Goal: Task Accomplishment & Management: Complete application form

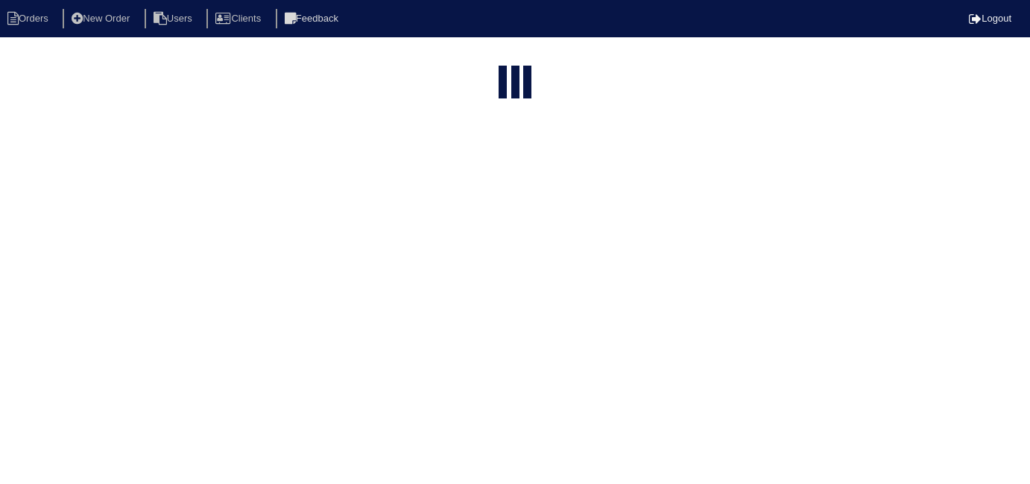
select select "15"
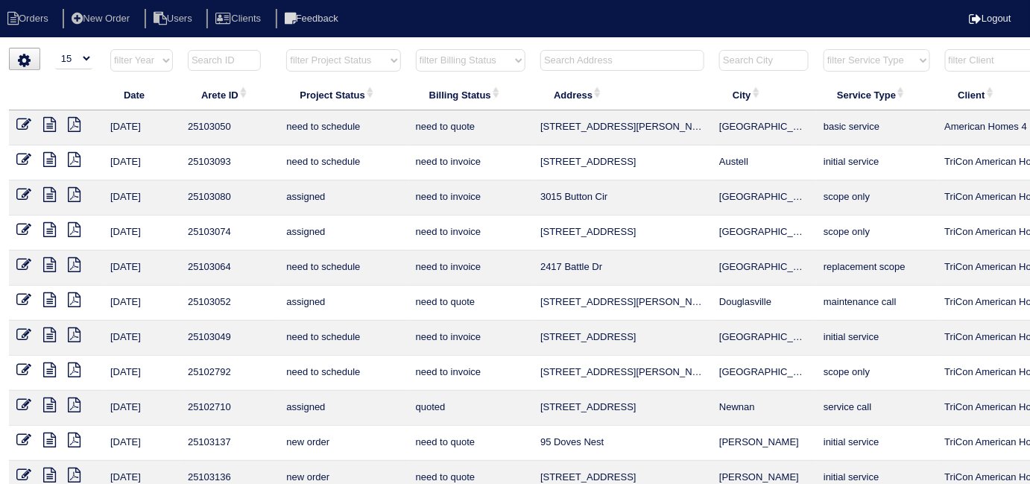
click at [446, 65] on select "filter Billing Status -- Any Billing Status -- need to quote quoted need to inv…" at bounding box center [471, 60] width 110 height 22
click at [416, 49] on select "filter Billing Status -- Any Billing Status -- need to quote quoted need to inv…" at bounding box center [471, 60] width 110 height 22
select select "in quickbooks"
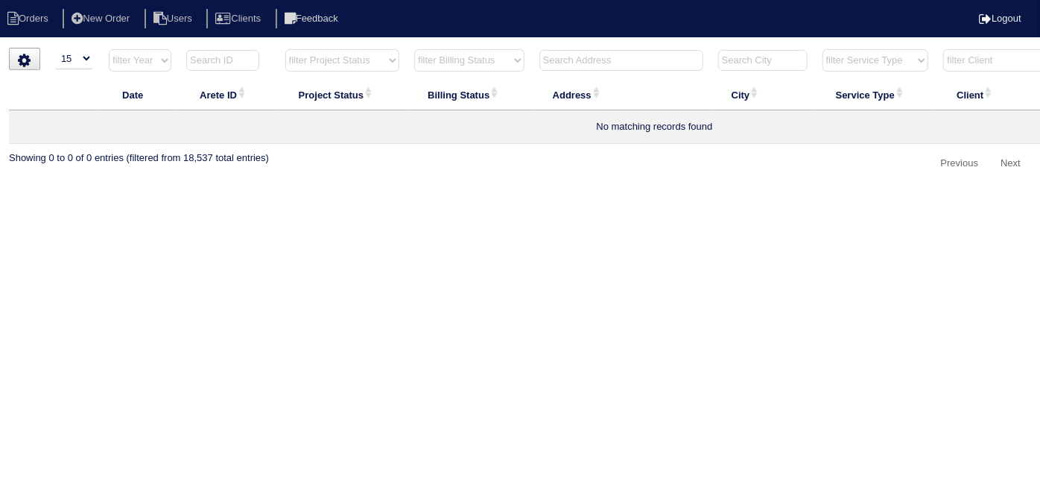
click at [452, 58] on select "filter Billing Status -- Any Billing Status -- need to quote quoted need to inv…" at bounding box center [469, 60] width 110 height 22
select select
click at [414, 49] on select "filter Billing Status -- Any Billing Status -- need to quote quoted need to inv…" at bounding box center [469, 60] width 110 height 22
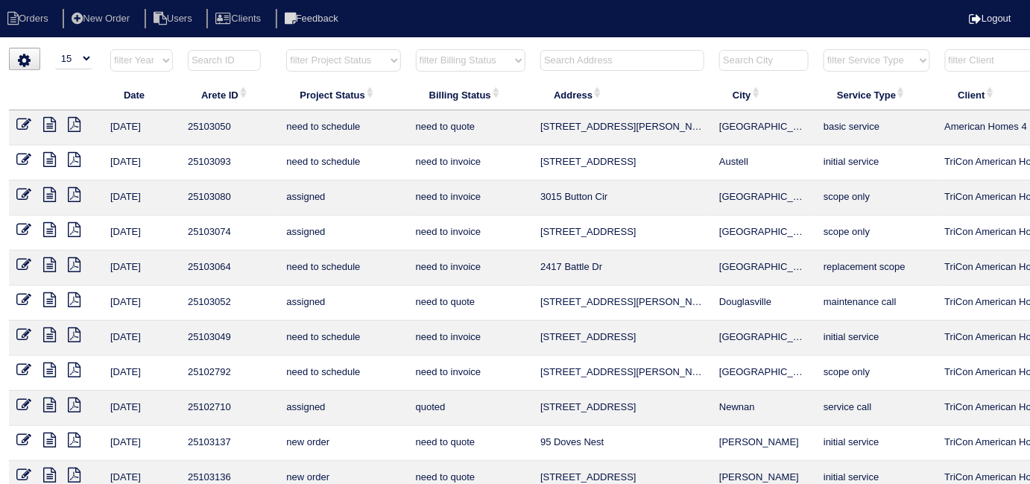
click at [568, 63] on input "text" at bounding box center [622, 60] width 164 height 21
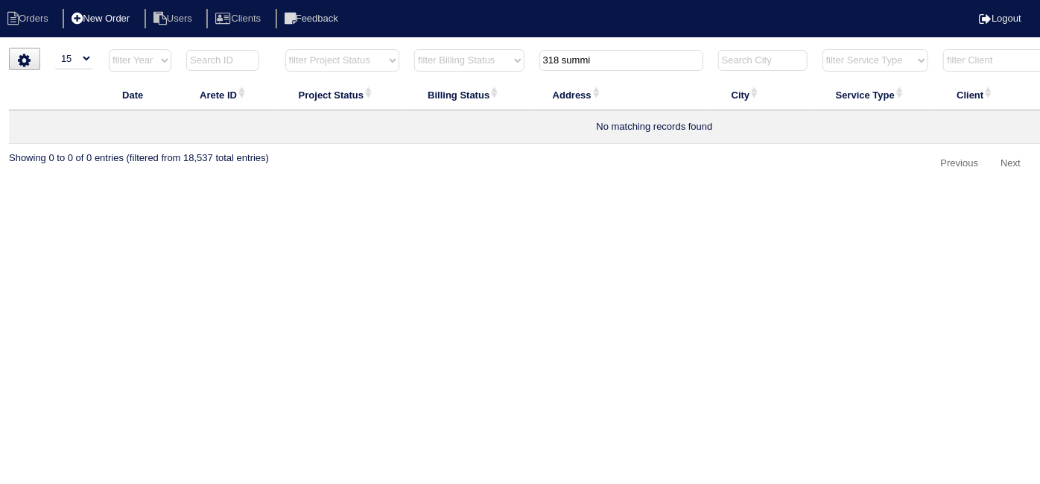
type input "318 summi"
click at [127, 12] on li "New Order" at bounding box center [102, 19] width 79 height 20
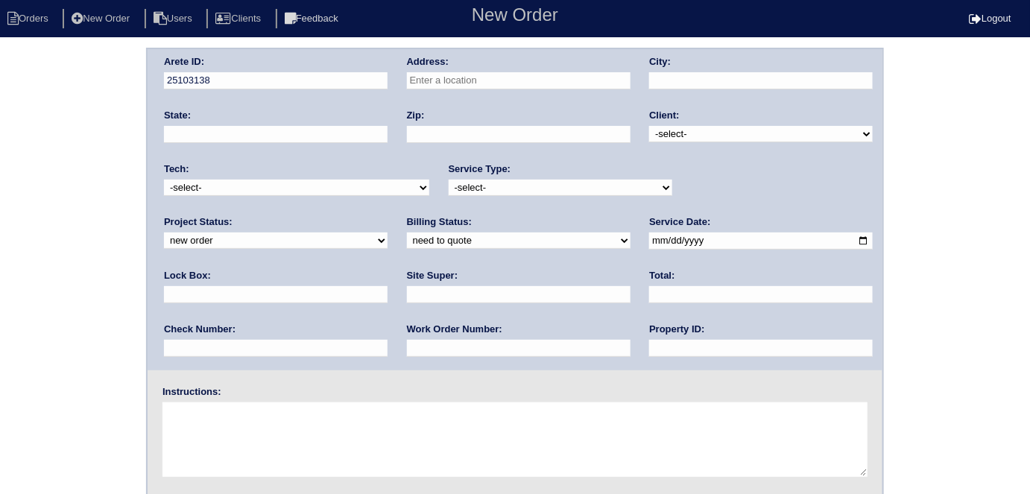
click at [529, 82] on input "text" at bounding box center [519, 80] width 224 height 17
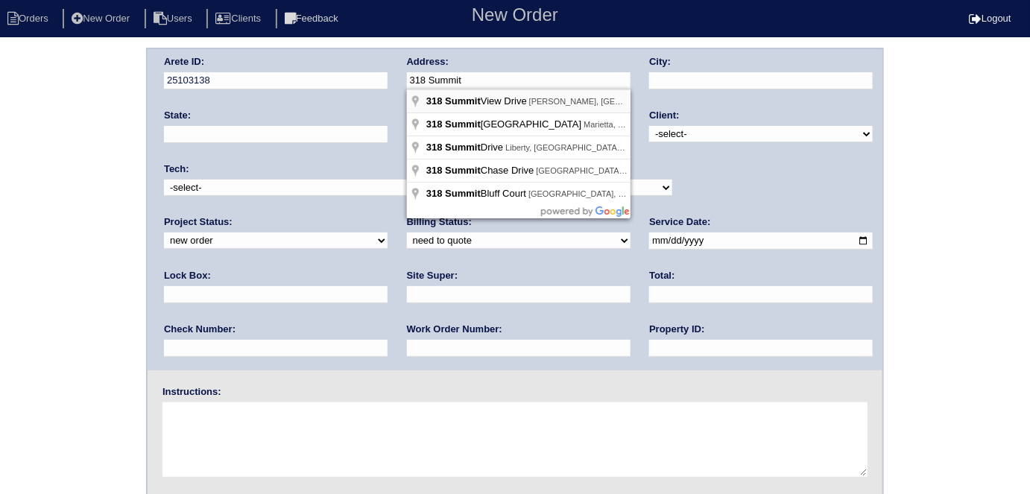
type input "318 Summit View Drive, McDonough, GA, USA"
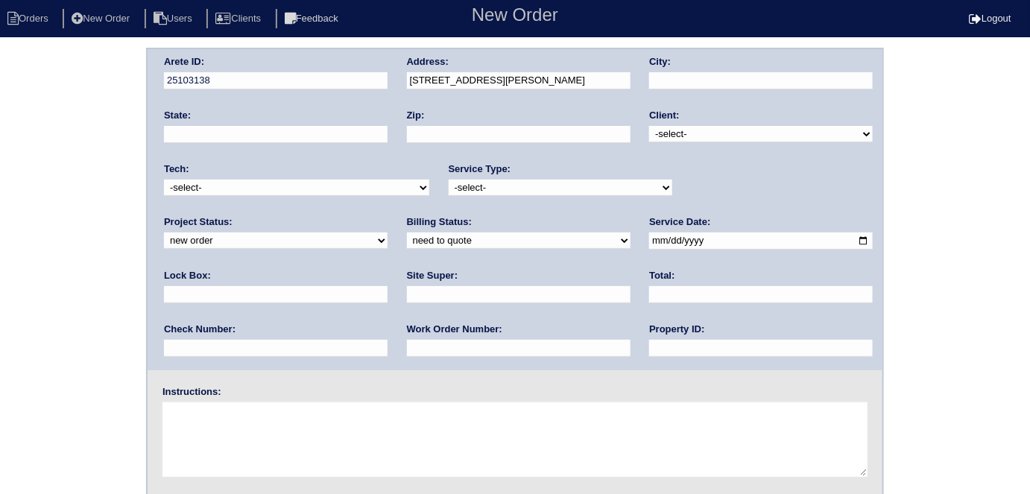
click at [687, 132] on select "-select- TriCon American Homes American Homes 4 Rent First Key Homes Zillow The…" at bounding box center [761, 134] width 224 height 16
select select "1"
click at [650, 126] on select "-select- TriCon American Homes American Homes 4 Rent First Key Homes Zillow The…" at bounding box center [761, 134] width 224 height 16
type input "318 Summit View Dr"
type input "McDonough"
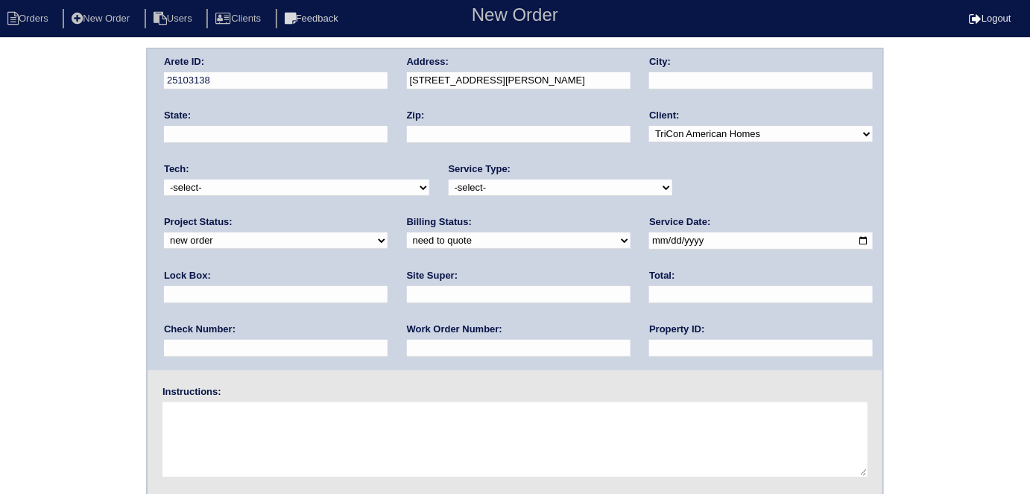
type input "GA"
type input "30253"
click at [449, 191] on select "-select- initial service basic service maintenance call replacement scope servi…" at bounding box center [561, 188] width 224 height 16
select select "scope only"
click at [449, 180] on select "-select- initial service basic service maintenance call replacement scope servi…" at bounding box center [561, 188] width 224 height 16
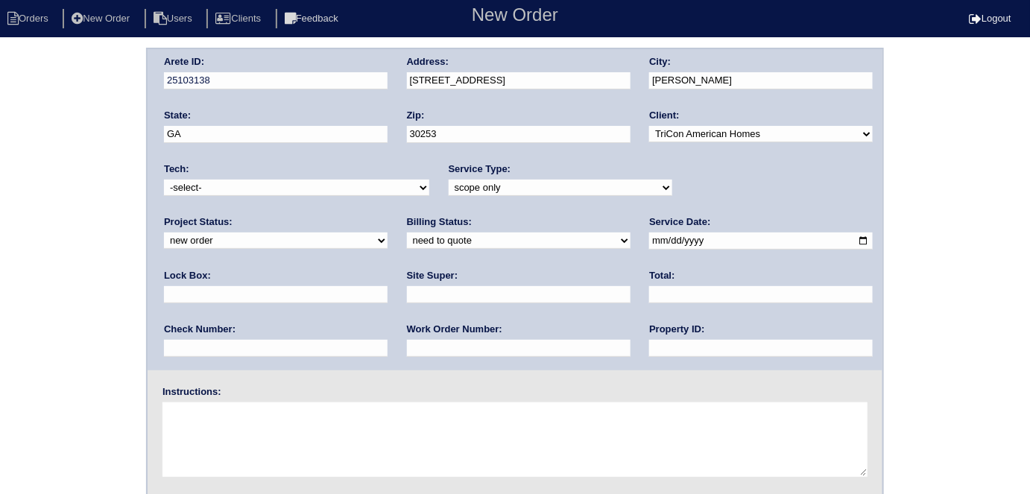
click at [649, 242] on input "date" at bounding box center [761, 240] width 224 height 17
type input "2025-08-26"
click at [649, 354] on input "text" at bounding box center [761, 348] width 224 height 17
type input "N/A"
click at [407, 299] on input "text" at bounding box center [519, 294] width 224 height 17
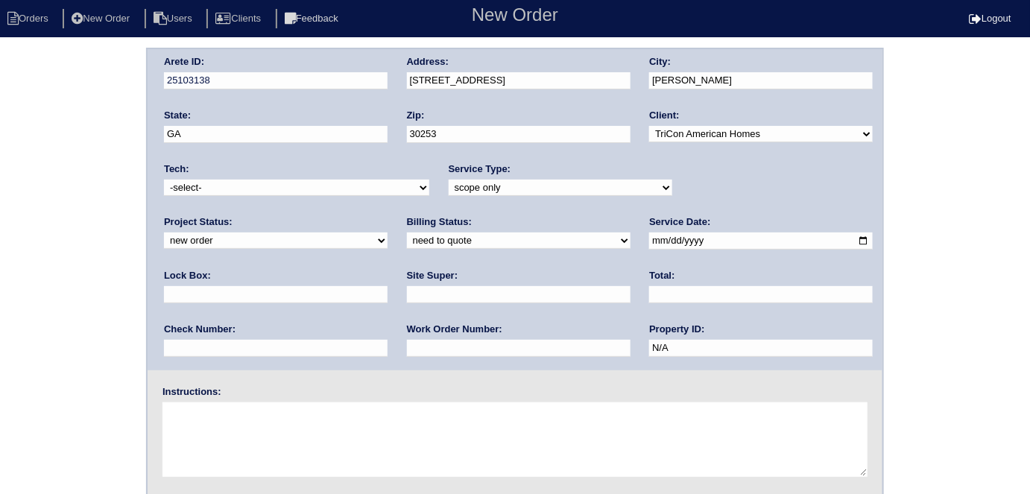
click at [251, 429] on textarea at bounding box center [514, 439] width 705 height 75
type textarea "Scope for service/repairs needed"
click at [4, 320] on div "Arete ID: 25103138 Address: 318 Summit View Dr City: McDonough State: GA Zip: 3…" at bounding box center [515, 349] width 1030 height 603
click at [23, 191] on div "Arete ID: 25103138 Address: 318 Summit View Dr City: McDonough State: GA Zip: 3…" at bounding box center [515, 349] width 1030 height 603
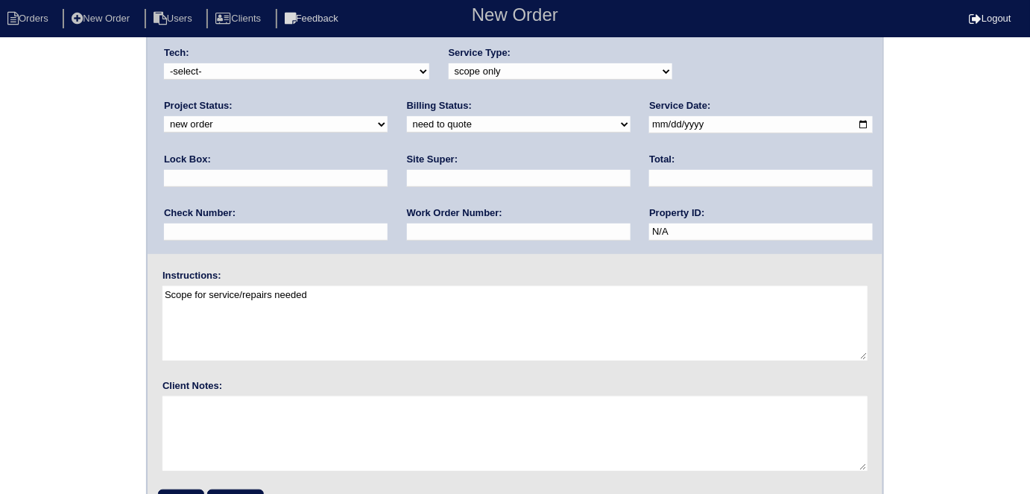
scroll to position [153, 0]
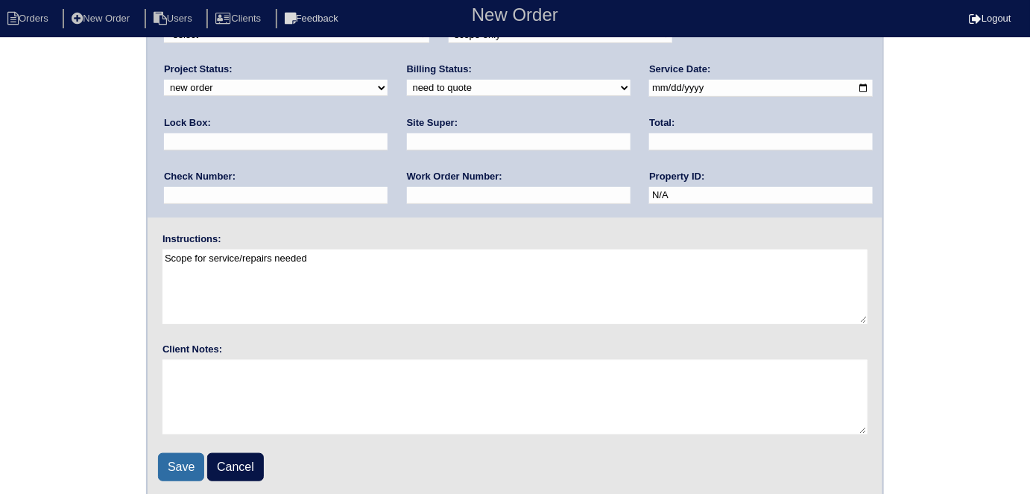
click at [173, 457] on input "Save" at bounding box center [181, 467] width 46 height 28
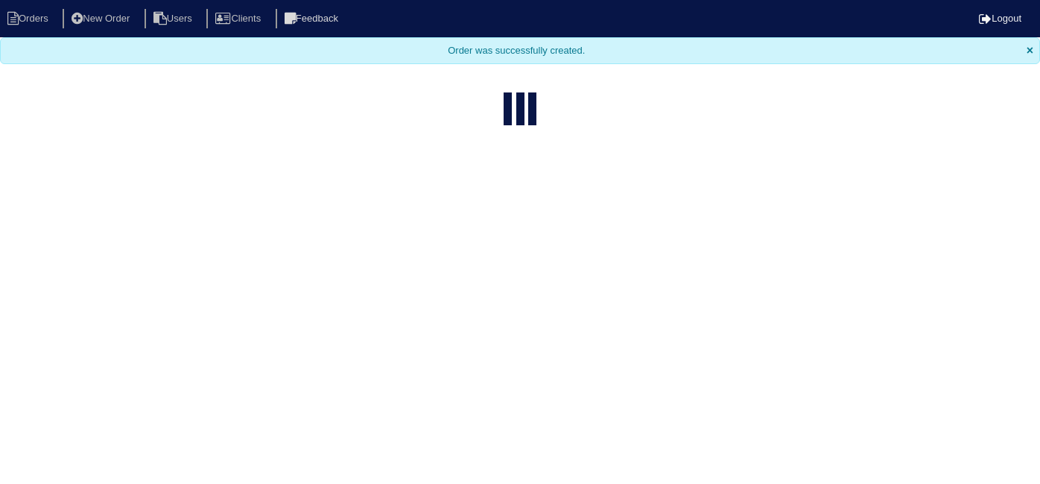
select select "15"
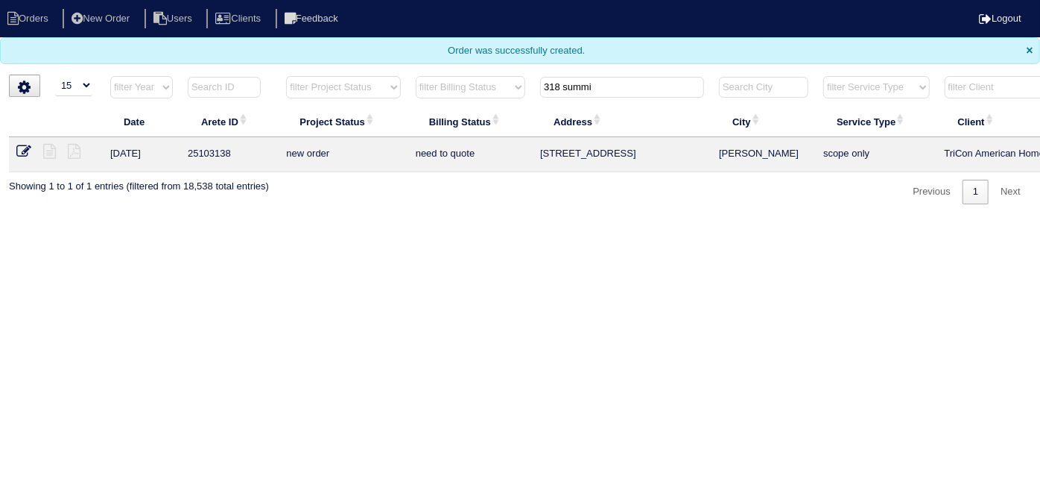
drag, startPoint x: 606, startPoint y: 88, endPoint x: 235, endPoint y: 88, distance: 371.8
click at [250, 83] on tr "filter Year -- Any Year -- 2025 2024 2023 2022 2021 2020 2019 filter Project St…" at bounding box center [654, 90] width 1291 height 31
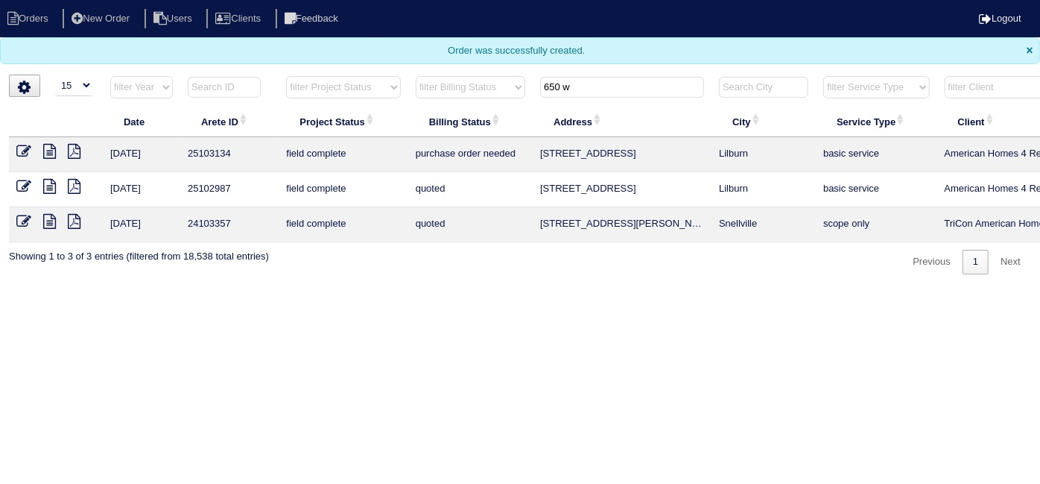
type input "650 w"
click at [24, 153] on icon at bounding box center [23, 151] width 15 height 15
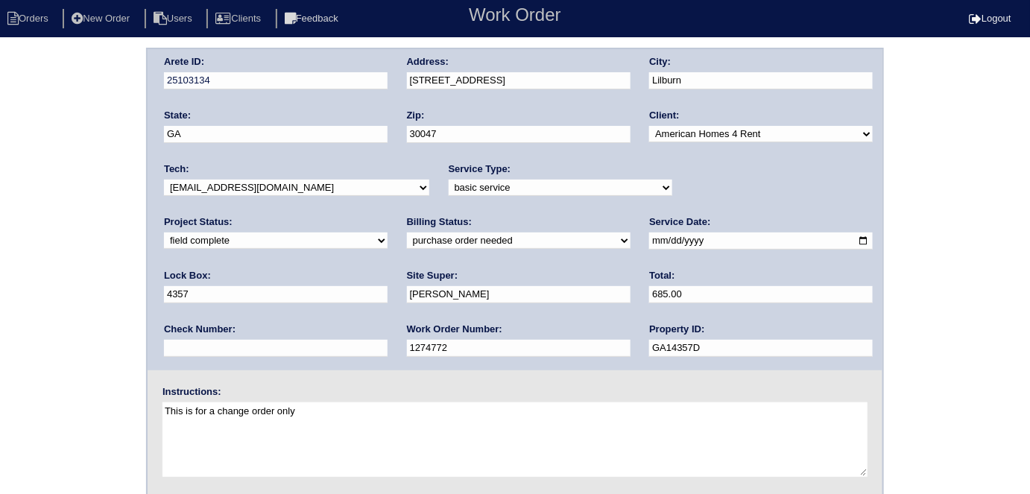
click at [407, 235] on select "need to quote quoted need to invoice invoiced paid warranty purchase order need…" at bounding box center [519, 240] width 224 height 16
select select "need to invoice"
click at [407, 232] on select "need to quote quoted need to invoice invoiced paid warranty purchase order need…" at bounding box center [519, 240] width 224 height 16
click at [1, 327] on div "Arete ID: 25103134 Address: 650 Walnut Creek Dr NW City: Lilburn State: GA Zip:…" at bounding box center [515, 349] width 1030 height 603
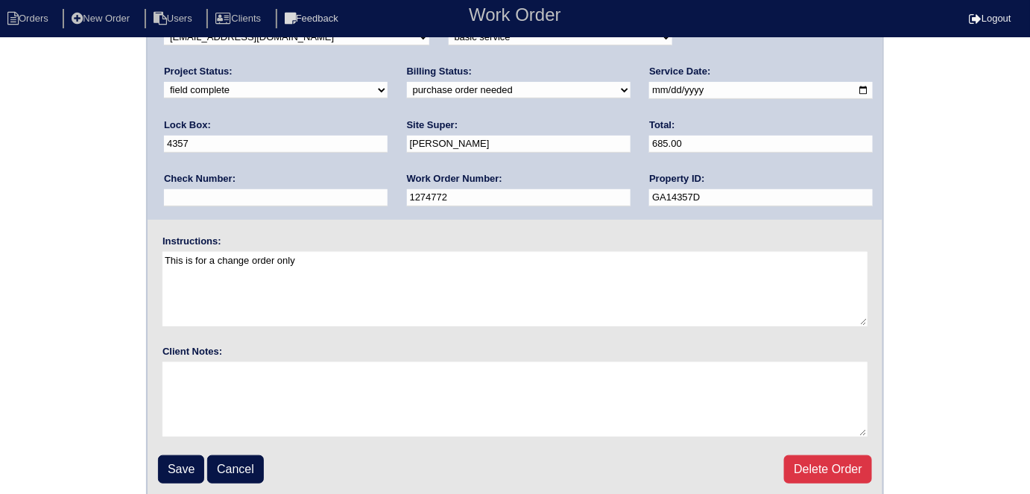
scroll to position [153, 0]
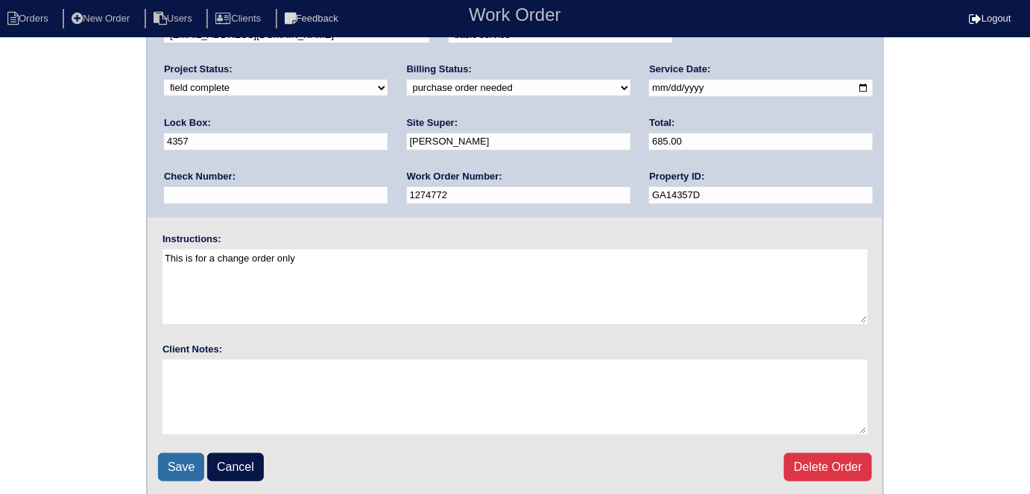
click at [189, 463] on input "Save" at bounding box center [181, 467] width 46 height 28
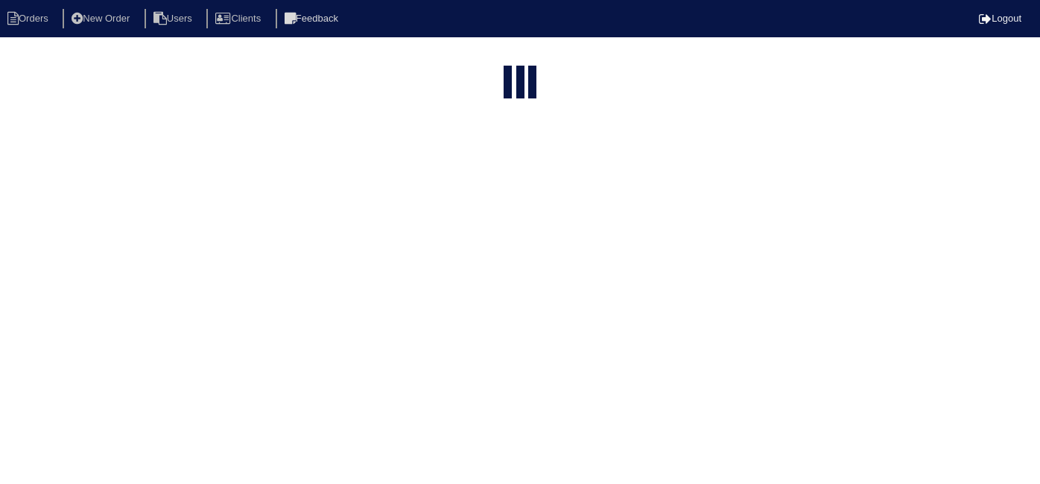
select select "15"
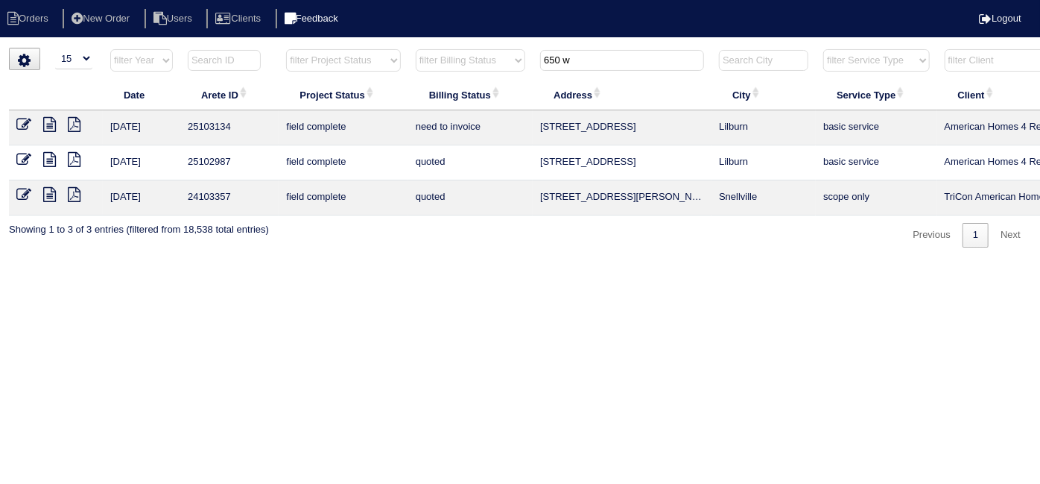
drag, startPoint x: 580, startPoint y: 55, endPoint x: 323, endPoint y: 11, distance: 260.8
click at [323, 48] on body "Orders New Order Users Clients Feedback Logout Orders New Order Users Clients M…" at bounding box center [520, 148] width 1040 height 200
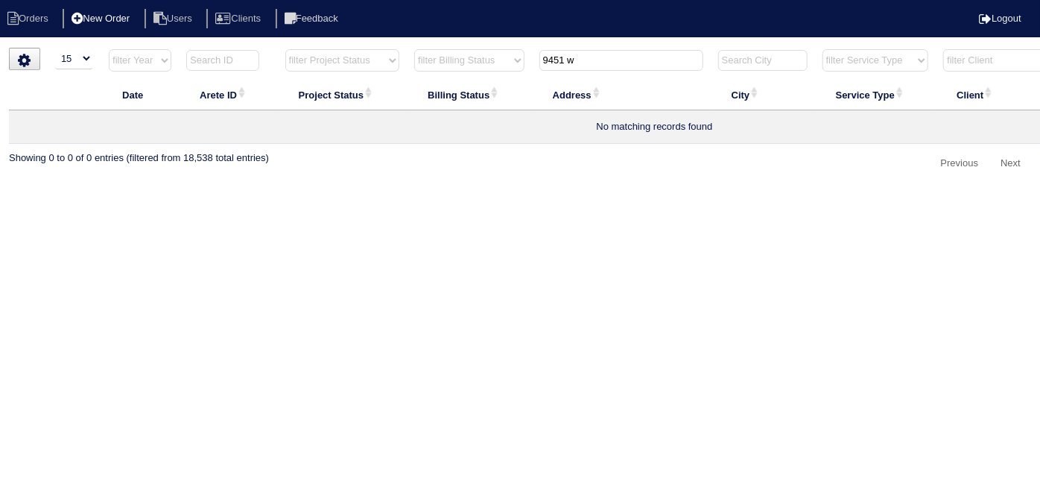
type input "9451 w"
click at [114, 25] on li "New Order" at bounding box center [102, 19] width 79 height 20
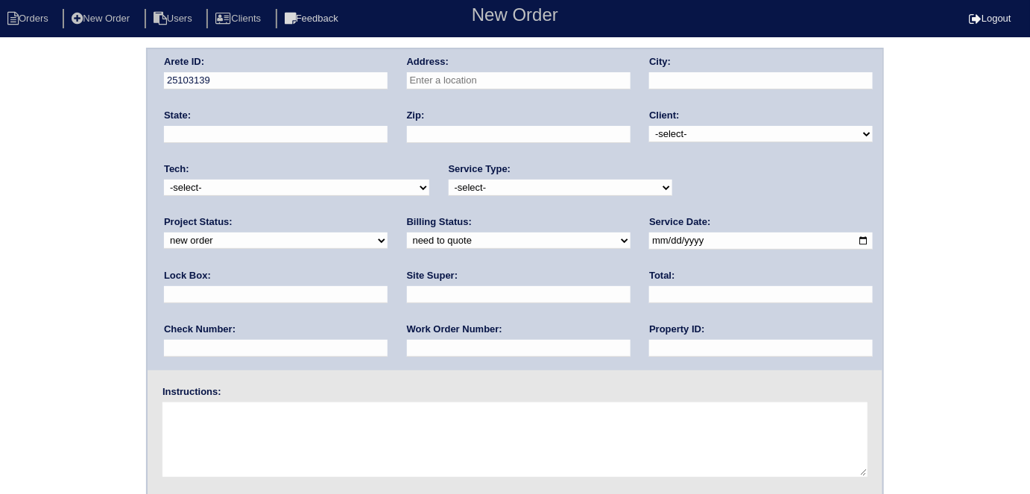
click at [464, 80] on input "text" at bounding box center [519, 80] width 224 height 17
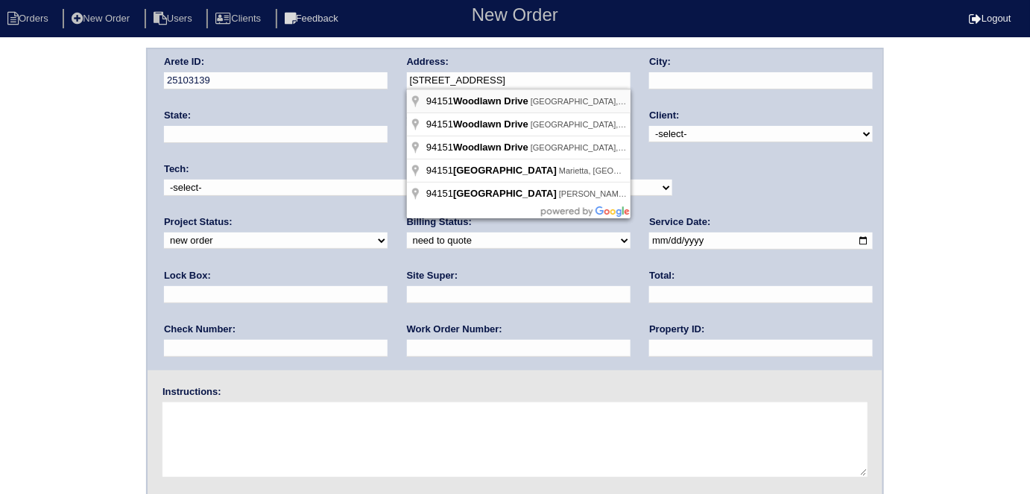
type input "Woodlawn Dr"
type input "Douglasville"
type input "GA"
type input "30135"
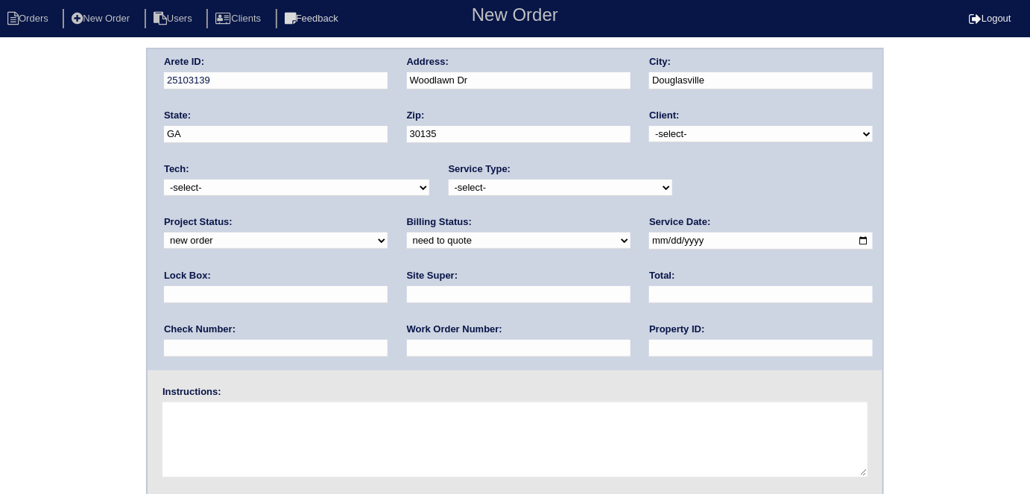
click at [693, 136] on select "-select- TriCon American Homes American Homes 4 Rent First Key Homes Zillow The…" at bounding box center [761, 134] width 224 height 16
select select "1"
click at [650, 126] on select "-select- TriCon American Homes American Homes 4 Rent First Key Homes Zillow The…" at bounding box center [761, 134] width 224 height 16
click at [465, 181] on select "-select- initial service basic service maintenance call replacement scope servi…" at bounding box center [561, 188] width 224 height 16
select select "initial service"
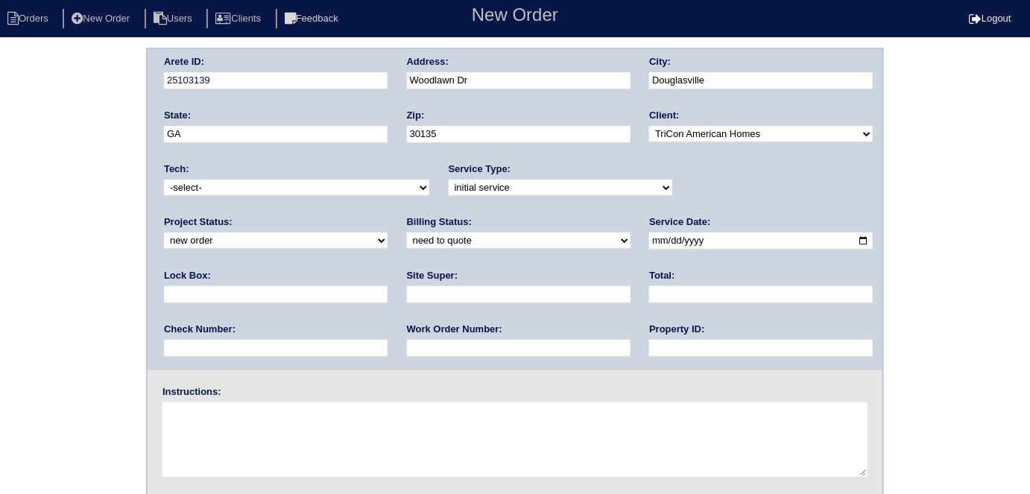
click at [449, 180] on select "-select- initial service basic service maintenance call replacement scope servi…" at bounding box center [561, 188] width 224 height 16
click at [387, 286] on input "text" at bounding box center [276, 294] width 224 height 17
type input "9470"
click at [649, 242] on input "date" at bounding box center [761, 240] width 224 height 17
type input "2025-08-26"
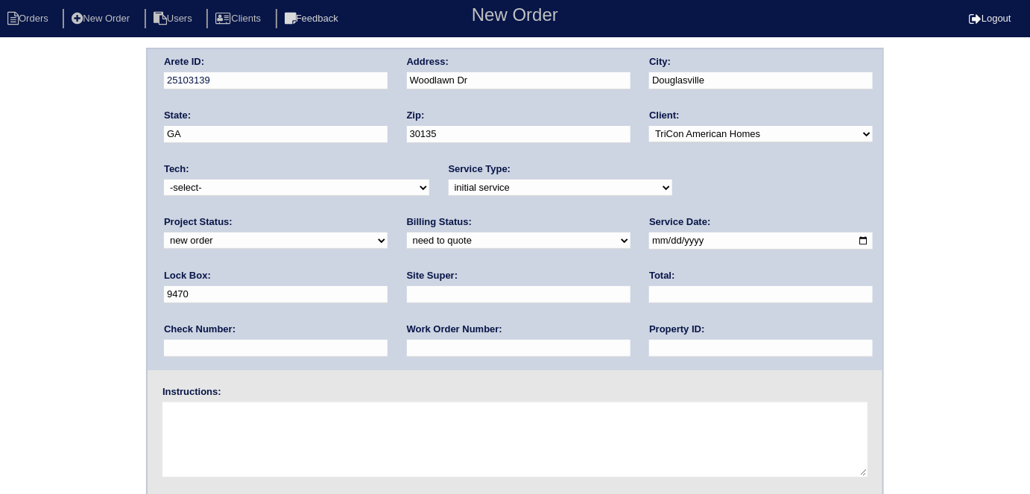
drag, startPoint x: 458, startPoint y: 353, endPoint x: 459, endPoint y: 338, distance: 15.7
click at [649, 352] on input "text" at bounding box center [761, 348] width 224 height 17
type input "N/A"
click at [407, 304] on div "Site Super:" at bounding box center [519, 290] width 224 height 42
click at [407, 295] on input "text" at bounding box center [519, 294] width 224 height 17
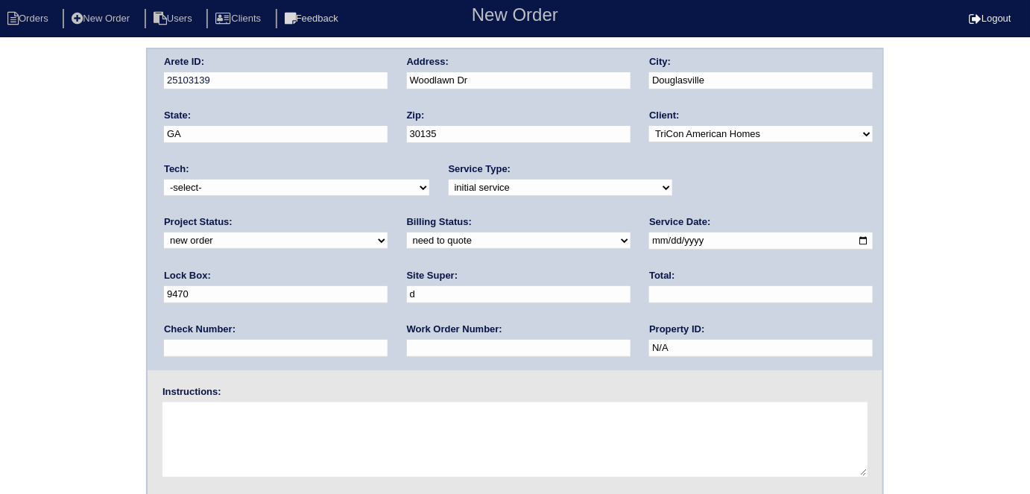
type input "Darryl Glover"
click at [407, 355] on input "text" at bounding box center [519, 348] width 224 height 17
type input "537369"
click at [279, 423] on textarea at bounding box center [514, 439] width 705 height 75
click at [267, 424] on textarea at bounding box center [514, 439] width 705 height 75
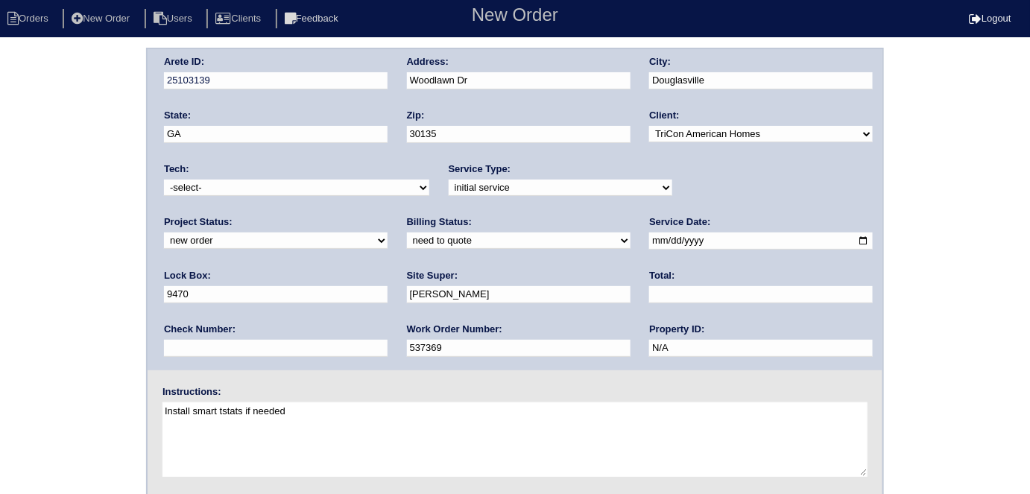
type textarea "Install smart tstats if needed"
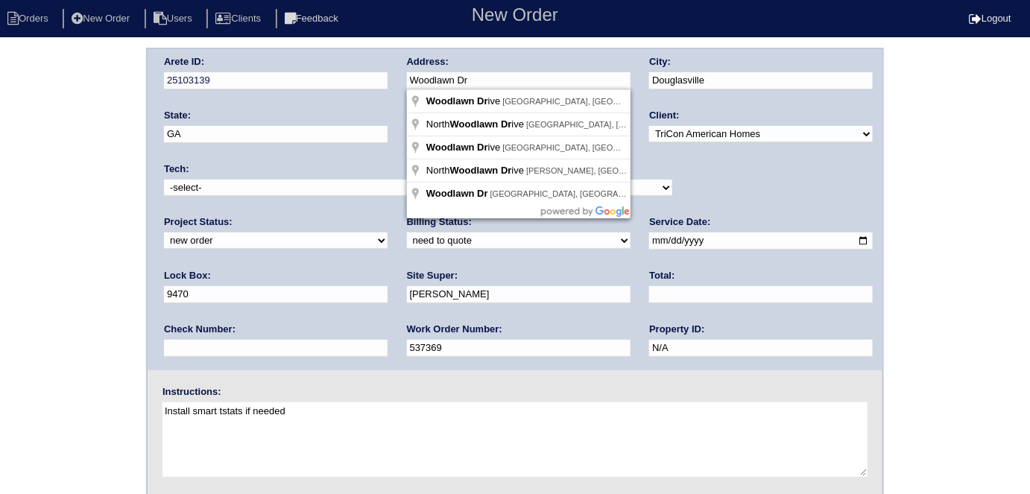
drag, startPoint x: 485, startPoint y: 83, endPoint x: 413, endPoint y: 86, distance: 72.3
click at [413, 86] on input "Woodlawn Dr" at bounding box center [519, 80] width 224 height 17
click at [410, 81] on input "Woodlawn Dr" at bounding box center [519, 80] width 224 height 17
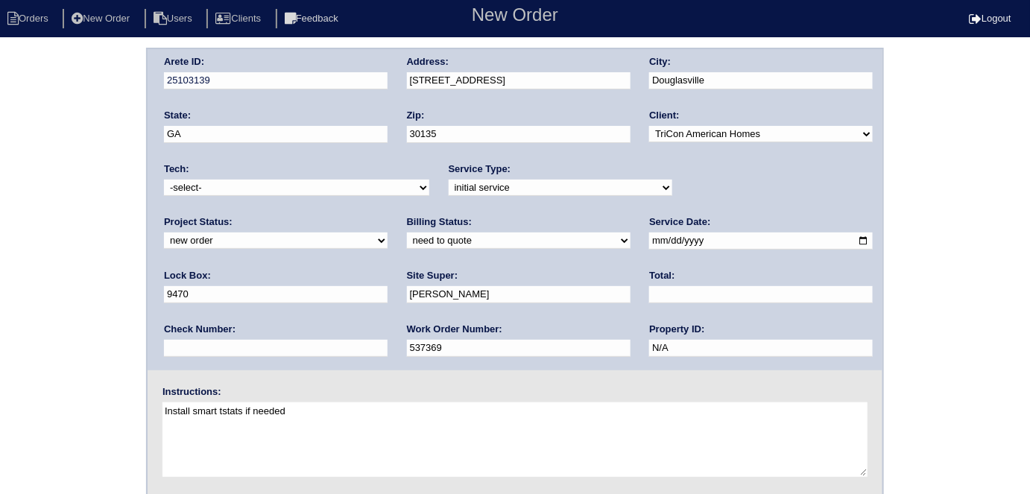
type input "9451 Woodlawn Dr"
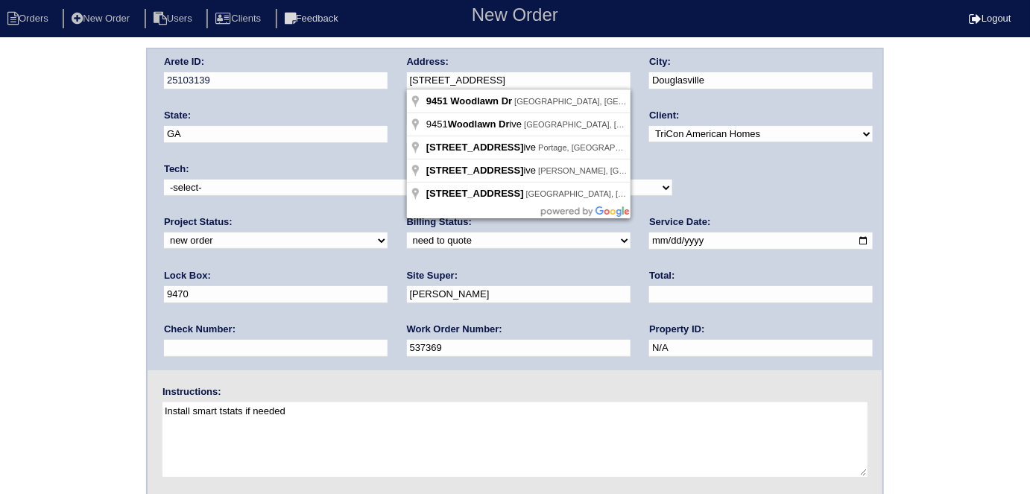
click at [374, 72] on div "Arete ID: 25103139 Address: 9451 Woodlawn Dr City: Douglasville State: GA Zip: …" at bounding box center [515, 209] width 735 height 321
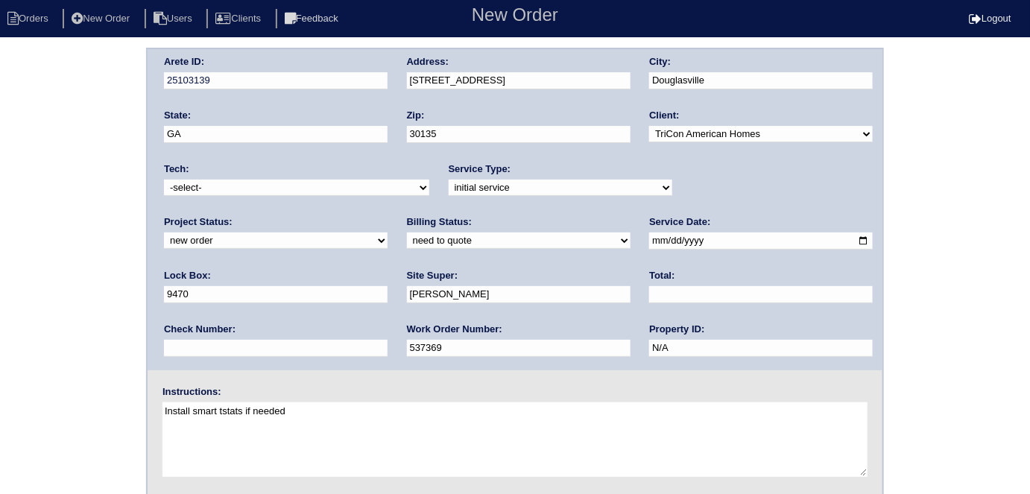
click at [98, 240] on div "Arete ID: 25103139 Address: 9451 Woodlawn Dr City: Douglasville State: GA Zip: …" at bounding box center [515, 349] width 1030 height 603
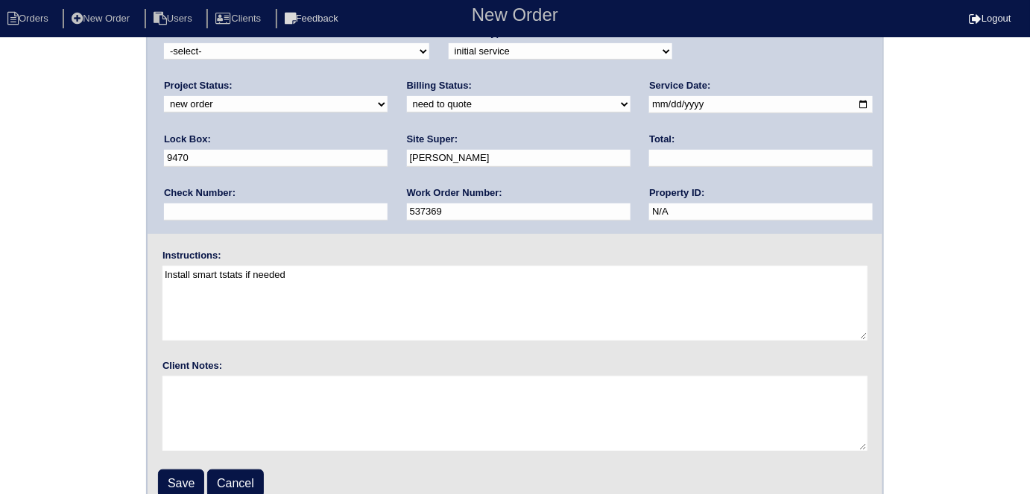
scroll to position [153, 0]
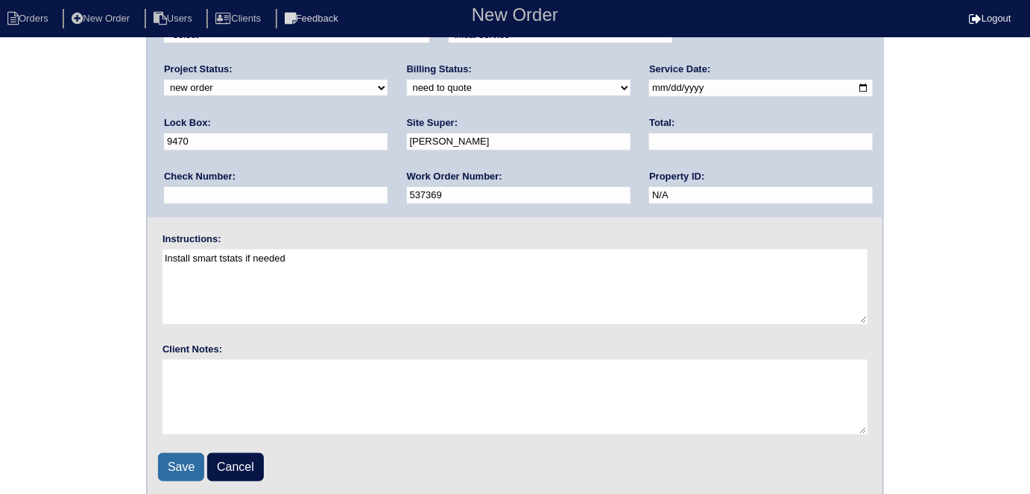
click at [179, 472] on input "Save" at bounding box center [181, 467] width 46 height 28
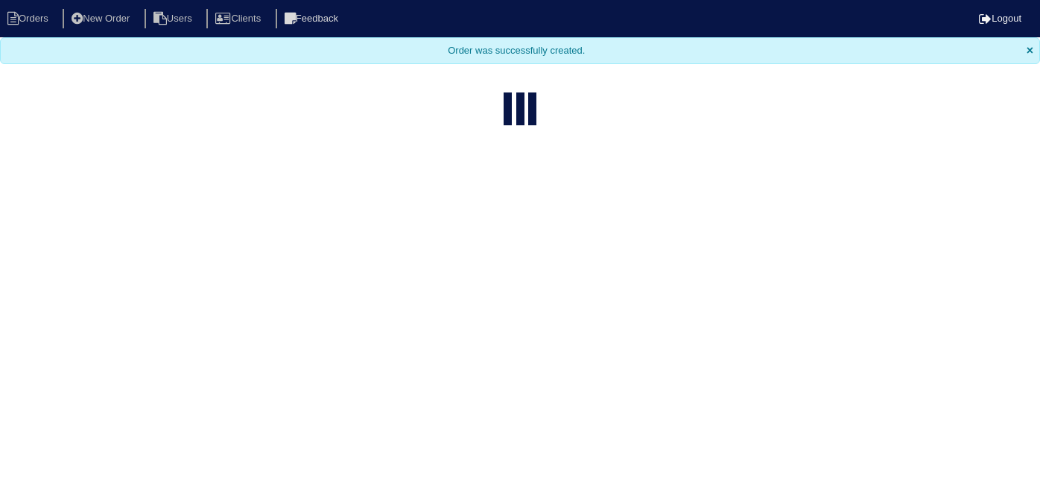
select select "15"
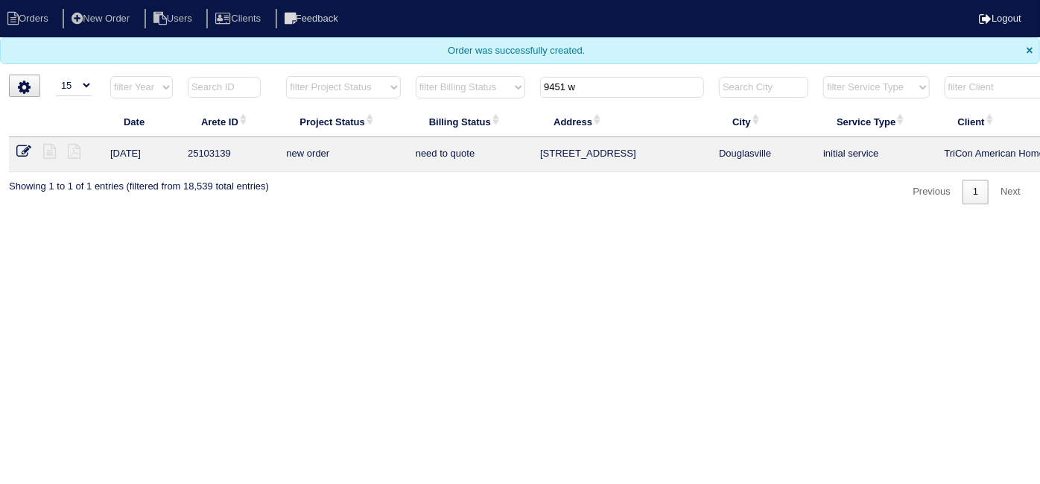
drag, startPoint x: 586, startPoint y: 85, endPoint x: 203, endPoint y: 64, distance: 384.3
click at [235, 71] on body "Orders New Order Users Clients Feedback Logout Orders New Order Users Clients M…" at bounding box center [520, 102] width 1040 height 204
type input "147 c"
click at [114, 25] on li "New Order" at bounding box center [102, 19] width 79 height 20
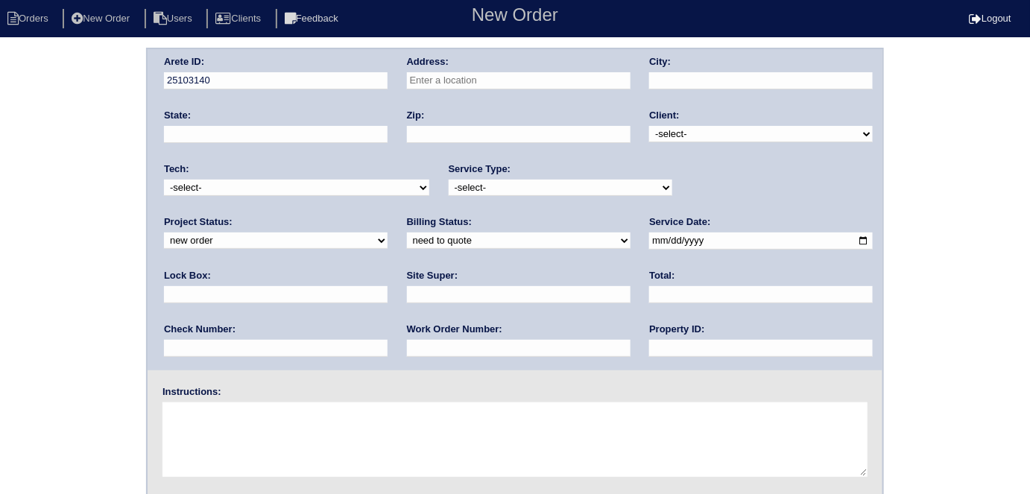
click at [525, 83] on input "text" at bounding box center [519, 80] width 224 height 17
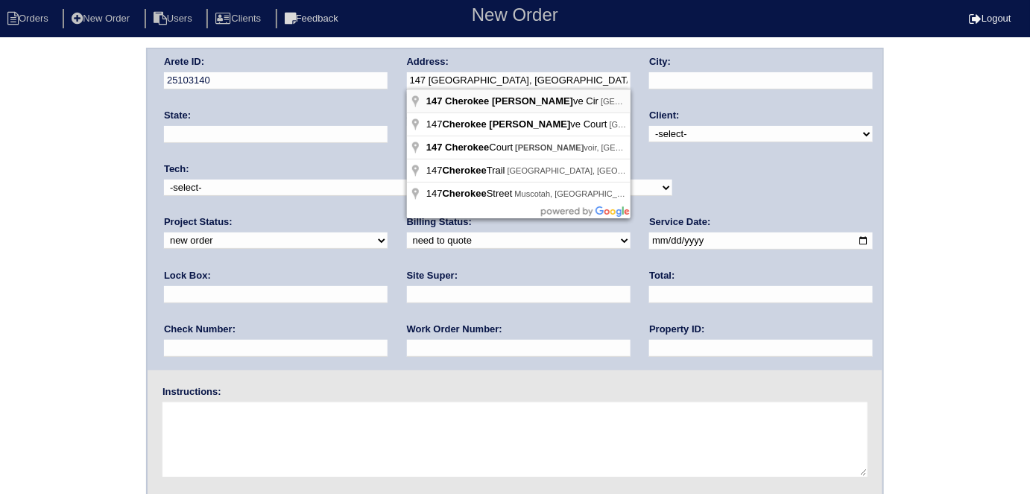
type input "147 Cherokee Reserve Cir"
type input "[GEOGRAPHIC_DATA]"
type input "GA"
type input "30115"
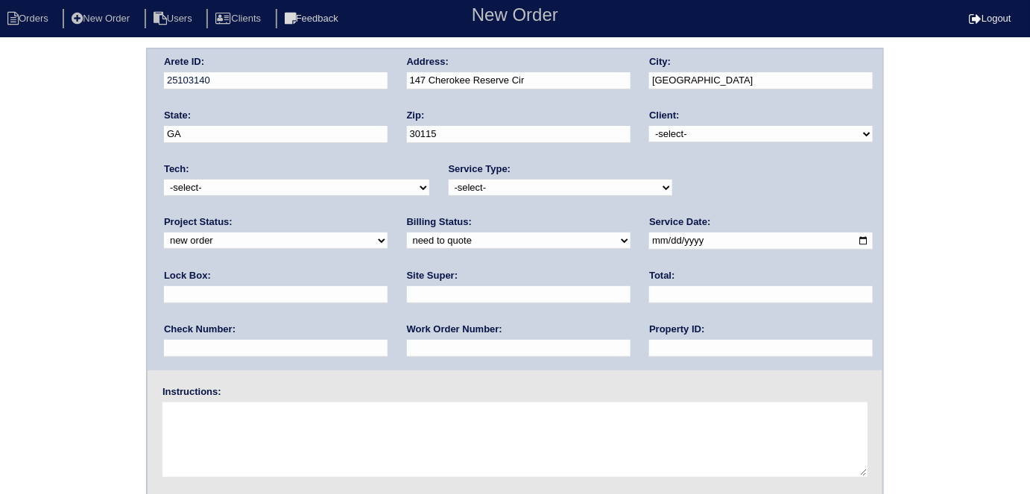
click at [723, 128] on select "-select- TriCon American Homes American Homes 4 Rent First Key Homes Zillow The…" at bounding box center [761, 134] width 224 height 16
select select "1"
click at [650, 126] on select "-select- TriCon American Homes American Homes 4 Rent First Key Homes Zillow The…" at bounding box center [761, 134] width 224 height 16
drag, startPoint x: 492, startPoint y: 183, endPoint x: 487, endPoint y: 192, distance: 10.0
click at [492, 183] on select "-select- initial service basic service maintenance call replacement scope servi…" at bounding box center [561, 188] width 224 height 16
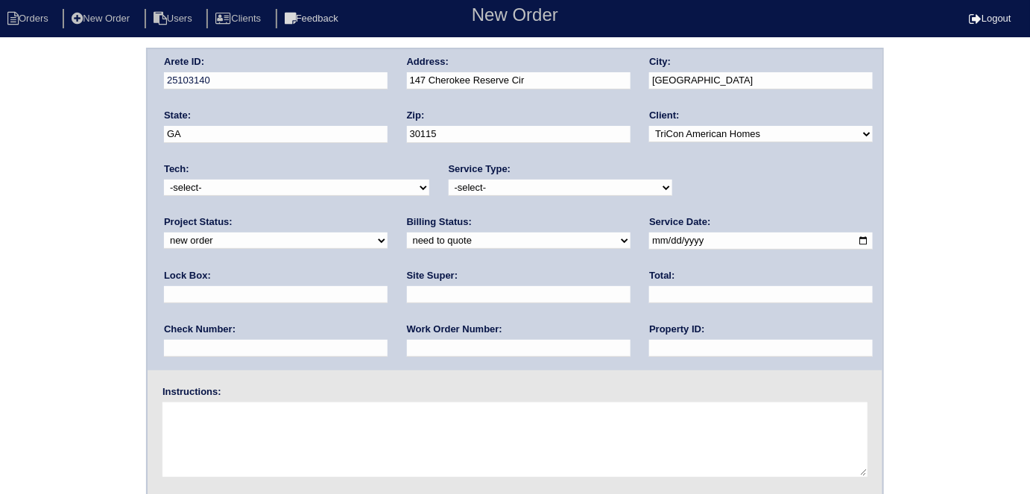
select select "initial service"
click at [449, 180] on select "-select- initial service basic service maintenance call replacement scope servi…" at bounding box center [561, 188] width 224 height 16
click at [387, 286] on input "text" at bounding box center [276, 294] width 224 height 17
type input "9470"
click at [649, 245] on input "date" at bounding box center [761, 240] width 224 height 17
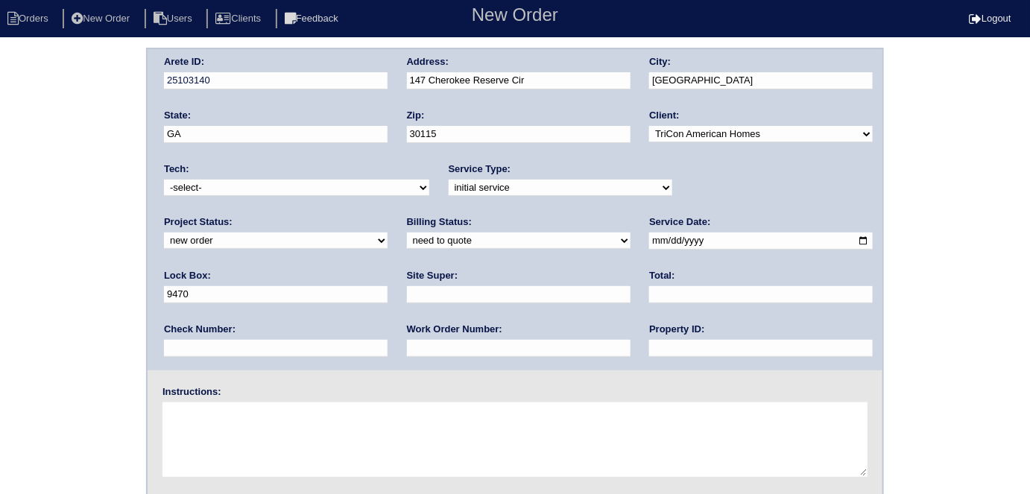
drag, startPoint x: 619, startPoint y: 242, endPoint x: 594, endPoint y: 244, distance: 25.4
click at [649, 242] on input "date" at bounding box center [761, 240] width 224 height 17
type input "2025-08-26"
drag, startPoint x: 461, startPoint y: 348, endPoint x: 467, endPoint y: 335, distance: 14.0
click at [649, 348] on input "text" at bounding box center [761, 348] width 224 height 17
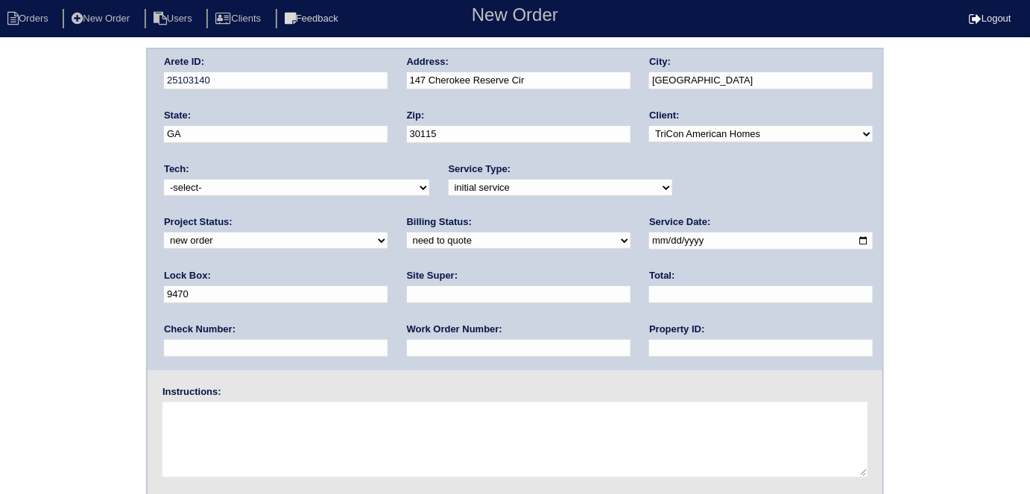
type input "N/A"
click at [407, 296] on input "text" at bounding box center [519, 294] width 224 height 17
type input "Darryl Glover"
click at [407, 351] on input "text" at bounding box center [519, 348] width 224 height 17
type input "537379"
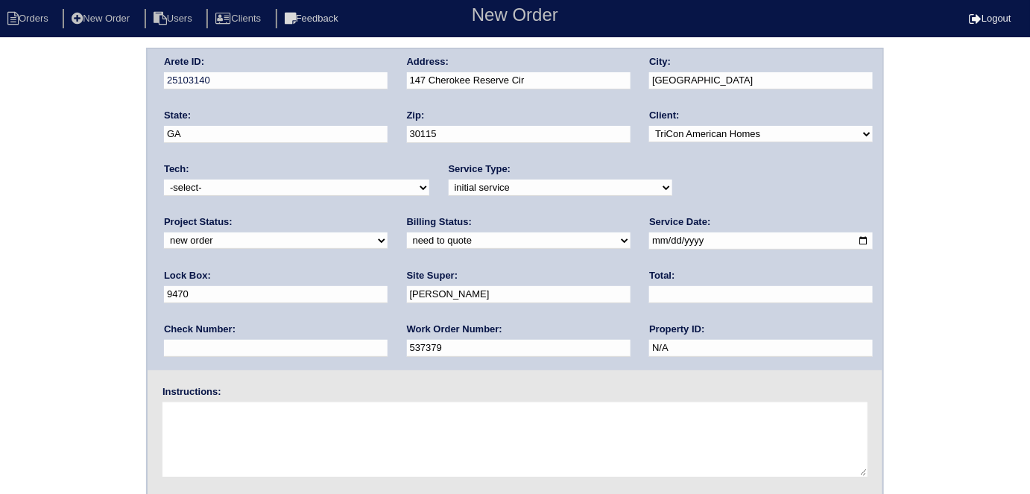
click at [259, 443] on textarea at bounding box center [514, 439] width 705 height 75
type textarea "Install smart tstats if needed"
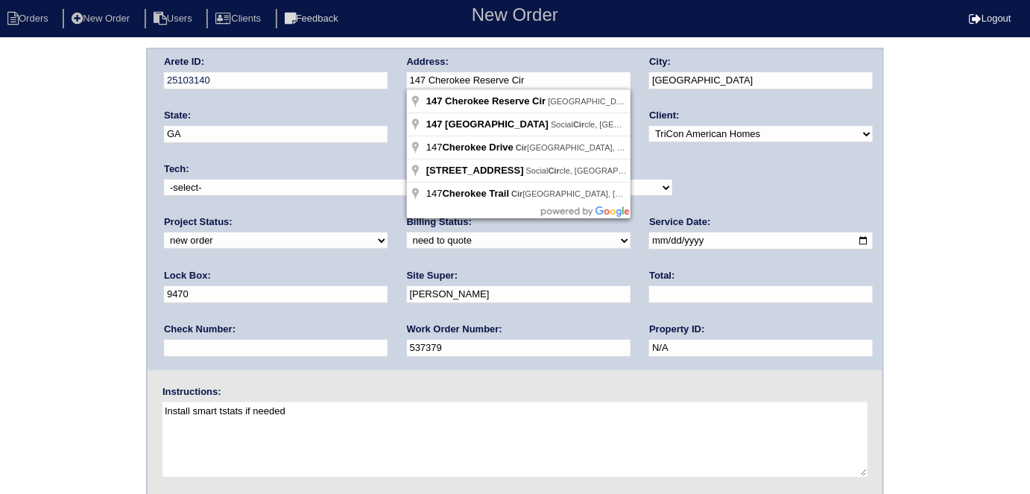
drag, startPoint x: 562, startPoint y: 80, endPoint x: 343, endPoint y: 92, distance: 218.6
click at [343, 92] on div "Arete ID: 25103140 Address: 147 Cherokee Reserve Cir City: Canton State: GA Zip…" at bounding box center [515, 209] width 735 height 321
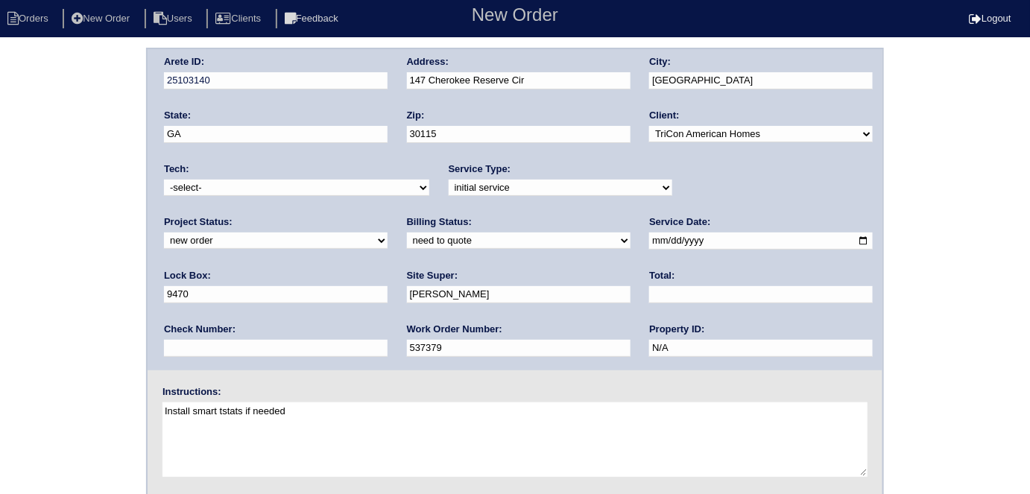
click at [31, 143] on div "Arete ID: 25103140 Address: 147 Cherokee Reserve Cir City: Canton State: GA Zip…" at bounding box center [515, 349] width 1030 height 603
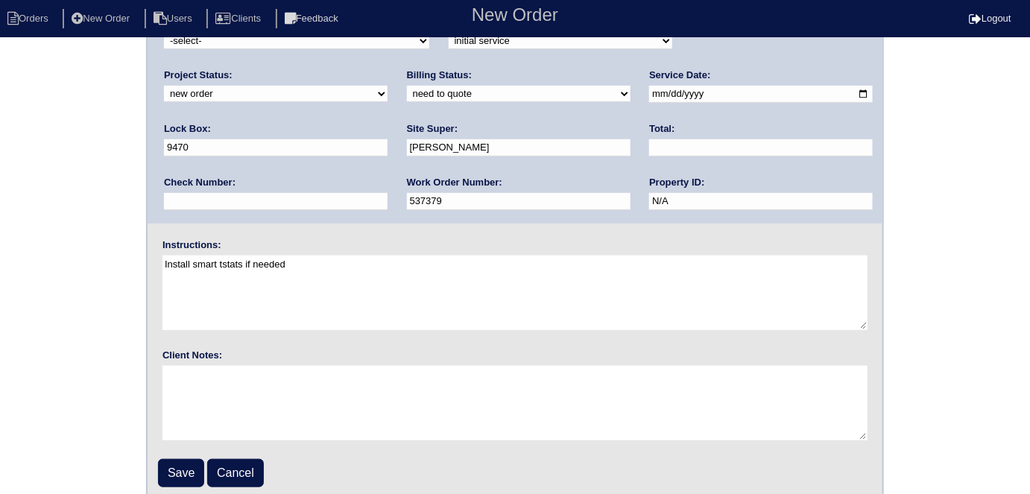
scroll to position [153, 0]
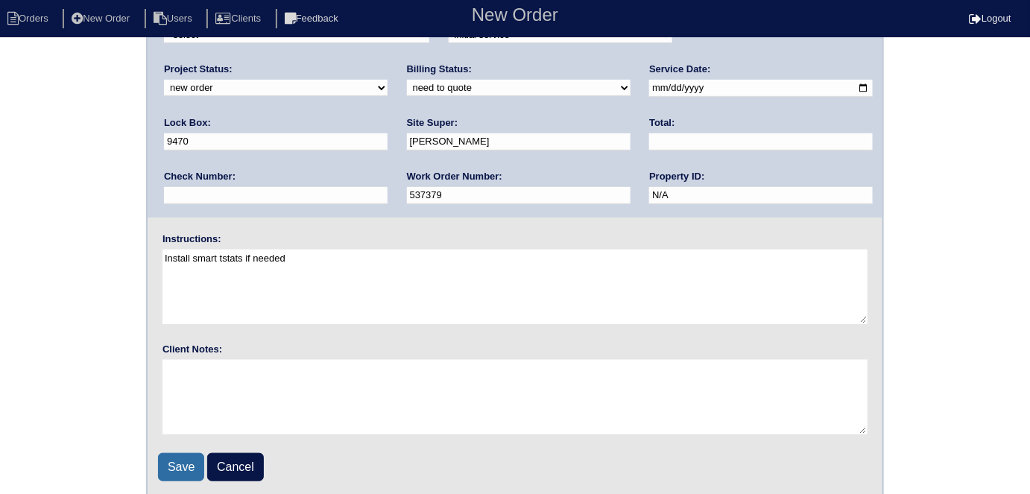
click at [179, 462] on input "Save" at bounding box center [181, 467] width 46 height 28
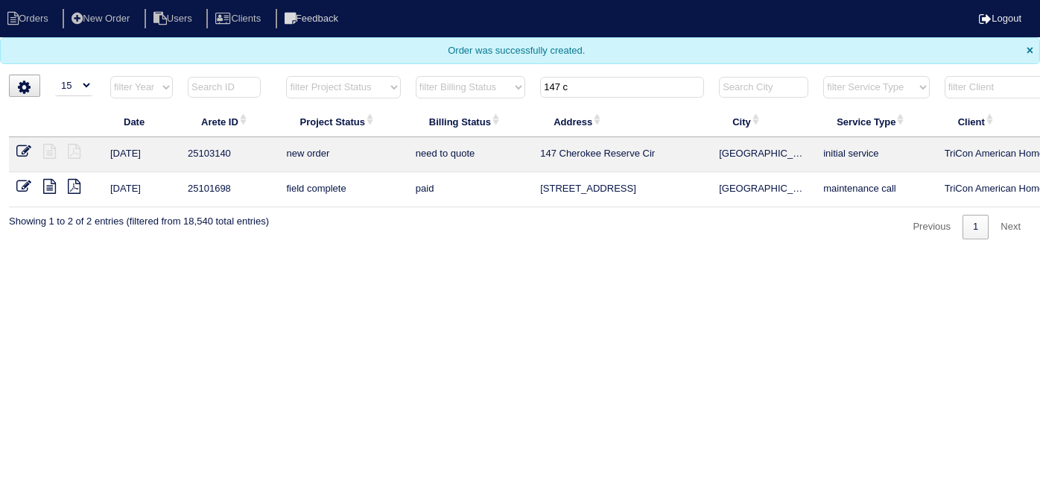
select select "15"
drag, startPoint x: 594, startPoint y: 89, endPoint x: 194, endPoint y: 2, distance: 409.3
click at [238, 19] on body "Orders New Order Users Clients Feedback Logout Orders New Order Users Clients M…" at bounding box center [520, 119] width 1040 height 239
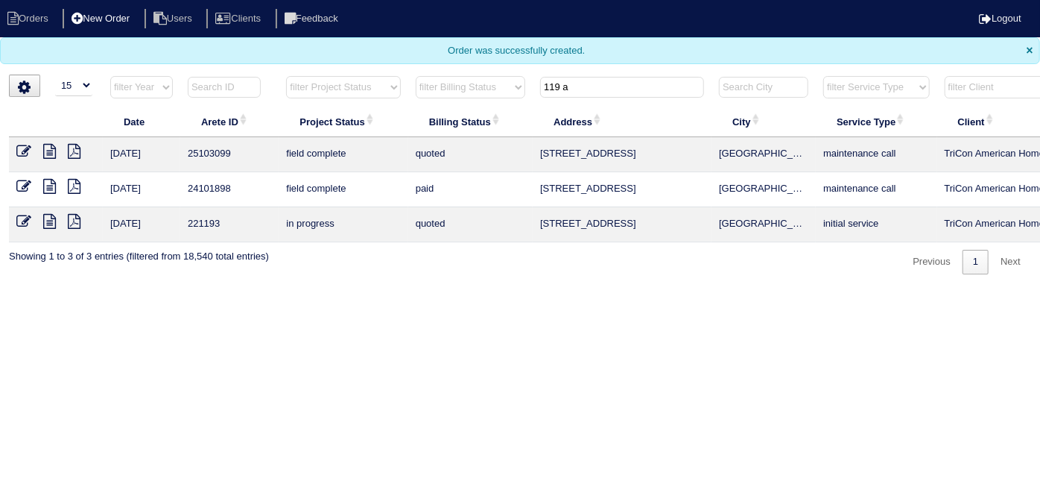
type input "119 a"
click at [28, 148] on icon at bounding box center [23, 151] width 15 height 15
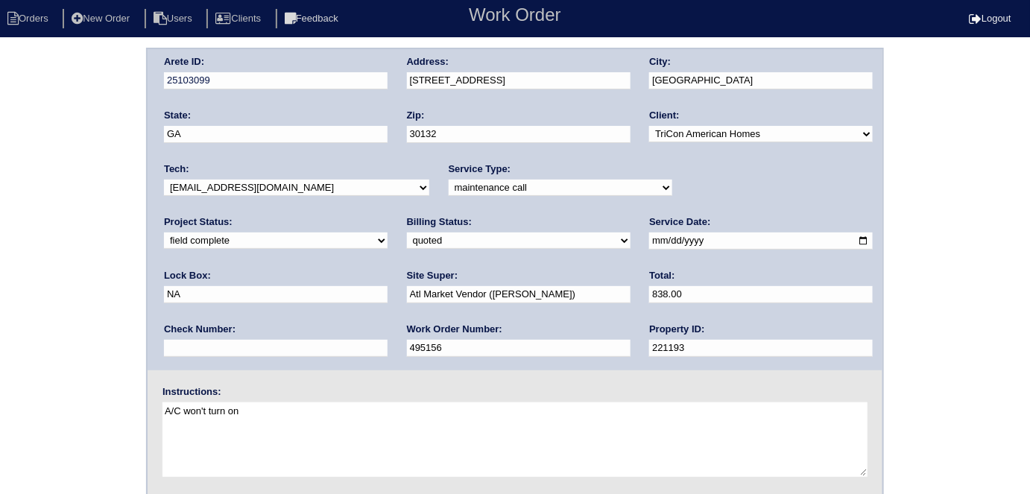
click at [15, 209] on div "Arete ID: 25103099 Address: [STREET_ADDRESS] City: [GEOGRAPHIC_DATA] State: [GE…" at bounding box center [515, 349] width 1030 height 603
click at [407, 240] on select "need to quote quoted need to invoice invoiced paid warranty purchase order need…" at bounding box center [519, 240] width 224 height 16
select select "need to invoice"
click at [407, 232] on select "need to quote quoted need to invoice invoiced paid warranty purchase order need…" at bounding box center [519, 240] width 224 height 16
click at [119, 304] on div "Arete ID: 25103099 Address: [STREET_ADDRESS] City: [GEOGRAPHIC_DATA] State: [GE…" at bounding box center [515, 349] width 1030 height 603
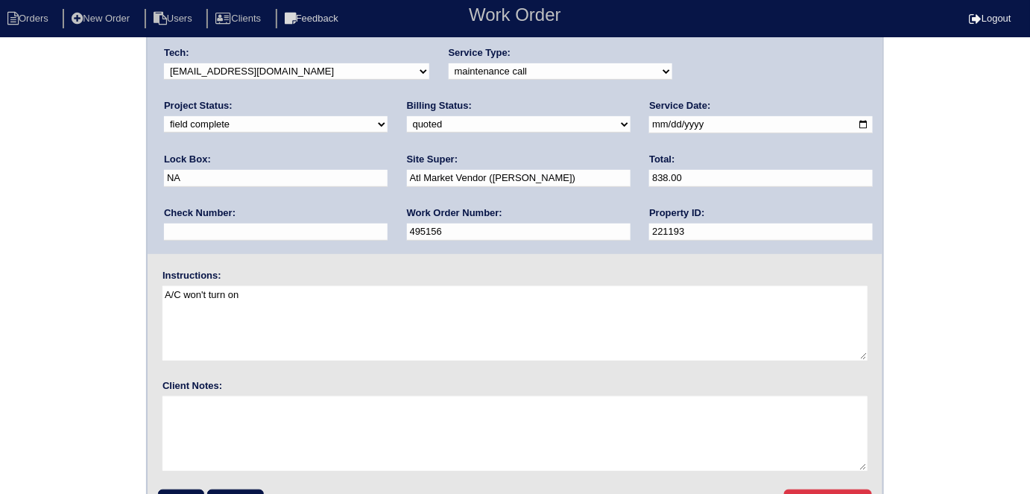
scroll to position [153, 0]
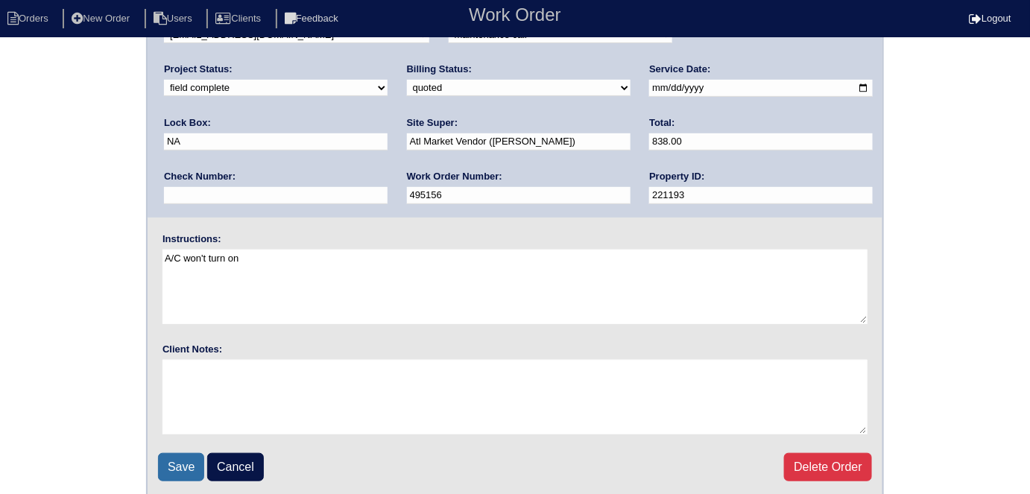
click at [180, 475] on input "Save" at bounding box center [181, 467] width 46 height 28
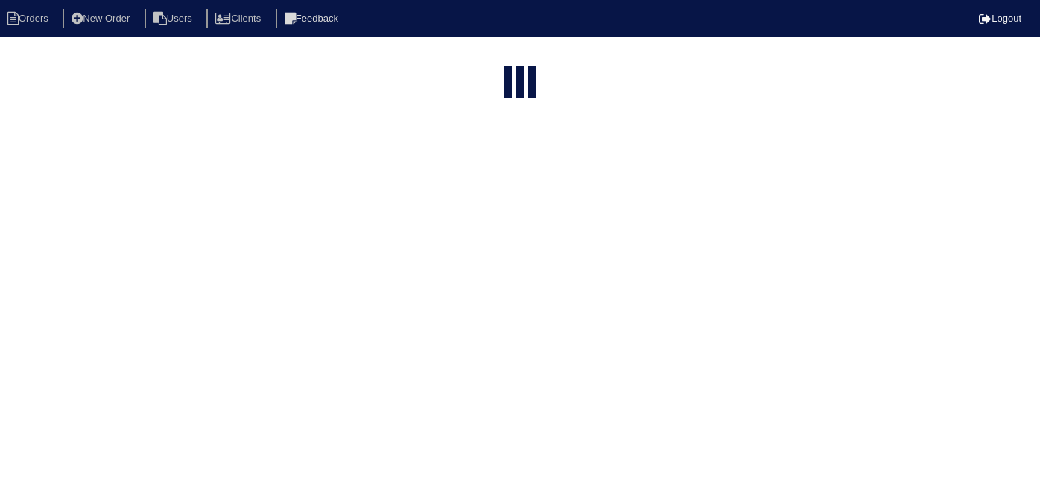
select select "15"
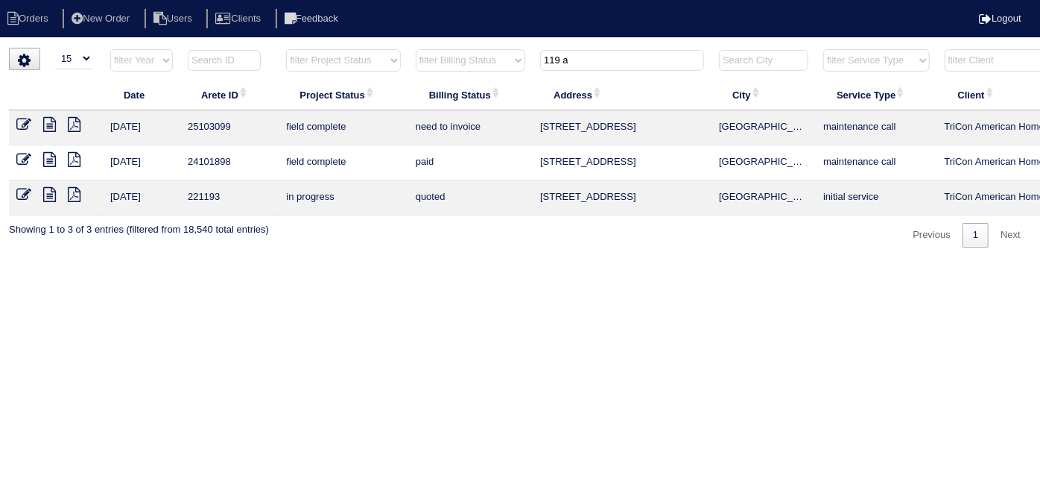
drag, startPoint x: 643, startPoint y: 68, endPoint x: 75, endPoint y: 77, distance: 567.8
click at [132, 76] on tr "filter Year -- Any Year -- 2025 2024 2023 2022 2021 2020 2019 filter Project St…" at bounding box center [654, 63] width 1291 height 31
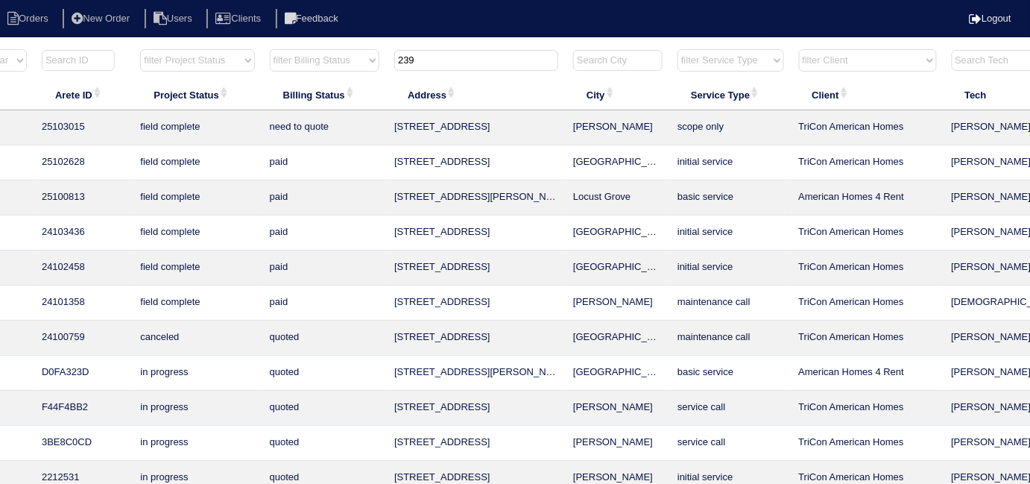
scroll to position [0, 270]
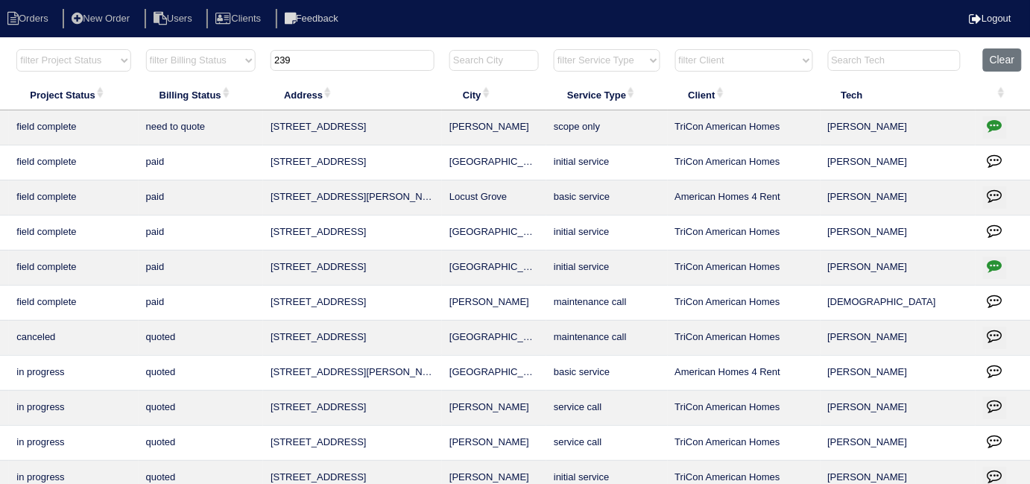
type input "239"
click at [993, 124] on icon "button" at bounding box center [994, 125] width 15 height 15
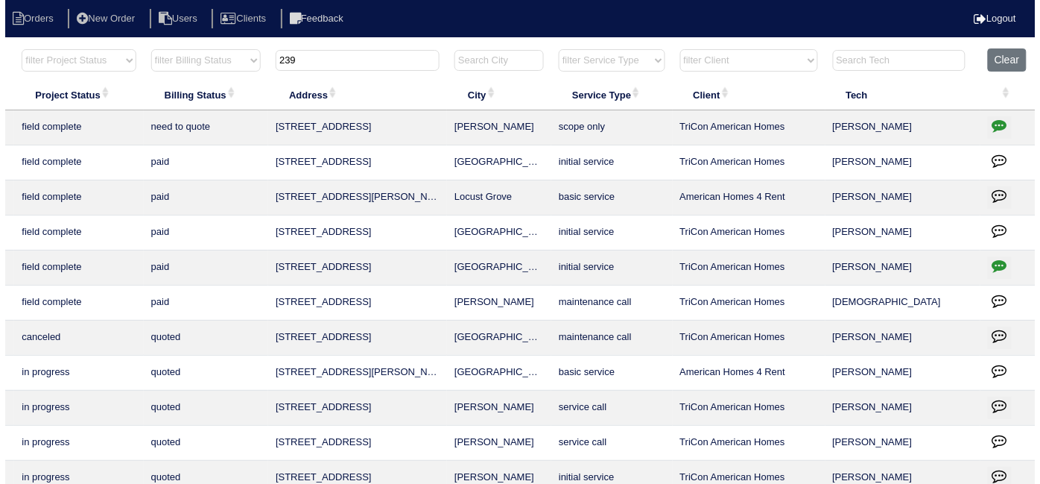
scroll to position [0, 259]
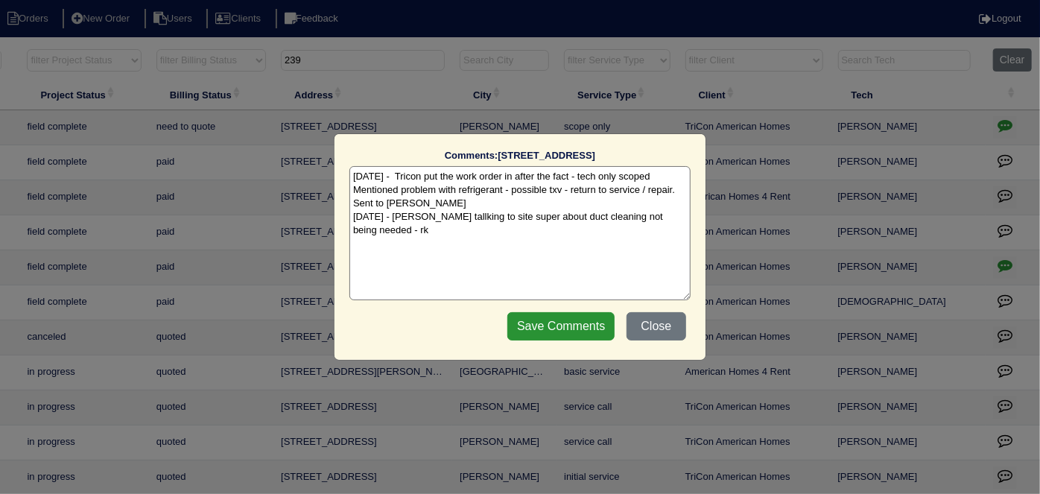
click at [691, 220] on textarea "8/18/25 - Tricon put the work order in after the fact - tech only scoped Mentio…" at bounding box center [519, 233] width 341 height 134
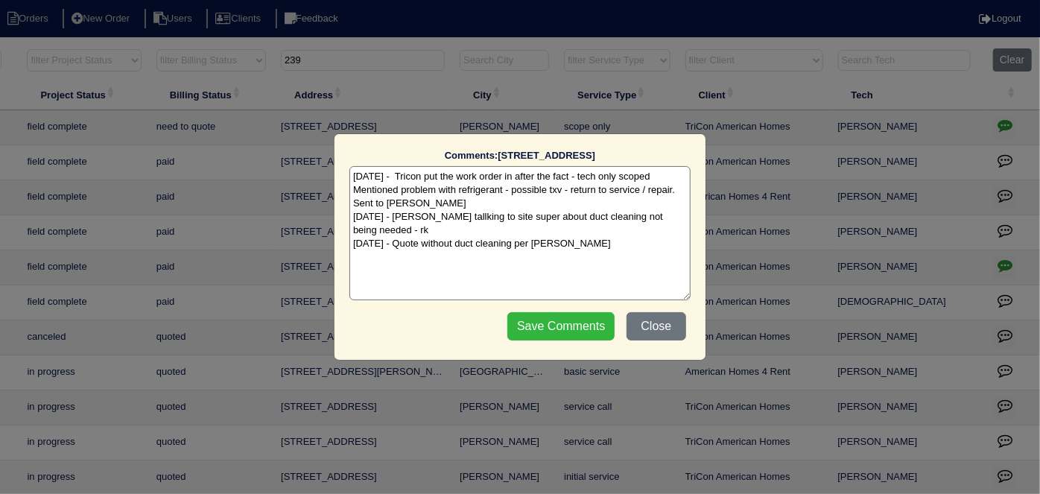
type textarea "8/18/25 - Tricon put the work order in after the fact - tech only scoped Mentio…"
click at [585, 335] on input "Save Comments" at bounding box center [560, 326] width 107 height 28
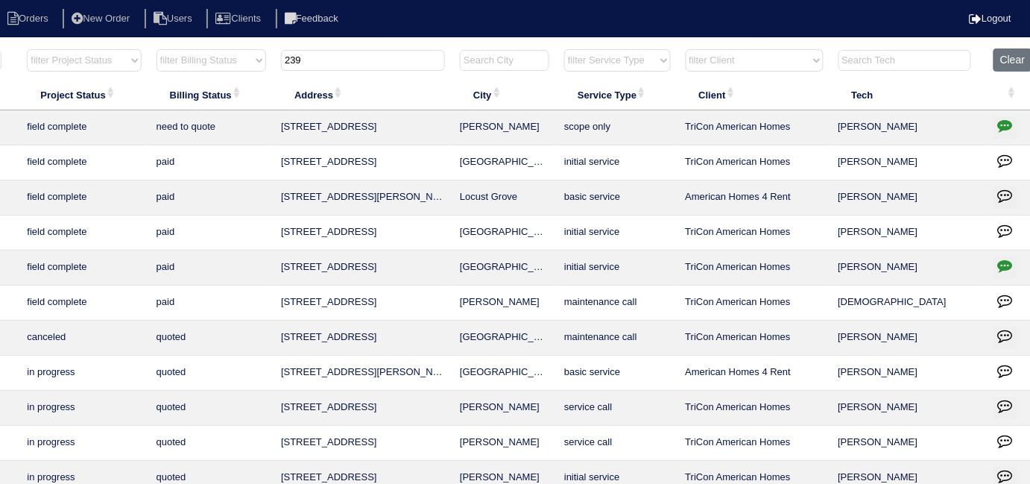
drag, startPoint x: 366, startPoint y: 58, endPoint x: 109, endPoint y: 63, distance: 257.1
click at [113, 62] on tr "filter Year -- Any Year -- 2025 2024 2023 2022 2021 2020 2019 filter Project St…" at bounding box center [395, 63] width 1291 height 31
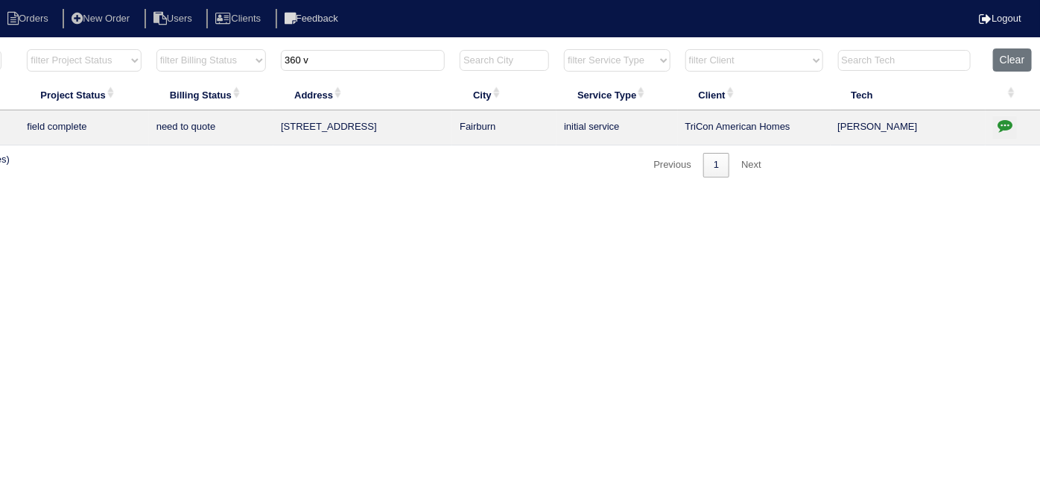
type input "360 v"
click at [1001, 118] on icon "button" at bounding box center [1005, 125] width 15 height 15
type textarea "8/5/25 - Changed from Scope only to Initial service due to WO being put in Appi…"
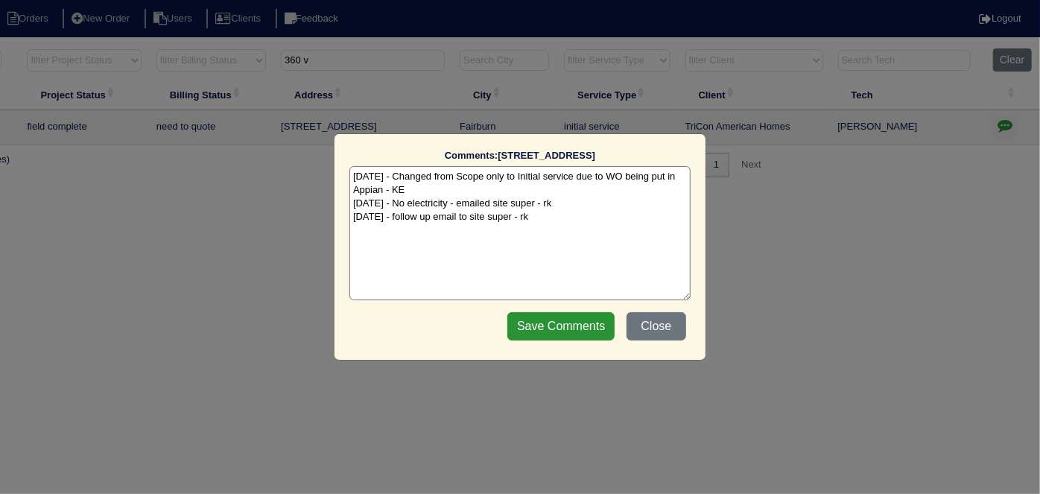
click at [576, 218] on textarea "8/5/25 - Changed from Scope only to Initial service due to WO being put in Appi…" at bounding box center [519, 233] width 341 height 134
click at [644, 322] on button "Close" at bounding box center [657, 326] width 60 height 28
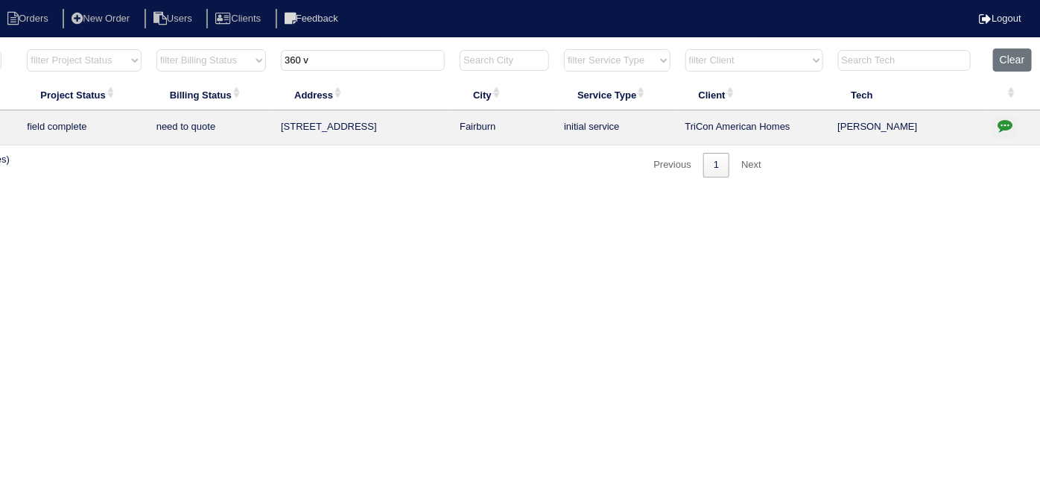
drag, startPoint x: 352, startPoint y: 63, endPoint x: 149, endPoint y: 44, distance: 203.6
click at [149, 44] on html "Orders New Order Users Clients Feedback Logout Orders New Order Users Clients M…" at bounding box center [261, 96] width 1040 height 192
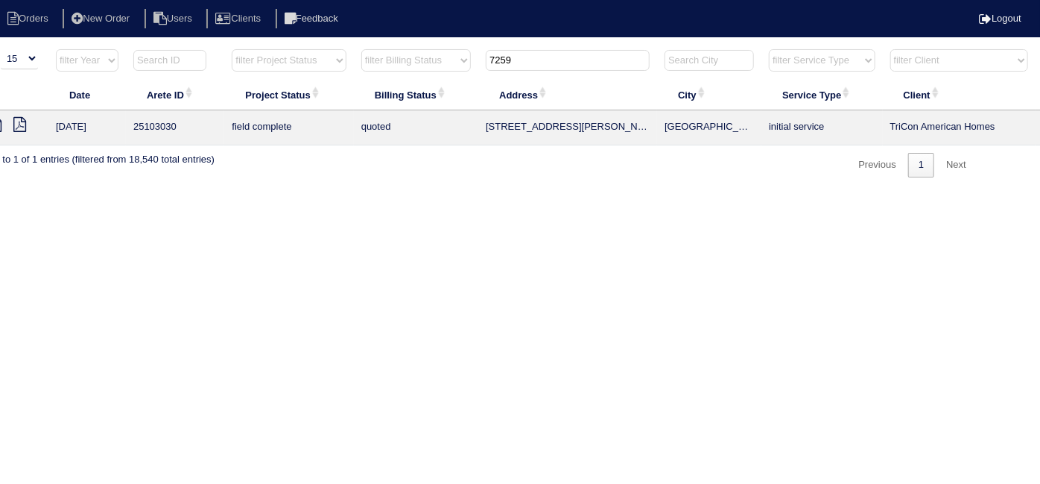
scroll to position [0, 0]
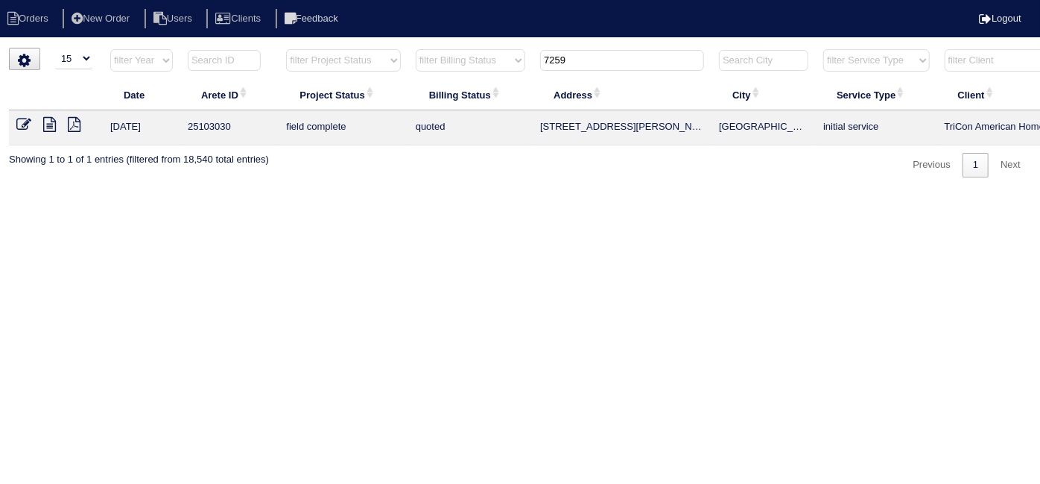
type input "7259"
click at [25, 125] on icon at bounding box center [23, 124] width 15 height 15
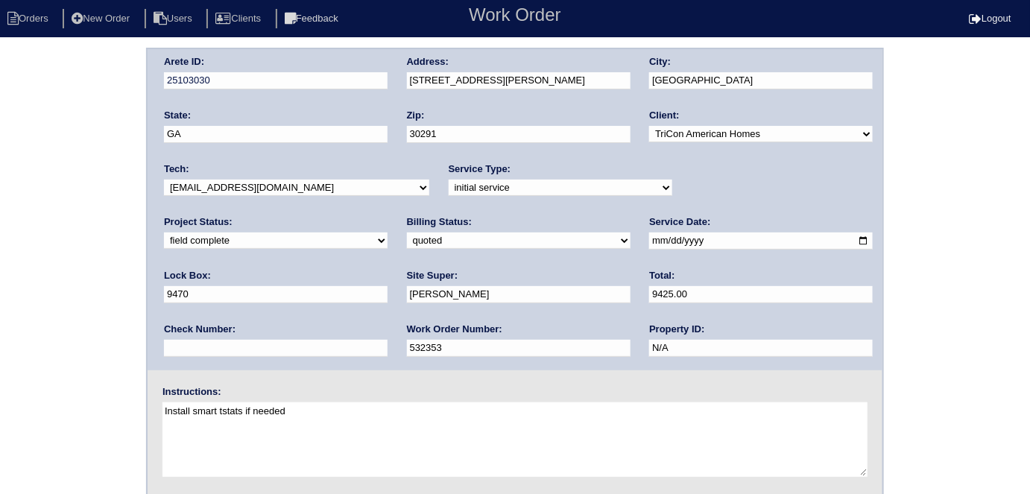
click at [407, 243] on select "need to quote quoted need to invoice invoiced paid warranty purchase order need…" at bounding box center [519, 240] width 224 height 16
select select "need to invoice"
click at [407, 232] on select "need to quote quoted need to invoice invoiced paid warranty purchase order need…" at bounding box center [519, 240] width 224 height 16
click at [387, 232] on select "new order assigned in progress field complete need to schedule admin review arc…" at bounding box center [276, 240] width 224 height 16
select select "need to schedule"
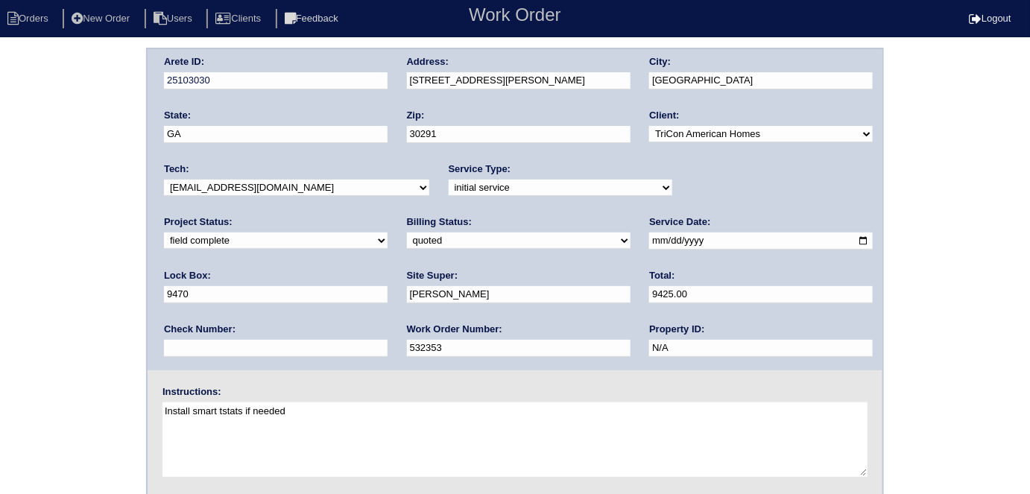
click at [387, 232] on select "new order assigned in progress field complete need to schedule admin review arc…" at bounding box center [276, 240] width 224 height 16
click at [649, 242] on input "2025-08-22" at bounding box center [761, 240] width 224 height 17
type input "2025-08-27"
click at [0, 306] on div "Arete ID: 25103030 Address: 7259 Madison Cir City: Union City State: GA Zip: 30…" at bounding box center [515, 349] width 1030 height 603
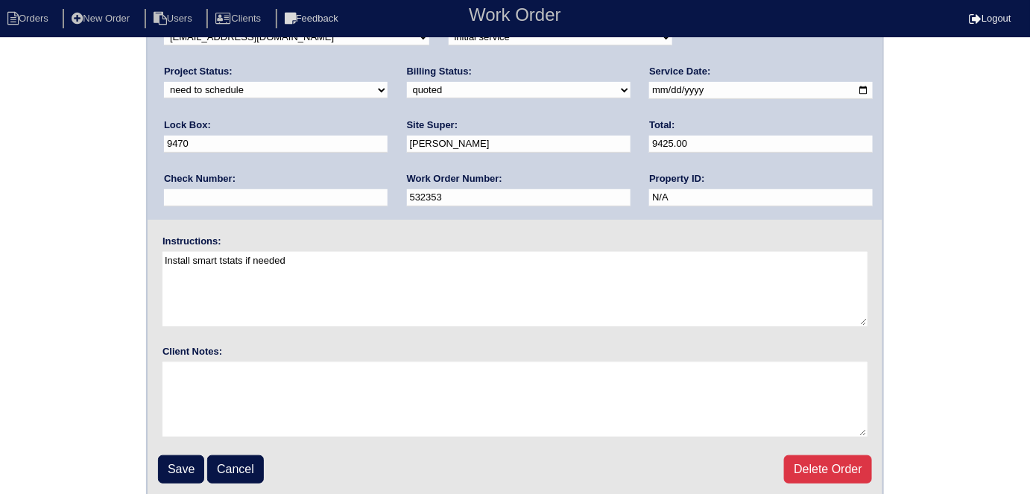
scroll to position [153, 0]
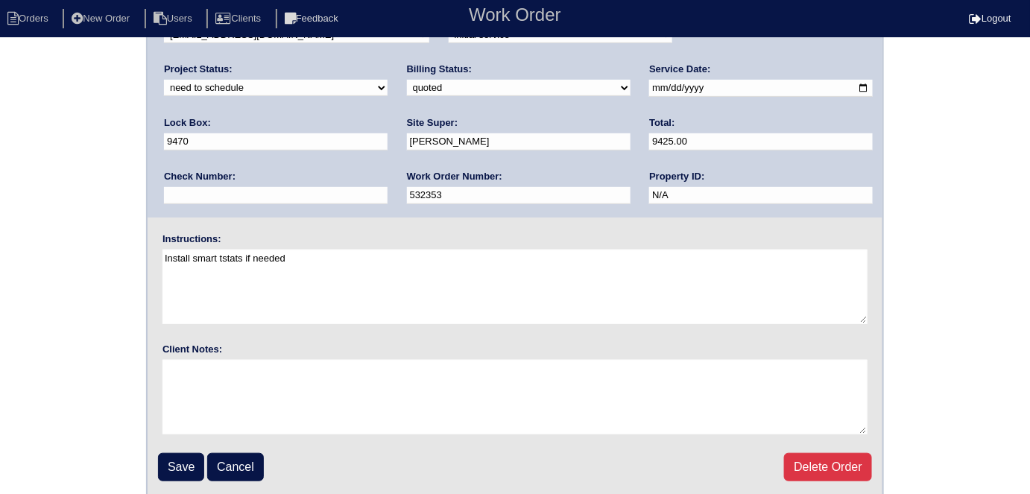
click at [185, 460] on input "Save" at bounding box center [181, 467] width 46 height 28
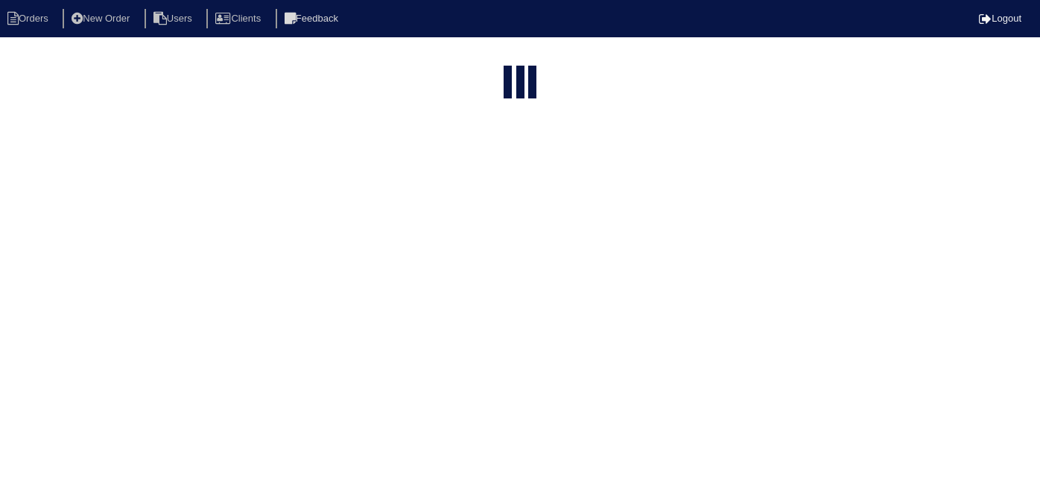
select select "15"
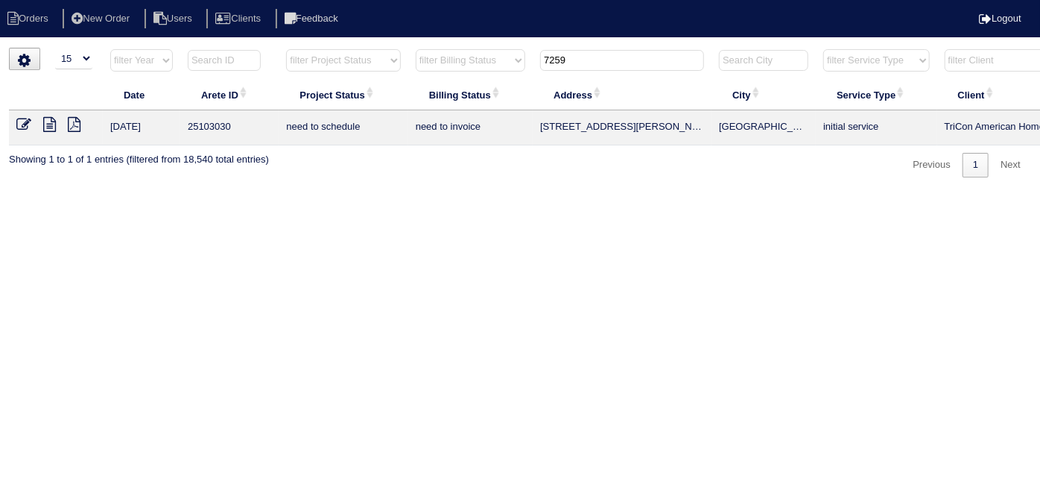
scroll to position [0, 259]
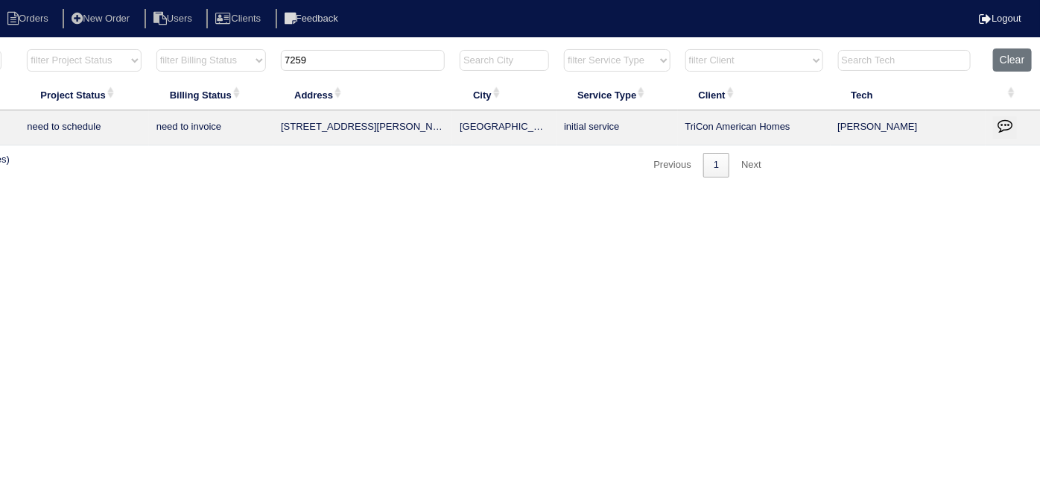
click at [999, 127] on icon "button" at bounding box center [1005, 125] width 15 height 15
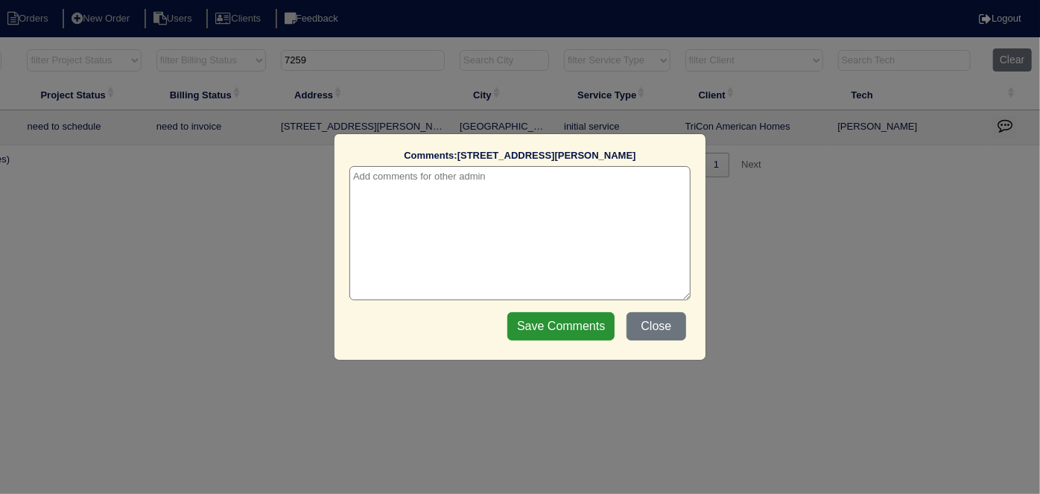
click at [428, 182] on textarea at bounding box center [519, 233] width 341 height 134
paste textarea "Replacement x 2"
type textarea "8/26/25 - Replacement x 2 approved - Sent to Dan, Payton, Reeca - KE"
click at [510, 312] on input "Save Comments" at bounding box center [560, 326] width 107 height 28
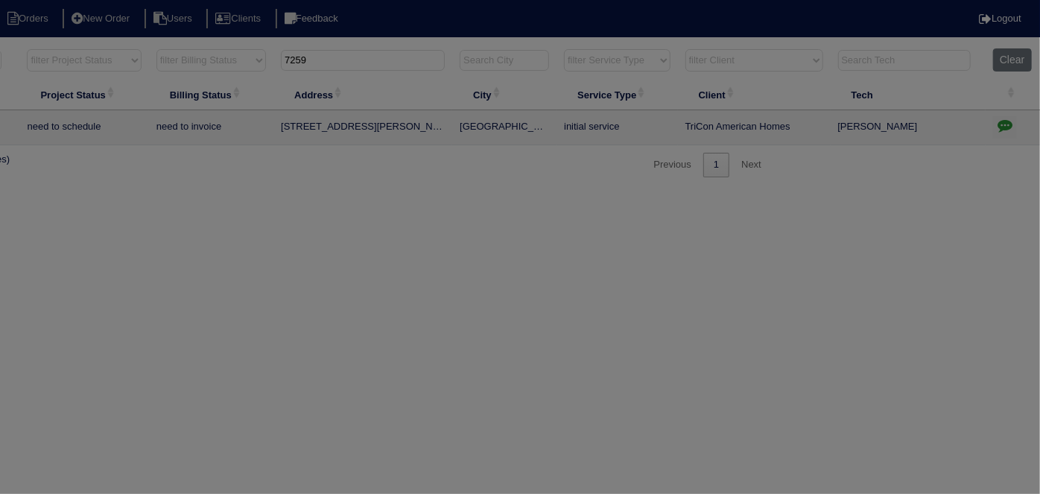
click at [516, 177] on body "Orders New Order Users Clients Feedback Logout Orders New Order Users Clients M…" at bounding box center [261, 113] width 1040 height 130
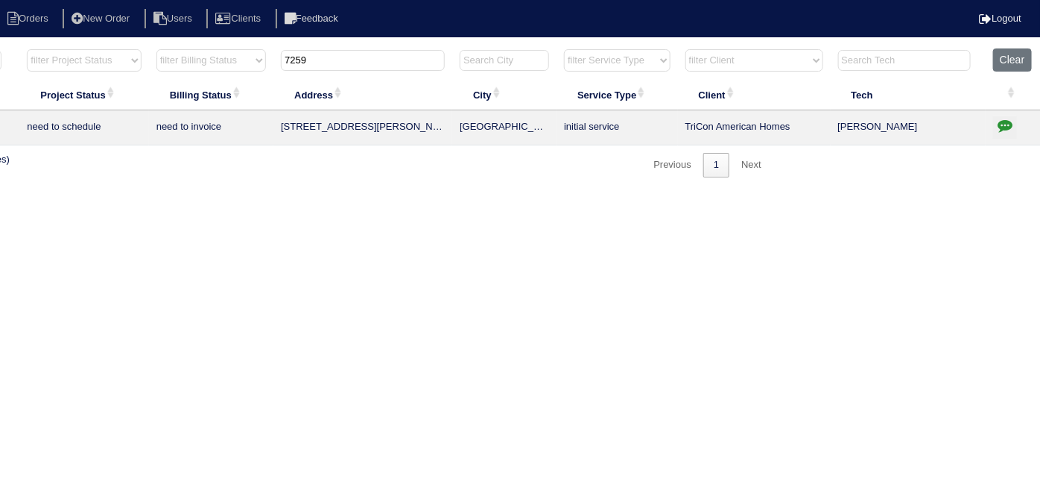
drag, startPoint x: 359, startPoint y: 63, endPoint x: 0, endPoint y: 58, distance: 359.2
click at [54, 60] on tr "filter Year -- Any Year -- 2025 2024 2023 2022 2021 2020 2019 filter Project St…" at bounding box center [395, 63] width 1291 height 31
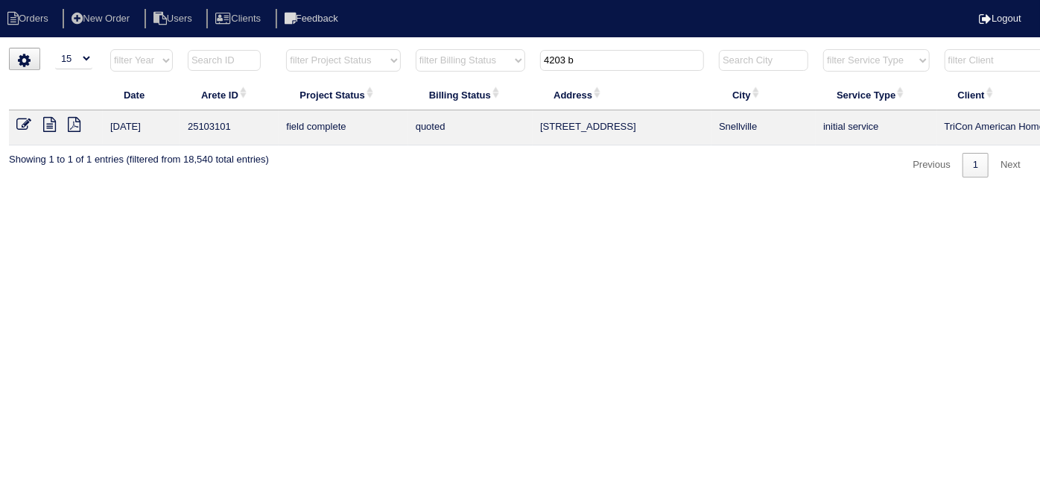
type input "4203 b"
click at [19, 123] on icon at bounding box center [23, 124] width 15 height 15
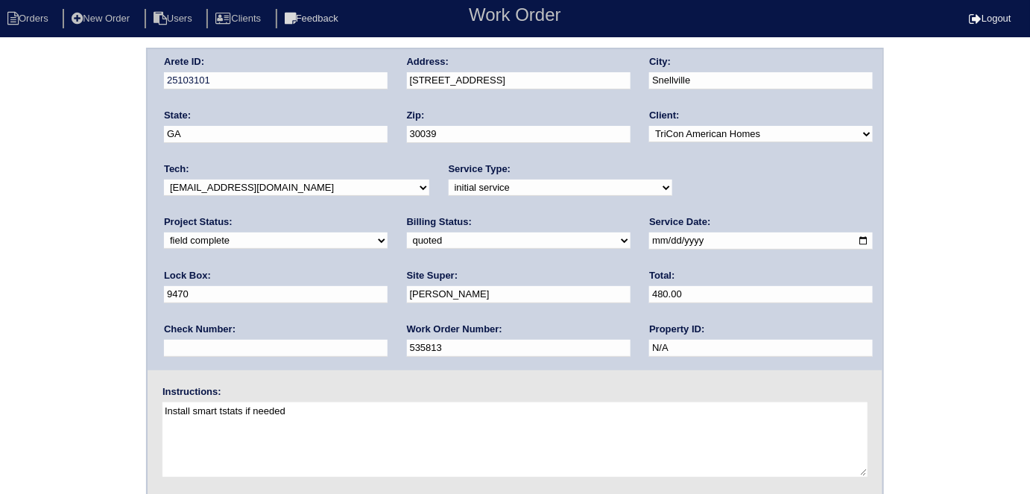
click at [407, 235] on select "need to quote quoted need to invoice invoiced paid warranty purchase order need…" at bounding box center [519, 240] width 224 height 16
select select "need to invoice"
click at [407, 232] on select "need to quote quoted need to invoice invoiced paid warranty purchase order need…" at bounding box center [519, 240] width 224 height 16
click at [101, 279] on div "Arete ID: 25103101 Address: 4203 Bella View Dr City: Snellville State: GA Zip: …" at bounding box center [515, 349] width 1030 height 603
click at [407, 240] on select "need to quote quoted need to invoice invoiced paid warranty purchase order need…" at bounding box center [519, 240] width 224 height 16
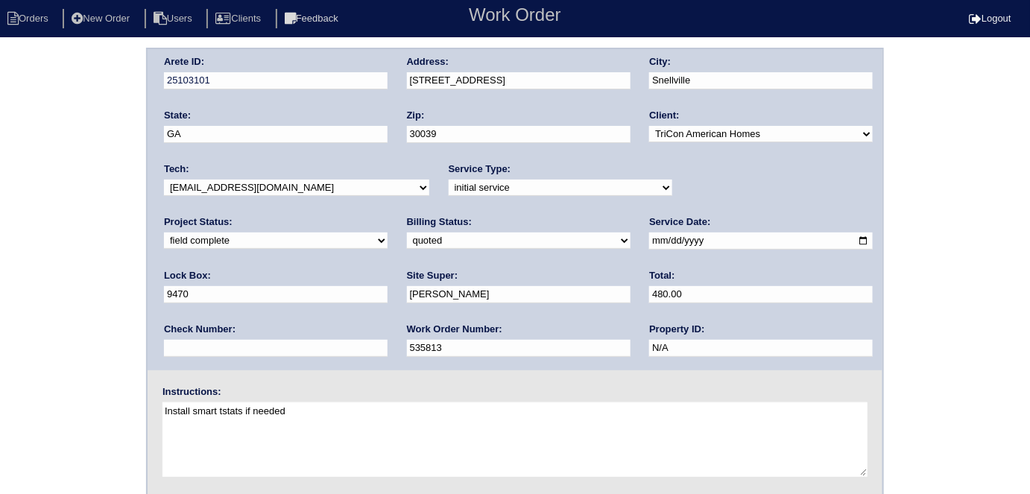
click at [407, 240] on select "need to quote quoted need to invoice invoiced paid warranty purchase order need…" at bounding box center [519, 240] width 224 height 16
click at [0, 276] on div "Arete ID: 25103101 Address: 4203 Bella View Dr City: Snellville State: GA Zip: …" at bounding box center [515, 349] width 1030 height 603
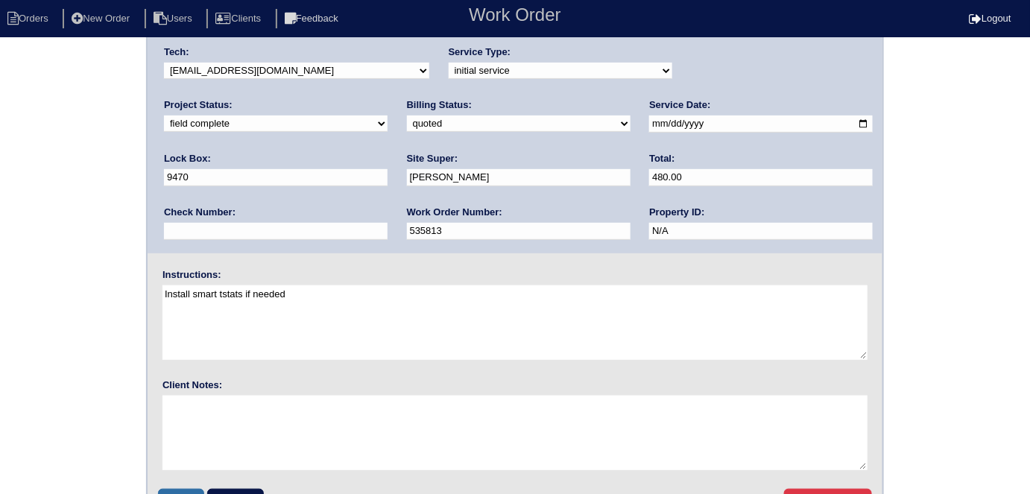
scroll to position [153, 0]
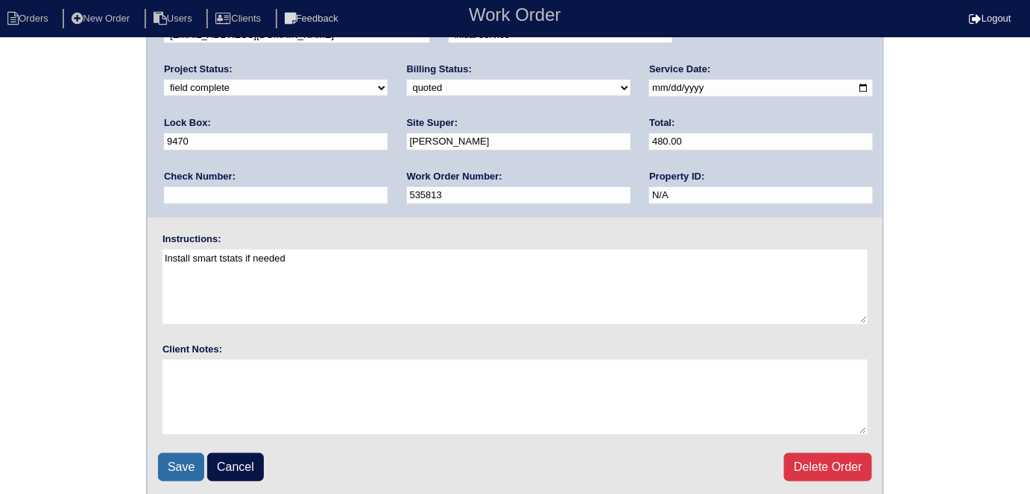
click at [174, 470] on input "Save" at bounding box center [181, 467] width 46 height 28
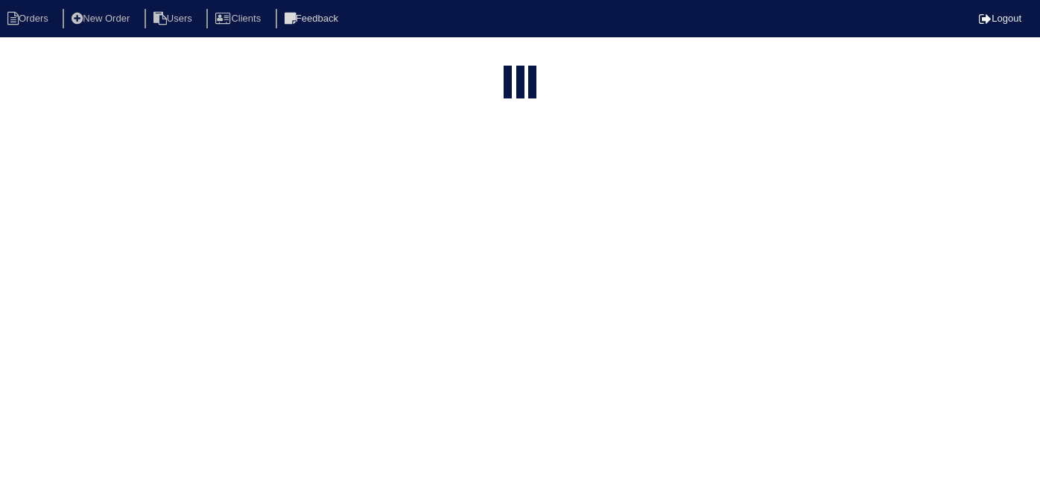
select select "15"
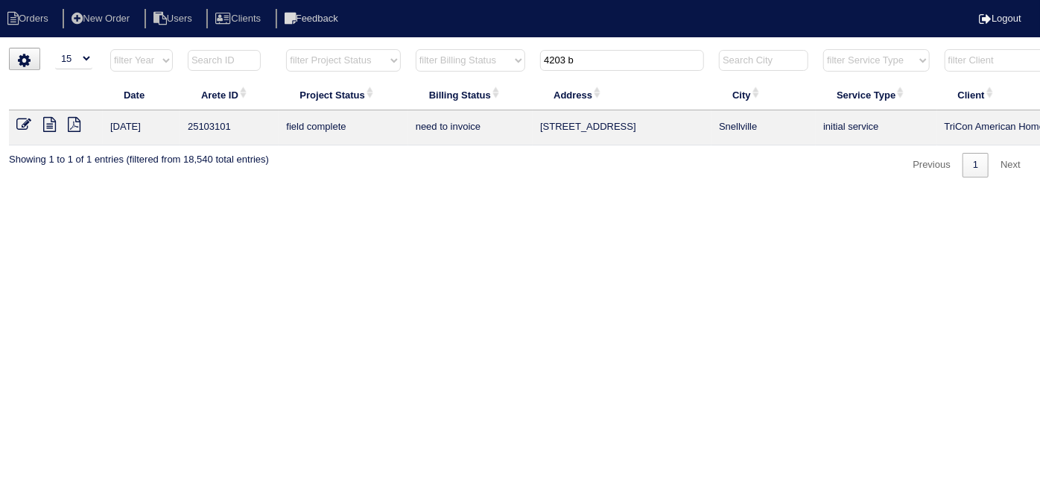
drag, startPoint x: 586, startPoint y: 60, endPoint x: 147, endPoint y: 1, distance: 442.8
click at [188, 48] on body "Orders New Order Users Clients Feedback Logout Orders New Order Users Clients M…" at bounding box center [520, 113] width 1040 height 130
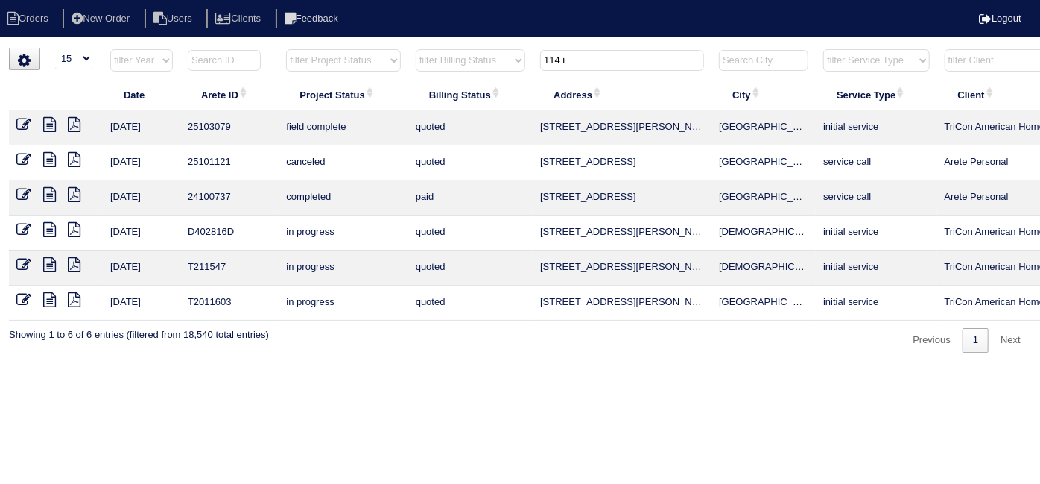
type input "114 i"
click at [25, 123] on icon at bounding box center [23, 124] width 15 height 15
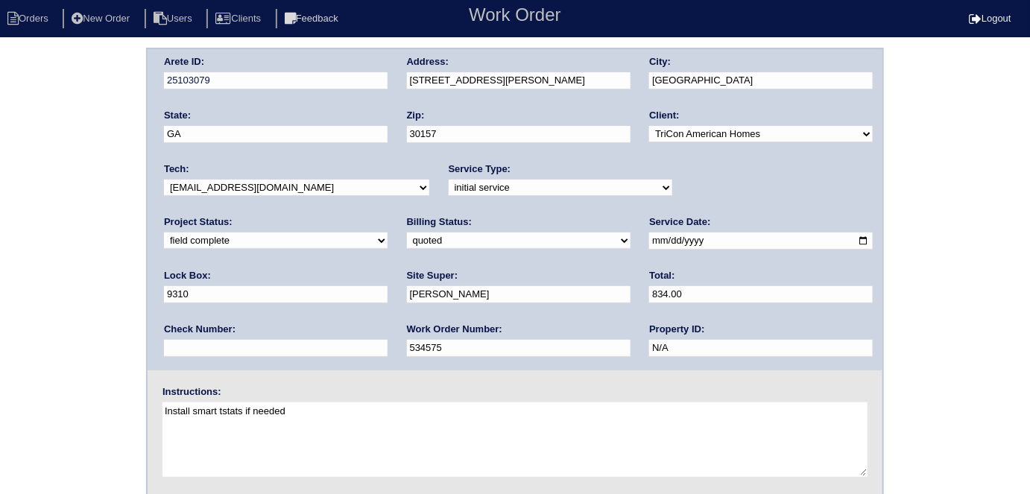
click at [34, 189] on div "Arete ID: 25103079 Address: 114 Ivy Brook Dr City: Dallas State: GA Zip: 30157 …" at bounding box center [515, 349] width 1030 height 603
click at [407, 238] on select "need to quote quoted need to invoice invoiced paid warranty purchase order need…" at bounding box center [519, 240] width 224 height 16
select select "need to invoice"
click at [407, 232] on select "need to quote quoted need to invoice invoiced paid warranty purchase order need…" at bounding box center [519, 240] width 224 height 16
click at [121, 302] on div "Arete ID: 25103079 Address: 114 Ivy Brook Dr City: Dallas State: GA Zip: 30157 …" at bounding box center [515, 349] width 1030 height 603
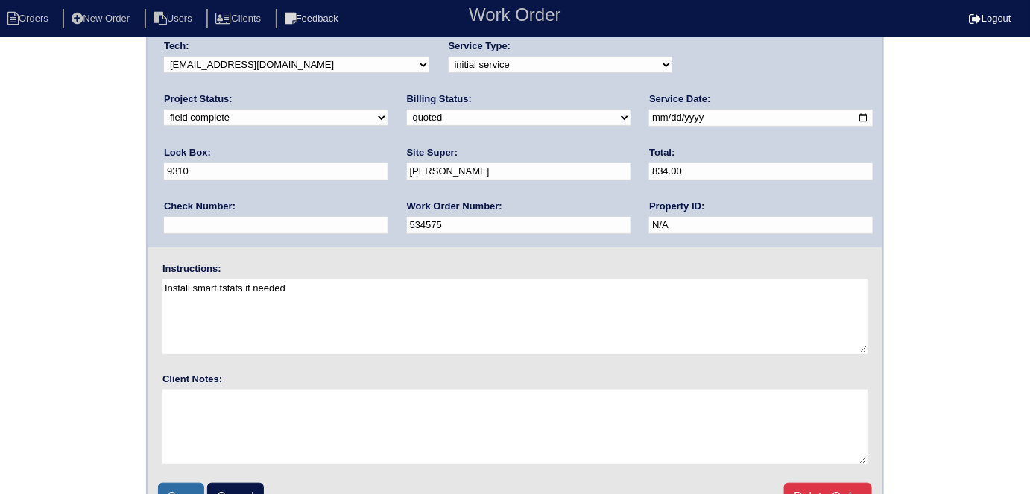
scroll to position [153, 0]
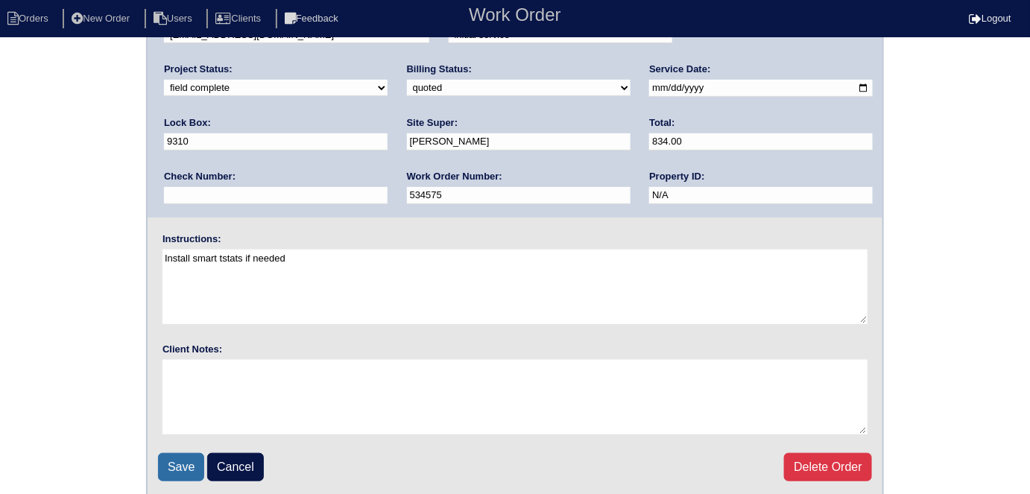
click at [177, 466] on input "Save" at bounding box center [181, 467] width 46 height 28
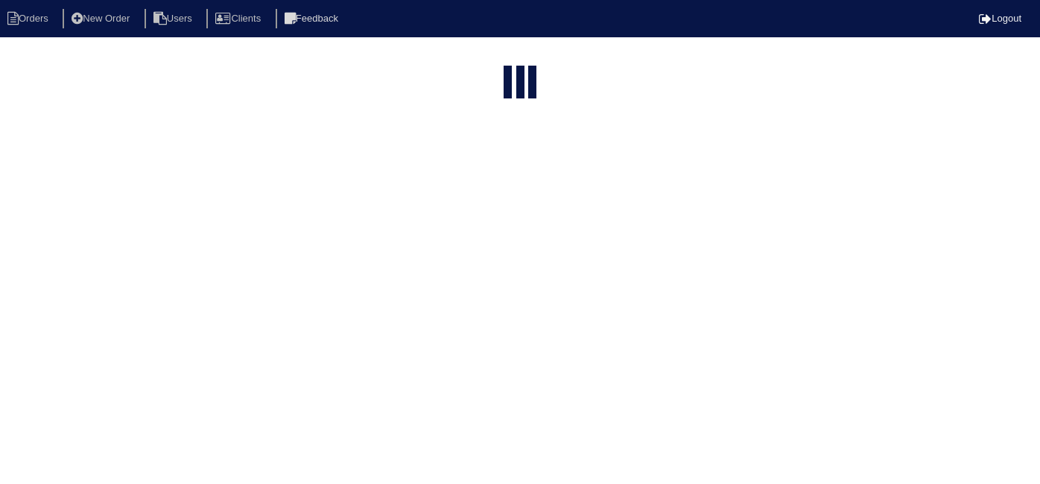
select select "15"
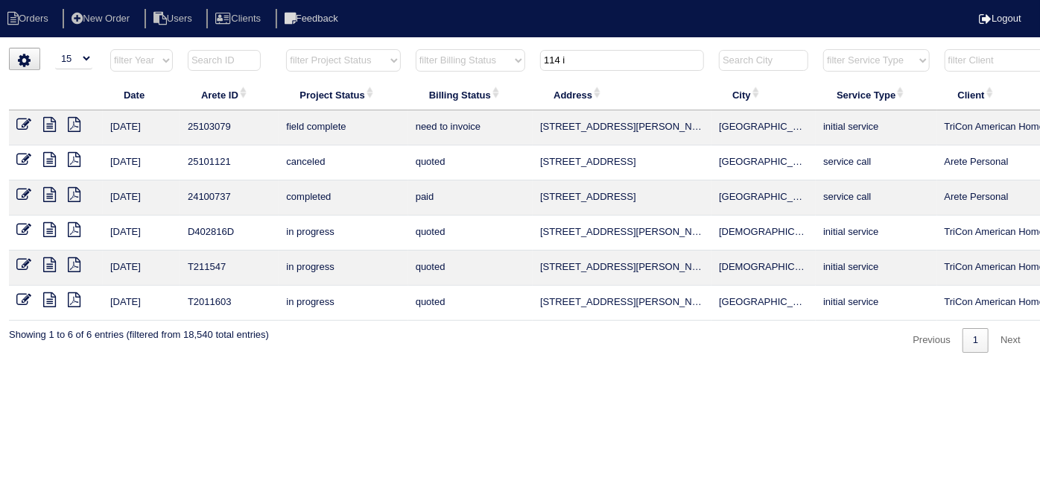
drag, startPoint x: 579, startPoint y: 54, endPoint x: 460, endPoint y: 49, distance: 119.3
click at [475, 54] on tr "filter Year -- Any Year -- 2025 2024 2023 2022 2021 2020 2019 filter Project St…" at bounding box center [654, 63] width 1291 height 31
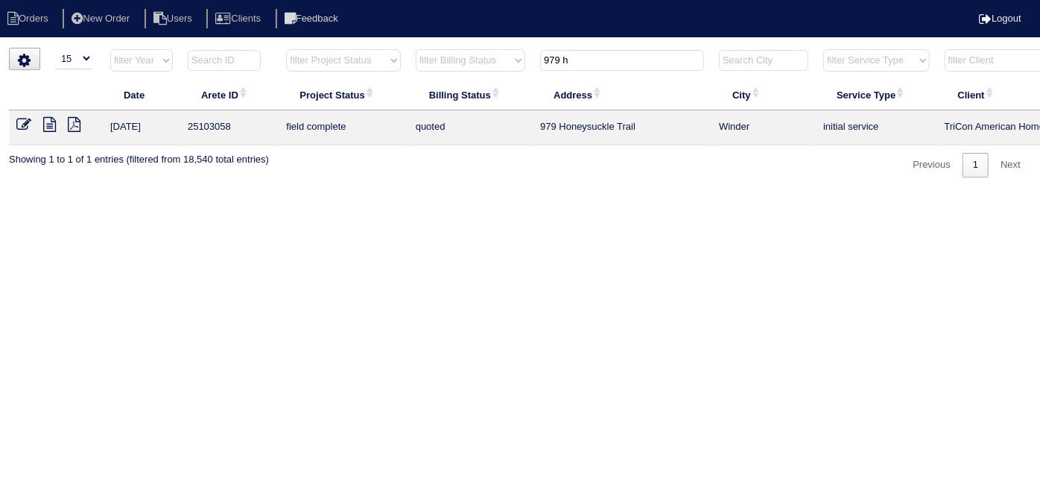
type input "979 h"
click at [22, 121] on icon at bounding box center [23, 124] width 15 height 15
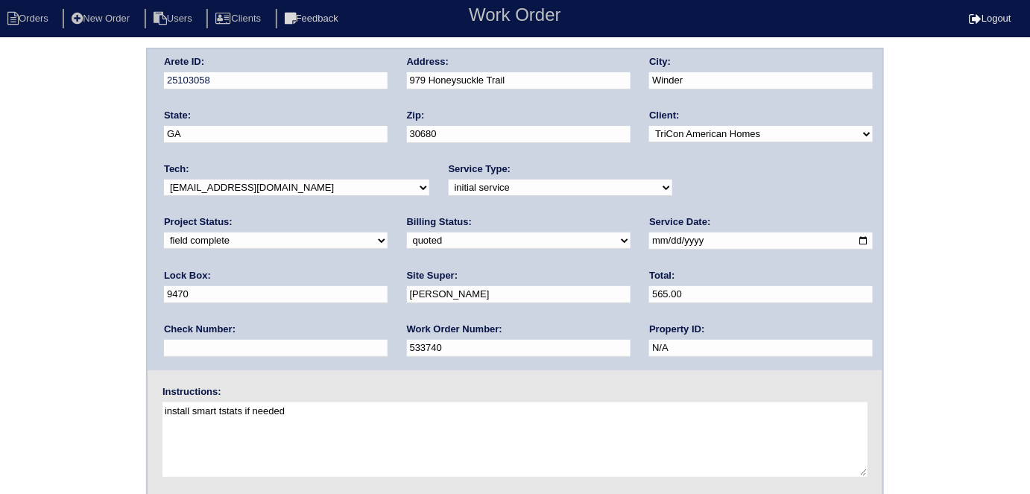
click at [123, 203] on div "Arete ID: 25103058 Address: 979 Honeysuckle Trail City: Winder State: [GEOGRAPH…" at bounding box center [515, 349] width 1030 height 603
click at [407, 238] on select "need to quote quoted need to invoice invoiced paid warranty purchase order need…" at bounding box center [519, 240] width 224 height 16
select select "need to invoice"
click at [407, 232] on select "need to quote quoted need to invoice invoiced paid warranty purchase order need…" at bounding box center [519, 240] width 224 height 16
click at [79, 316] on div "Arete ID: 25103058 Address: 979 Honeysuckle Trail City: Winder State: GA Zip: 3…" at bounding box center [515, 349] width 1030 height 603
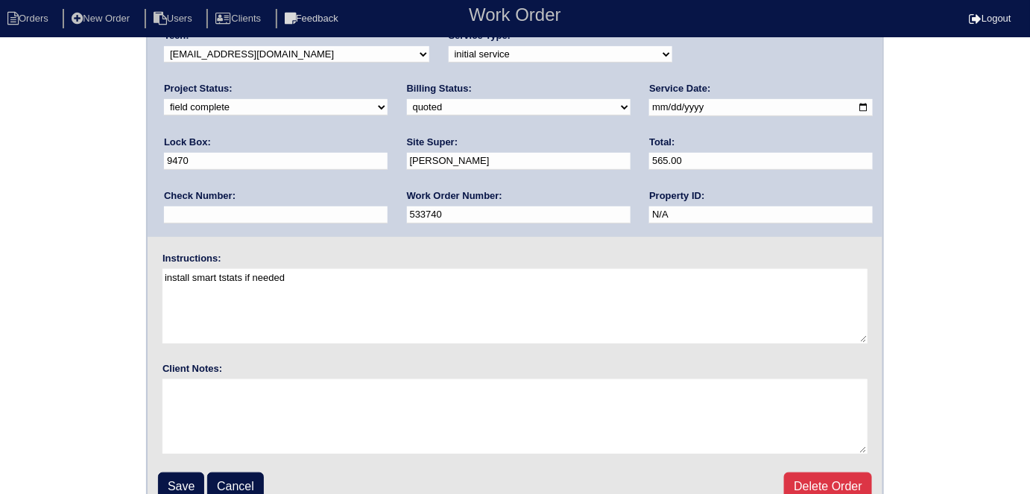
scroll to position [153, 0]
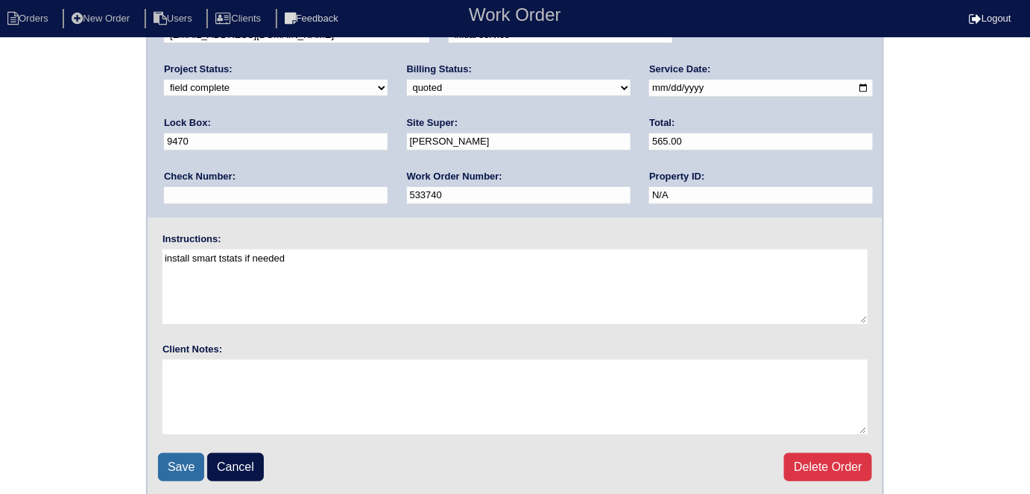
click at [189, 456] on input "Save" at bounding box center [181, 467] width 46 height 28
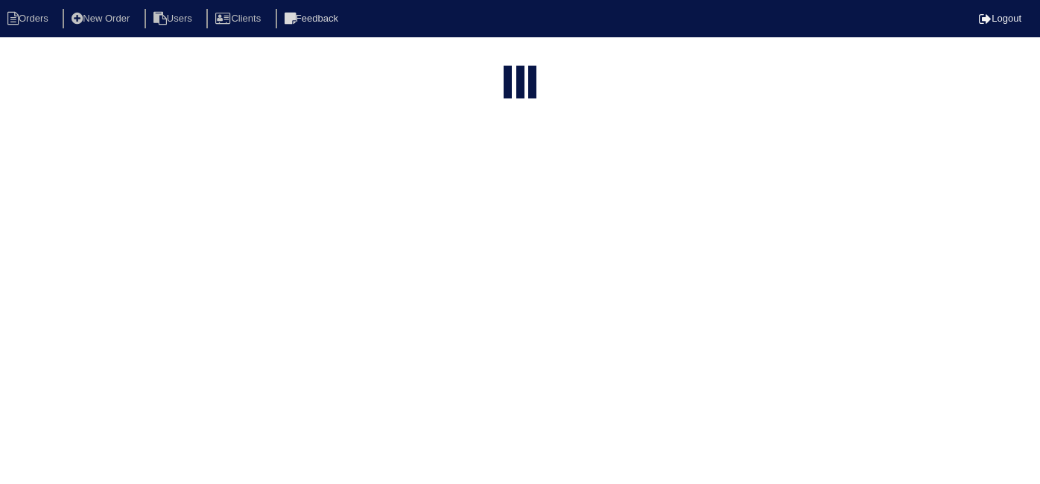
select select "15"
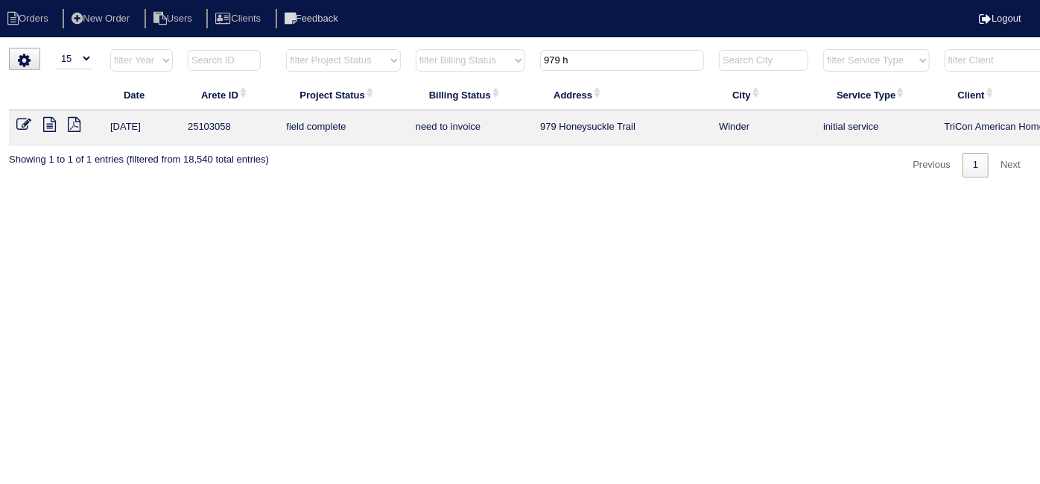
drag, startPoint x: 603, startPoint y: 59, endPoint x: 417, endPoint y: 65, distance: 185.6
click at [423, 64] on tr "filter Year -- Any Year -- 2025 2024 2023 2022 2021 2020 2019 filter Project St…" at bounding box center [654, 63] width 1291 height 31
type input "1570 e"
click at [52, 119] on icon at bounding box center [49, 124] width 13 height 15
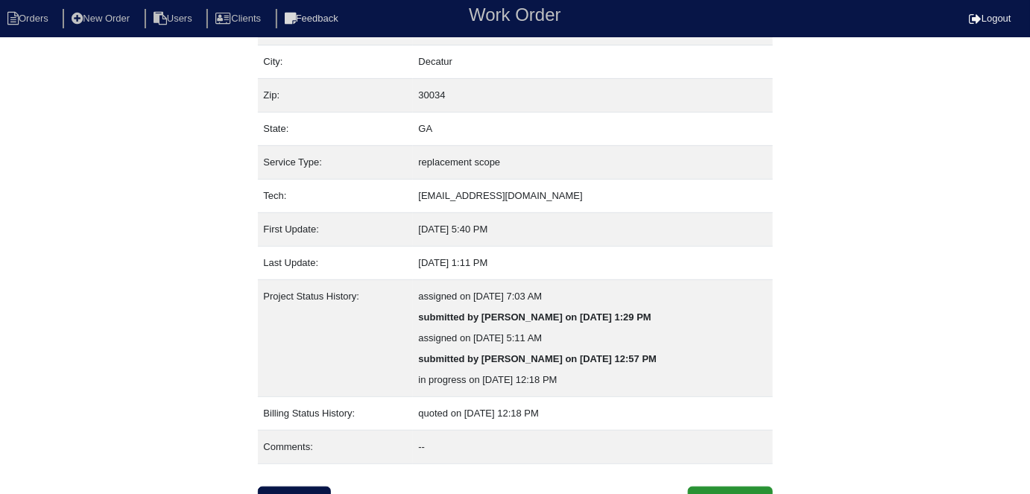
scroll to position [120, 0]
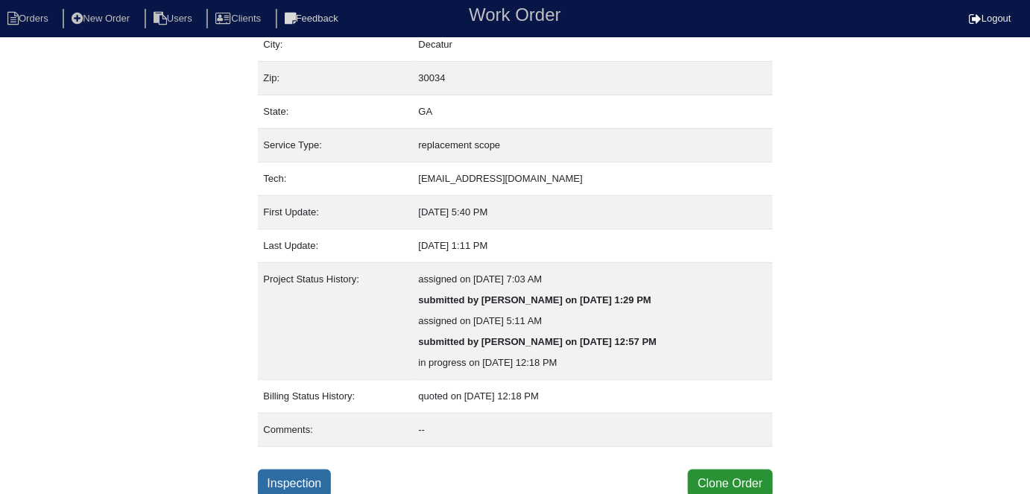
drag, startPoint x: 296, startPoint y: 473, endPoint x: 292, endPoint y: 411, distance: 62.7
click at [296, 472] on link "Inspection" at bounding box center [295, 483] width 74 height 28
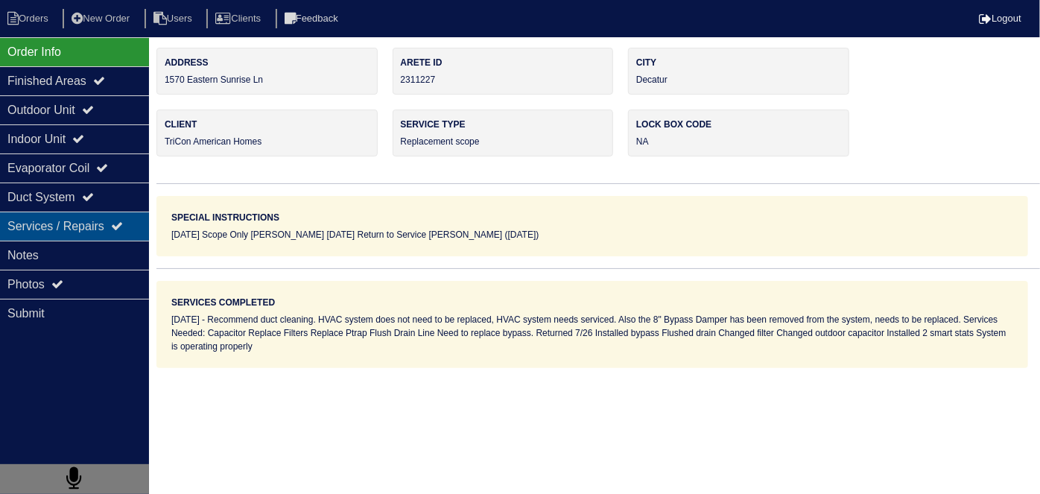
click at [87, 228] on div "Services / Repairs" at bounding box center [74, 226] width 149 height 29
type textarea "2 filters 16x20x1 2 smart stats 40/5mfd capacitor 8" bypass damper"
type textarea "Recommend duct cleaning. HVAC system does not need to be replaced, HVAC system …"
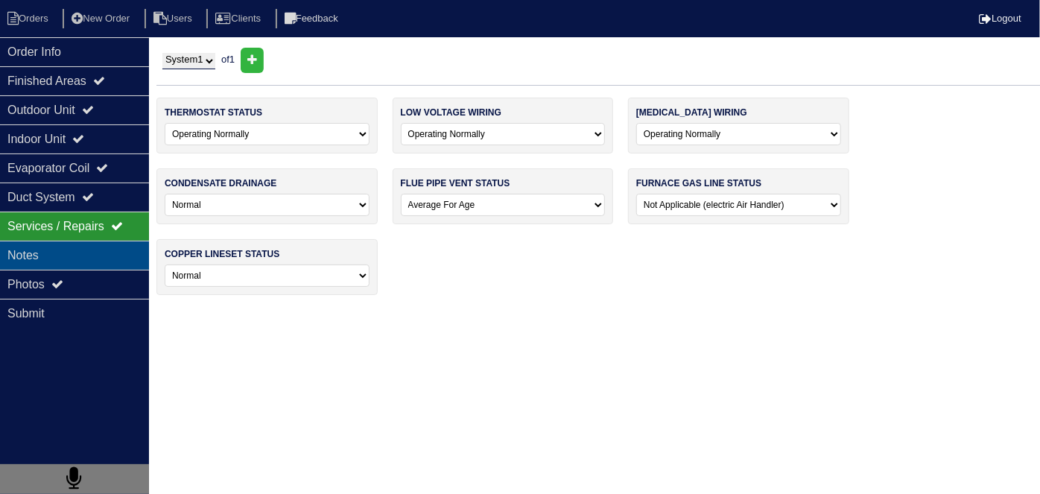
click at [79, 247] on div "Notes" at bounding box center [74, 255] width 149 height 29
type textarea "2 filters 16x20x1 2 smart stats 40/5mfd capacitor 8" bypass damper"
type textarea "Recommend duct cleaning. HVAC system does not need to be replaced, HVAC system …"
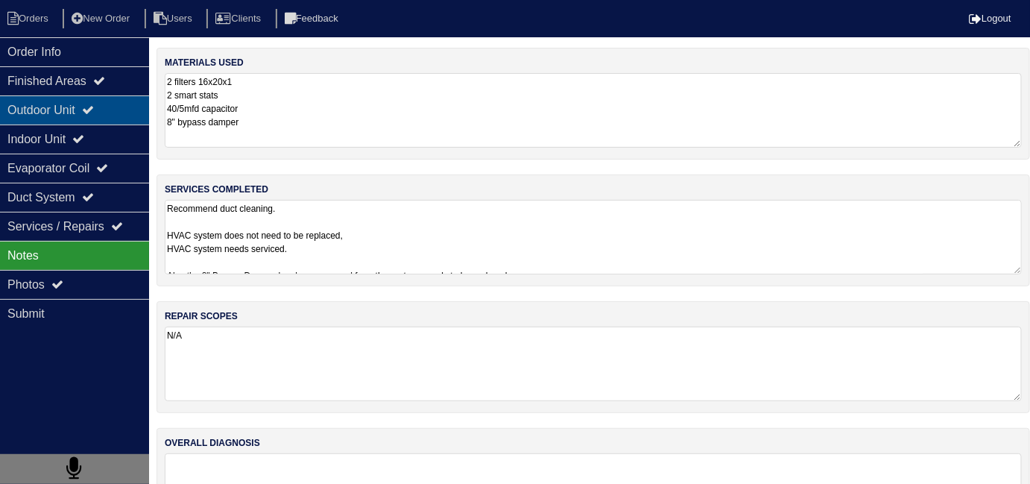
click at [94, 106] on icon at bounding box center [88, 110] width 12 height 12
type textarea "2 filters 16x20x1 2 smart stats 40/5mfd capacitor 8" bypass damper"
type textarea "Recommend duct cleaning. HVAC system does not need to be replaced, HVAC system …"
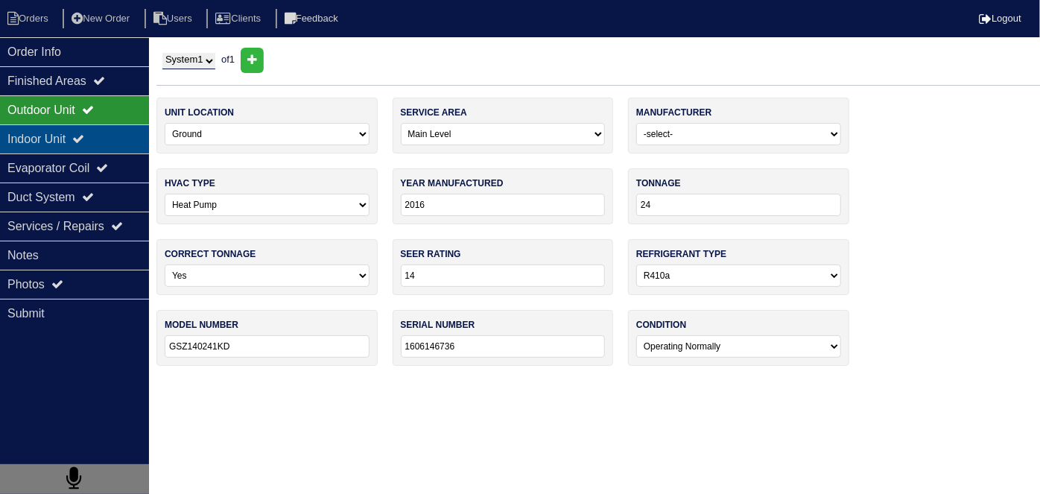
click at [101, 140] on div "Indoor Unit" at bounding box center [74, 138] width 149 height 29
type textarea "2 filters 16x20x1 2 smart stats 40/5mfd capacitor 8" bypass damper"
type textarea "Recommend duct cleaning. HVAC system does not need to be replaced, HVAC system …"
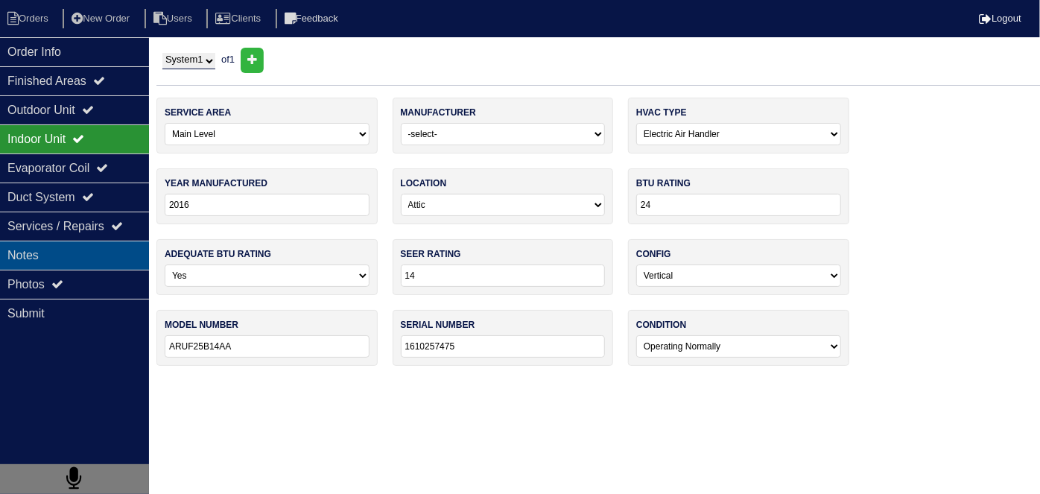
click at [85, 247] on div "Notes" at bounding box center [74, 255] width 149 height 29
type textarea "2 filters 16x20x1 2 smart stats 40/5mfd capacitor 8" bypass damper"
type textarea "Recommend duct cleaning. HVAC system does not need to be replaced, HVAC system …"
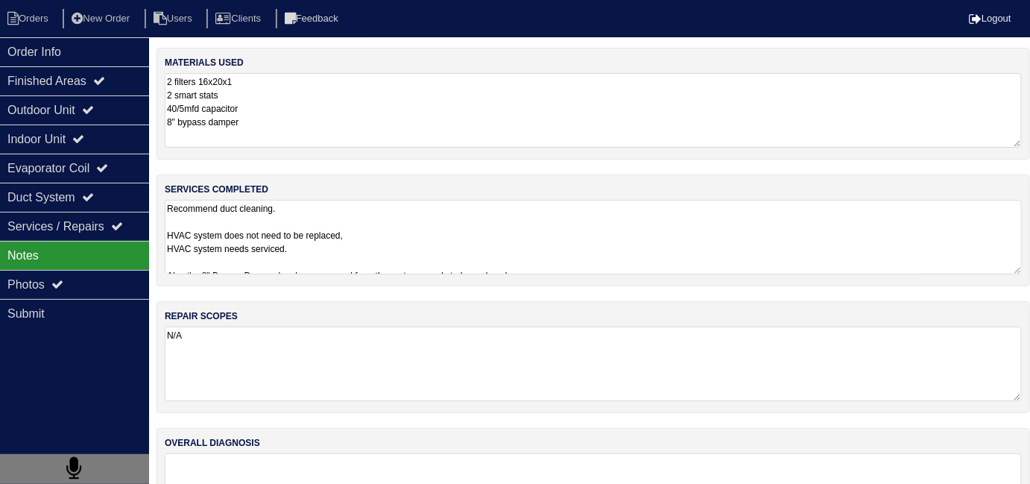
click at [517, 249] on textarea "Recommend duct cleaning. HVAC system does not need to be replaced, HVAC system …" at bounding box center [593, 237] width 857 height 75
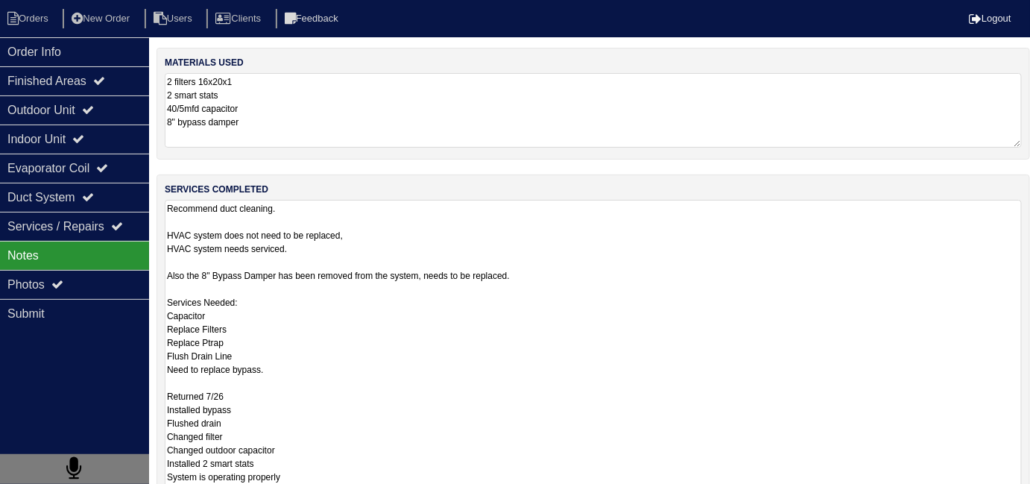
scroll to position [1, 0]
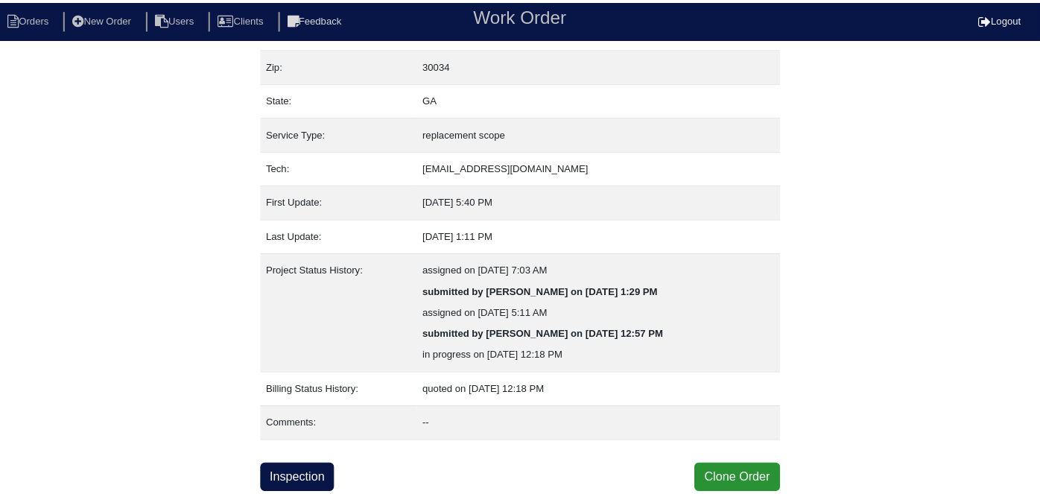
scroll to position [120, 0]
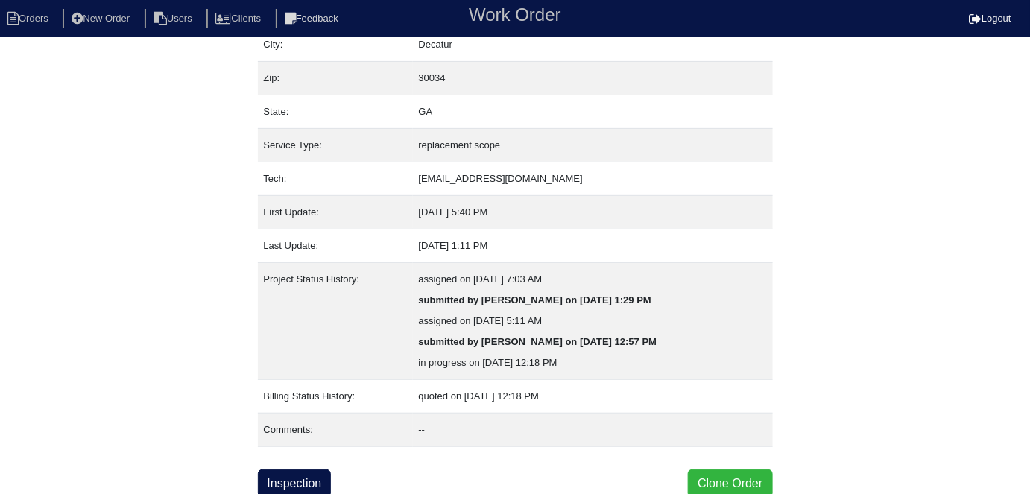
click at [713, 479] on button "Clone Order" at bounding box center [730, 483] width 84 height 28
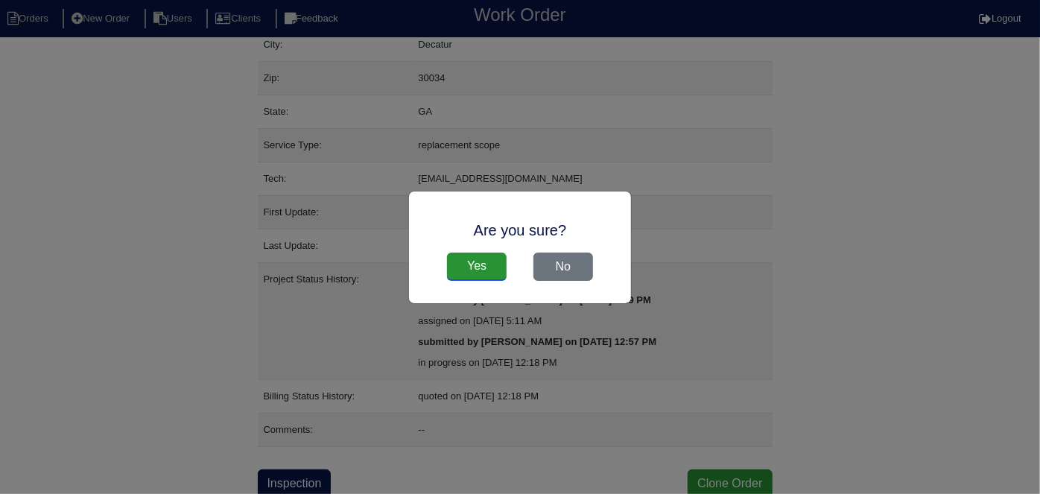
click at [507, 267] on input "Yes" at bounding box center [477, 267] width 60 height 28
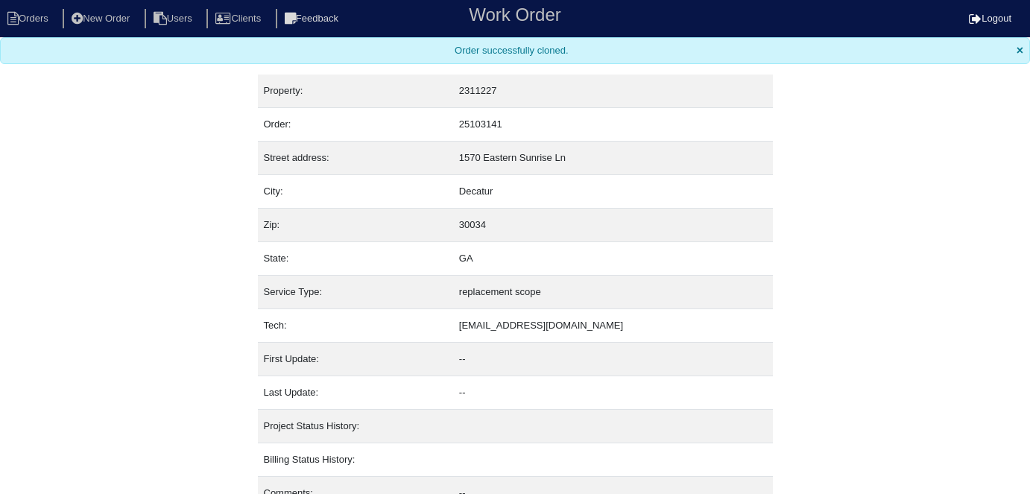
click at [453, 267] on td "State:" at bounding box center [355, 259] width 195 height 34
click at [43, 21] on li "Orders" at bounding box center [30, 19] width 60 height 20
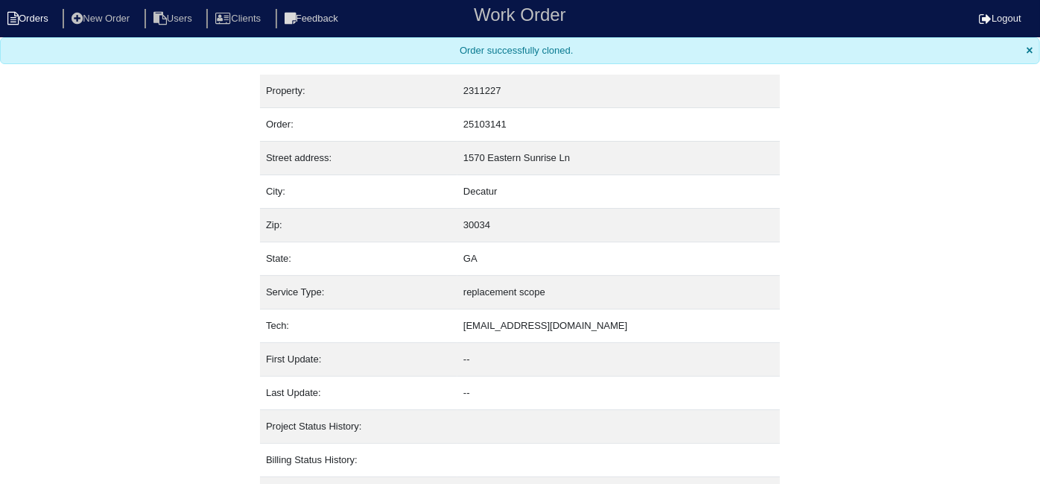
select select "15"
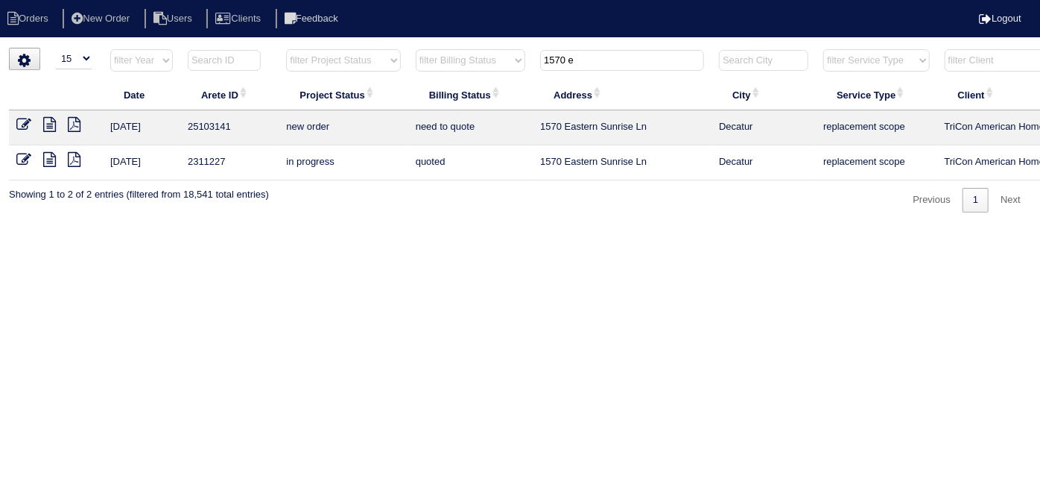
click at [19, 117] on icon at bounding box center [23, 124] width 15 height 15
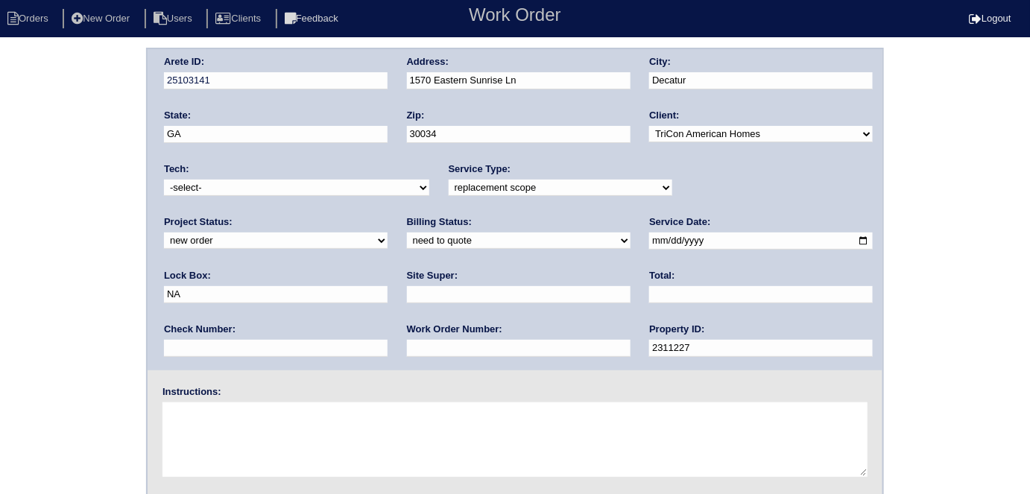
click at [514, 194] on select "-select- initial service basic service maintenance call replacement scope servi…" at bounding box center [561, 188] width 224 height 16
select select "initial service"
click at [449, 180] on select "-select- initial service basic service maintenance call replacement scope servi…" at bounding box center [561, 188] width 224 height 16
drag, startPoint x: 700, startPoint y: 239, endPoint x: 467, endPoint y: 203, distance: 235.2
click at [536, 249] on div "Arete ID: 25103141 Address: 1570 Eastern Sunrise Ln City: Decatur State: GA Zip…" at bounding box center [515, 209] width 735 height 321
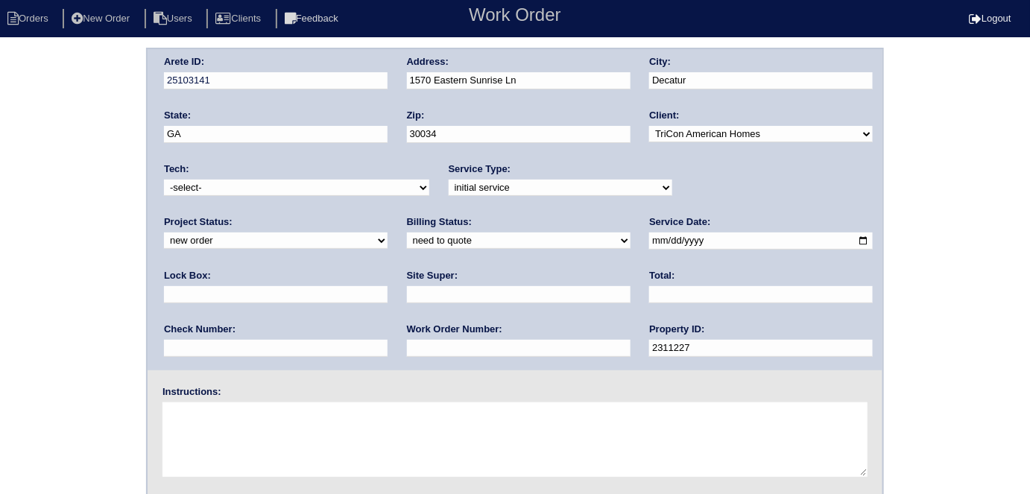
click at [407, 348] on input "text" at bounding box center [519, 348] width 224 height 17
type input "537487"
click at [407, 294] on input "text" at bounding box center [519, 294] width 224 height 17
type input "[PERSON_NAME]"
click at [387, 286] on input "text" at bounding box center [276, 294] width 224 height 17
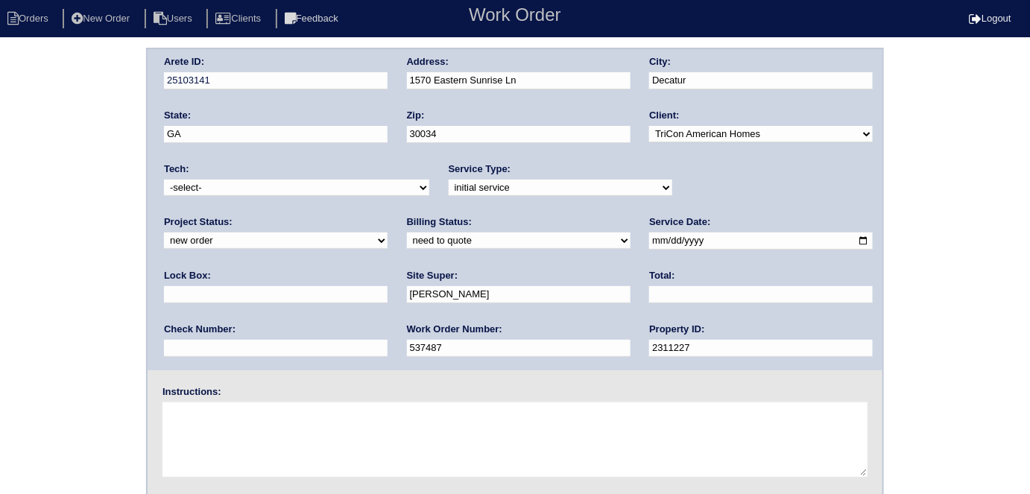
type input "9310"
drag, startPoint x: 276, startPoint y: 463, endPoint x: 280, endPoint y: 151, distance: 313.0
click at [274, 460] on textarea at bounding box center [514, 439] width 705 height 75
click at [240, 434] on textarea at bounding box center [514, 439] width 705 height 75
type textarea "Install smart tstats if needed"
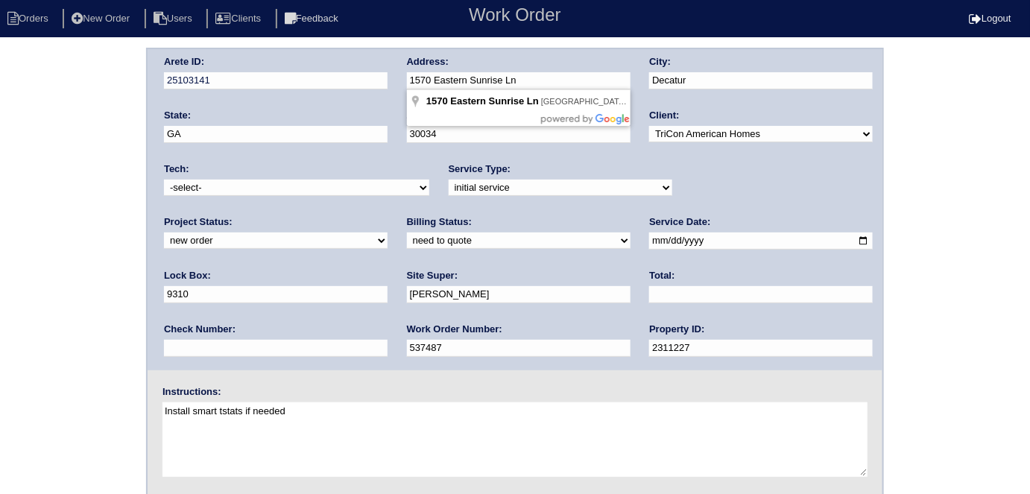
drag, startPoint x: 501, startPoint y: 80, endPoint x: 405, endPoint y: 85, distance: 97.0
click at [405, 85] on div "Arete ID: 25103141 Address: 1570 Eastern Sunrise Ln City: Decatur State: GA Zip…" at bounding box center [515, 209] width 735 height 321
click at [0, 155] on div "Arete ID: 25103141 Address: 1570 Eastern Sunrise Ln City: Decatur State: GA Zip…" at bounding box center [515, 349] width 1030 height 603
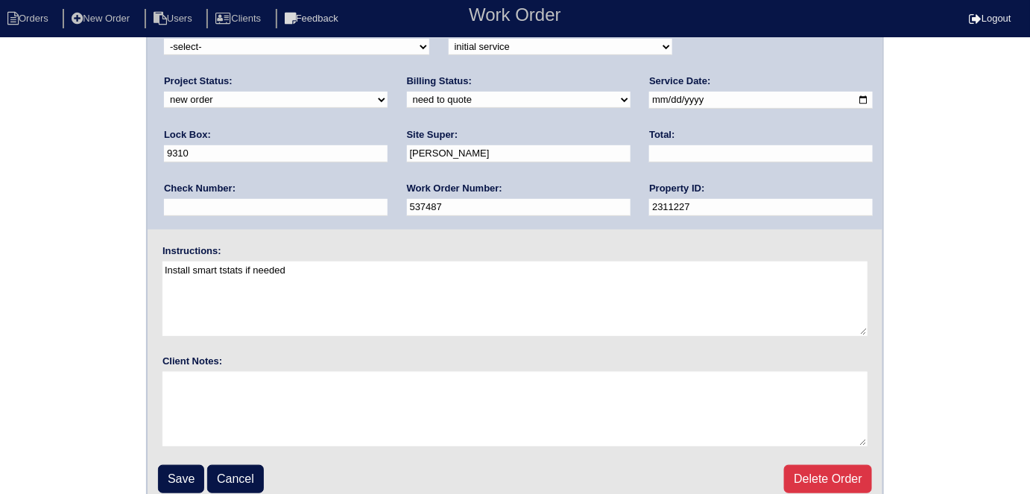
scroll to position [153, 0]
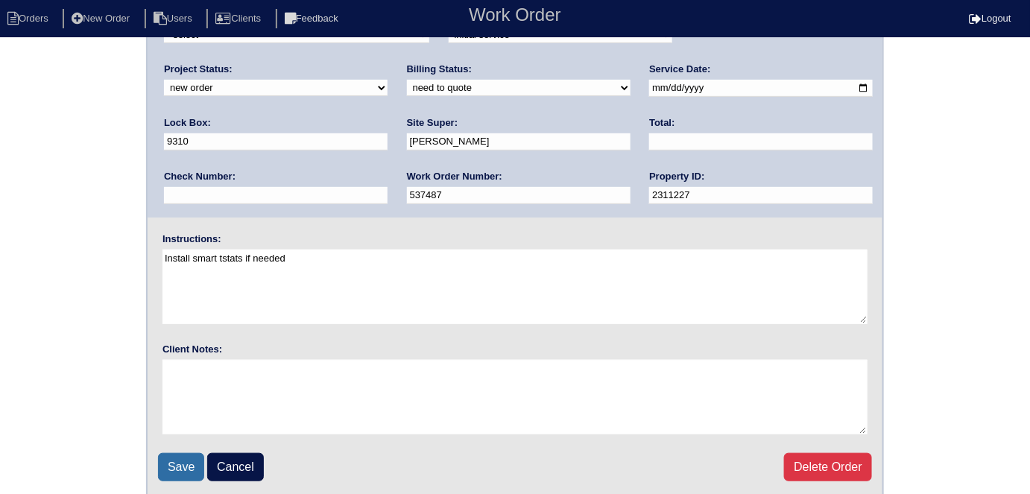
click at [191, 466] on input "Save" at bounding box center [181, 467] width 46 height 28
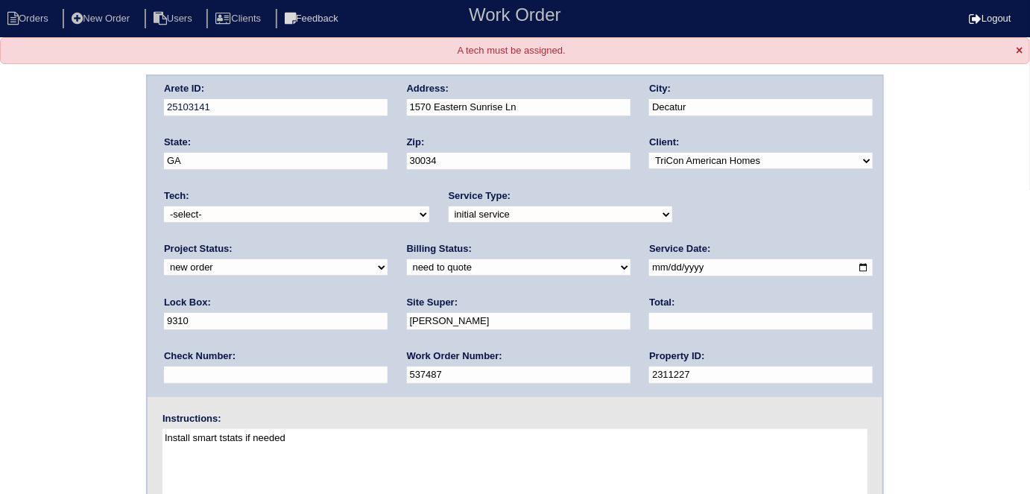
drag, startPoint x: 191, startPoint y: 211, endPoint x: 191, endPoint y: 219, distance: 8.2
click at [191, 211] on select "-select- [EMAIL_ADDRESS][DOMAIN_NAME] [EMAIL_ADDRESS][DOMAIN_NAME] [EMAIL_ADDRE…" at bounding box center [296, 214] width 265 height 16
select select "33"
click at [164, 206] on select "-select- [EMAIL_ADDRESS][DOMAIN_NAME] [EMAIL_ADDRESS][DOMAIN_NAME] [EMAIL_ADDRE…" at bounding box center [296, 214] width 265 height 16
click at [77, 279] on div "Arete ID: 25103141 Address: [STREET_ADDRESS] City: [GEOGRAPHIC_DATA] State: [GE…" at bounding box center [515, 376] width 1030 height 603
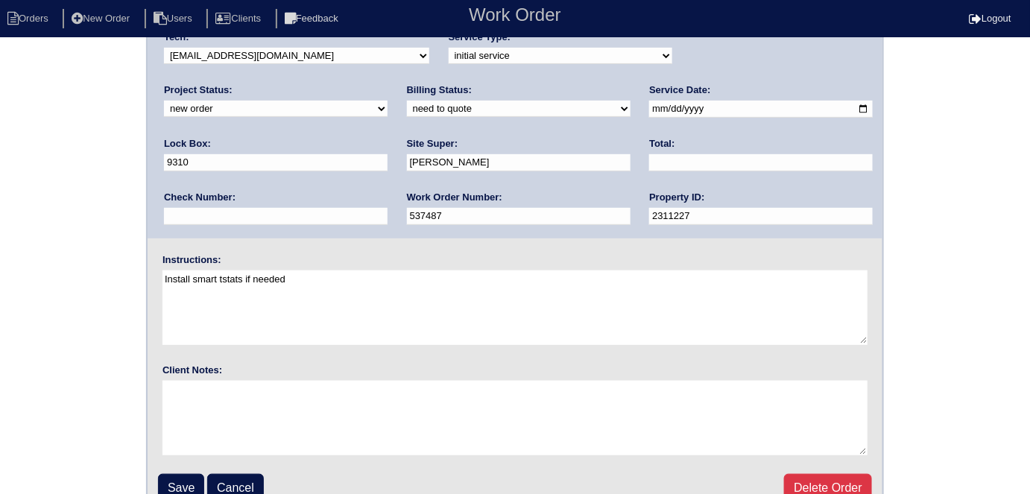
scroll to position [179, 0]
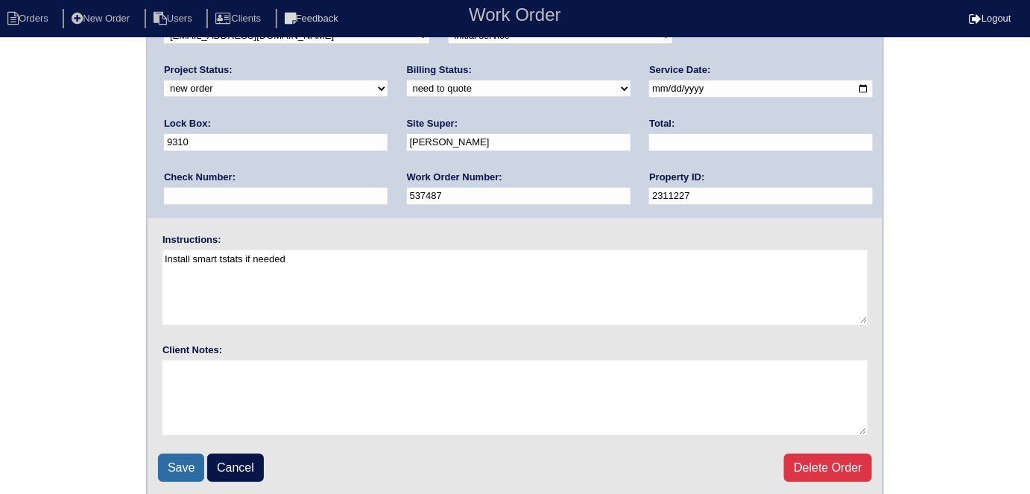
click at [173, 454] on input "Save" at bounding box center [181, 468] width 46 height 28
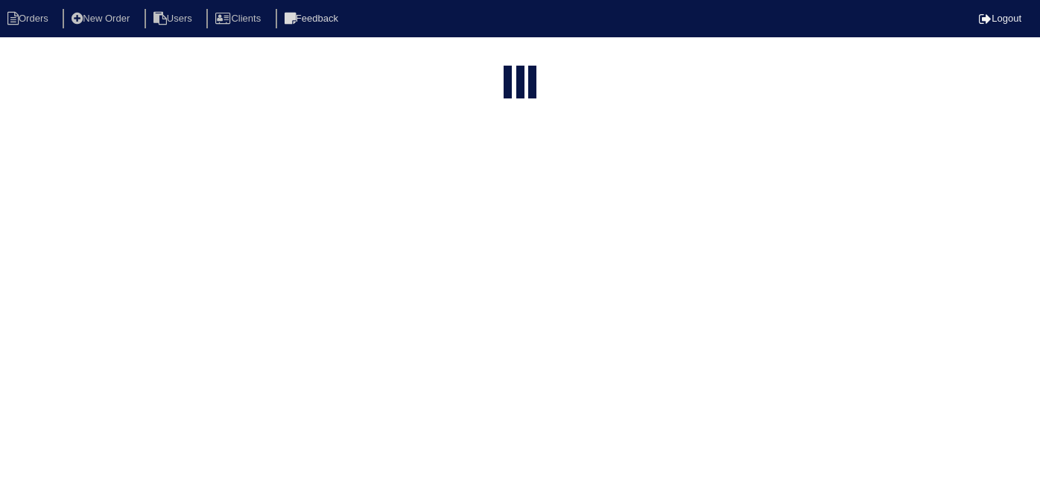
select select "15"
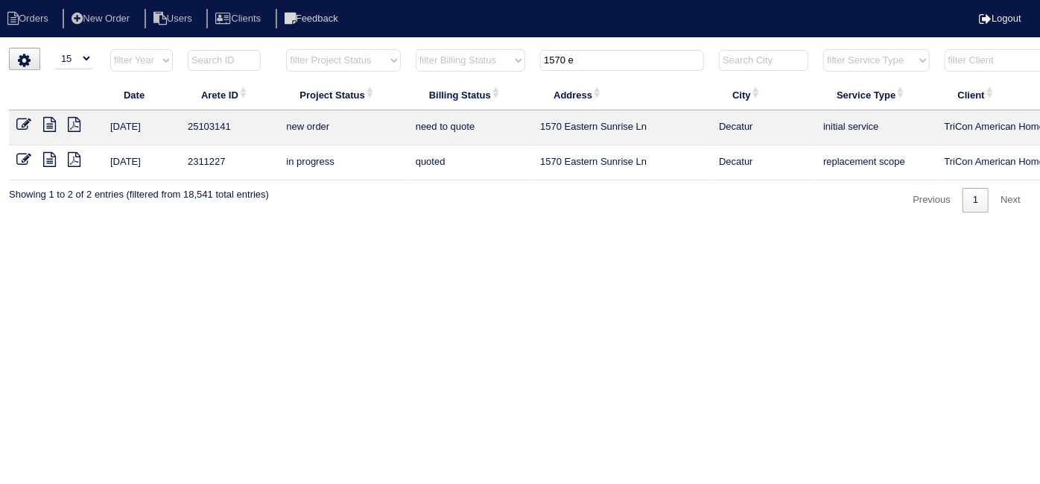
drag, startPoint x: 583, startPoint y: 56, endPoint x: 77, endPoint y: 5, distance: 508.4
click at [148, 48] on body "Orders New Order Users Clients Feedback Logout Orders New Order Users Clients M…" at bounding box center [520, 130] width 1040 height 165
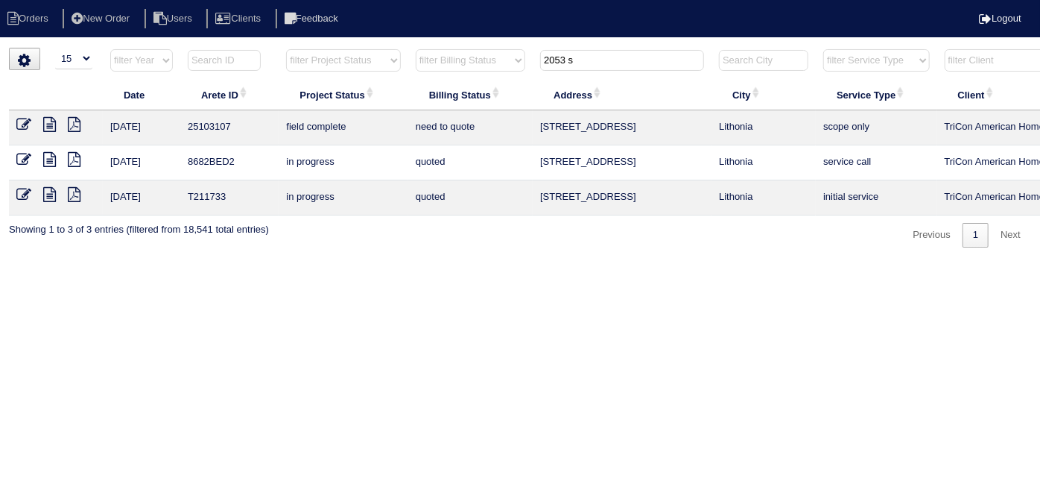
type input "2053 s"
click at [52, 124] on icon at bounding box center [49, 124] width 13 height 15
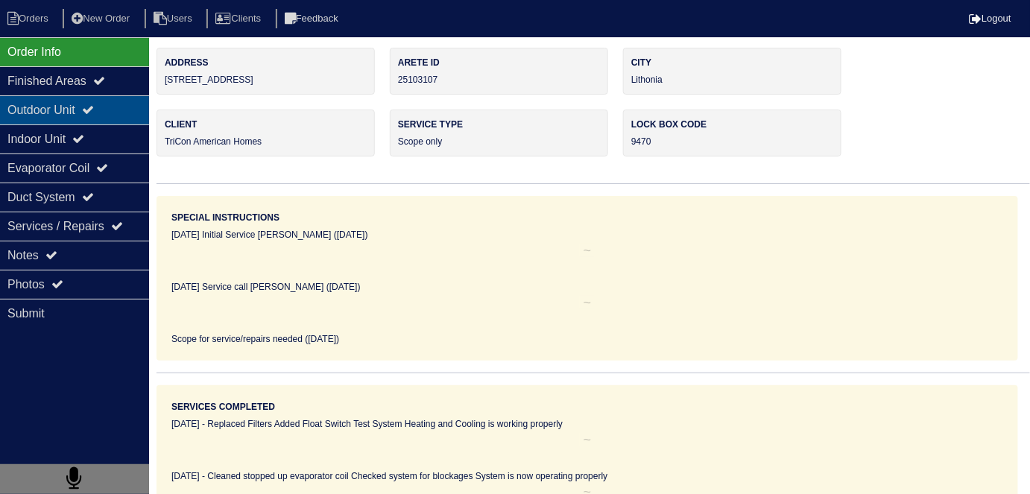
click at [69, 118] on div "Outdoor Unit" at bounding box center [74, 109] width 149 height 29
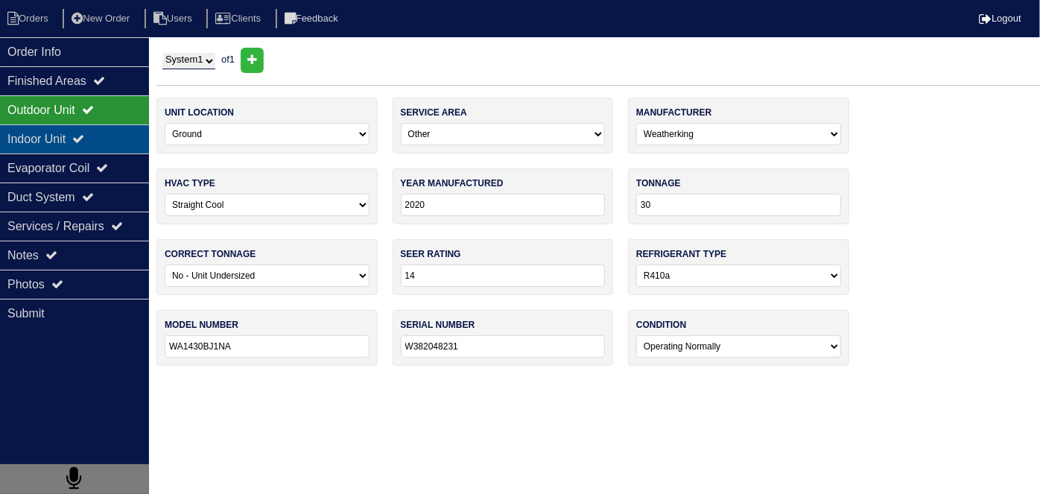
click at [66, 127] on div "Indoor Unit" at bounding box center [74, 138] width 149 height 29
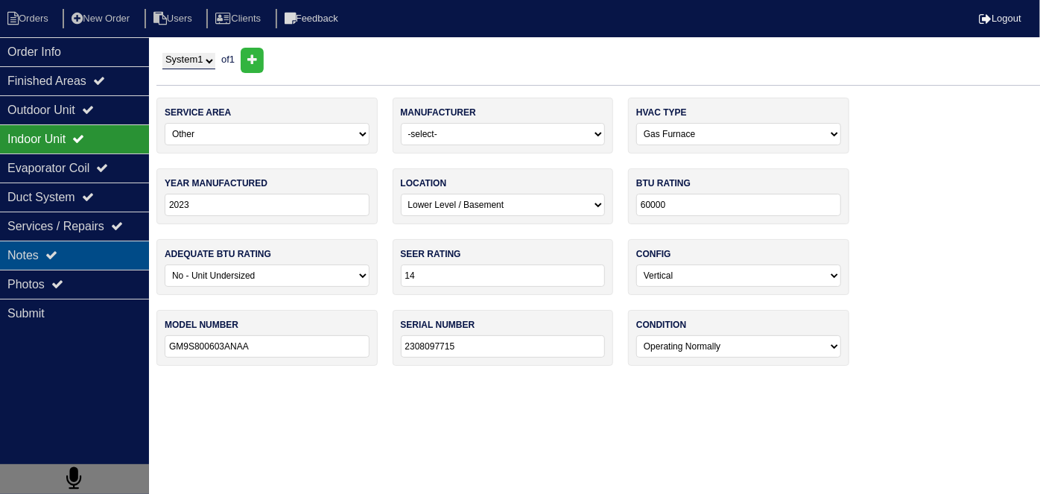
click at [66, 255] on div "Notes" at bounding box center [74, 255] width 149 height 29
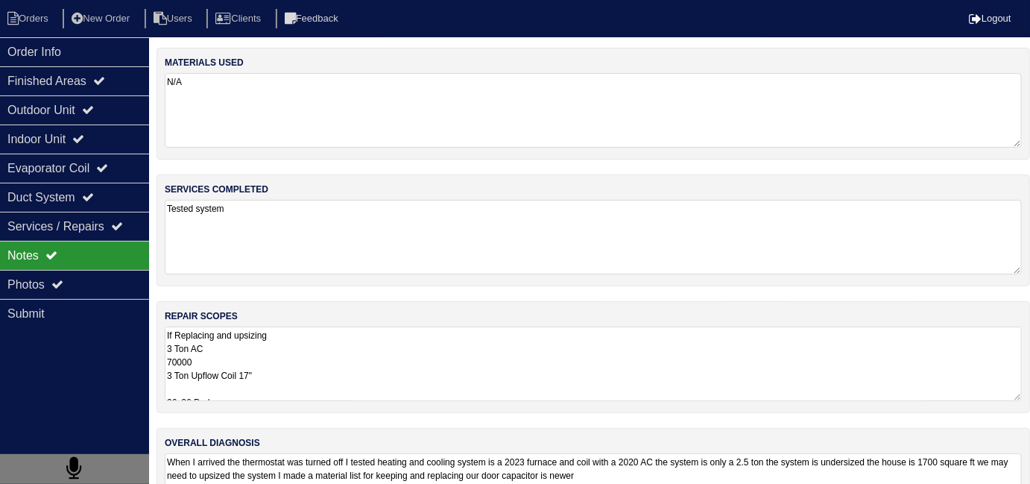
click at [566, 373] on textarea "If Replacing and upsizing 3 Ton AC 70000 3 Ton Upflow Coil 17" 36x36 Pad SS2 Fl…" at bounding box center [593, 363] width 857 height 75
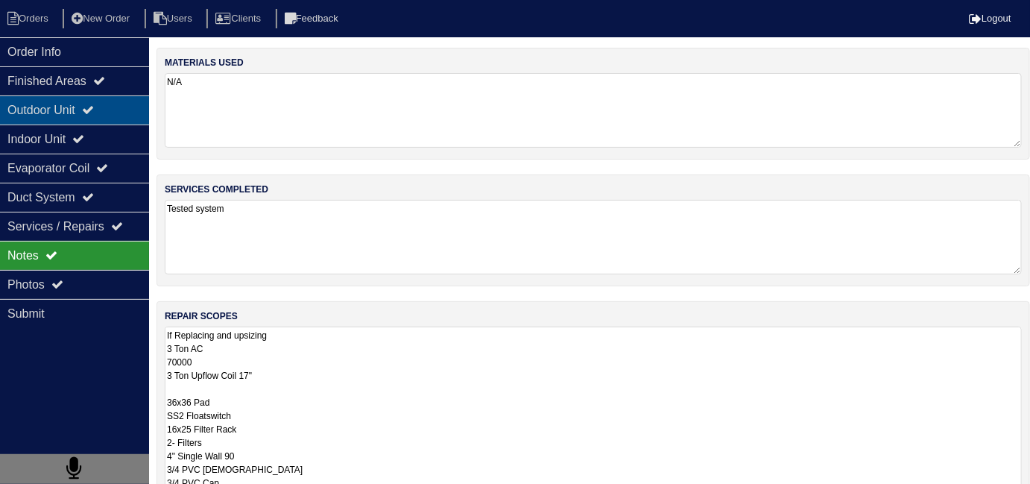
click at [55, 121] on div "Outdoor Unit" at bounding box center [74, 109] width 149 height 29
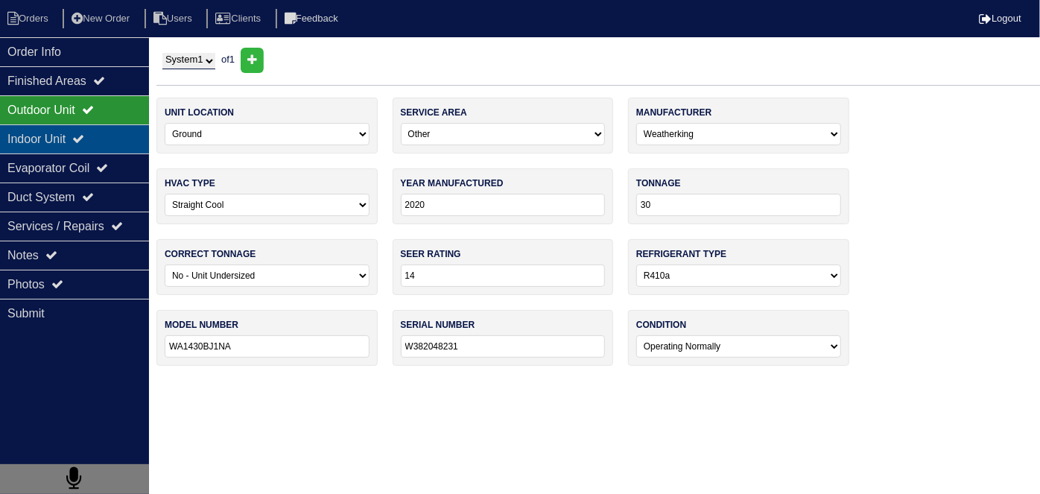
click at [49, 130] on div "Indoor Unit" at bounding box center [74, 138] width 149 height 29
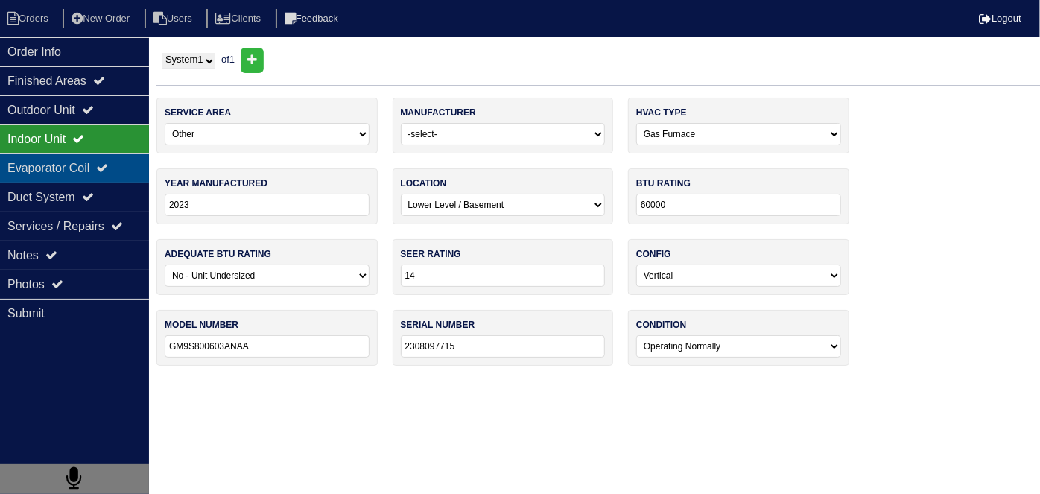
click at [54, 165] on div "Evaporator Coil" at bounding box center [74, 167] width 149 height 29
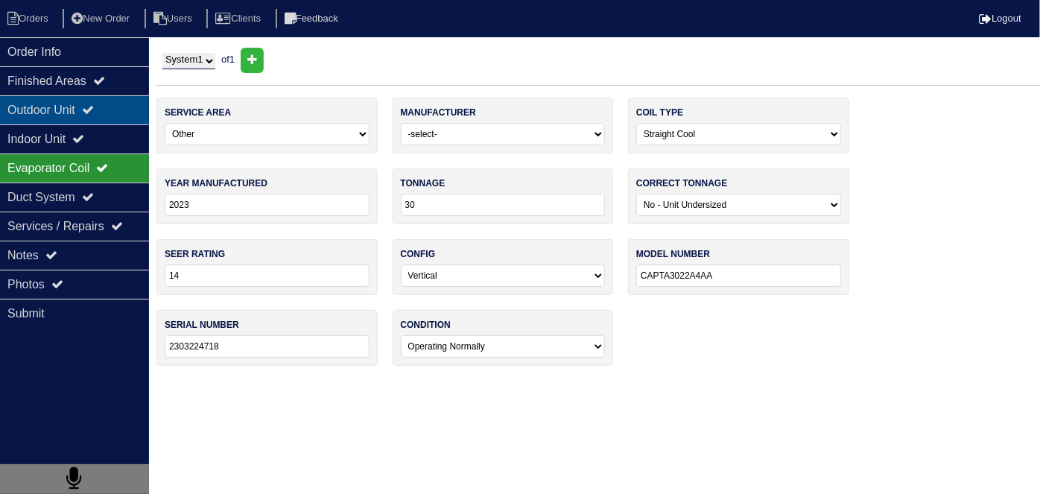
click at [72, 107] on div "Outdoor Unit" at bounding box center [74, 109] width 149 height 29
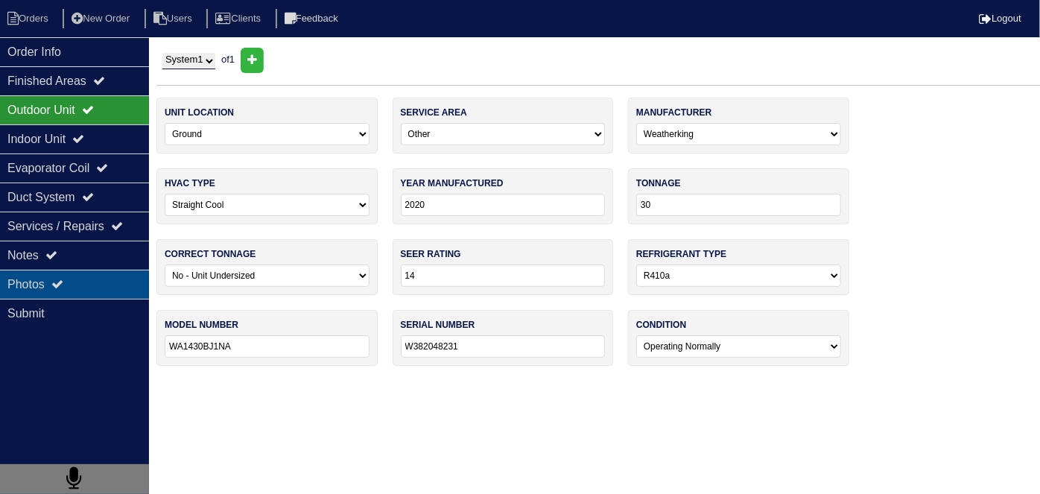
click at [54, 272] on div "Photos" at bounding box center [74, 284] width 149 height 29
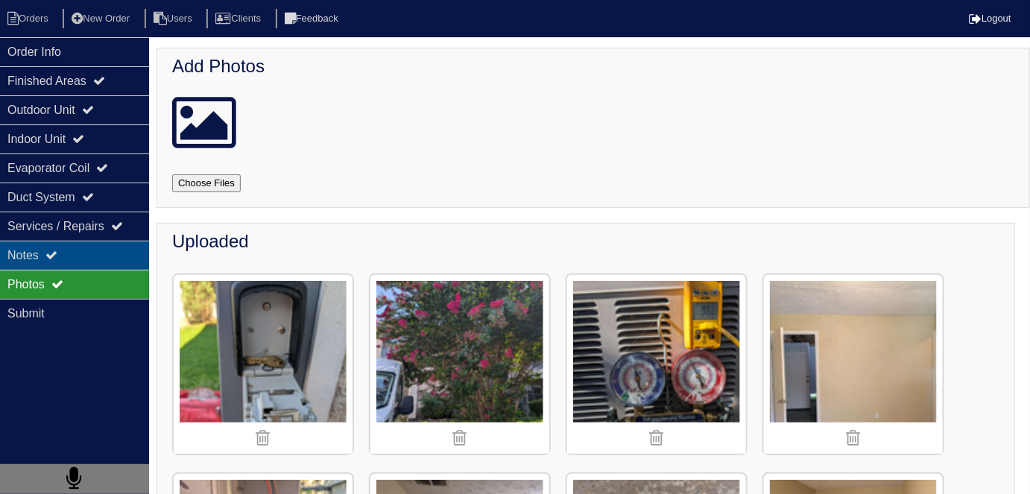
click at [103, 259] on div "Notes" at bounding box center [74, 255] width 149 height 29
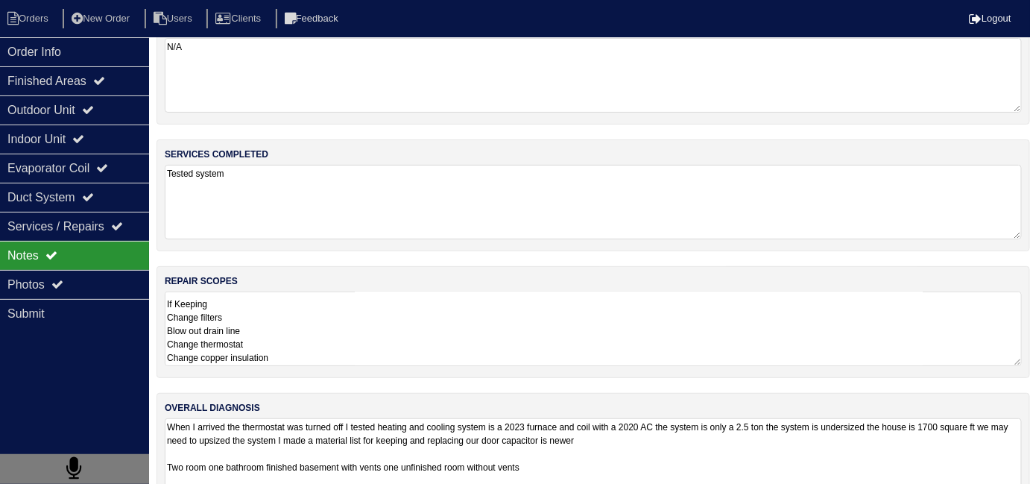
scroll to position [66, 0]
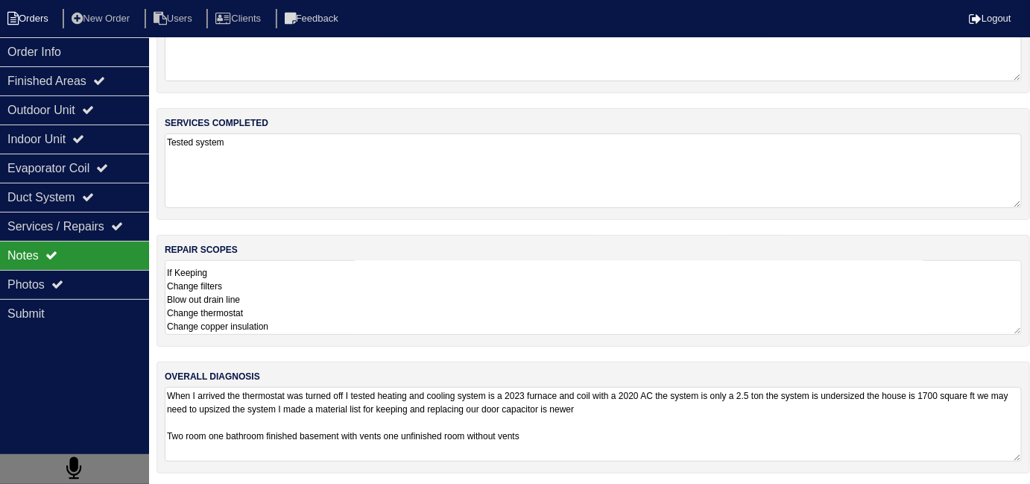
click at [48, 10] on li "Orders" at bounding box center [30, 19] width 60 height 20
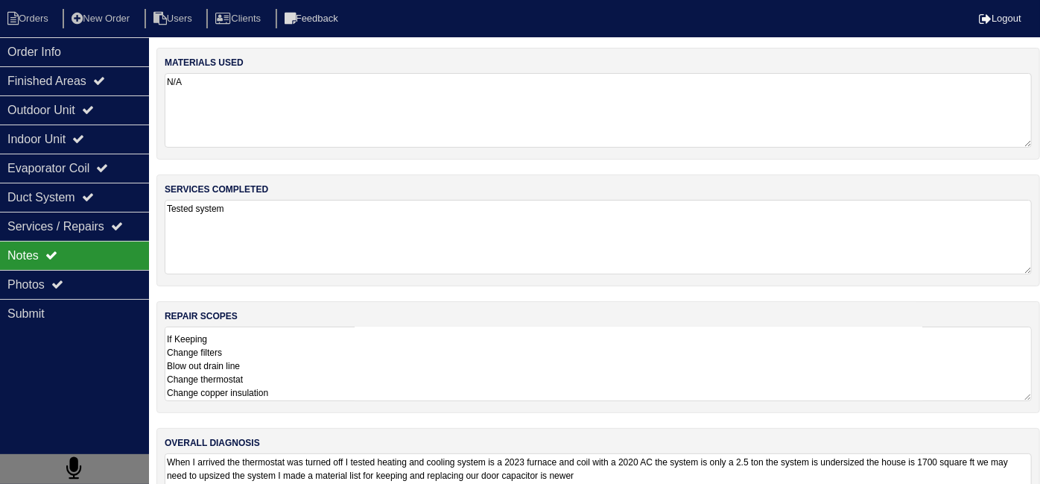
select select "15"
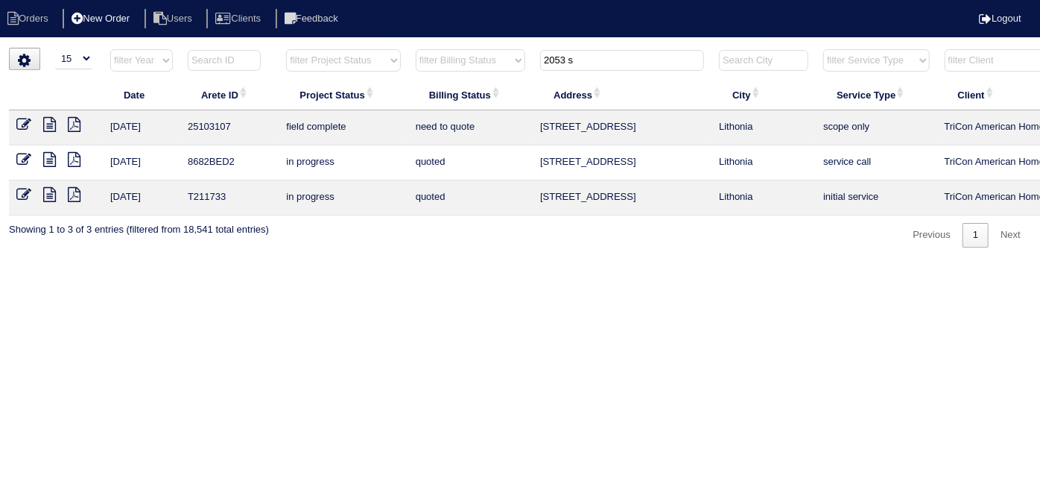
drag, startPoint x: 601, startPoint y: 61, endPoint x: 91, endPoint y: 27, distance: 510.8
click at [149, 48] on body "Orders New Order Users Clients Feedback Logout Orders New Order Users Clients M…" at bounding box center [520, 148] width 1040 height 200
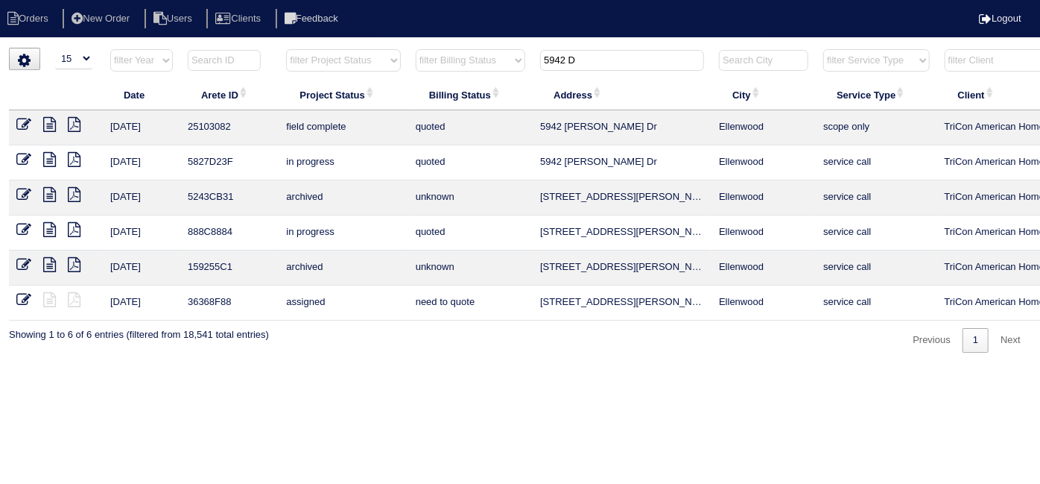
scroll to position [0, 259]
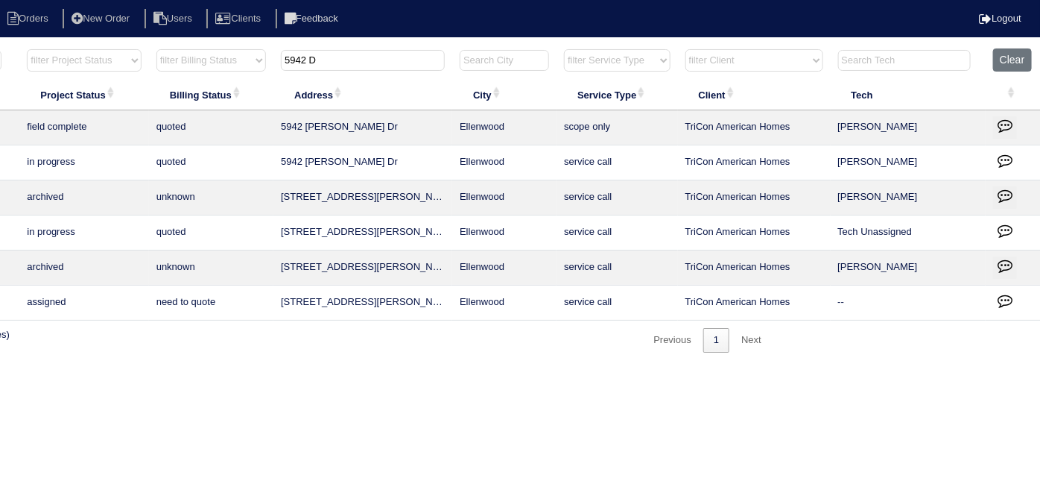
drag, startPoint x: 387, startPoint y: 67, endPoint x: 0, endPoint y: 20, distance: 390.3
click at [85, 42] on html "Orders New Order Users Clients Feedback Logout Orders New Order Users Clients M…" at bounding box center [261, 183] width 1040 height 367
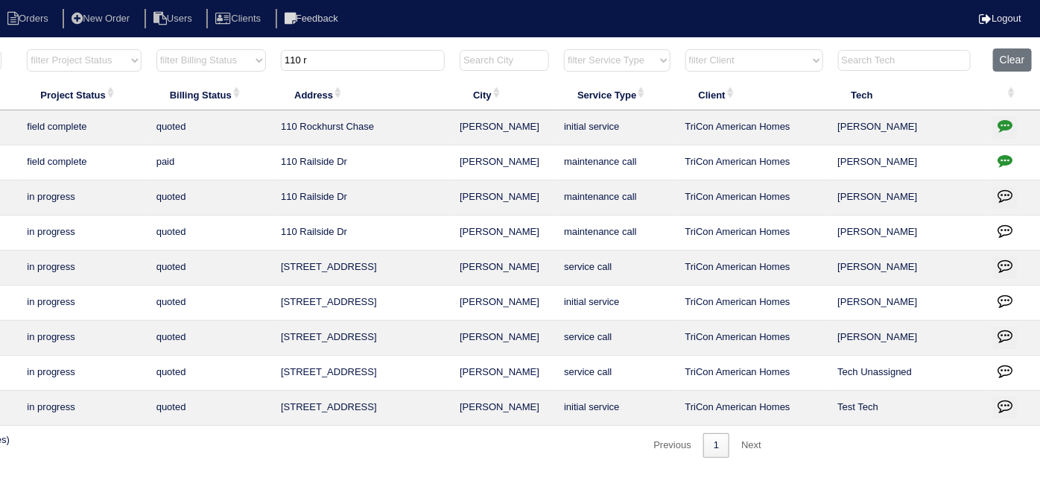
type input "110 r"
click at [1008, 121] on icon "button" at bounding box center [1005, 125] width 15 height 15
type textarea "8/21/25 - Replacement x 2 approved - Sent to Dan, Payton, Reeca - KE 8/21/25 - …"
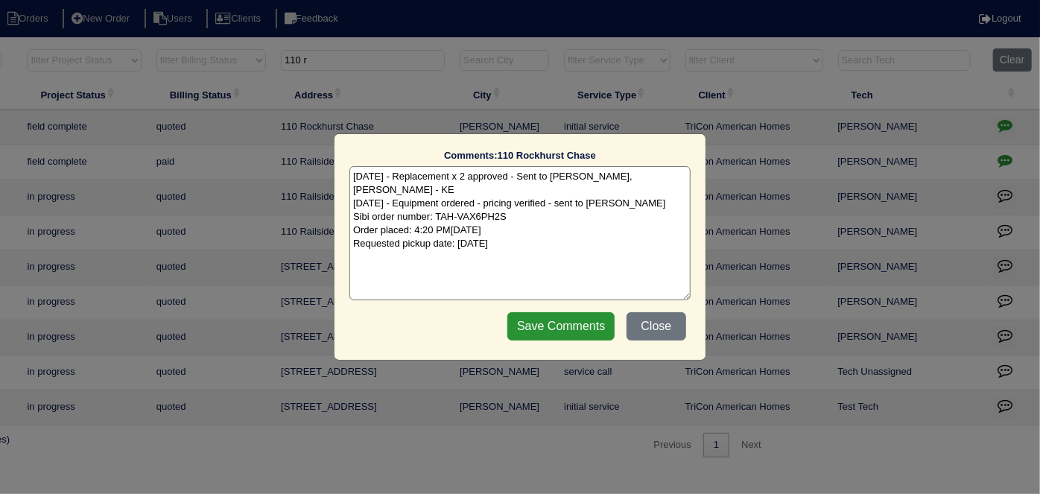
click at [574, 247] on textarea "8/21/25 - Replacement x 2 approved - Sent to Dan, Payton, Reeca - KE 8/21/25 - …" at bounding box center [519, 233] width 341 height 134
click at [677, 317] on button "Close" at bounding box center [657, 326] width 60 height 28
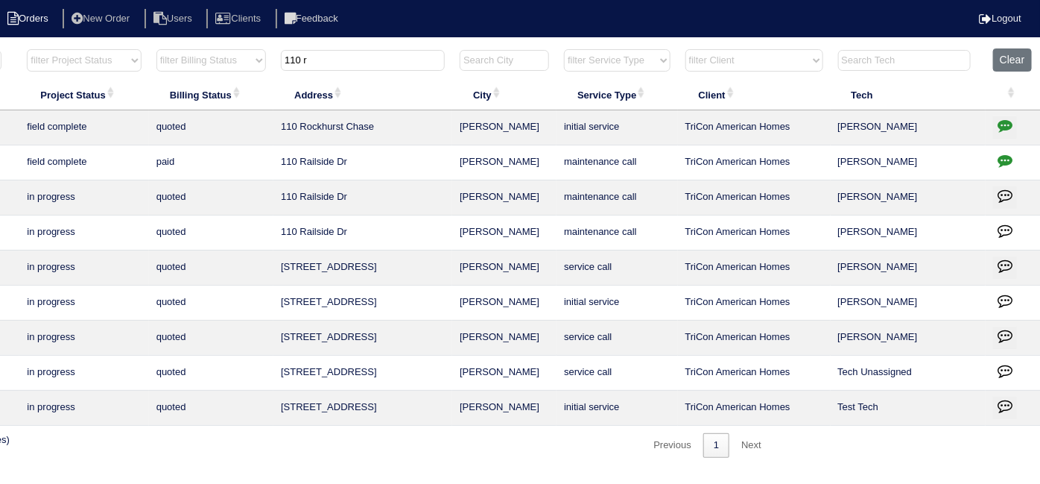
drag, startPoint x: 343, startPoint y: 60, endPoint x: 0, endPoint y: 10, distance: 347.0
click at [87, 57] on tr "filter Year -- Any Year -- 2025 2024 2023 2022 2021 2020 2019 filter Project St…" at bounding box center [395, 63] width 1291 height 31
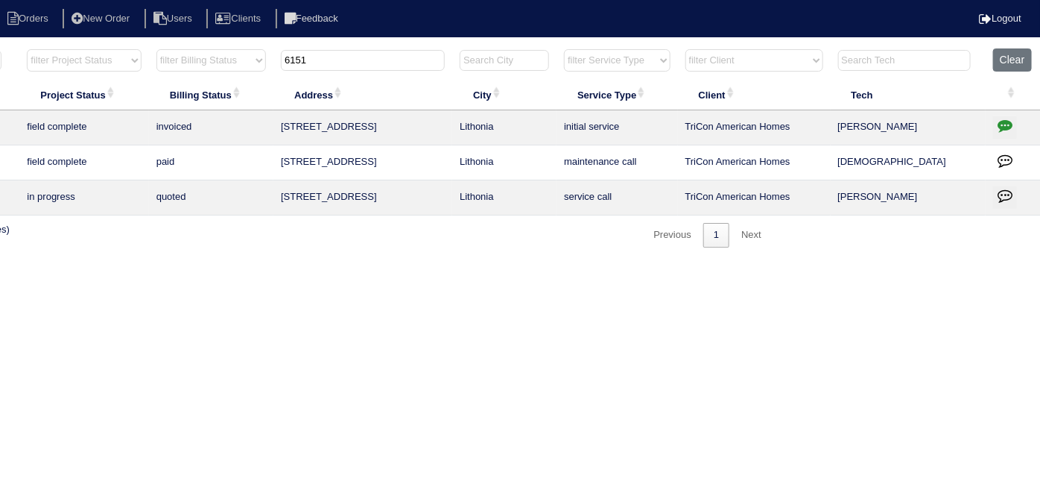
type input "6151"
click at [1006, 127] on icon "button" at bounding box center [1005, 125] width 15 height 15
type textarea "8/13/25 - Duct cleaning approved - Sent to Dan - KE 8/21/25 - Emailed Dan to se…"
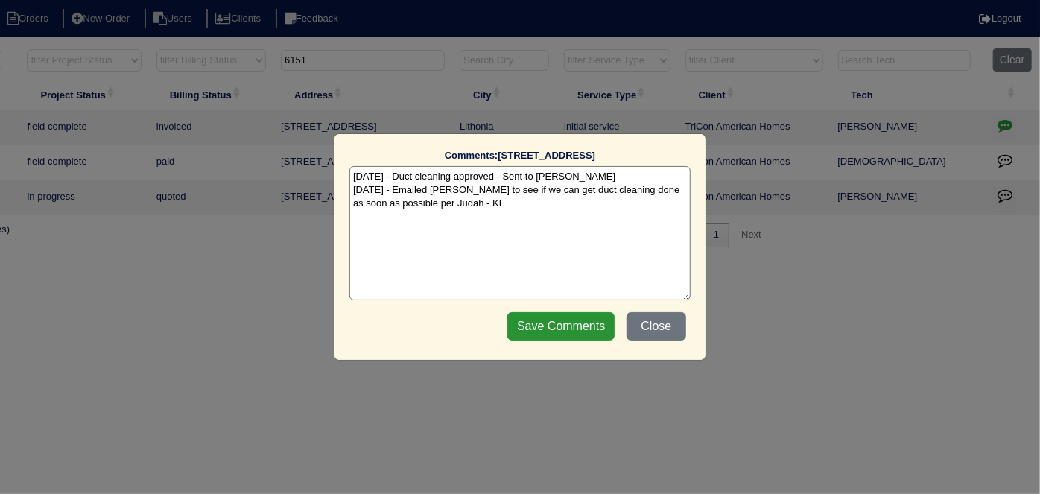
click at [521, 205] on textarea "8/13/25 - Duct cleaning approved - Sent to Dan - KE 8/21/25 - Emailed Dan to se…" at bounding box center [519, 233] width 341 height 134
click at [502, 205] on textarea "8/13/25 - Duct cleaning approved - Sent to Dan - KE 8/21/25 - Emailed Dan to se…" at bounding box center [519, 233] width 341 height 134
click at [680, 335] on button "Close" at bounding box center [657, 326] width 60 height 28
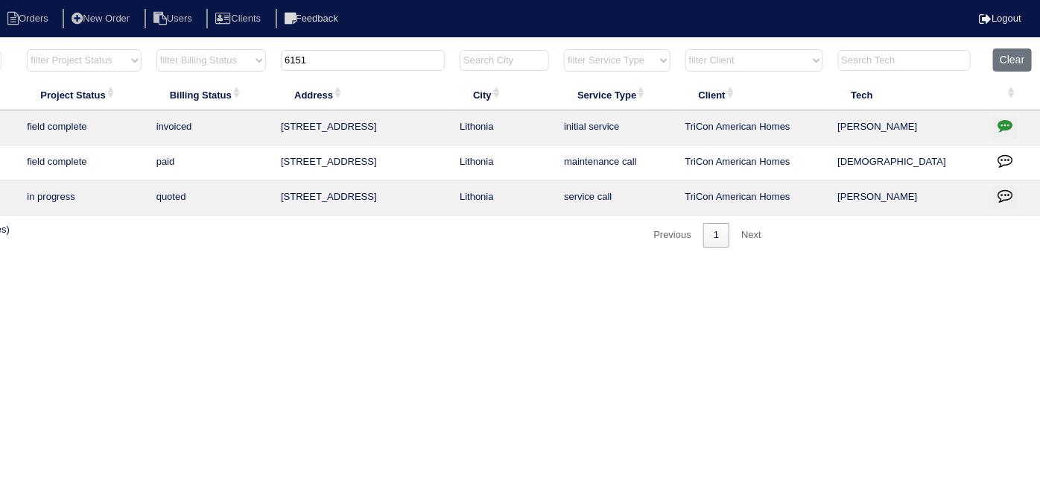
click at [998, 124] on icon "button" at bounding box center [1005, 125] width 15 height 15
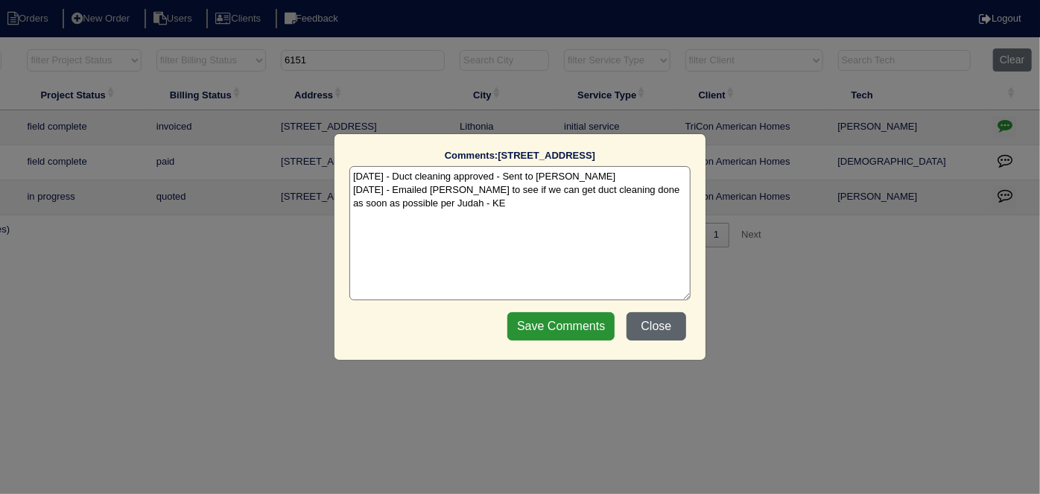
click at [661, 320] on button "Close" at bounding box center [657, 326] width 60 height 28
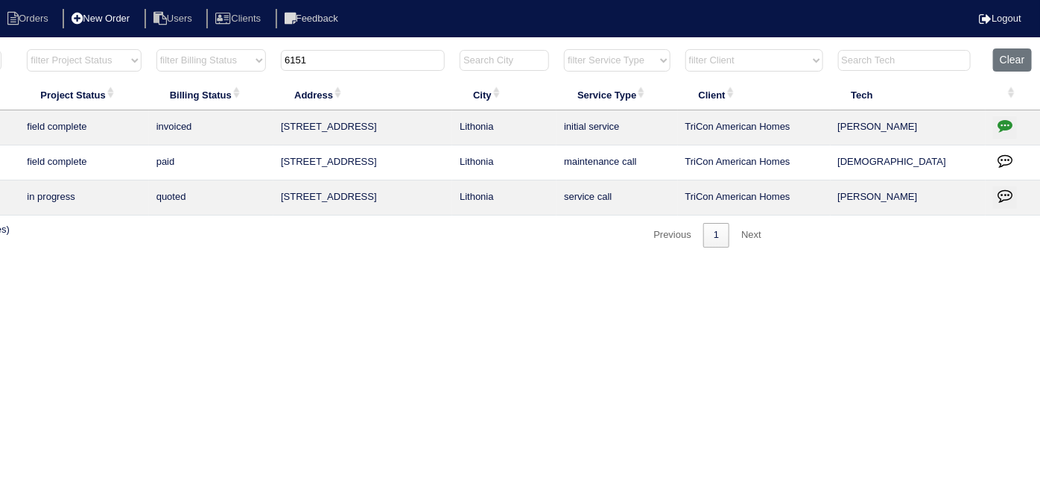
drag, startPoint x: 375, startPoint y: 66, endPoint x: 77, endPoint y: 28, distance: 299.7
click at [96, 48] on body "Orders New Order Users Clients Feedback Logout Orders New Order Users Clients M…" at bounding box center [261, 148] width 1040 height 200
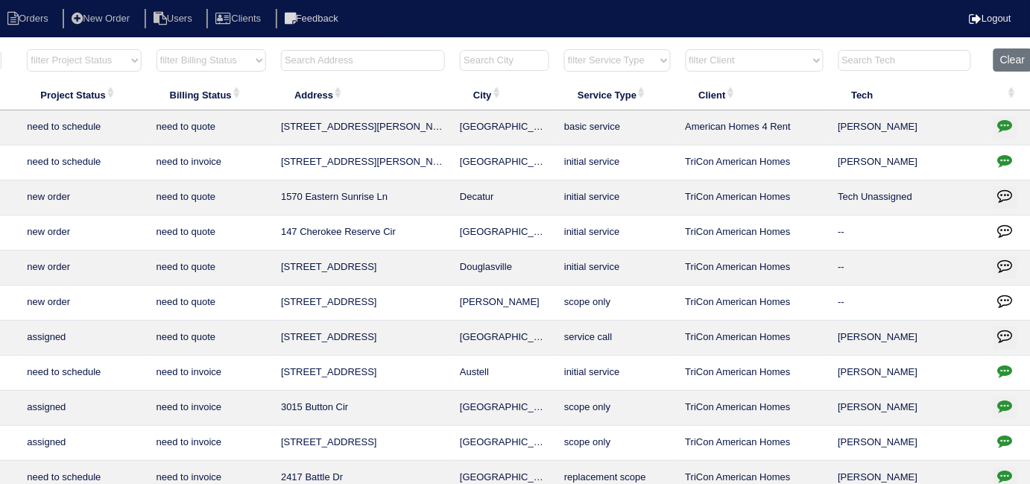
click at [380, 54] on input "text" at bounding box center [363, 60] width 164 height 21
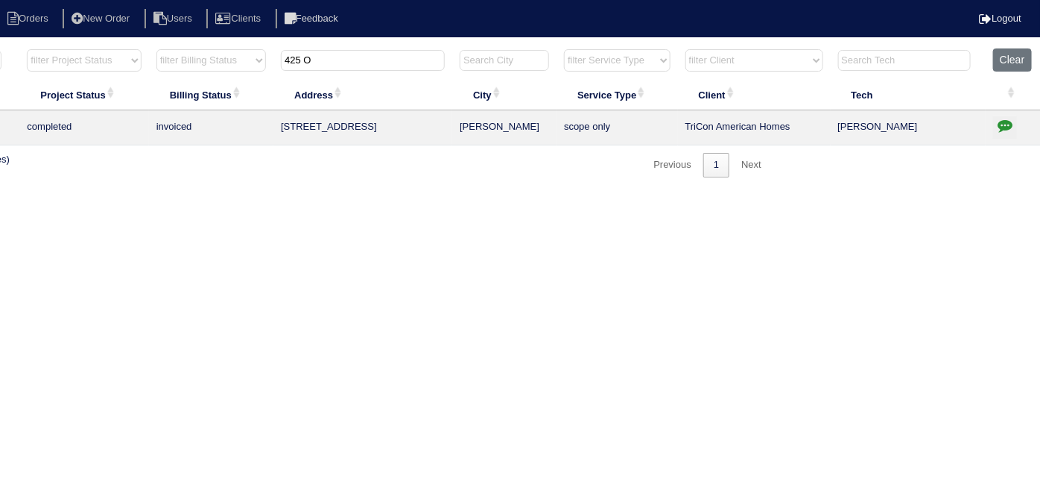
type input "425 O"
click at [1000, 126] on icon "button" at bounding box center [1005, 125] width 15 height 15
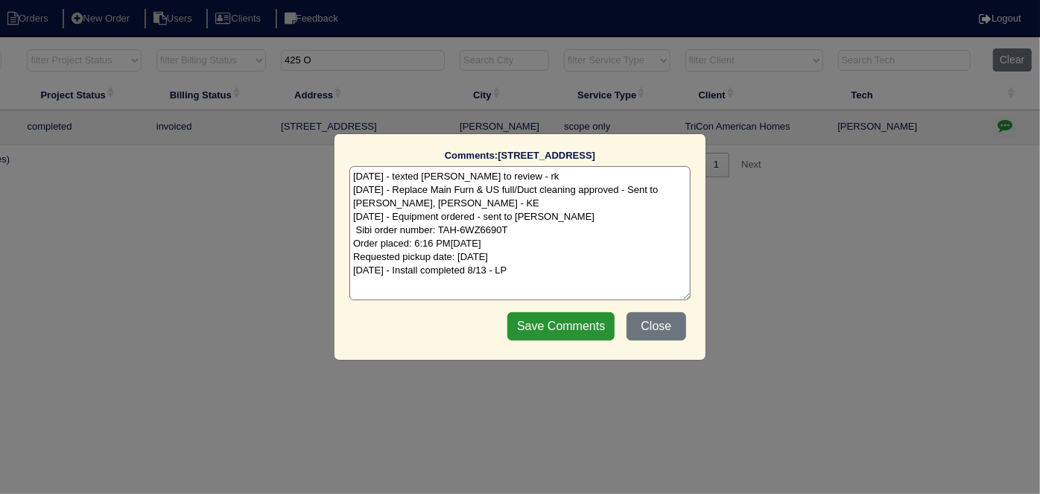
click at [520, 276] on textarea "7/31/25 - texted Dan to review - rk 8/5/25 - Replace Main Furn & US full/Duct c…" at bounding box center [519, 233] width 341 height 134
type textarea "7/31/25 - texted Dan to review - rk 8/5/25 - Replace Main Furn & US full/Duct c…"
click at [519, 330] on input "Save Comments" at bounding box center [560, 326] width 107 height 28
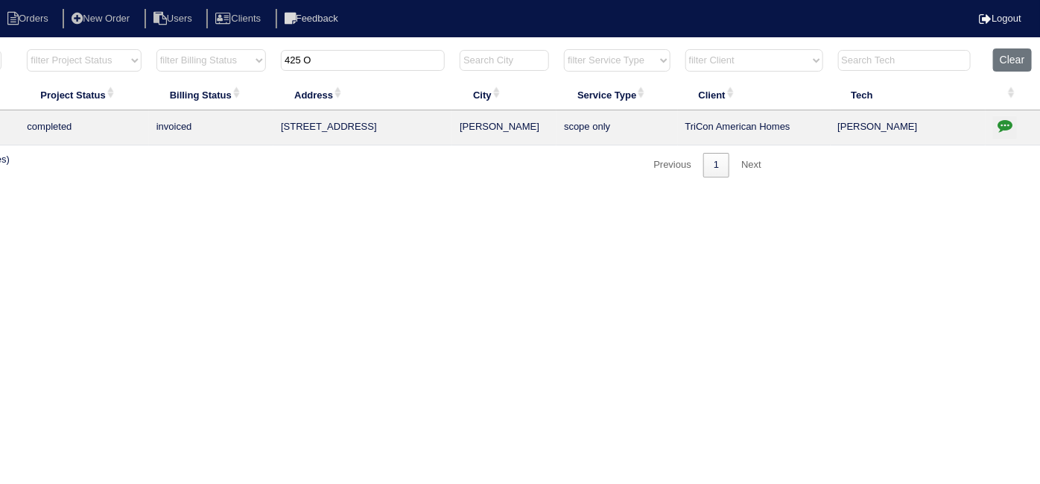
drag, startPoint x: 306, startPoint y: 59, endPoint x: 285, endPoint y: 62, distance: 21.8
click at [285, 62] on input "425 O" at bounding box center [363, 60] width 164 height 21
drag, startPoint x: 315, startPoint y: 60, endPoint x: 0, endPoint y: -7, distance: 322.2
click at [0, 0] on html "Orders New Order Users Clients Feedback Logout Orders New Order Users Clients M…" at bounding box center [261, 96] width 1040 height 192
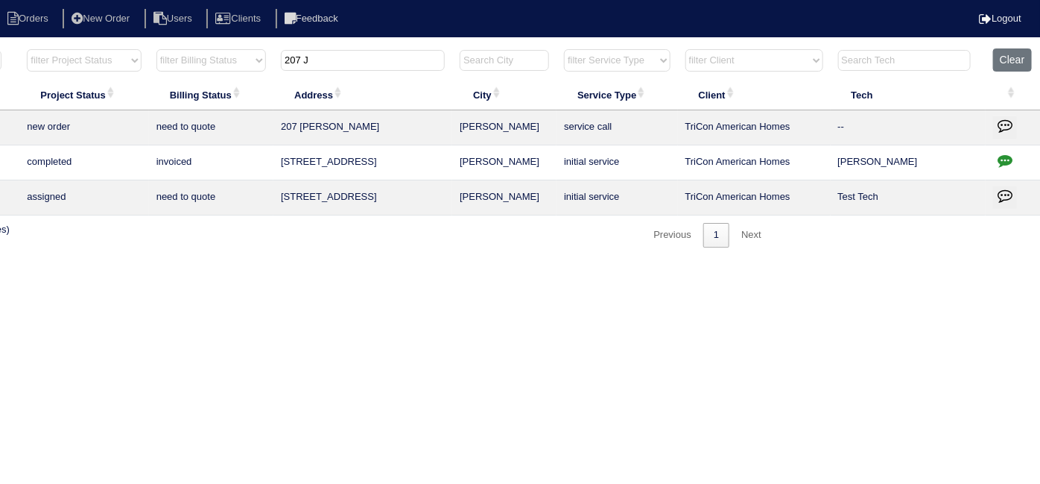
type input "207 J"
click at [1001, 162] on icon "button" at bounding box center [1005, 160] width 15 height 15
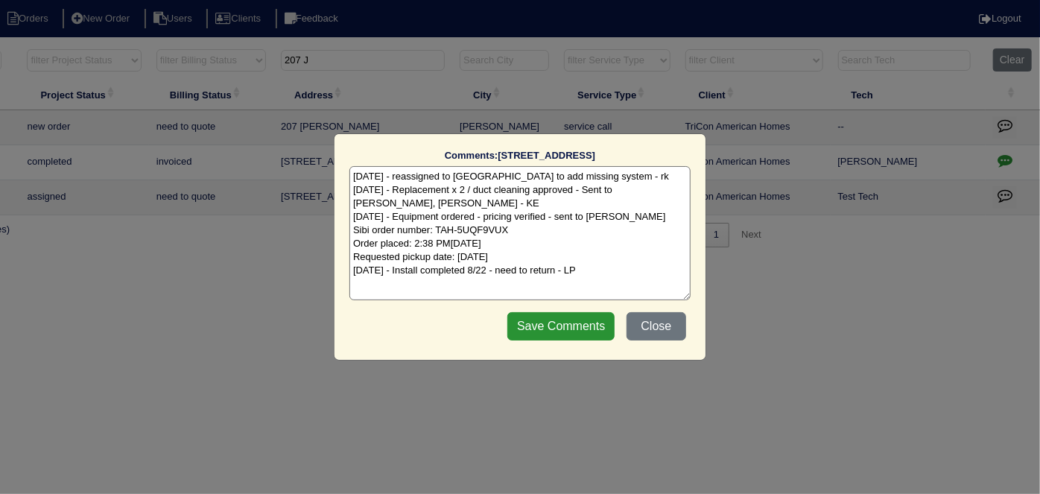
click at [591, 268] on textarea "8/7/25 - reassigned to Maynor to add missing system - rk 8/8/25 - Replacement x…" at bounding box center [519, 233] width 341 height 134
type textarea "8/7/25 - reassigned to Maynor to add missing system - rk 8/8/25 - Replacement x…"
click at [592, 330] on input "Save Comments" at bounding box center [560, 326] width 107 height 28
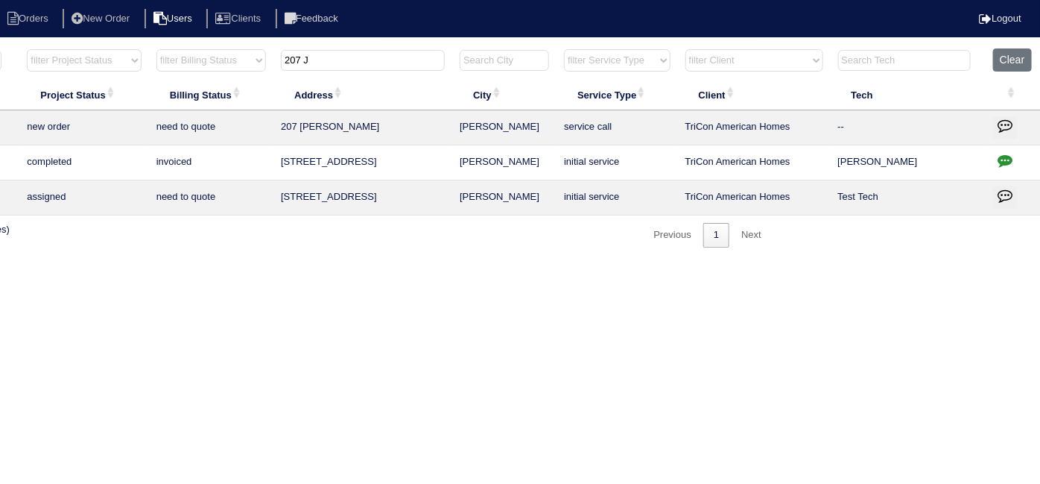
drag, startPoint x: 320, startPoint y: 56, endPoint x: 191, endPoint y: 13, distance: 135.9
click at [191, 48] on body "Orders New Order Users Clients Feedback Logout Orders New Order Users Clients M…" at bounding box center [261, 148] width 1040 height 200
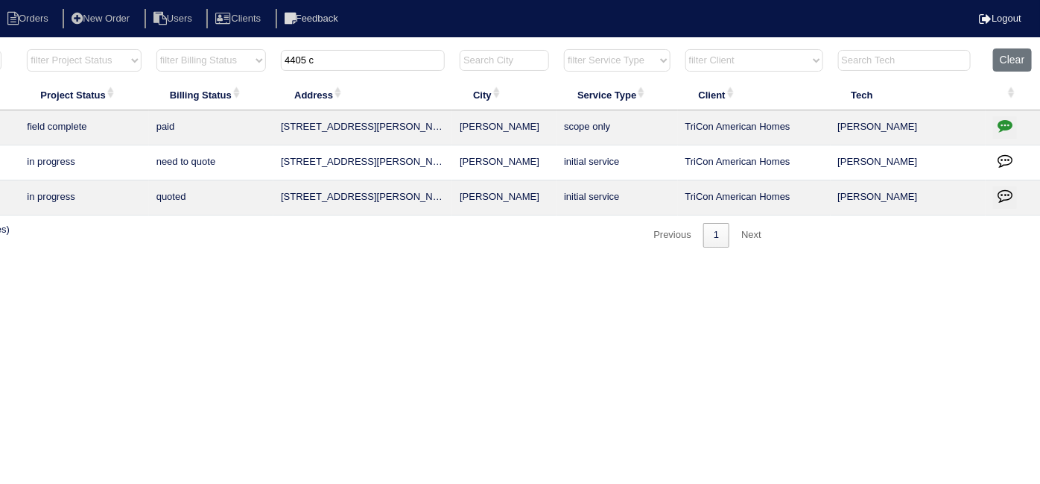
type input "4405 c"
click at [1010, 130] on icon "button" at bounding box center [1005, 125] width 15 height 15
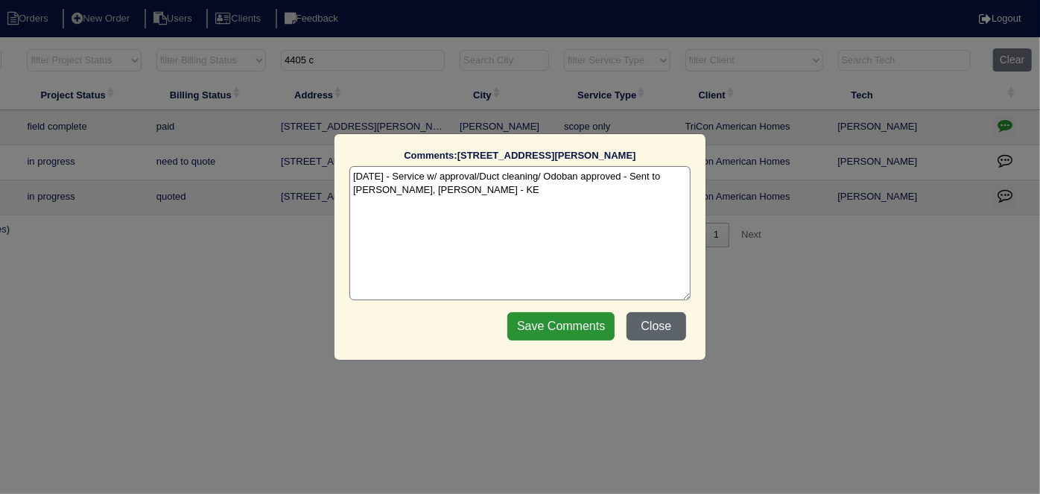
click at [671, 318] on button "Close" at bounding box center [657, 326] width 60 height 28
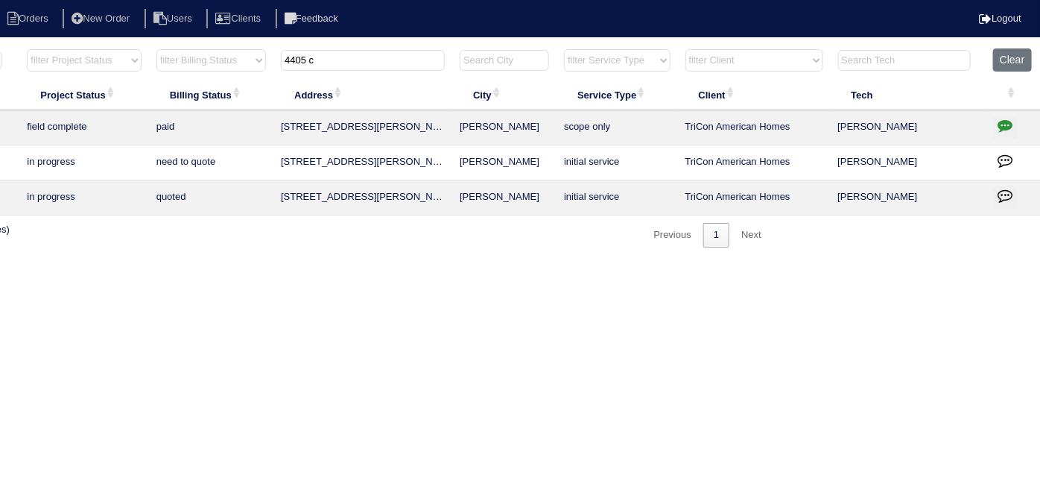
click at [1001, 123] on icon "button" at bounding box center [1005, 125] width 15 height 15
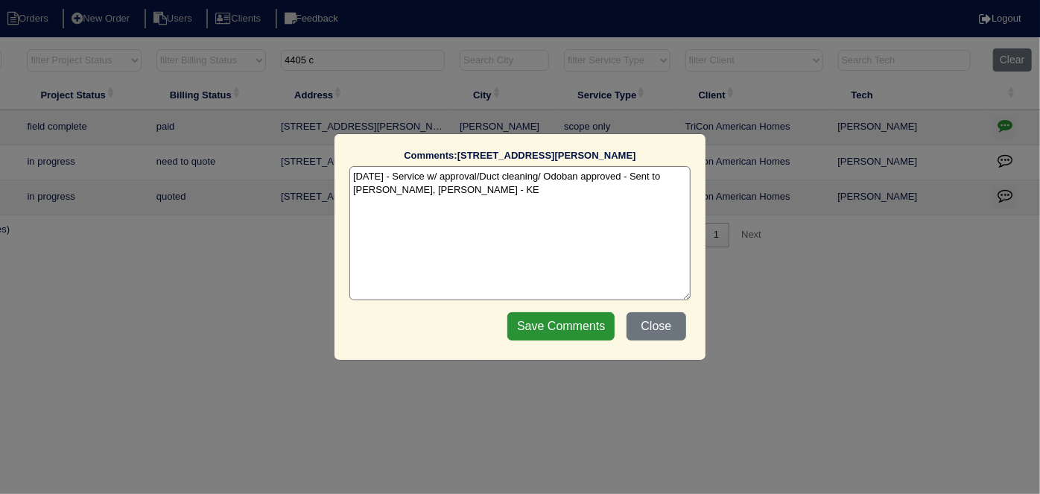
click at [439, 196] on textarea "5/21/25 - Service w/ approval/Duct cleaning/ Odoban approved - Sent to Dan, Pay…" at bounding box center [519, 233] width 341 height 134
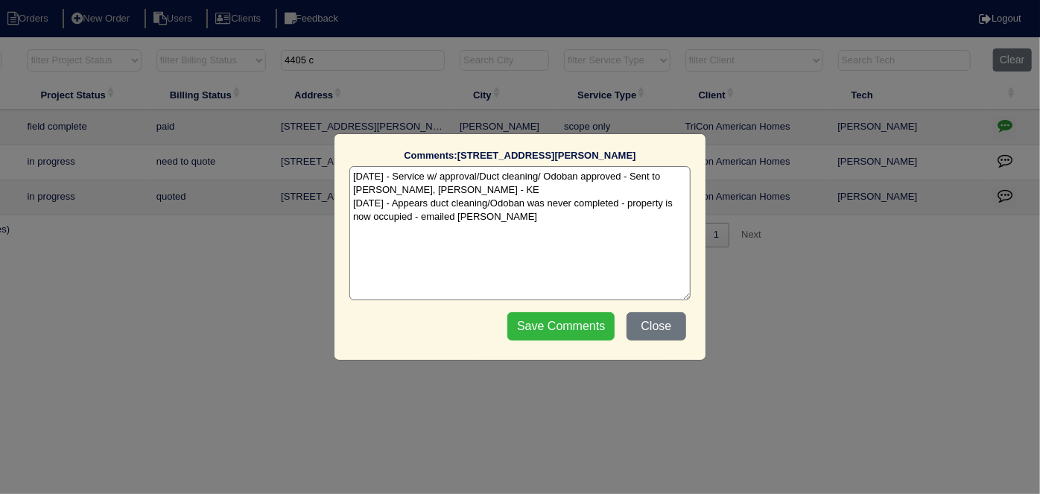
type textarea "5/21/25 - Service w/ approval/Duct cleaning/ Odoban approved - Sent to Dan, Pay…"
click at [559, 329] on input "Save Comments" at bounding box center [560, 326] width 107 height 28
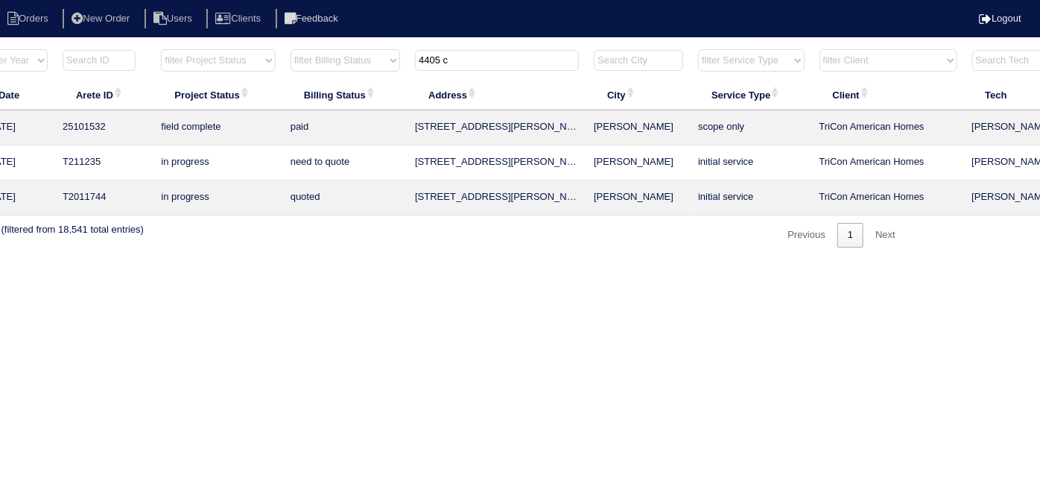
scroll to position [0, 0]
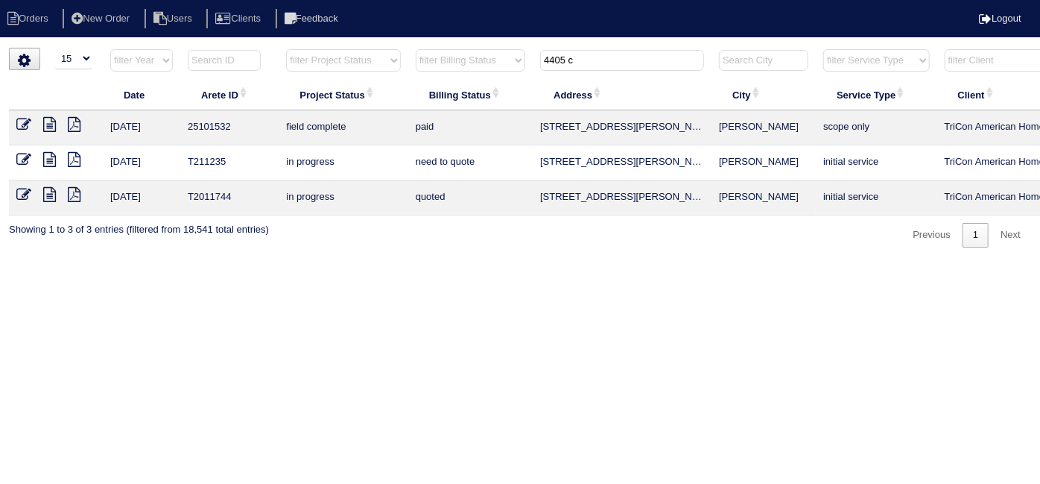
click at [54, 127] on icon at bounding box center [49, 124] width 13 height 15
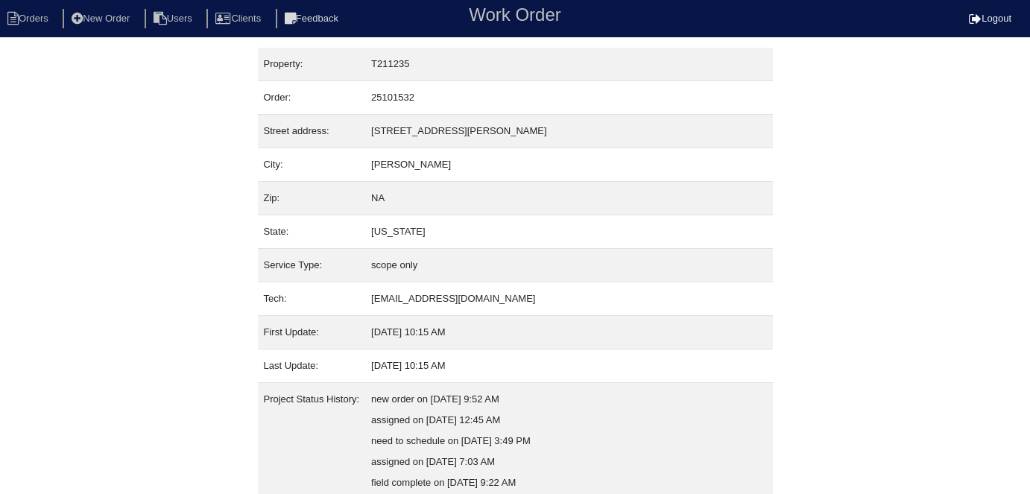
scroll to position [183, 0]
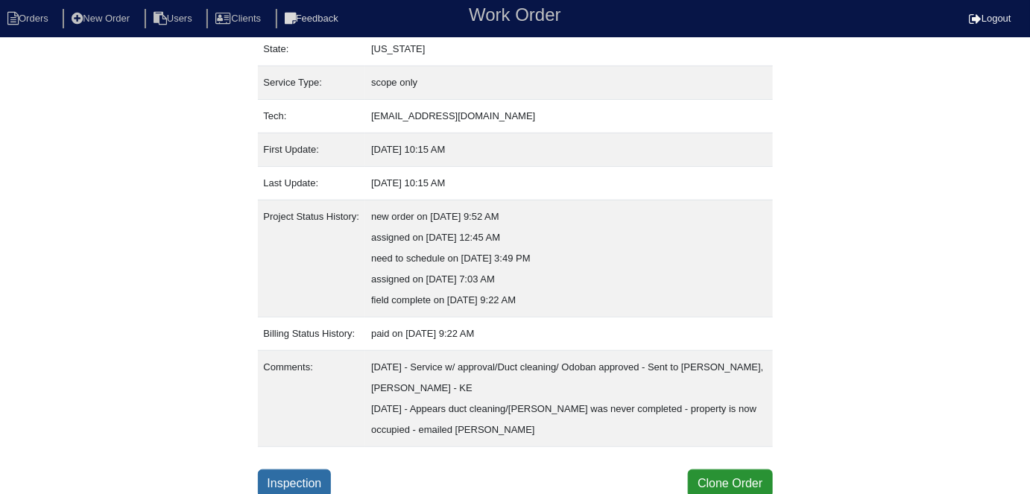
click at [258, 482] on link "Inspection" at bounding box center [295, 483] width 74 height 28
click at [300, 471] on link "Inspection" at bounding box center [295, 483] width 74 height 28
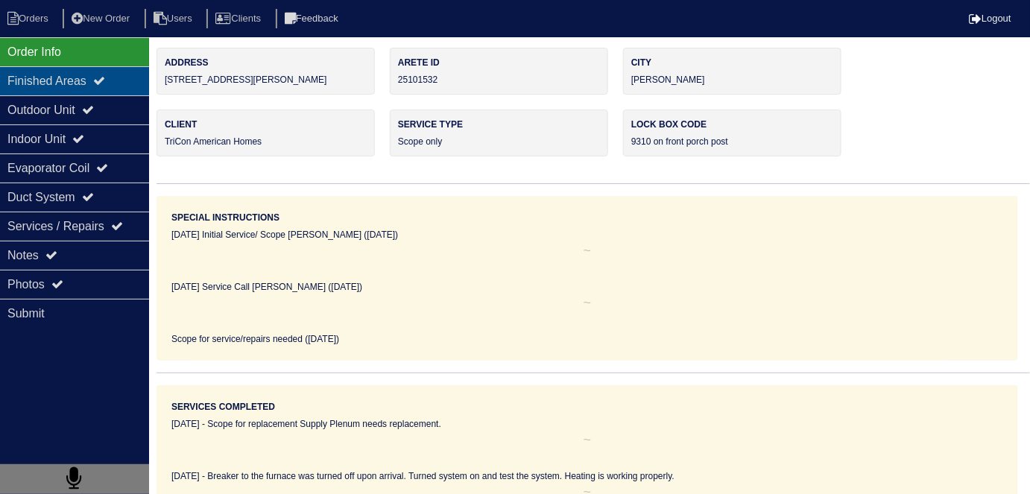
click at [45, 94] on div "Finished Areas" at bounding box center [74, 80] width 149 height 29
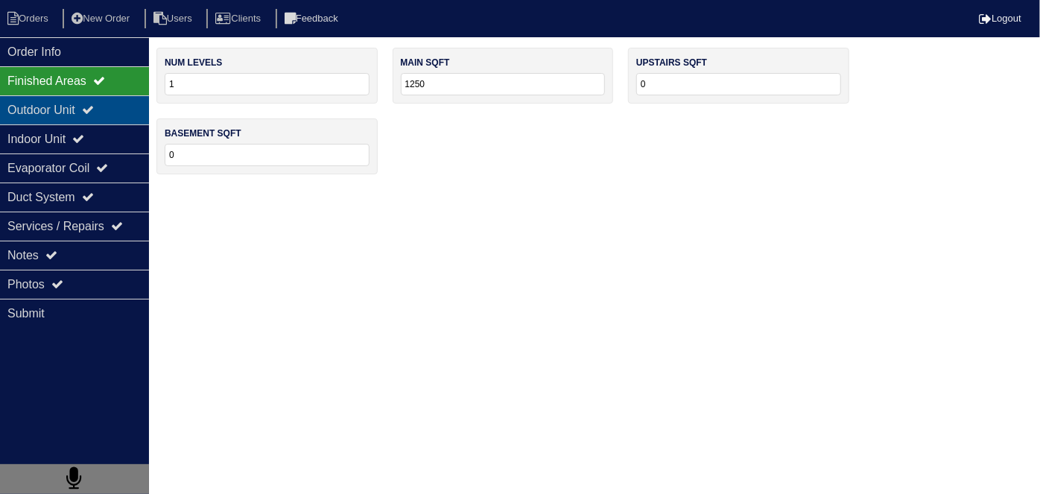
click at [43, 112] on div "Outdoor Unit" at bounding box center [74, 109] width 149 height 29
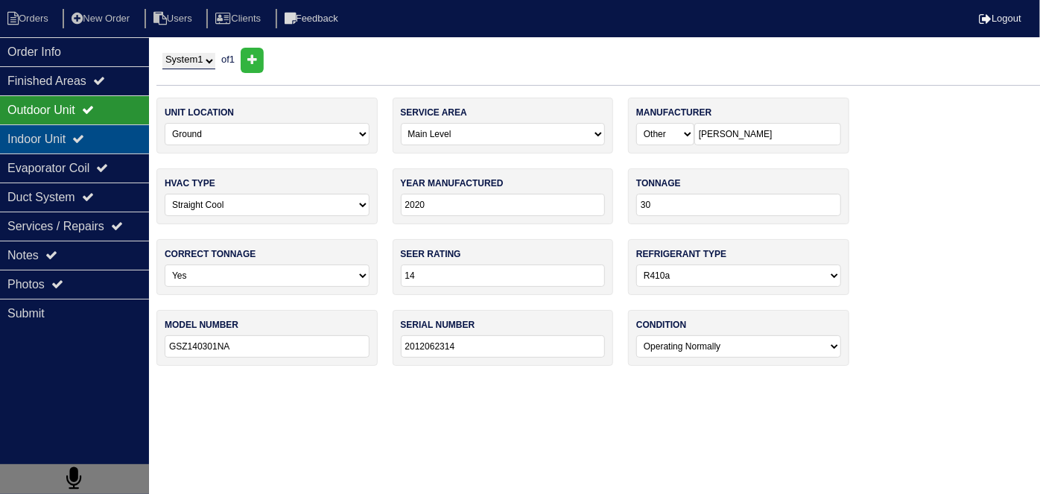
click at [42, 137] on div "Indoor Unit" at bounding box center [74, 138] width 149 height 29
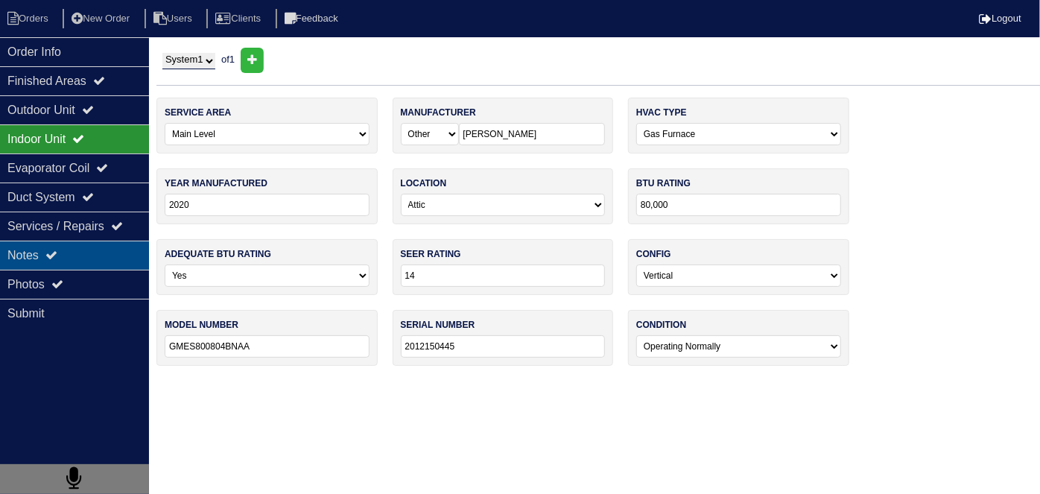
click at [60, 261] on div "Notes" at bounding box center [74, 255] width 149 height 29
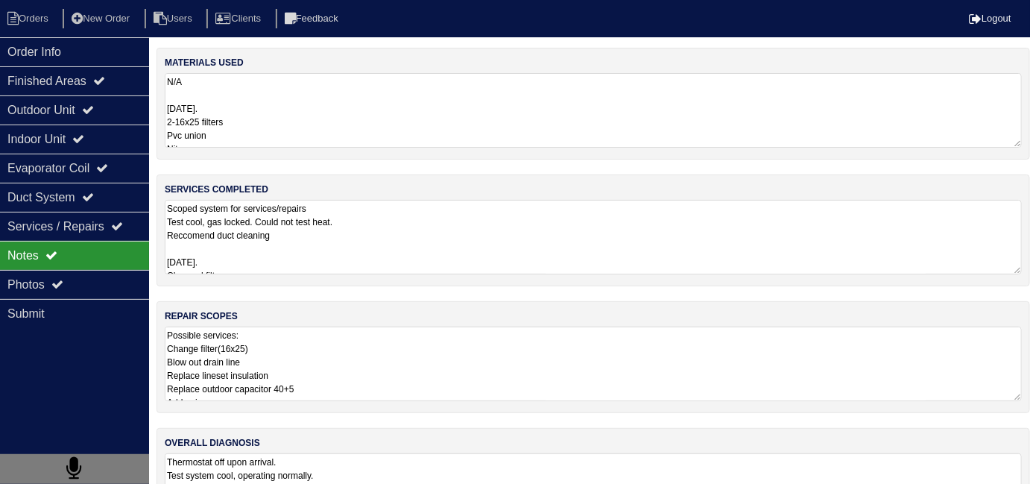
click at [461, 235] on textarea "Scoped system for services/repairs Test cool, gas locked. Could not test heat. …" at bounding box center [593, 237] width 857 height 75
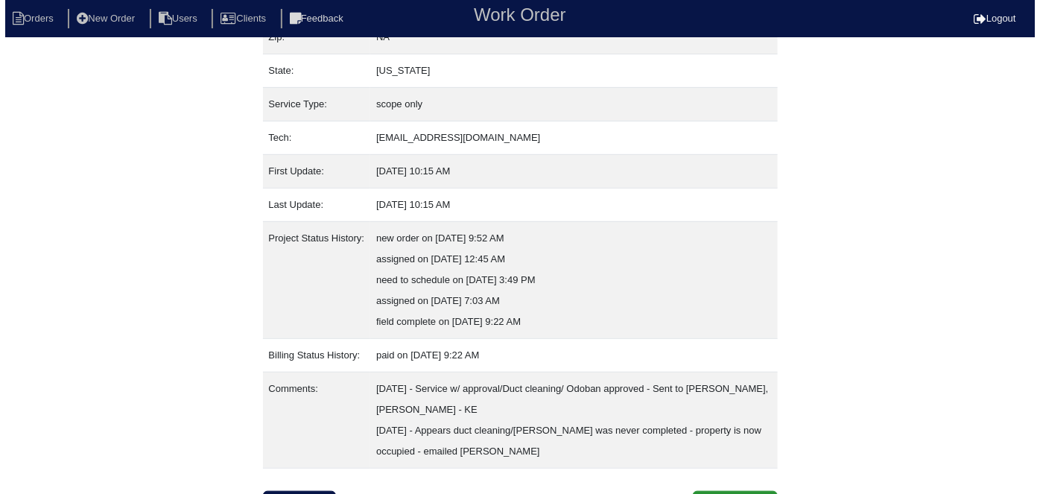
scroll to position [183, 0]
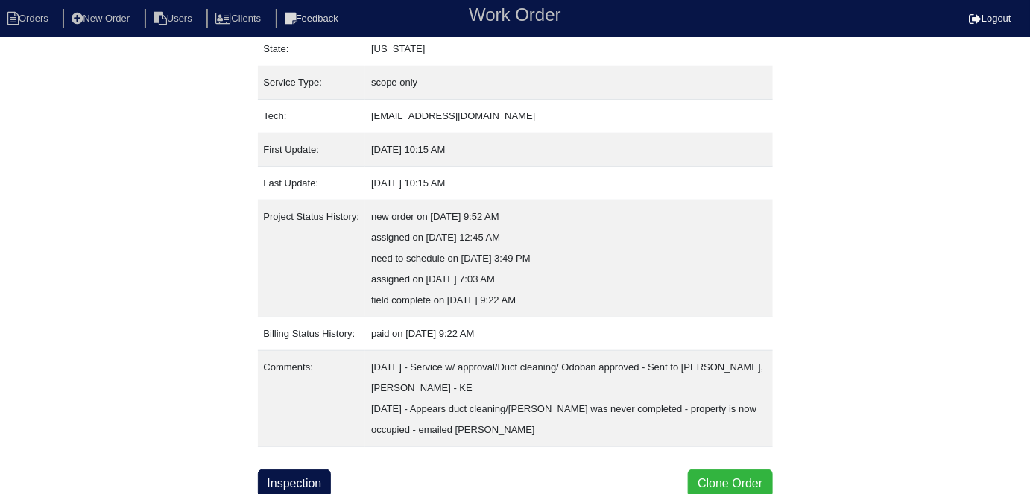
click at [703, 472] on button "Clone Order" at bounding box center [730, 483] width 84 height 28
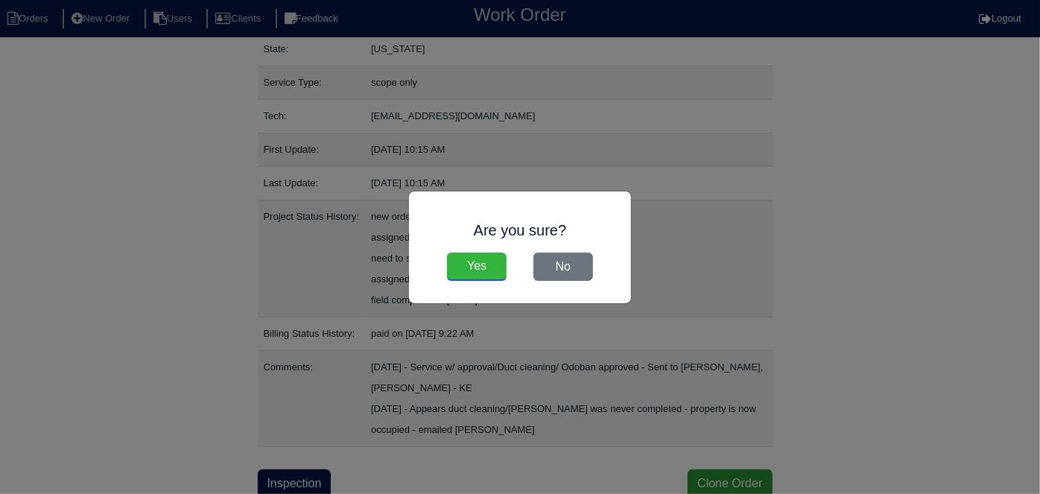
click at [483, 274] on input "Yes" at bounding box center [477, 267] width 60 height 28
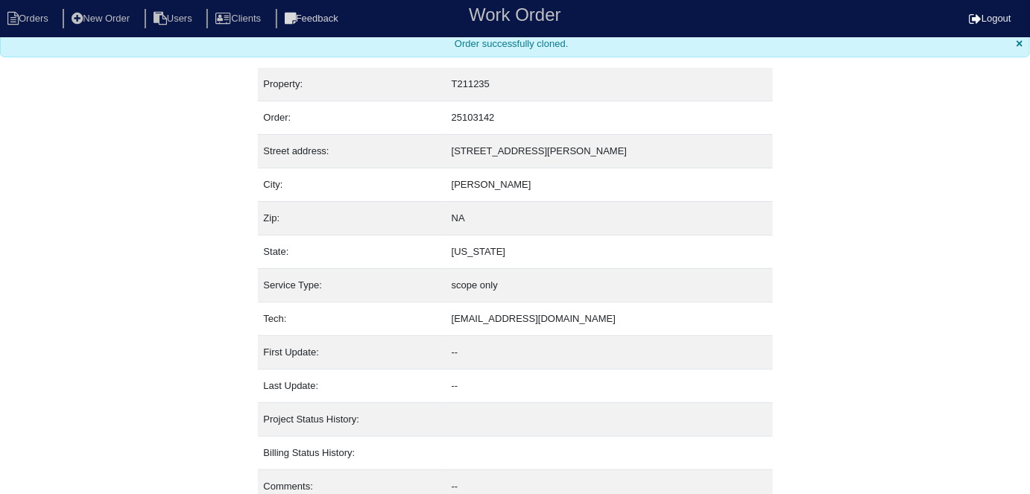
scroll to position [7, 0]
click at [42, 19] on li "Orders" at bounding box center [30, 19] width 60 height 20
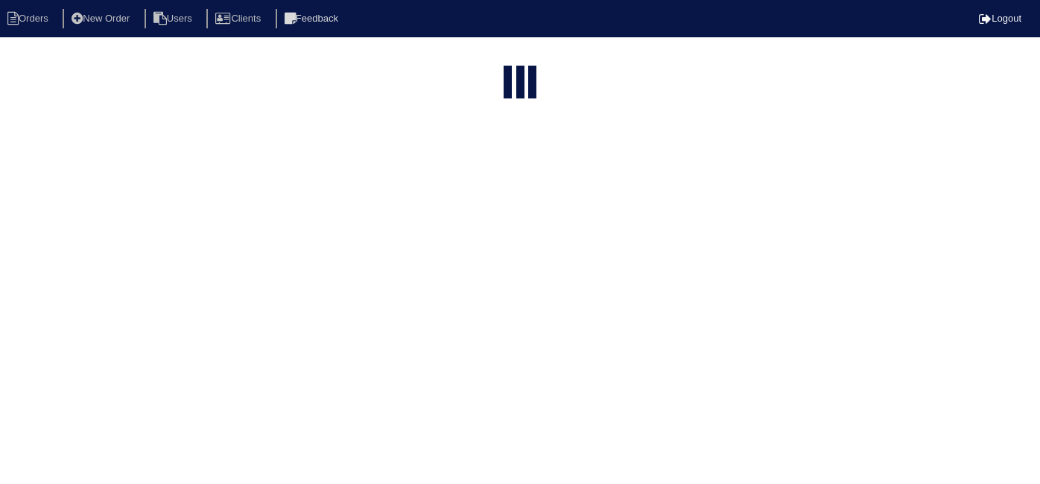
select select "15"
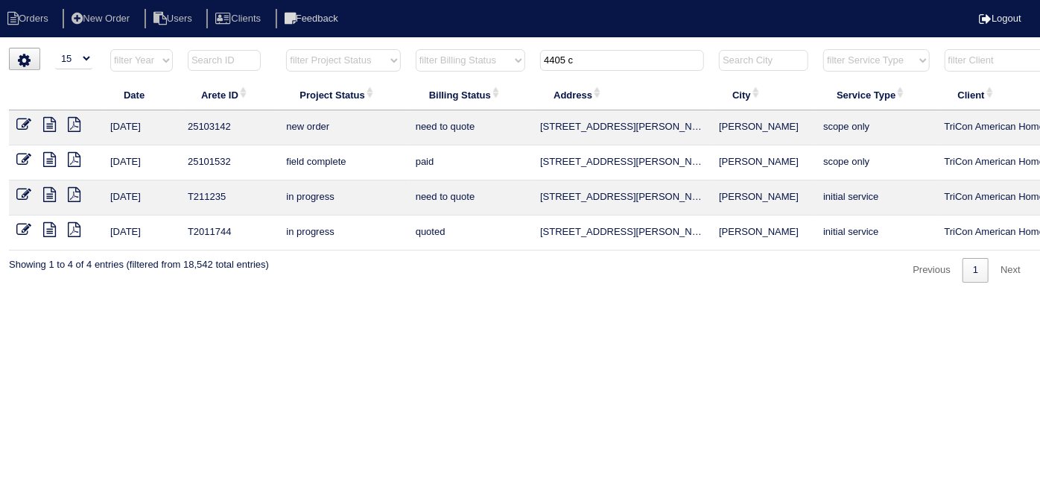
click at [16, 125] on icon at bounding box center [23, 124] width 15 height 15
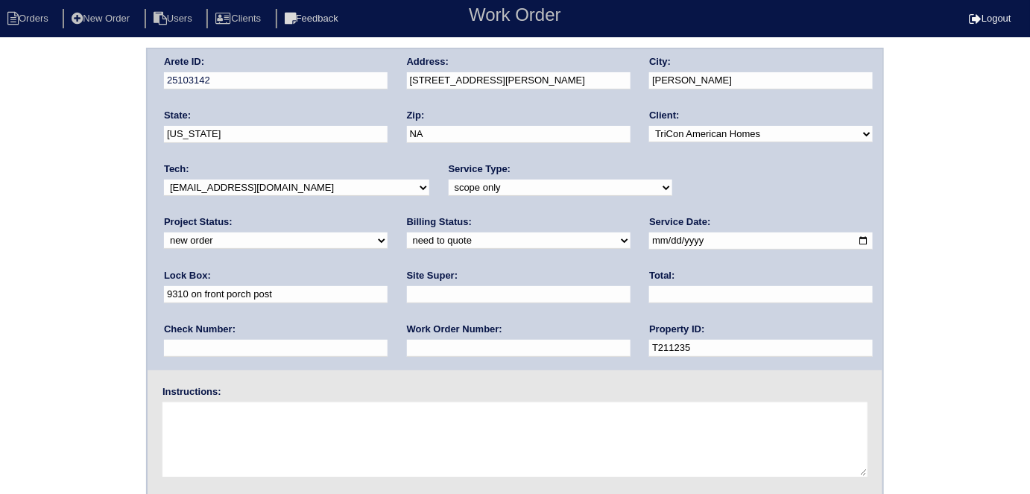
click at [387, 232] on select "new order assigned in progress field complete need to schedule admin review arc…" at bounding box center [276, 240] width 224 height 16
click at [598, 187] on select "-select- initial service basic service maintenance call replacement scope servi…" at bounding box center [561, 188] width 224 height 16
select select "service call"
click at [449, 180] on select "-select- initial service basic service maintenance call replacement scope servi…" at bounding box center [561, 188] width 224 height 16
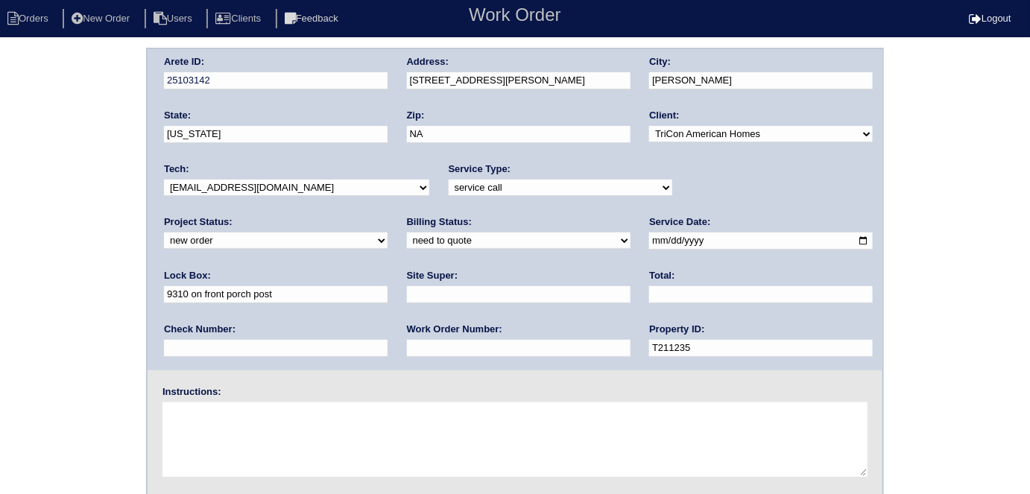
click at [252, 450] on textarea at bounding box center [514, 439] width 705 height 75
type textarea "N"
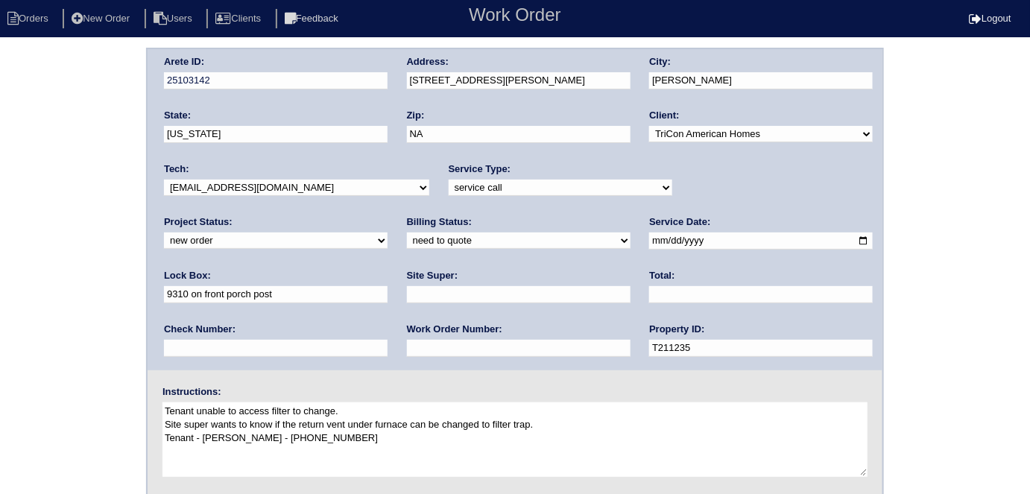
type textarea "Tenant unable to access filter to change. Site super wants to know if the retur…"
click at [41, 328] on div "Arete ID: 25103142 Address: 4405 Cindy Place City: Conyers State: Georgia Zip: …" at bounding box center [515, 349] width 1030 height 603
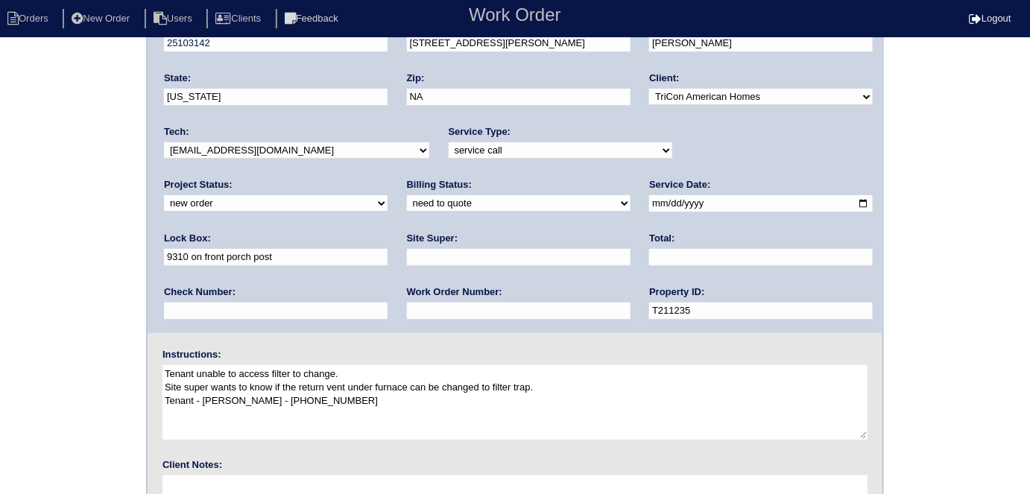
scroll to position [153, 0]
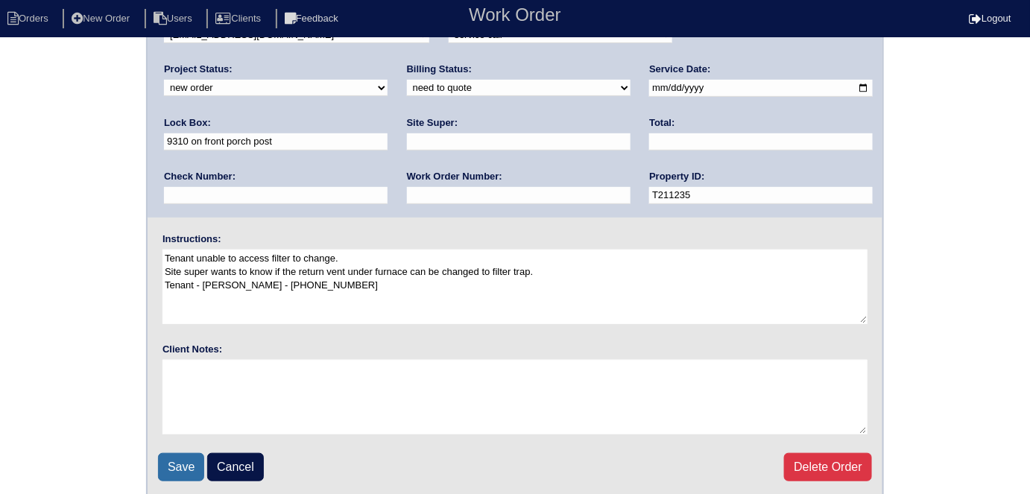
click at [179, 467] on input "Save" at bounding box center [181, 467] width 46 height 28
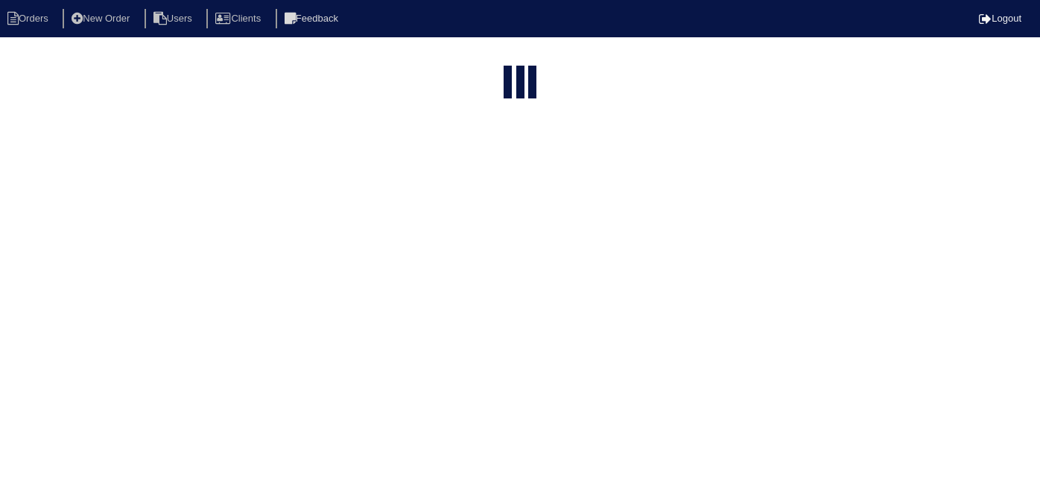
select select "15"
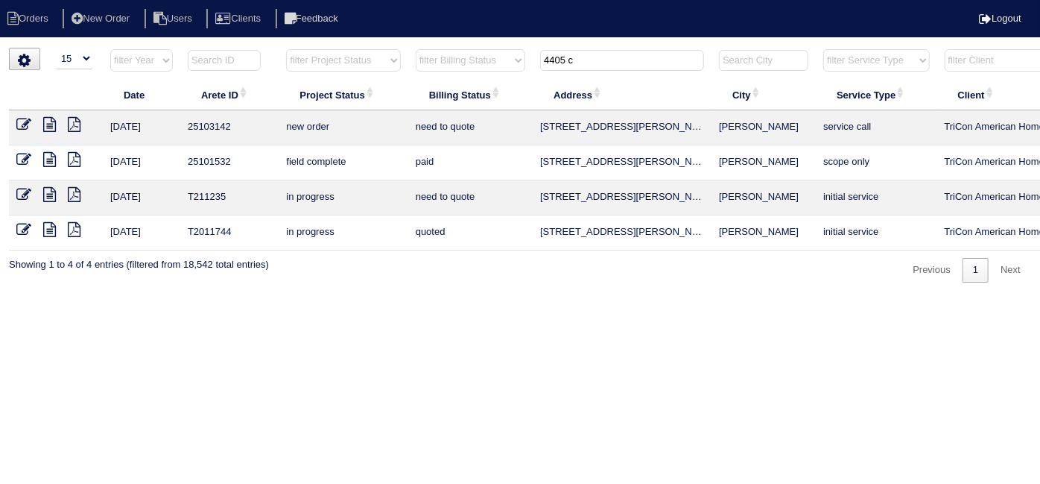
click at [802, 297] on html "Orders New Order Users Clients Feedback Logout Orders New Order Users Clients M…" at bounding box center [520, 148] width 1040 height 297
drag, startPoint x: 580, startPoint y: 61, endPoint x: 449, endPoint y: 39, distance: 133.8
click at [507, 52] on tr "filter Year -- Any Year -- 2025 2024 2023 2022 2021 2020 2019 filter Project St…" at bounding box center [654, 63] width 1291 height 31
type input "318 s"
click at [22, 118] on icon at bounding box center [23, 124] width 15 height 15
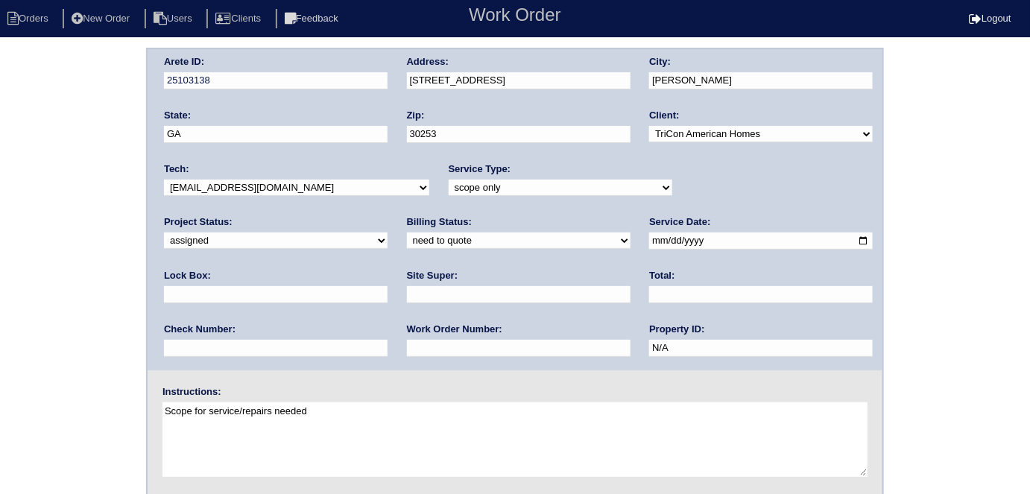
click at [407, 286] on input "text" at bounding box center [519, 294] width 224 height 17
type input "Jerome Middlebrooks"
drag, startPoint x: 101, startPoint y: 372, endPoint x: 130, endPoint y: 388, distance: 32.7
click at [103, 373] on div "Arete ID: 25103138 Address: 318 Summit View Dr City: McDonough State: GA Zip: 3…" at bounding box center [515, 349] width 1030 height 603
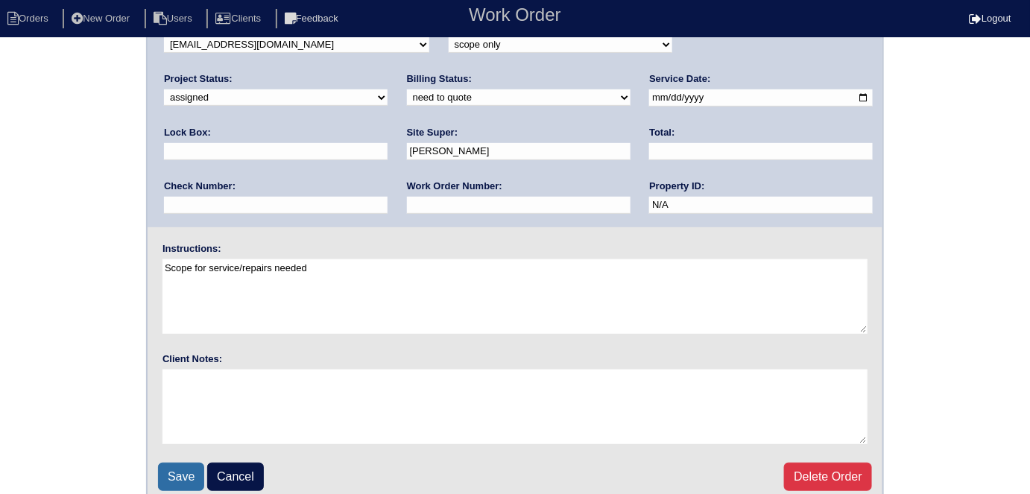
scroll to position [153, 0]
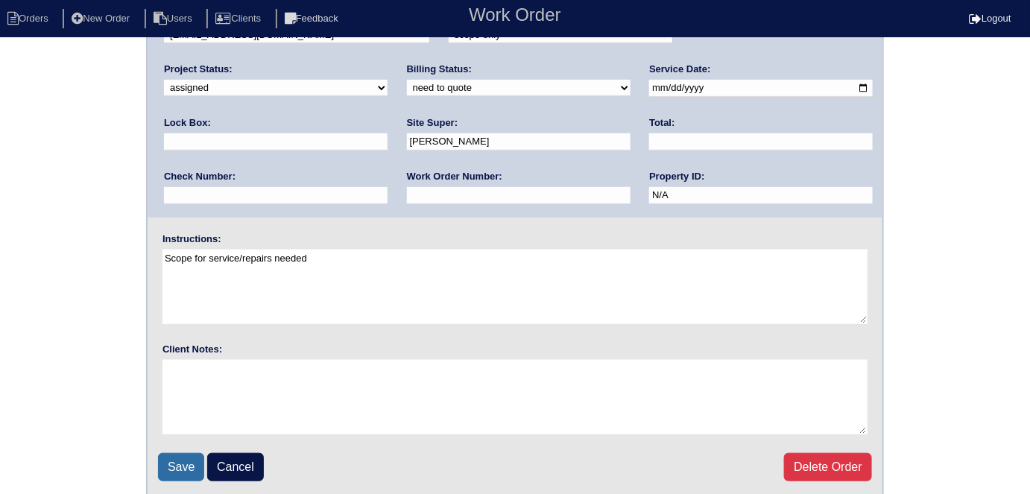
click at [182, 466] on input "Save" at bounding box center [181, 467] width 46 height 28
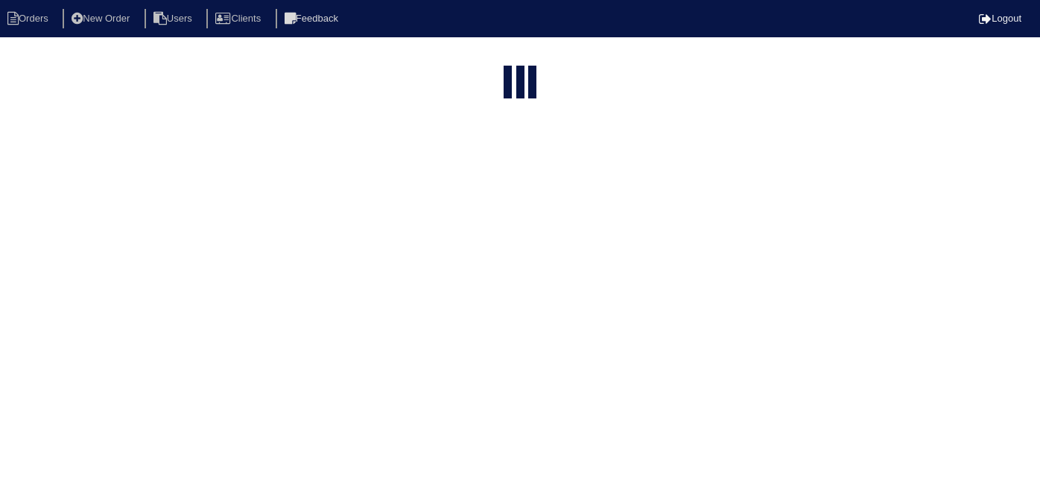
select select "15"
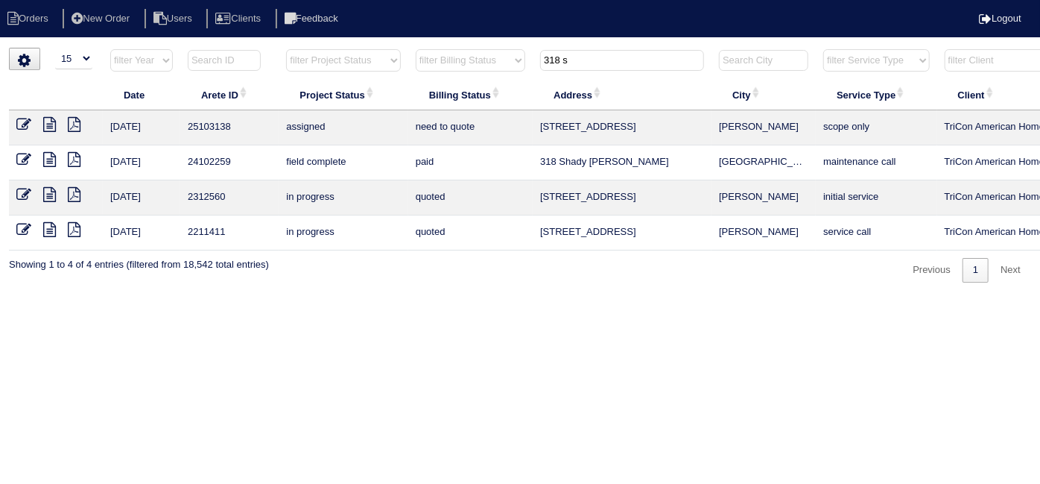
drag, startPoint x: 632, startPoint y: 70, endPoint x: 605, endPoint y: 59, distance: 29.1
click at [618, 63] on th "318 s" at bounding box center [622, 63] width 179 height 31
drag, startPoint x: 589, startPoint y: 54, endPoint x: 276, endPoint y: 19, distance: 315.6
click at [443, 48] on body "Orders New Order Users Clients Feedback Logout Orders New Order Users Clients M…" at bounding box center [520, 165] width 1040 height 235
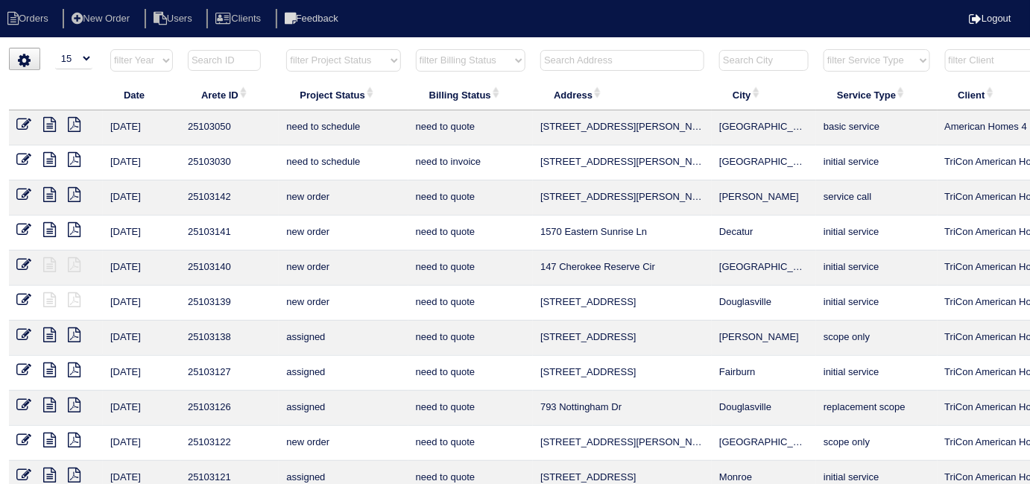
click at [607, 67] on input "text" at bounding box center [622, 60] width 164 height 21
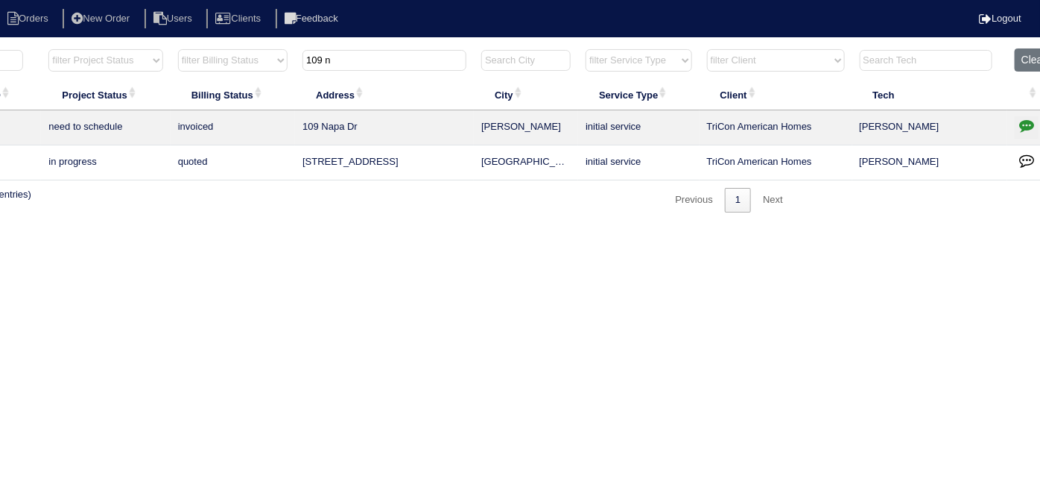
scroll to position [0, 259]
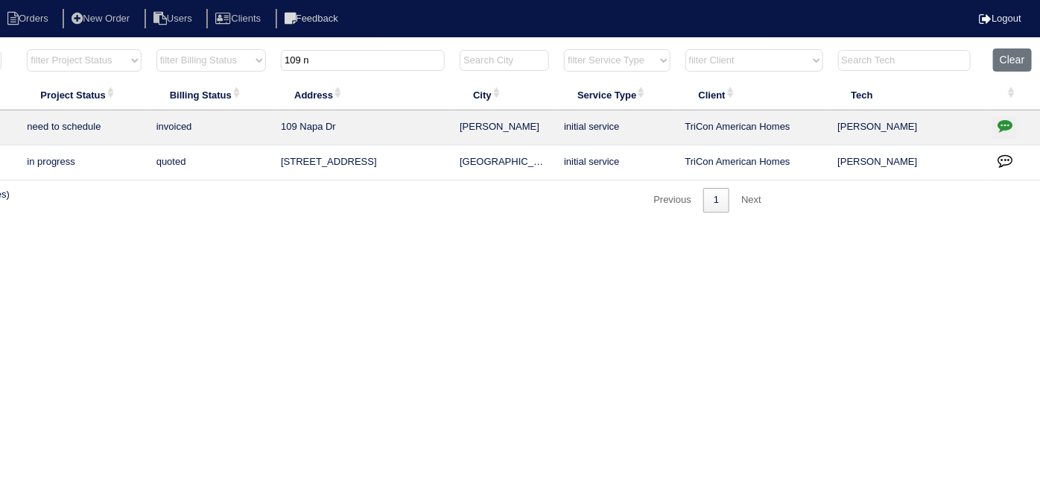
type input "109 n"
click at [1007, 122] on icon "button" at bounding box center [1005, 125] width 15 height 15
type textarea "8/12/25 - Replacement x 2 approved - Sent to Dan, Payton, Reeca - KE 8/12/25 - …"
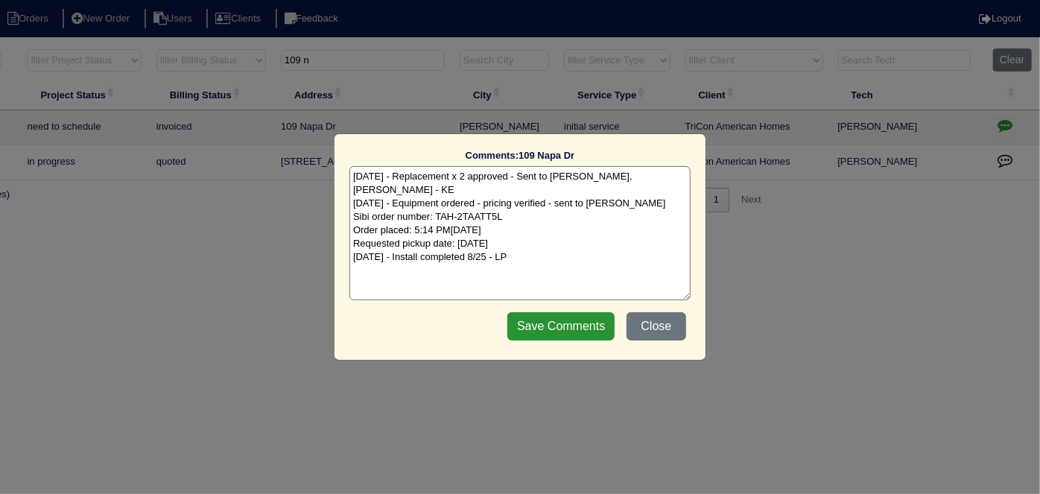
click at [598, 245] on textarea "8/12/25 - Replacement x 2 approved - Sent to Dan, Payton, Reeca - KE 8/12/25 - …" at bounding box center [519, 233] width 341 height 134
click at [656, 321] on button "Close" at bounding box center [657, 326] width 60 height 28
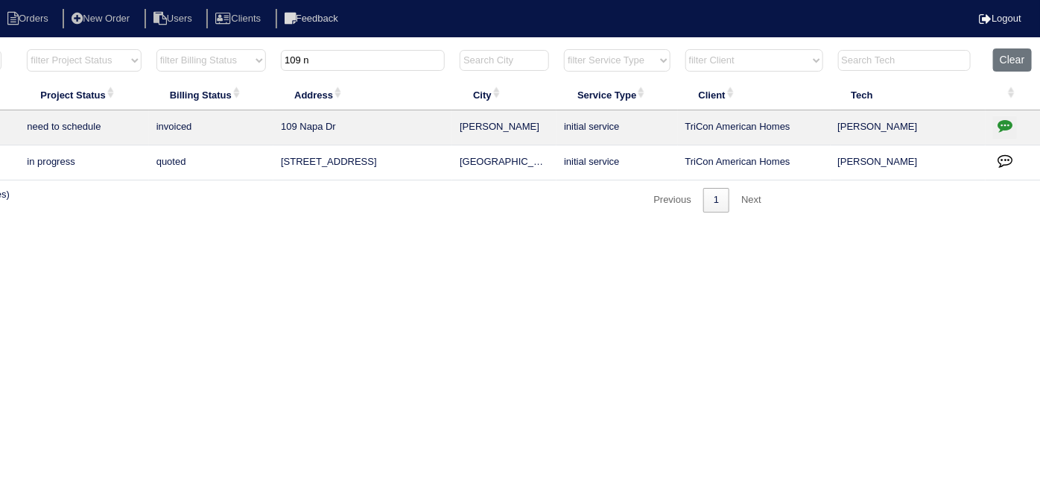
scroll to position [0, 0]
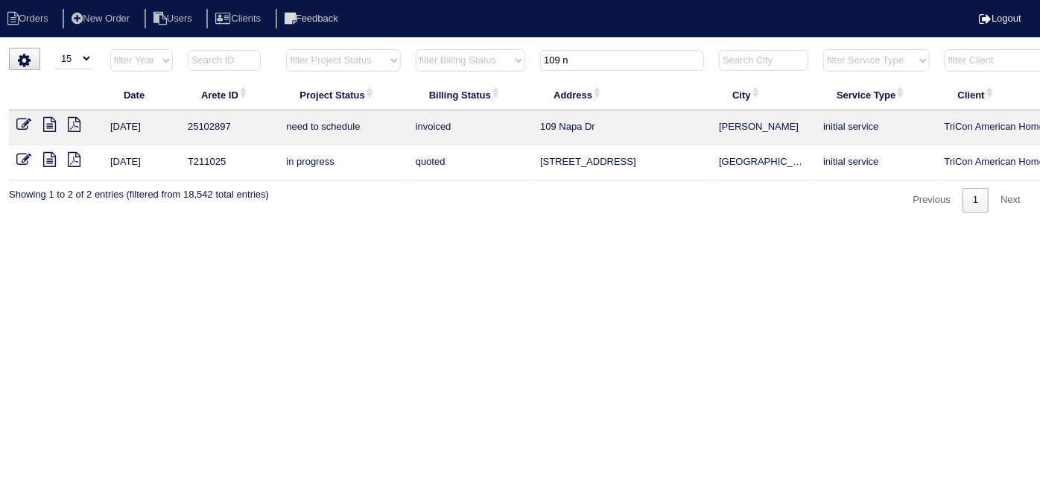
click at [24, 126] on icon at bounding box center [23, 124] width 15 height 15
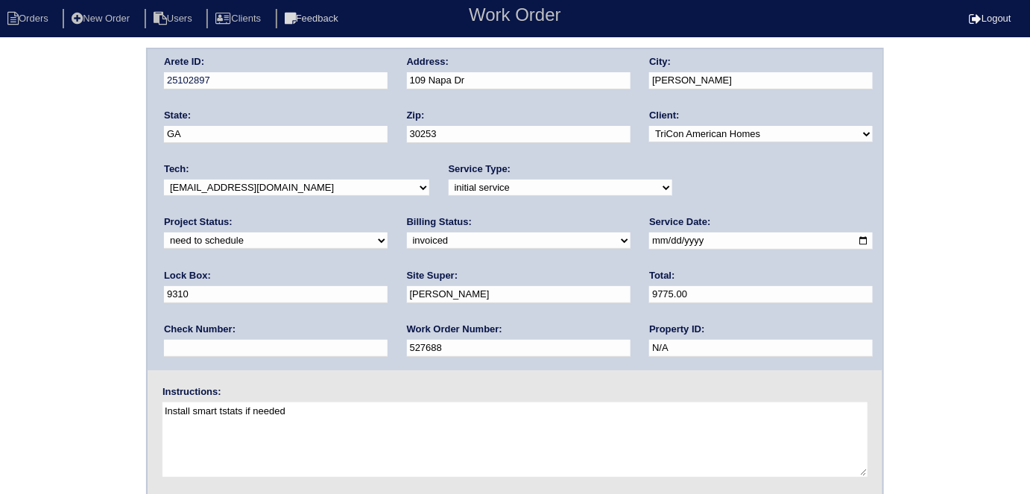
click at [24, 126] on div "Arete ID: 25102897 Address: [STREET_ADDRESS] City: [PERSON_NAME] State: [GEOGRA…" at bounding box center [515, 349] width 1030 height 603
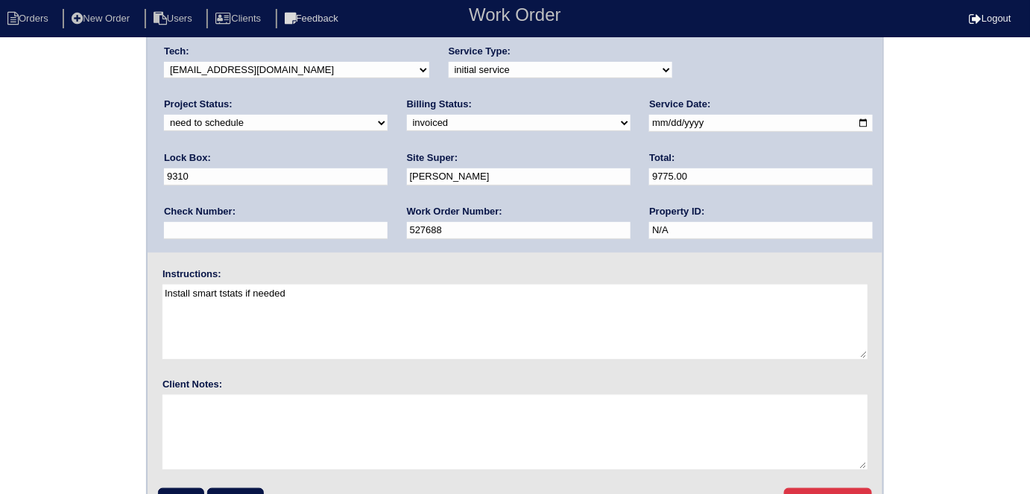
scroll to position [153, 0]
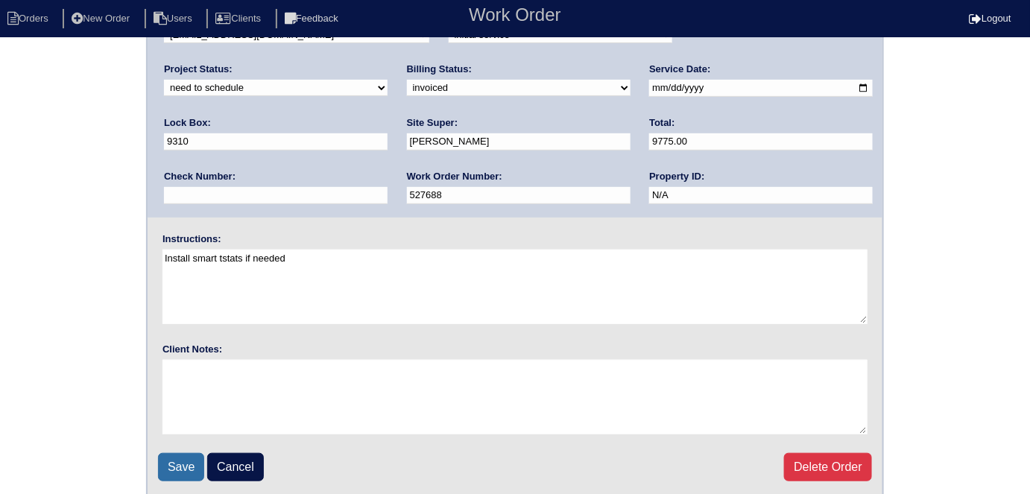
click at [171, 461] on input "Save" at bounding box center [181, 467] width 46 height 28
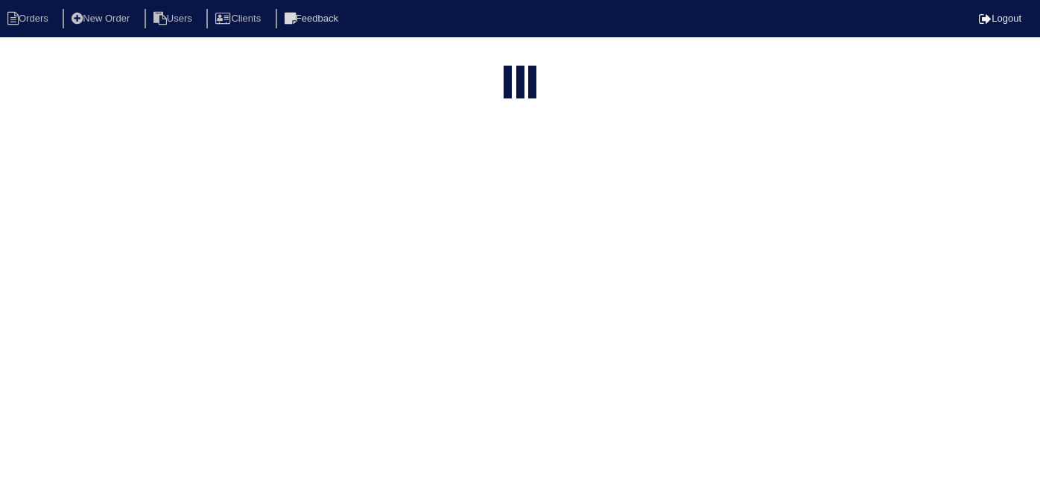
select select "15"
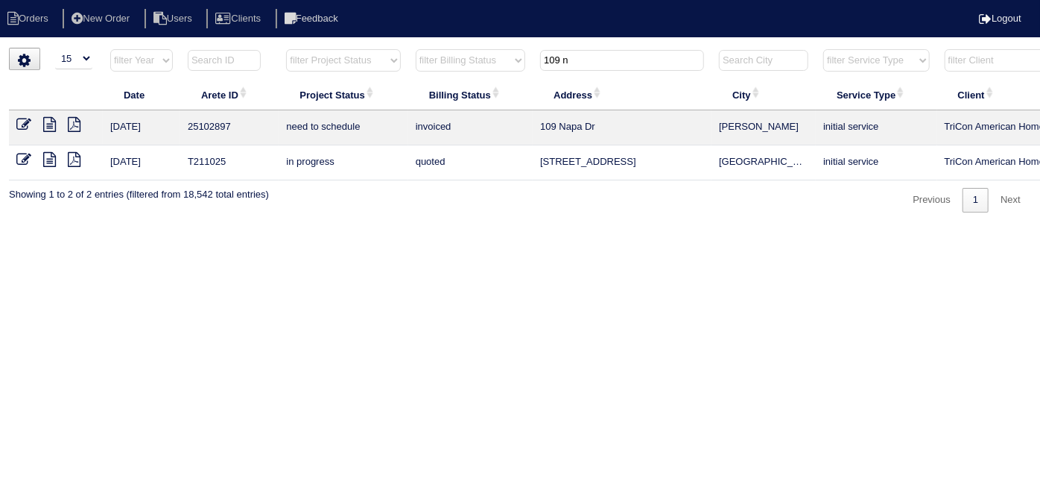
drag, startPoint x: 584, startPoint y: 51, endPoint x: 425, endPoint y: 20, distance: 162.5
click at [466, 39] on html "Orders New Order Users Clients Feedback Logout Orders New Order Users Clients M…" at bounding box center [520, 113] width 1040 height 227
type input "220 w"
click at [49, 127] on icon at bounding box center [49, 124] width 13 height 15
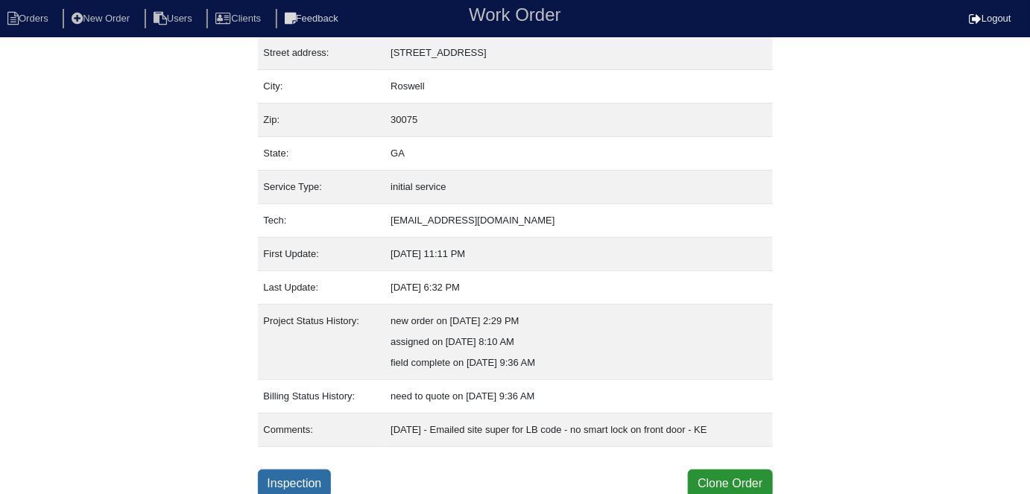
scroll to position [78, 0]
click at [314, 478] on link "Inspection" at bounding box center [295, 483] width 74 height 28
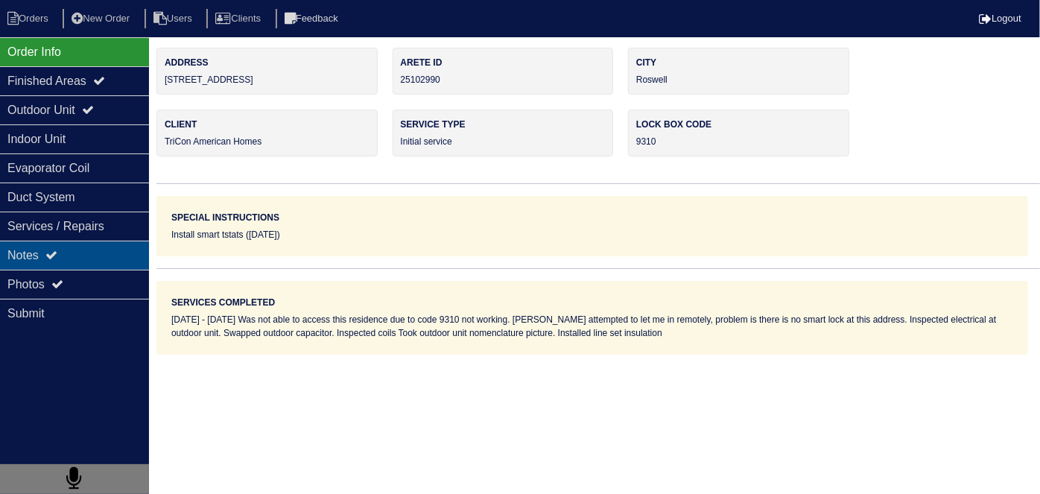
click at [43, 249] on div "Notes" at bounding box center [74, 255] width 149 height 29
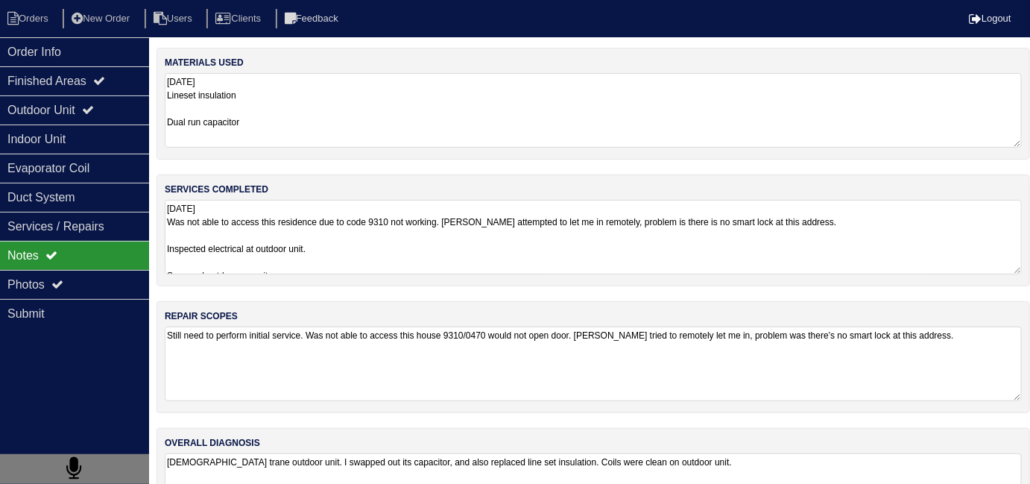
click at [476, 253] on textarea "[DATE] Was not able to access this residence due to code 9310 not working. [PER…" at bounding box center [593, 237] width 857 height 75
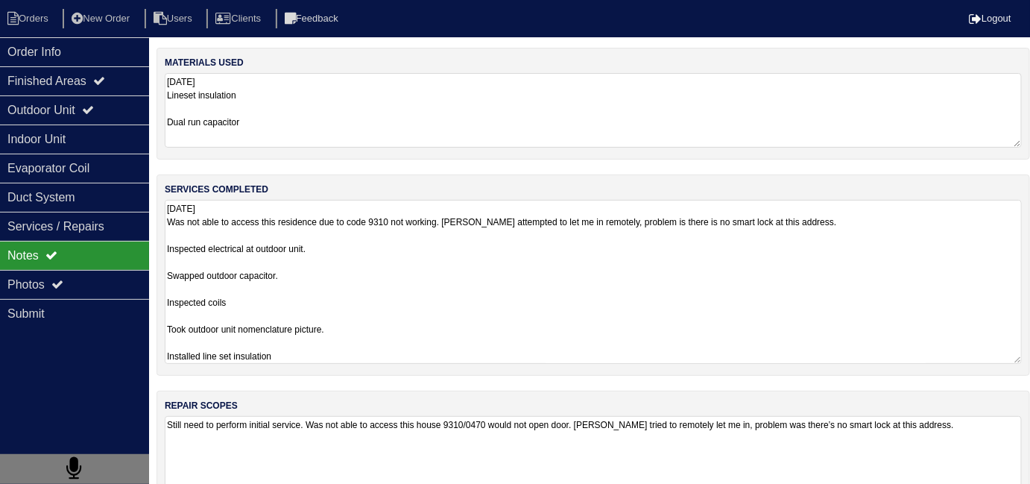
scroll to position [1, 0]
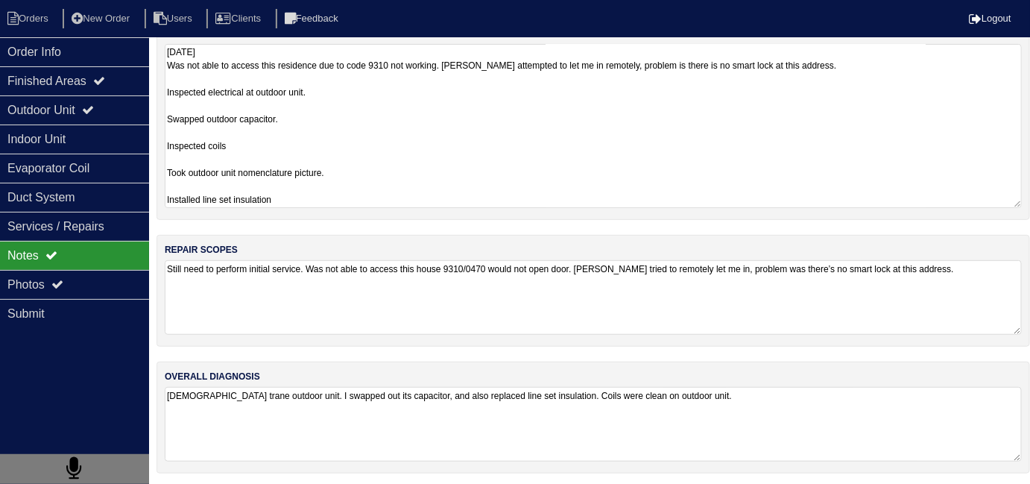
click at [830, 404] on textarea "[DEMOGRAPHIC_DATA] trane outdoor unit. I swapped out its capacitor, and also re…" at bounding box center [593, 424] width 857 height 75
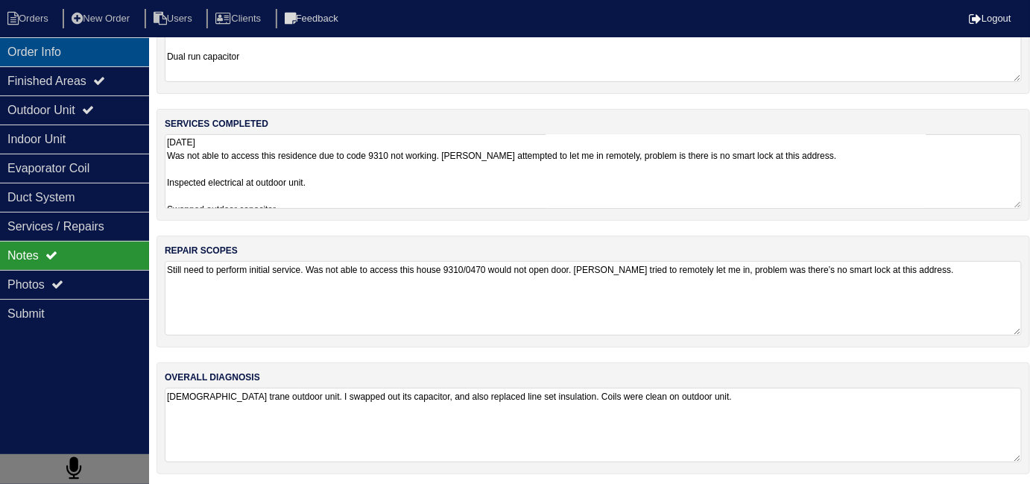
click at [73, 57] on div "Order Info" at bounding box center [74, 51] width 149 height 29
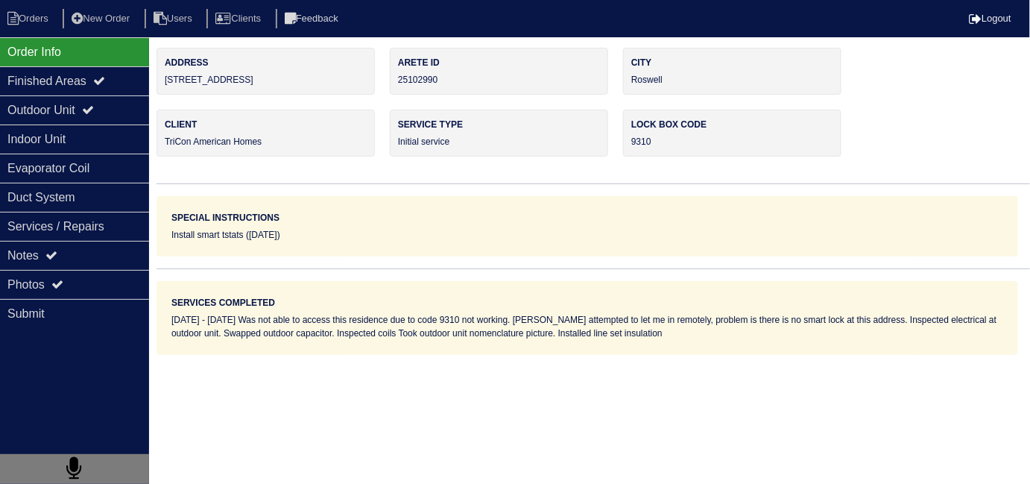
scroll to position [0, 0]
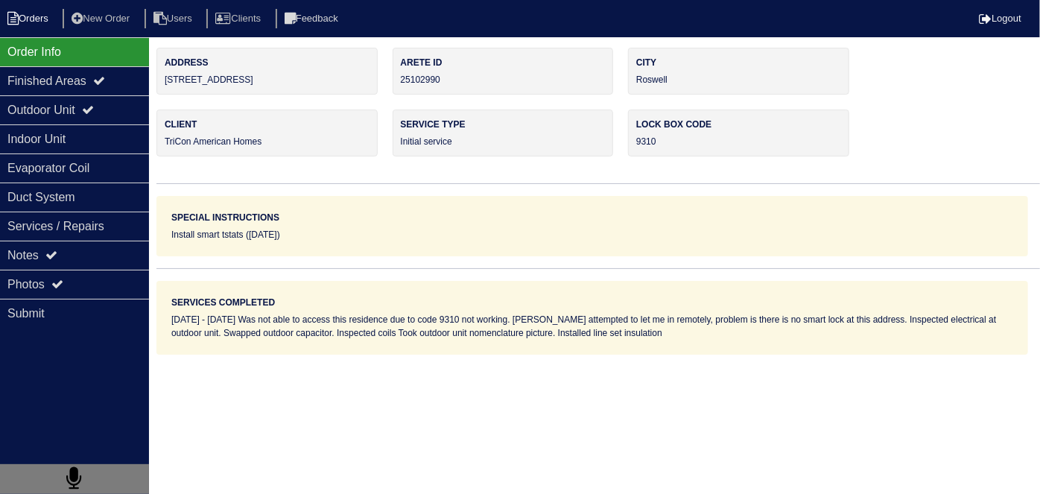
click at [58, 20] on li "Orders" at bounding box center [30, 19] width 60 height 20
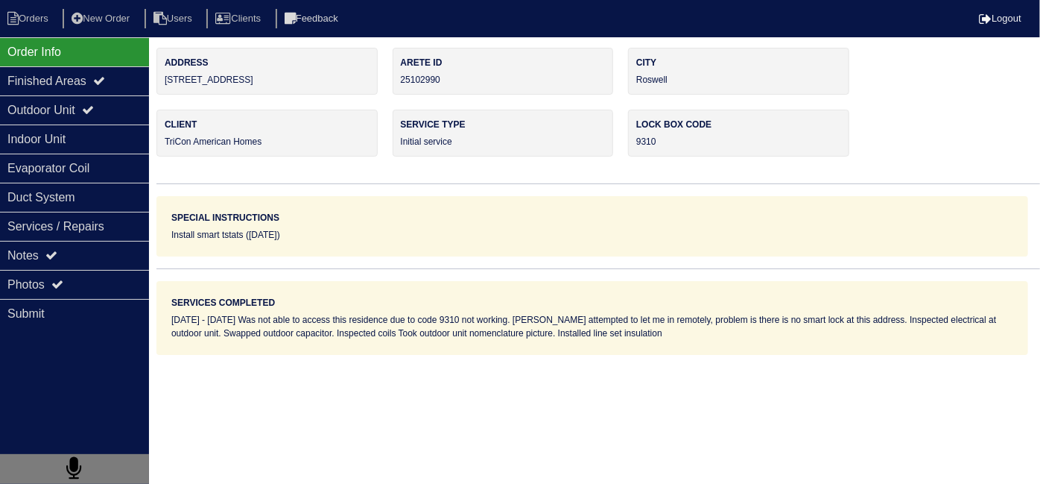
select select "15"
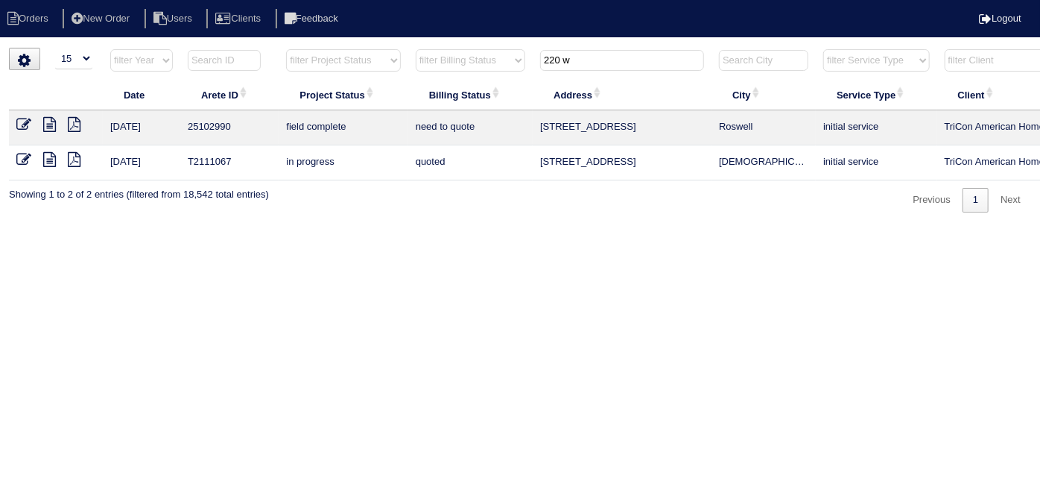
drag, startPoint x: 575, startPoint y: 51, endPoint x: 483, endPoint y: 28, distance: 95.1
click at [504, 48] on body "Orders New Order Users Clients Feedback Logout Orders New Order Users Clients M…" at bounding box center [520, 130] width 1040 height 165
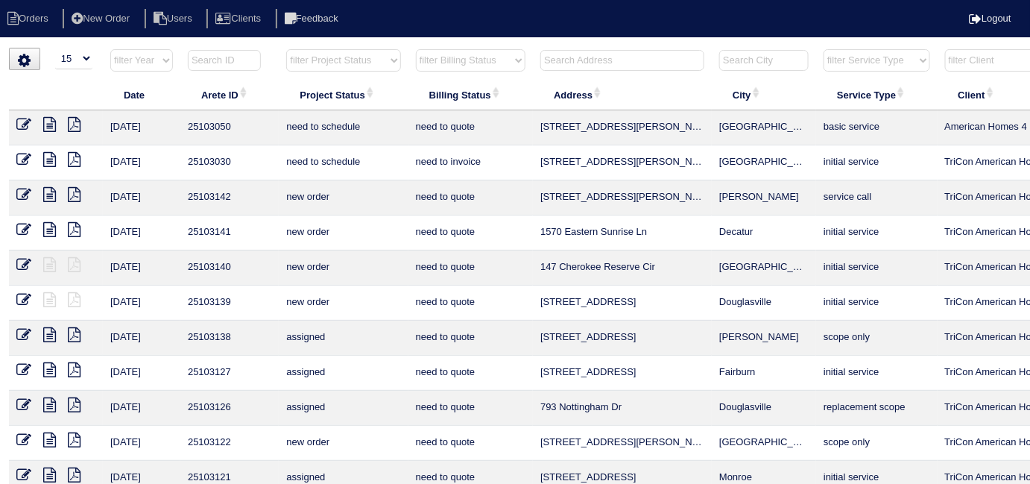
click at [323, 57] on select "filter Project Status -- Any Project Status -- new order assigned in progress f…" at bounding box center [343, 60] width 114 height 22
click at [286, 49] on select "filter Project Status -- Any Project Status -- new order assigned in progress f…" at bounding box center [343, 60] width 114 height 22
select select "field complete"
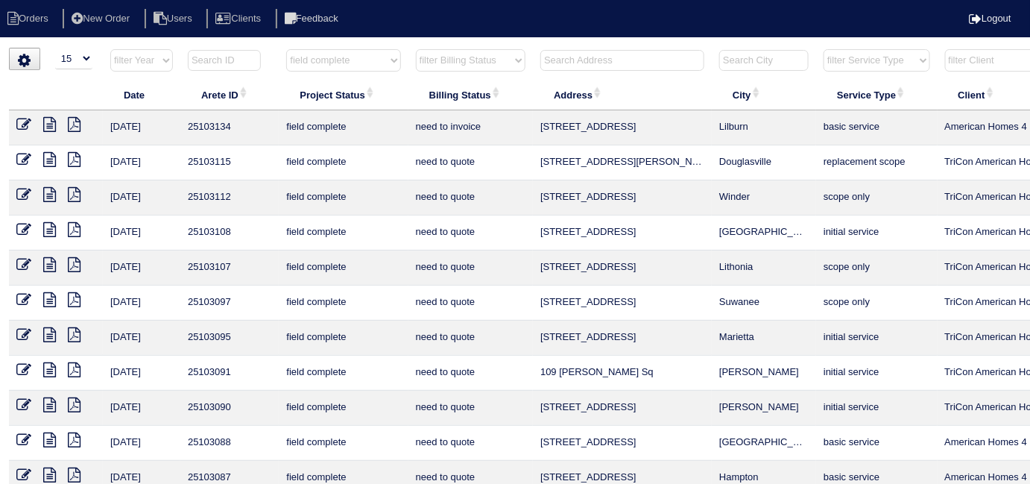
click at [463, 66] on select "filter Billing Status -- Any Billing Status -- need to quote quoted need to inv…" at bounding box center [471, 60] width 110 height 22
select select "need to quote"
click at [416, 49] on select "filter Billing Status -- Any Billing Status -- need to quote quoted need to inv…" at bounding box center [471, 60] width 110 height 22
select select "field complete"
select select "need to quote"
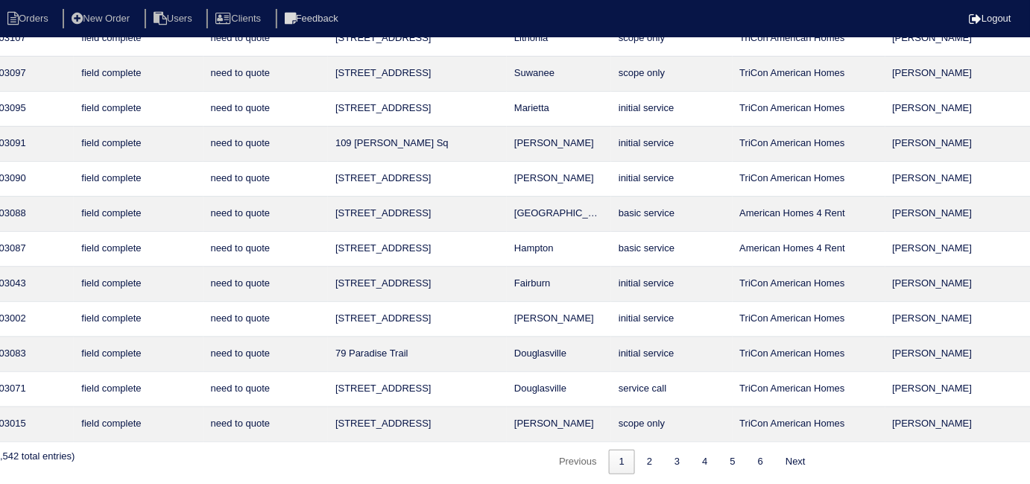
scroll to position [194, 270]
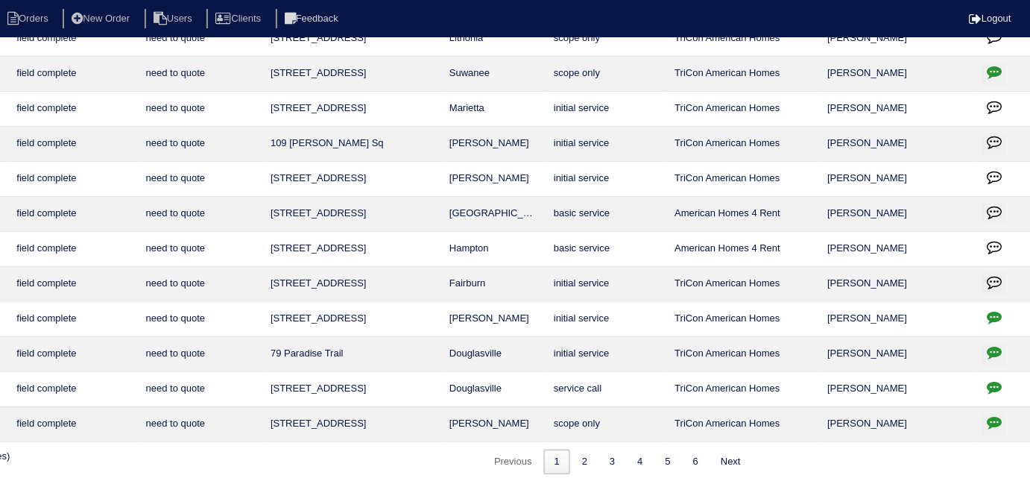
click at [995, 422] on icon "button" at bounding box center [994, 421] width 15 height 15
type textarea "8/18/25 - Tricon put the work order in after the fact - tech only scoped Mentio…"
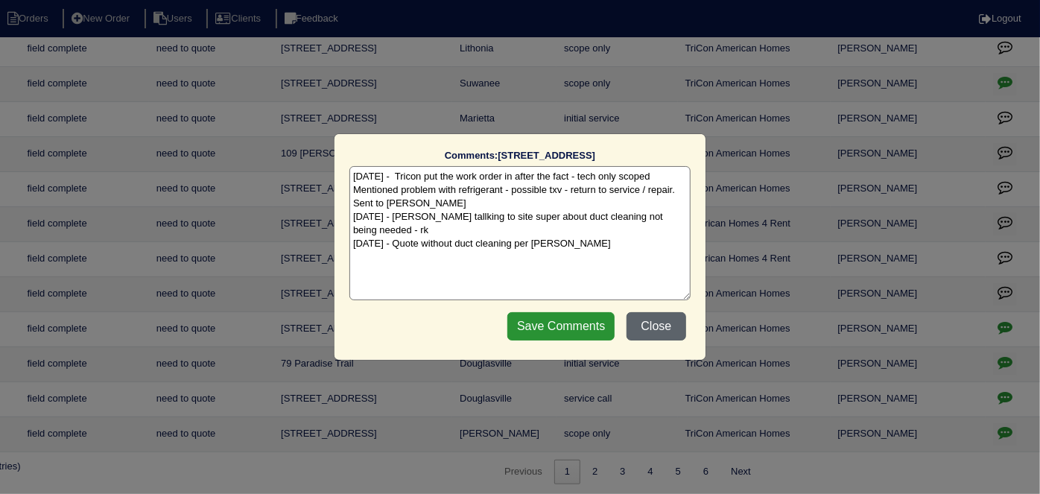
click at [647, 333] on button "Close" at bounding box center [657, 326] width 60 height 28
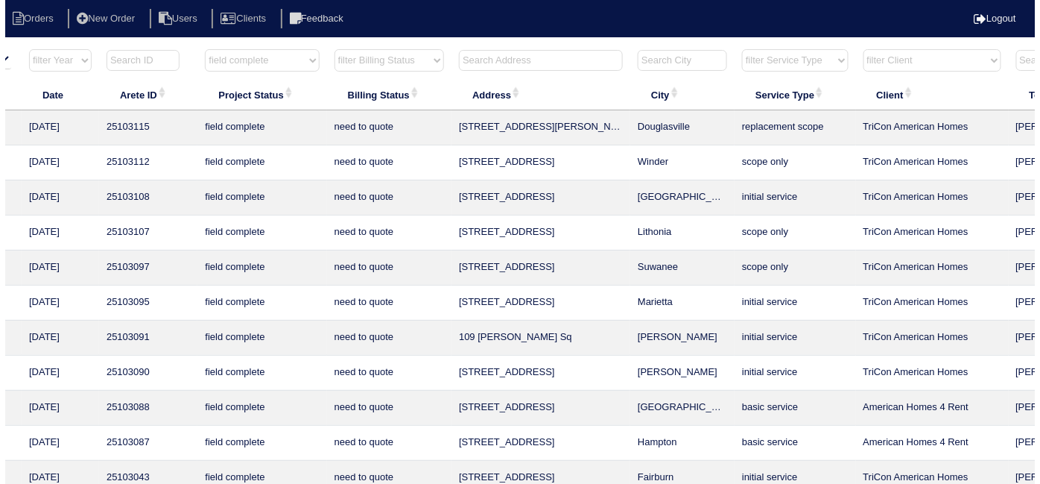
scroll to position [0, 84]
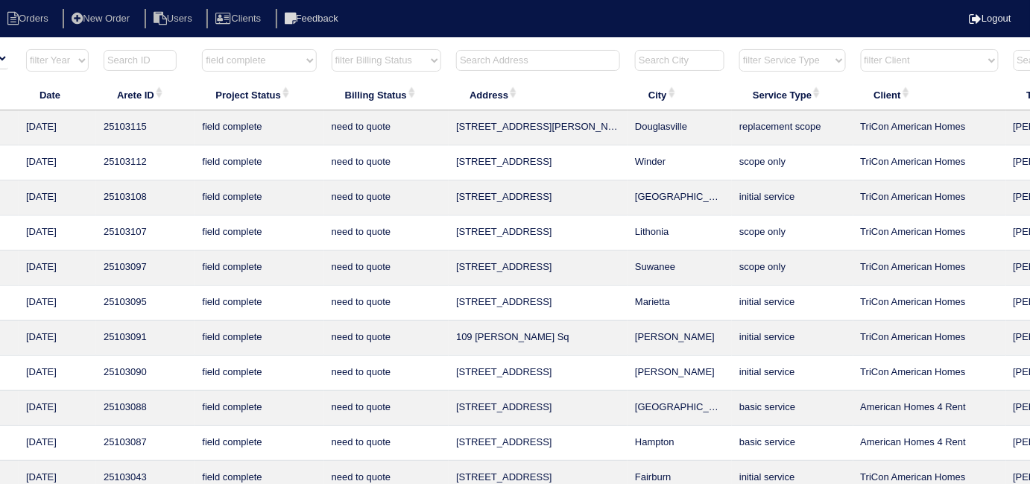
click at [286, 60] on select "filter Project Status -- Any Project Status -- new order assigned in progress f…" at bounding box center [259, 60] width 114 height 22
select select
click at [202, 49] on select "filter Project Status -- Any Project Status -- new order assigned in progress f…" at bounding box center [259, 60] width 114 height 22
drag, startPoint x: 355, startPoint y: 58, endPoint x: 358, endPoint y: 68, distance: 10.1
click at [355, 58] on select "filter Billing Status -- Any Billing Status -- need to quote quoted need to inv…" at bounding box center [387, 60] width 110 height 22
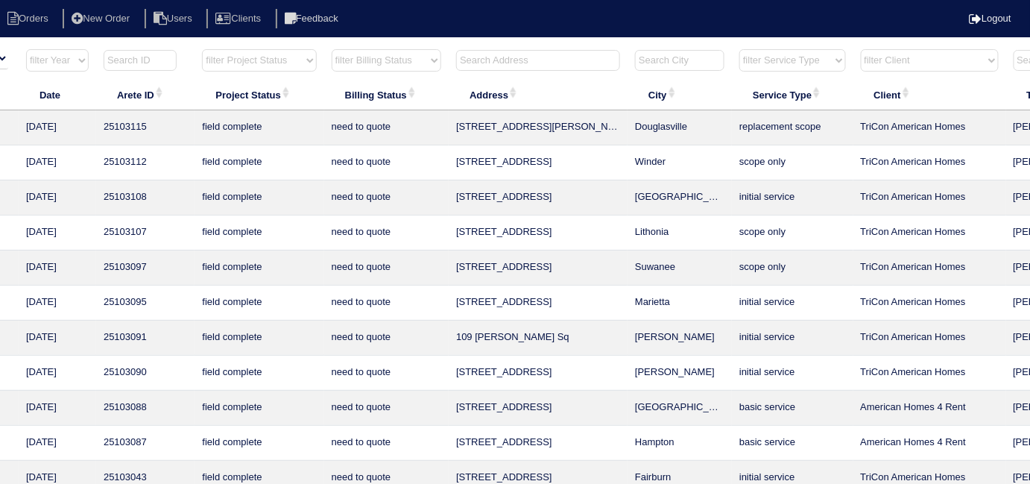
select select "need to quote"
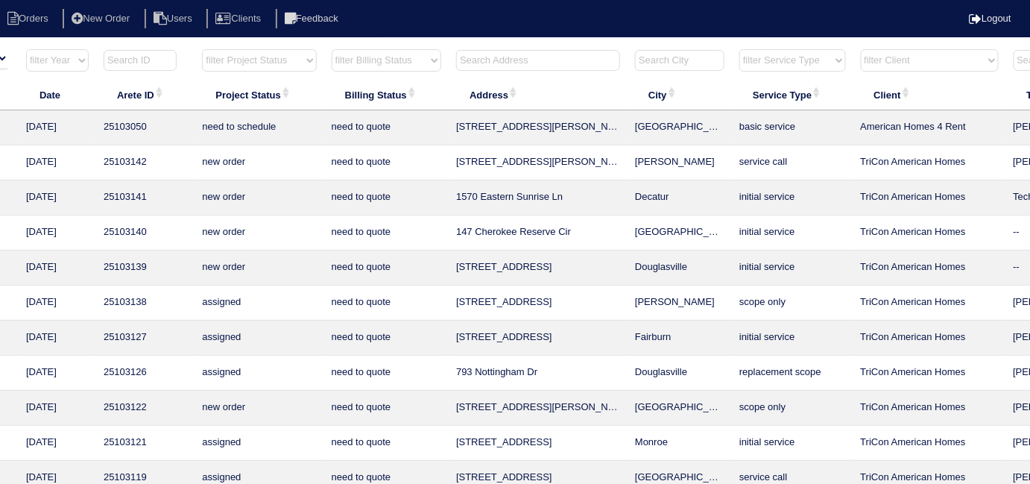
select select
click at [332, 49] on select "filter Billing Status -- Any Billing Status -- need to quote quoted need to inv…" at bounding box center [387, 60] width 110 height 22
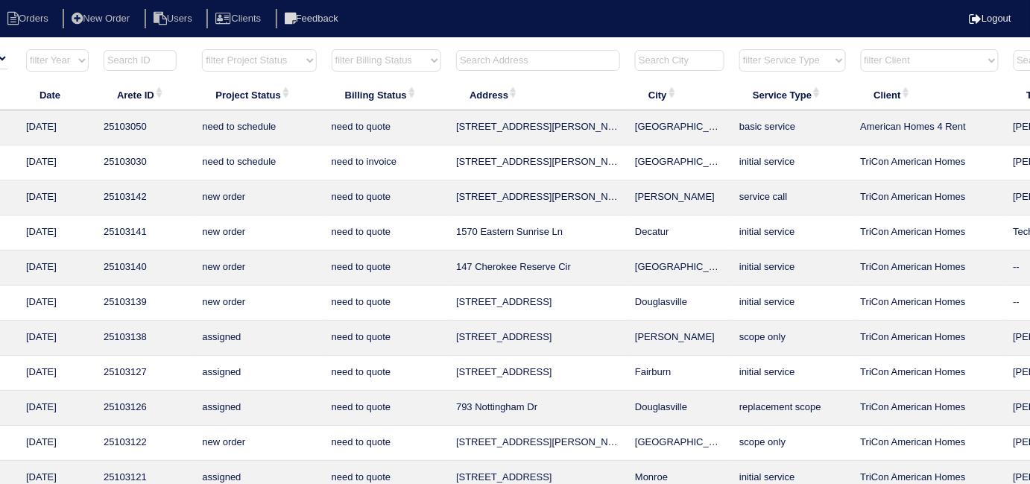
click at [473, 72] on th at bounding box center [538, 63] width 179 height 31
click at [474, 68] on input "text" at bounding box center [538, 60] width 164 height 21
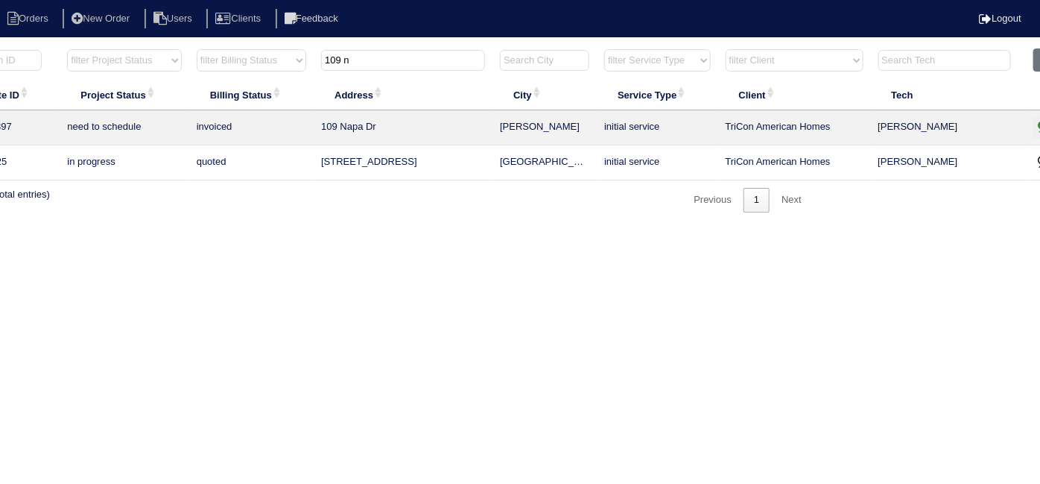
scroll to position [0, 259]
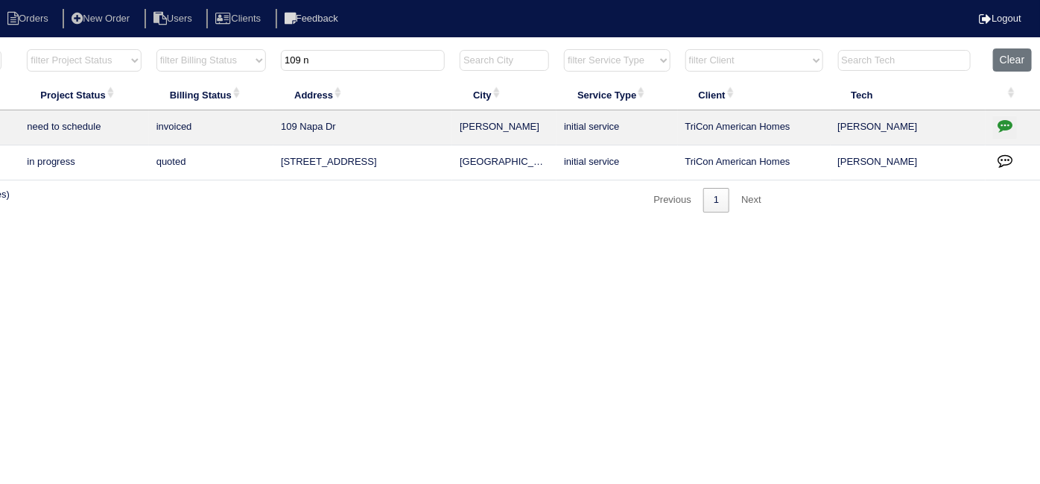
type input "109 n"
click at [1003, 121] on icon "button" at bounding box center [1005, 125] width 15 height 15
type textarea "8/12/25 - Replacement x 2 approved - Sent to Dan, Payton, Reeca - KE 8/12/25 - …"
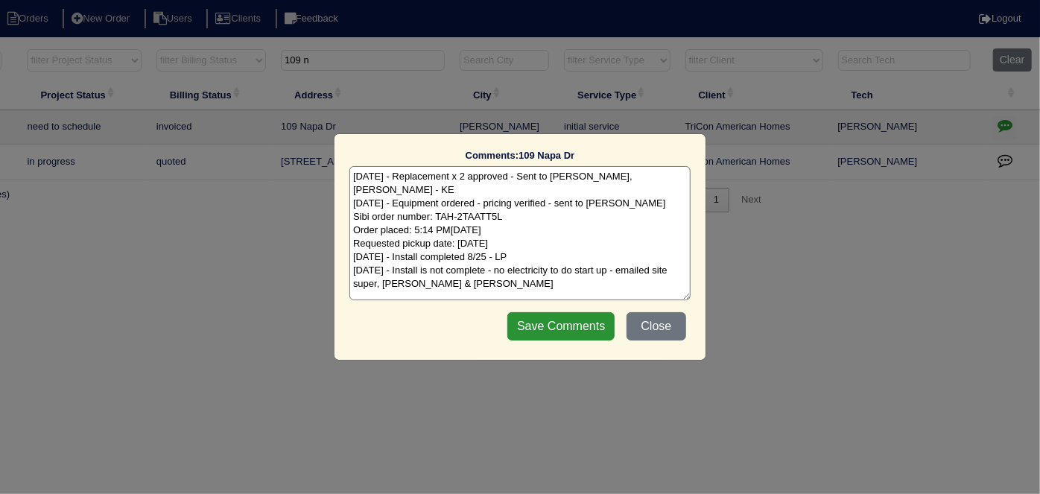
click at [484, 267] on textarea "8/12/25 - Replacement x 2 approved - Sent to Dan, Payton, Reeca - KE 8/12/25 - …" at bounding box center [519, 233] width 341 height 134
click at [665, 310] on div "Save Comments Close" at bounding box center [597, 326] width 188 height 37
click at [663, 320] on button "Close" at bounding box center [657, 326] width 60 height 28
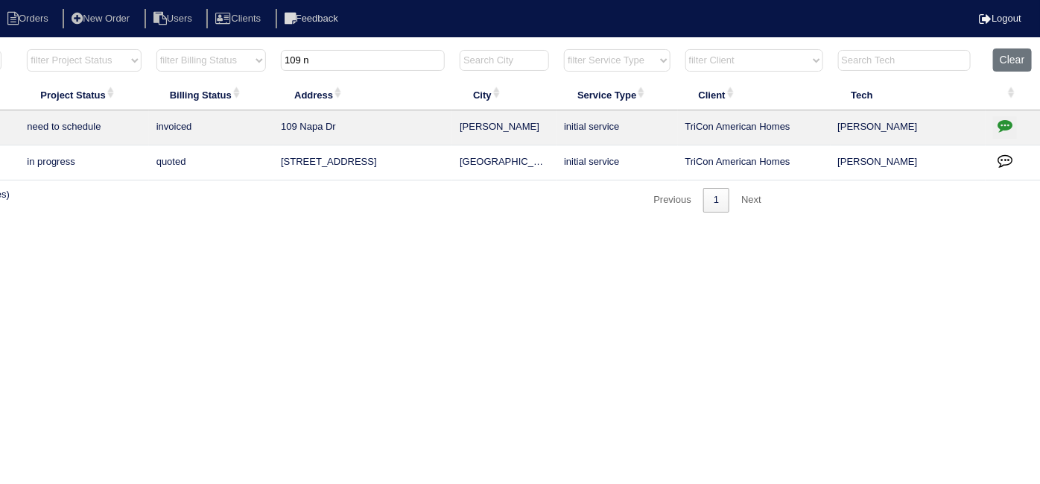
scroll to position [0, 0]
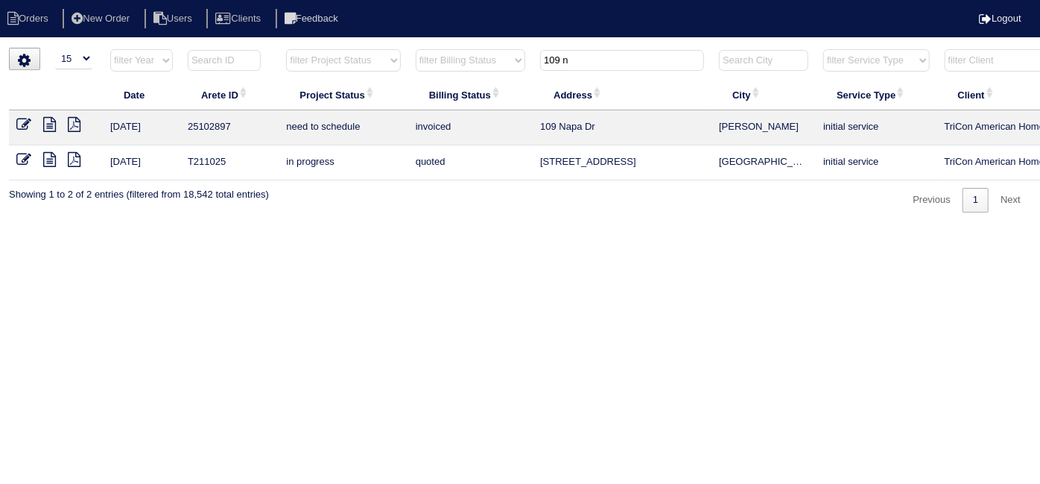
drag, startPoint x: 599, startPoint y: 60, endPoint x: 419, endPoint y: 26, distance: 183.4
click at [419, 48] on body "Orders New Order Users Clients Feedback Logout Orders New Order Users Clients M…" at bounding box center [520, 130] width 1040 height 165
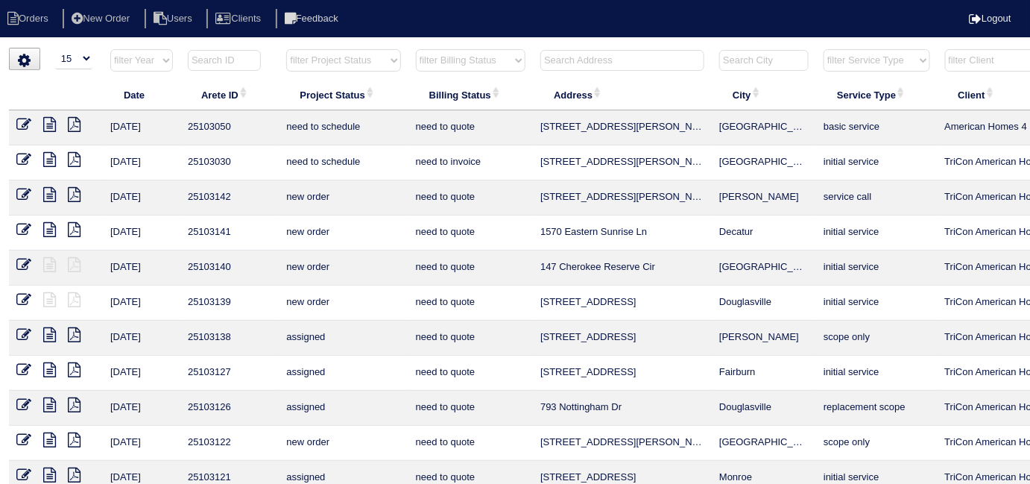
click at [575, 58] on input "text" at bounding box center [622, 60] width 164 height 21
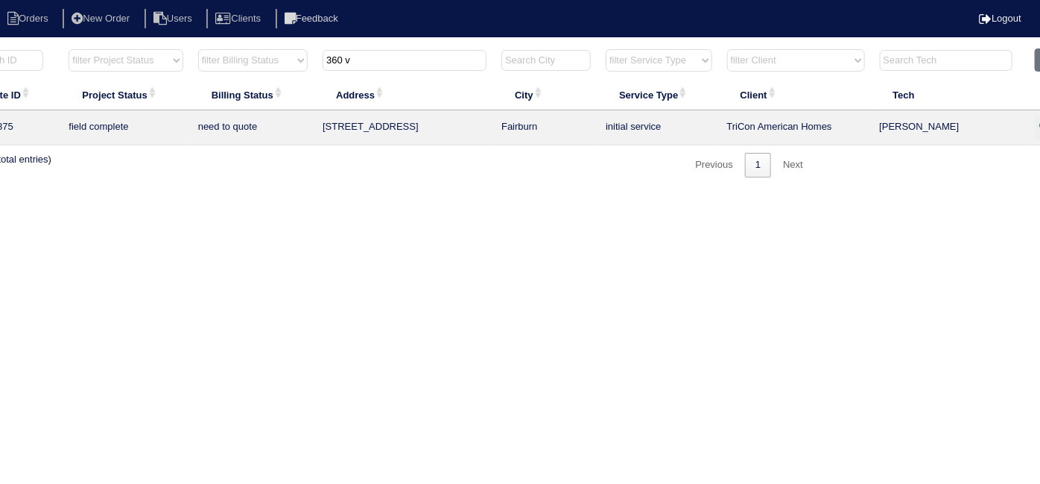
scroll to position [0, 259]
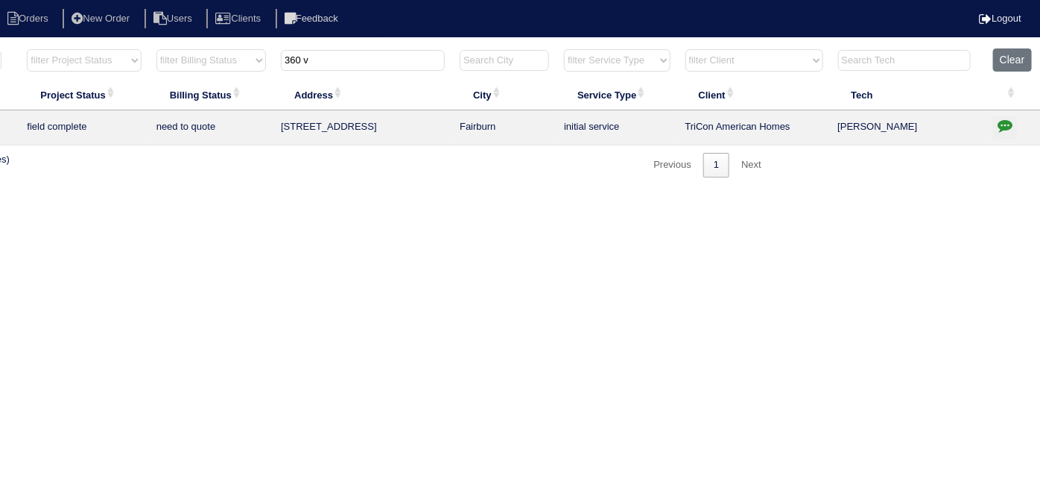
type input "360 v"
click at [1006, 121] on icon "button" at bounding box center [1005, 125] width 15 height 15
type textarea "8/5/25 - Changed from Scope only to Initial service due to WO being put in Appi…"
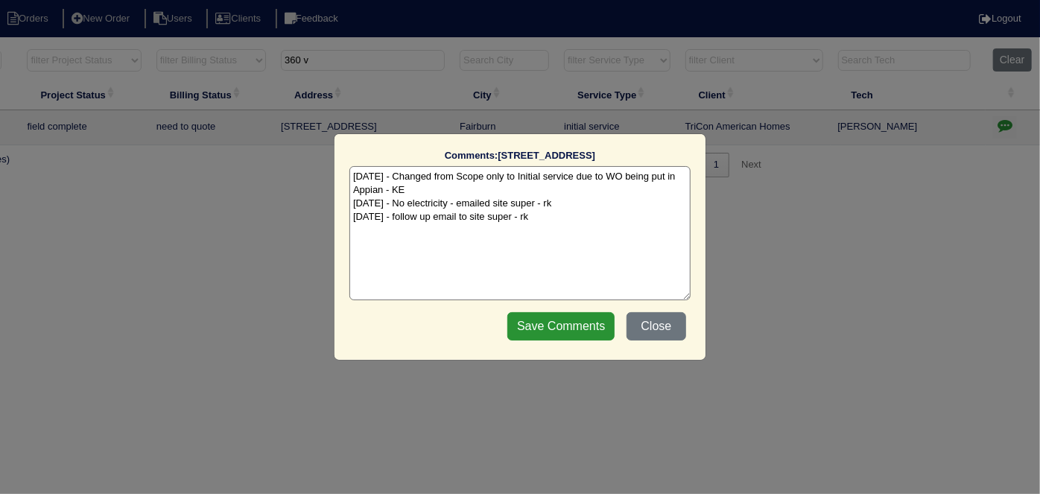
click at [566, 218] on textarea "8/5/25 - Changed from Scope only to Initial service due to WO being put in Appi…" at bounding box center [519, 233] width 341 height 134
click at [571, 224] on textarea "8/5/25 - Changed from Scope only to Initial service due to WO being put in Appi…" at bounding box center [519, 233] width 341 height 134
click at [584, 203] on textarea "8/5/25 - Changed from Scope only to Initial service due to WO being put in Appi…" at bounding box center [519, 233] width 341 height 134
click at [574, 221] on textarea "8/5/25 - Changed from Scope only to Initial service due to WO being put in Appi…" at bounding box center [519, 233] width 341 height 134
click at [668, 324] on button "Close" at bounding box center [657, 326] width 60 height 28
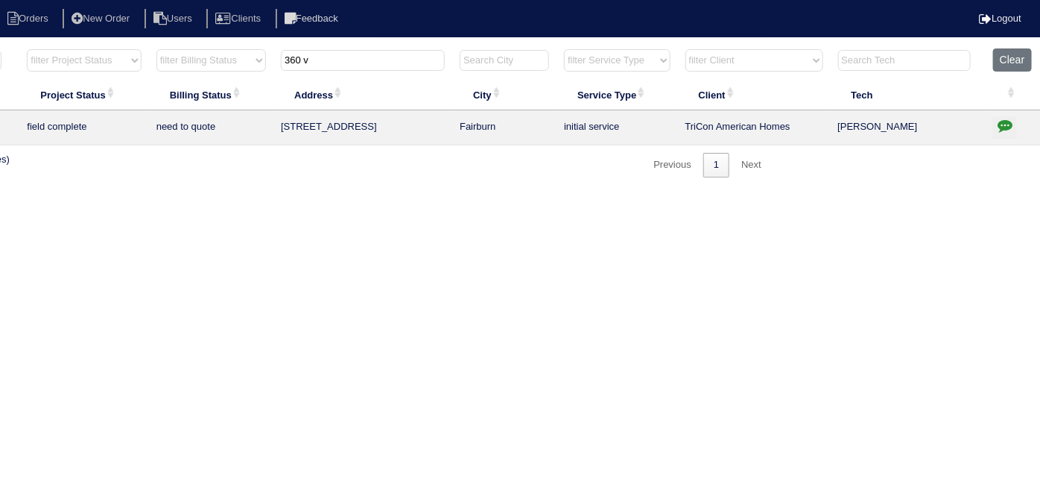
drag, startPoint x: 344, startPoint y: 56, endPoint x: 248, endPoint y: 39, distance: 97.5
click at [257, 40] on html "Orders New Order Users Clients Feedback Logout Orders New Order Users Clients M…" at bounding box center [261, 96] width 1040 height 192
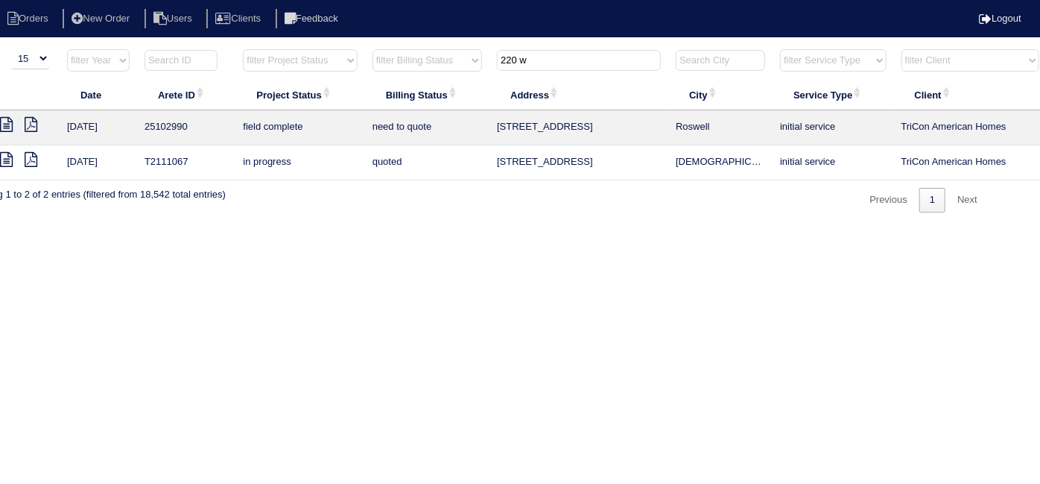
scroll to position [0, 0]
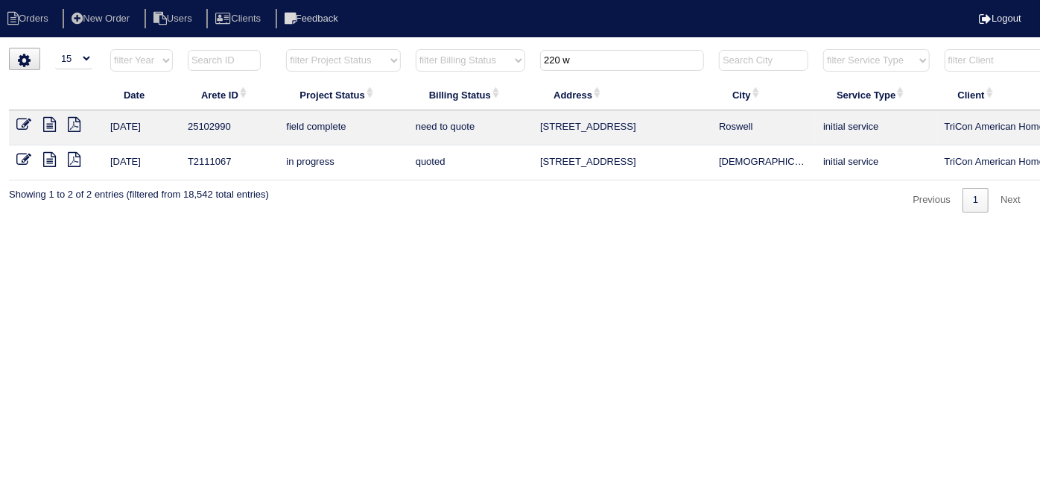
type input "220 w"
click at [25, 121] on icon at bounding box center [23, 124] width 15 height 15
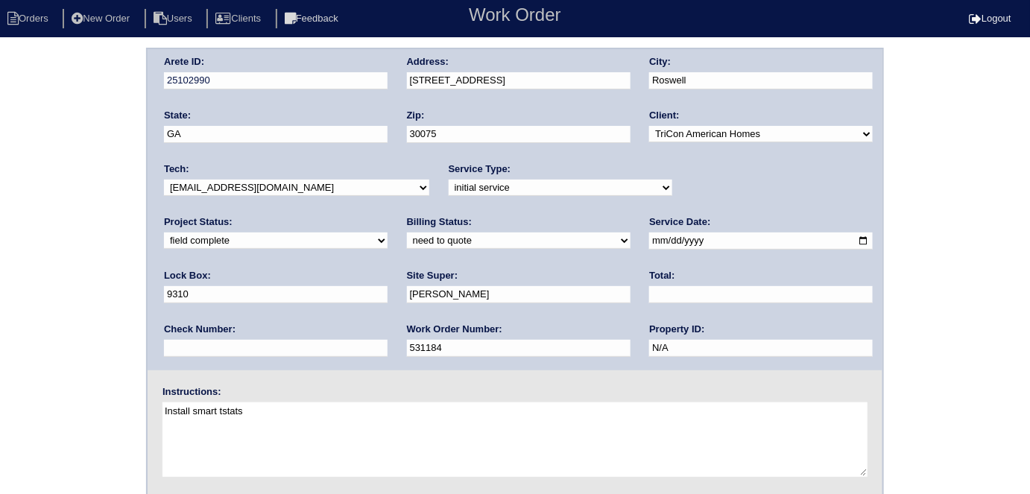
click at [387, 232] on select "new order assigned in progress field complete need to schedule admin review arc…" at bounding box center [276, 240] width 224 height 16
select select "need to schedule"
click at [387, 232] on select "new order assigned in progress field complete need to schedule admin review arc…" at bounding box center [276, 240] width 224 height 16
click at [649, 238] on input "[DATE]" at bounding box center [761, 240] width 224 height 17
click at [649, 238] on input "2025-08-14" at bounding box center [761, 240] width 224 height 17
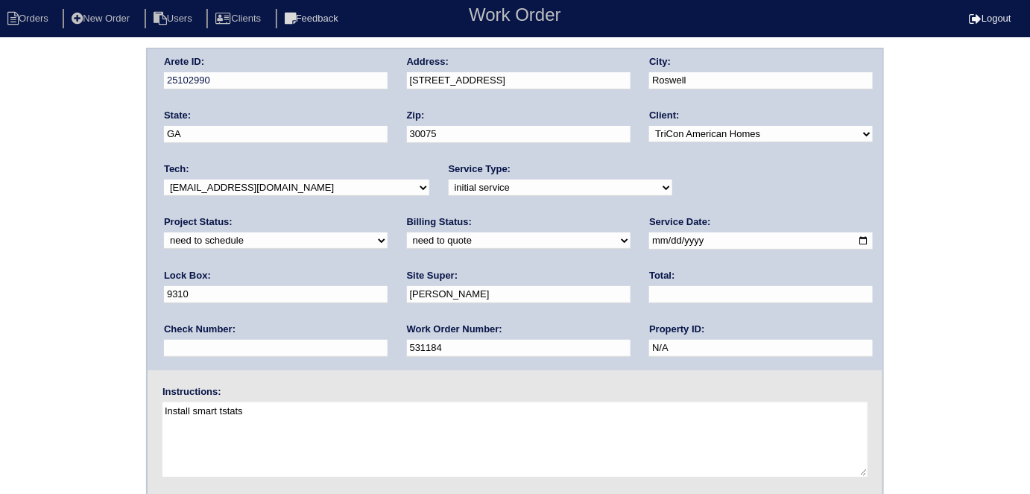
type input "2025-08-26"
click at [97, 346] on div "Arete ID: 25102990 Address: 220 Wind Shadow Ct City: Roswell State: GA Zip: 300…" at bounding box center [515, 349] width 1030 height 603
click at [387, 286] on input "9310" at bounding box center [276, 294] width 224 height 17
drag, startPoint x: 722, startPoint y: 237, endPoint x: 462, endPoint y: 228, distance: 260.2
click at [462, 228] on div "Arete ID: 25102990 Address: 220 Wind Shadow Ct City: Roswell State: GA Zip: 300…" at bounding box center [515, 209] width 735 height 321
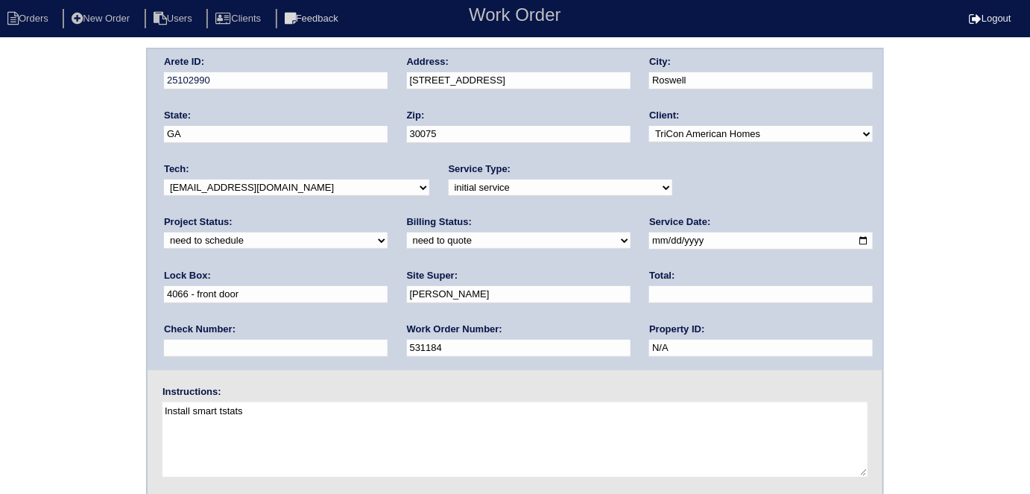
type input "4066 - front door"
drag, startPoint x: 0, startPoint y: 75, endPoint x: 7, endPoint y: 75, distance: 7.5
click at [0, 75] on div "Arete ID: 25102990 Address: 220 Wind Shadow Ct City: Roswell State: GA Zip: 300…" at bounding box center [515, 349] width 1030 height 603
click at [6, 309] on div "Arete ID: 25102990 Address: 220 Wind Shadow Ct City: Roswell State: GA Zip: 300…" at bounding box center [515, 349] width 1030 height 603
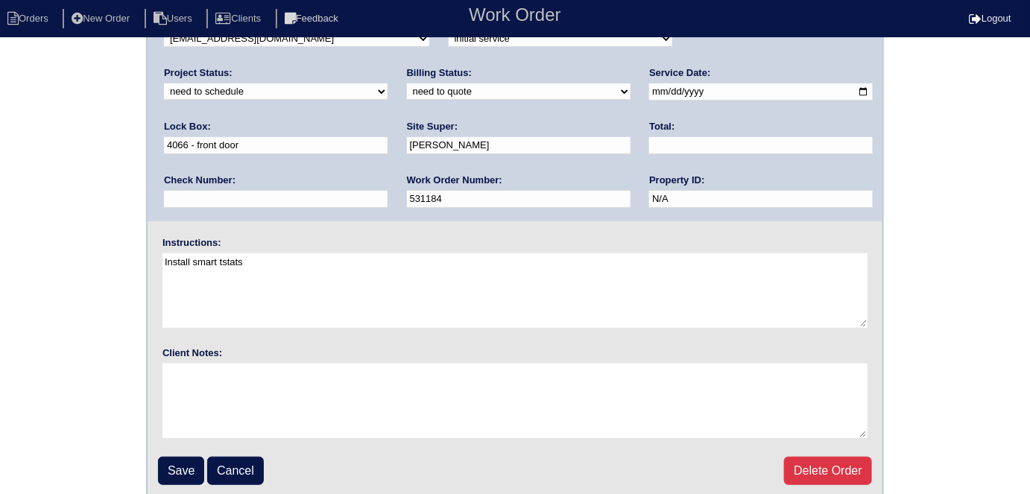
scroll to position [153, 0]
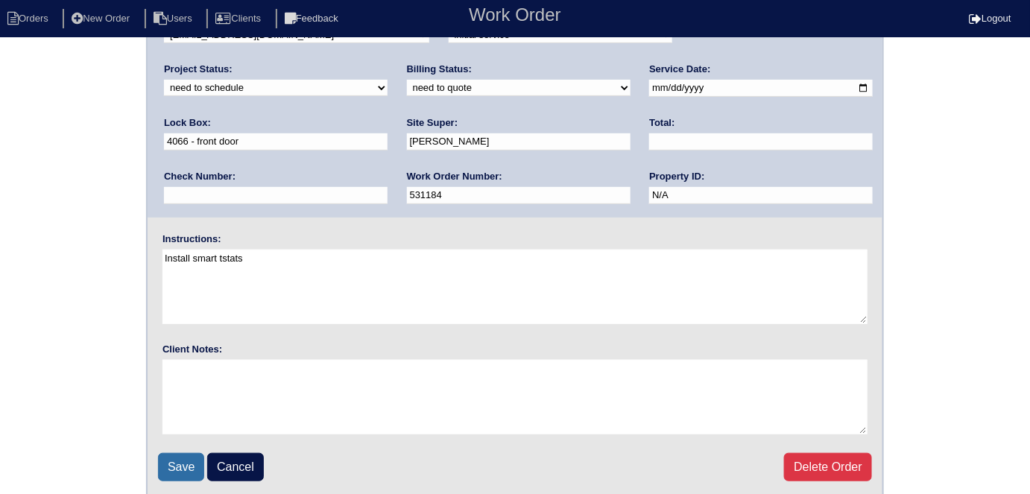
click at [162, 457] on input "Save" at bounding box center [181, 467] width 46 height 28
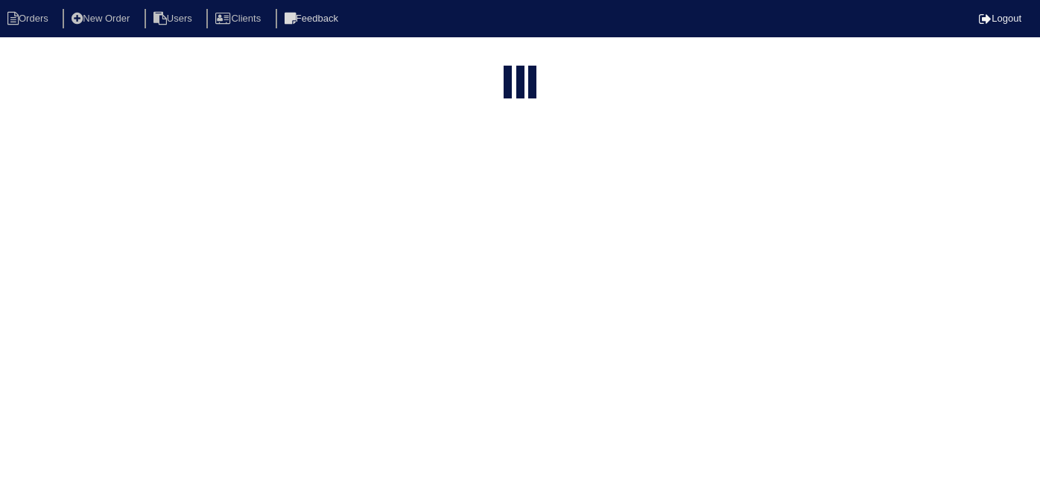
select select "15"
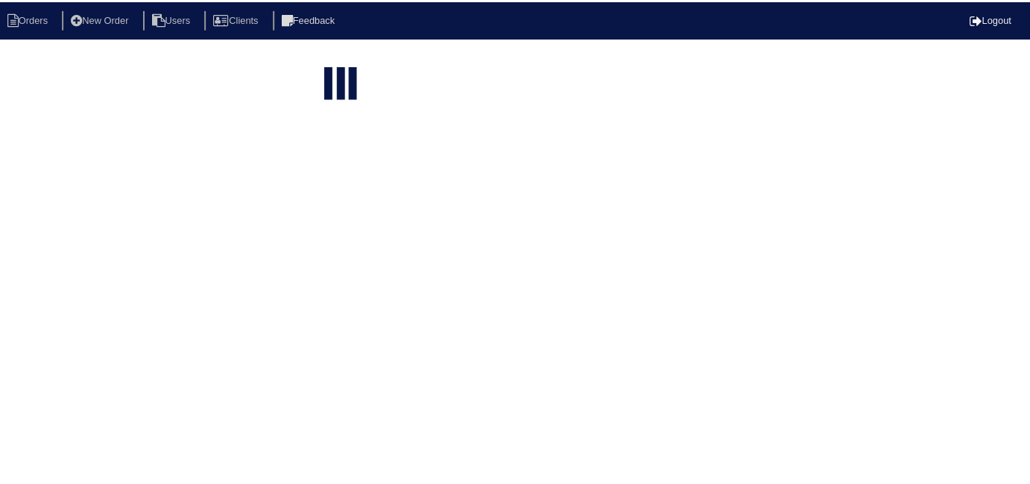
scroll to position [0, 259]
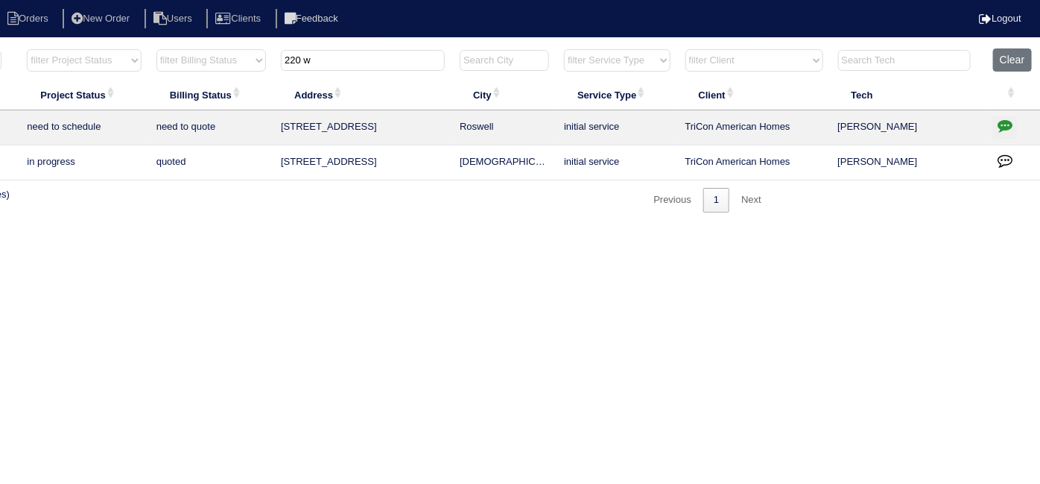
click at [1002, 120] on icon "button" at bounding box center [1005, 125] width 15 height 15
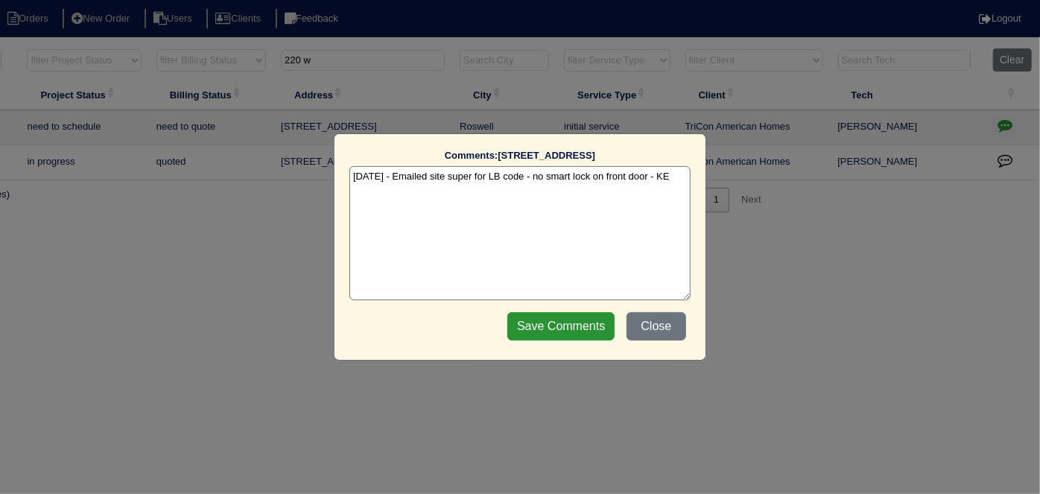
click at [669, 177] on textarea "[DATE] - Emailed site super for LB code - no smart lock on front door - KE" at bounding box center [519, 233] width 341 height 134
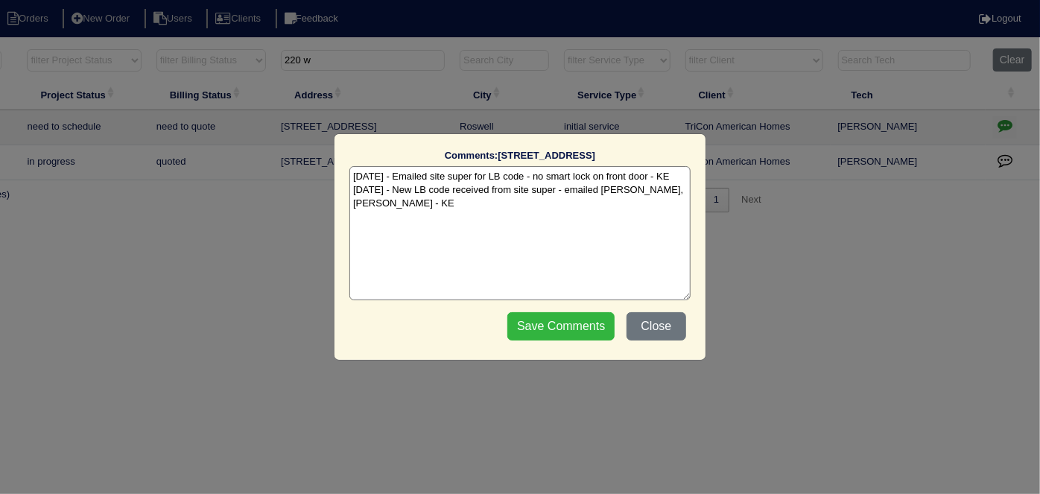
type textarea "[DATE] - Emailed site super for LB code - no smart lock on front door - KE [DAT…"
click at [564, 314] on input "Save Comments" at bounding box center [560, 326] width 107 height 28
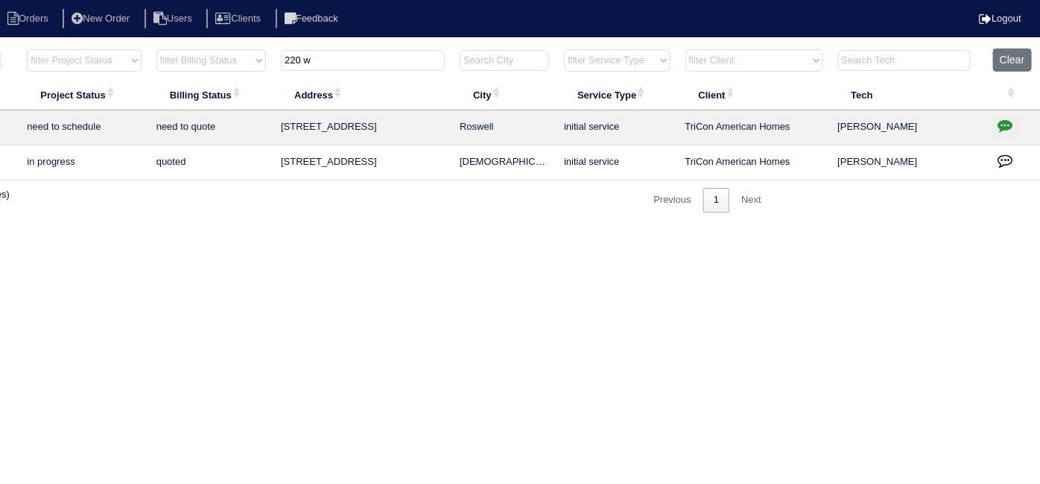
drag, startPoint x: 312, startPoint y: 64, endPoint x: 224, endPoint y: 41, distance: 90.9
click at [225, 41] on html "Orders New Order Users Clients Feedback Logout Orders New Order Users Clients M…" at bounding box center [261, 113] width 1040 height 227
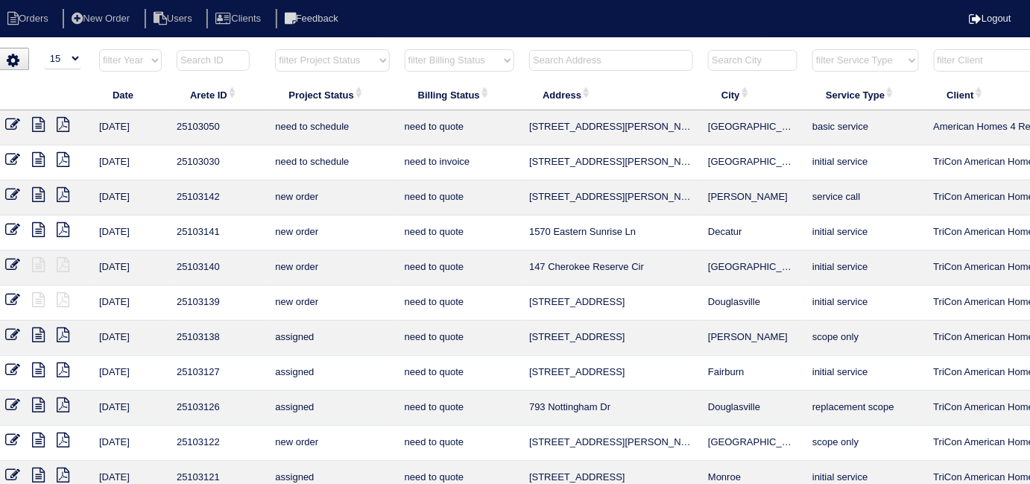
scroll to position [0, 0]
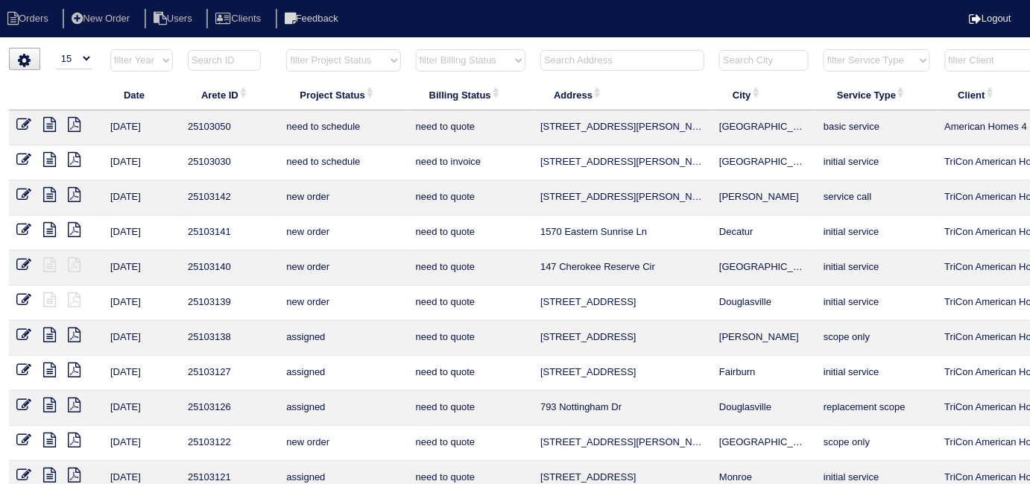
click at [317, 58] on select "filter Project Status -- Any Project Status -- new order assigned in progress f…" at bounding box center [343, 60] width 114 height 22
click at [286, 49] on select "filter Project Status -- Any Project Status -- new order assigned in progress f…" at bounding box center [343, 60] width 114 height 22
select select "field complete"
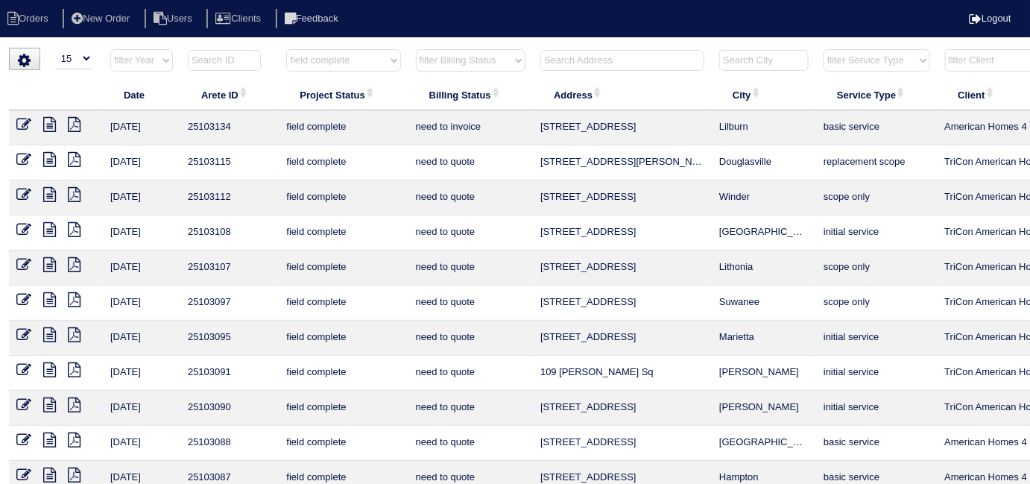
click at [444, 64] on select "filter Billing Status -- Any Billing Status -- need to quote quoted need to inv…" at bounding box center [471, 60] width 110 height 22
select select "need to quote"
click at [416, 49] on select "filter Billing Status -- Any Billing Status -- need to quote quoted need to inv…" at bounding box center [471, 60] width 110 height 22
select select "field complete"
select select "need to quote"
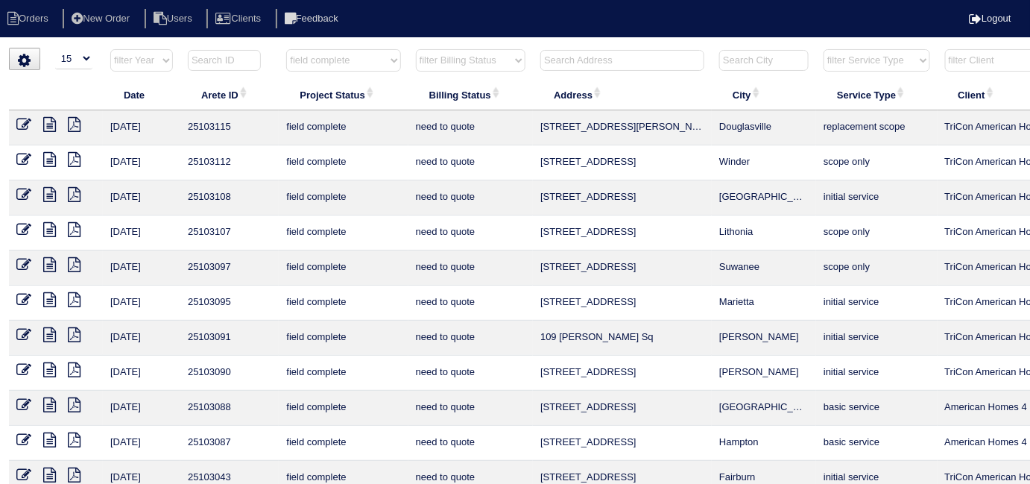
drag, startPoint x: 393, startPoint y: 60, endPoint x: 378, endPoint y: 69, distance: 17.7
click at [393, 60] on select "filter Project Status -- Any Project Status -- new order assigned in progress f…" at bounding box center [343, 60] width 114 height 22
select select
click at [286, 49] on select "filter Project Status -- Any Project Status -- new order assigned in progress f…" at bounding box center [343, 60] width 114 height 22
click at [484, 54] on select "filter Billing Status -- Any Billing Status -- need to quote quoted need to inv…" at bounding box center [471, 60] width 110 height 22
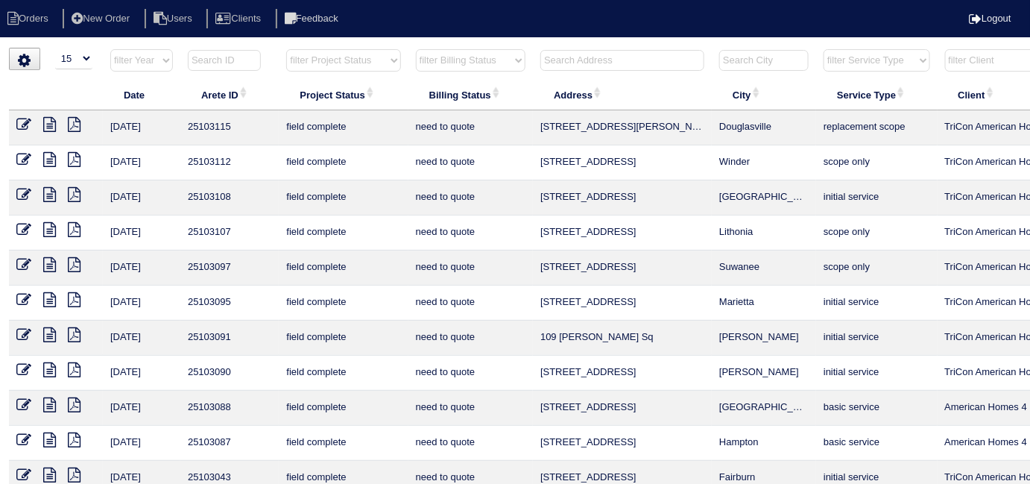
select select
click at [416, 49] on select "filter Billing Status -- Any Billing Status -- need to quote quoted need to inv…" at bounding box center [471, 60] width 110 height 22
click at [574, 64] on input "text" at bounding box center [622, 60] width 164 height 21
type input "109 n"
select select
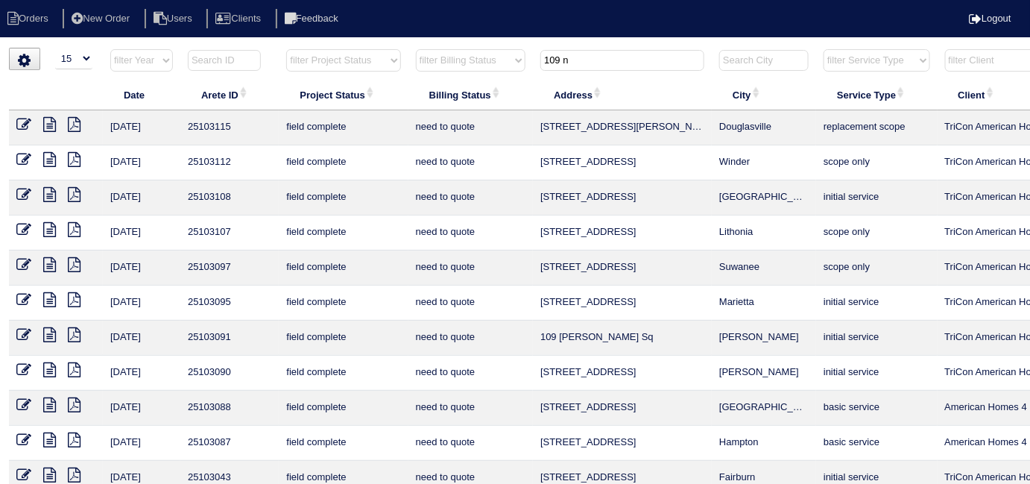
type input "109"
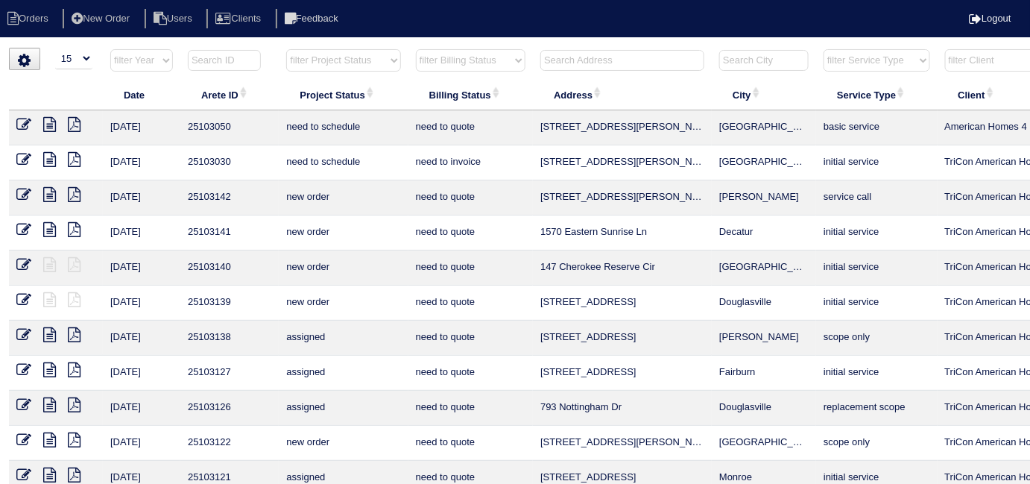
click at [598, 71] on th at bounding box center [622, 63] width 179 height 31
click at [592, 62] on input "text" at bounding box center [622, 60] width 164 height 21
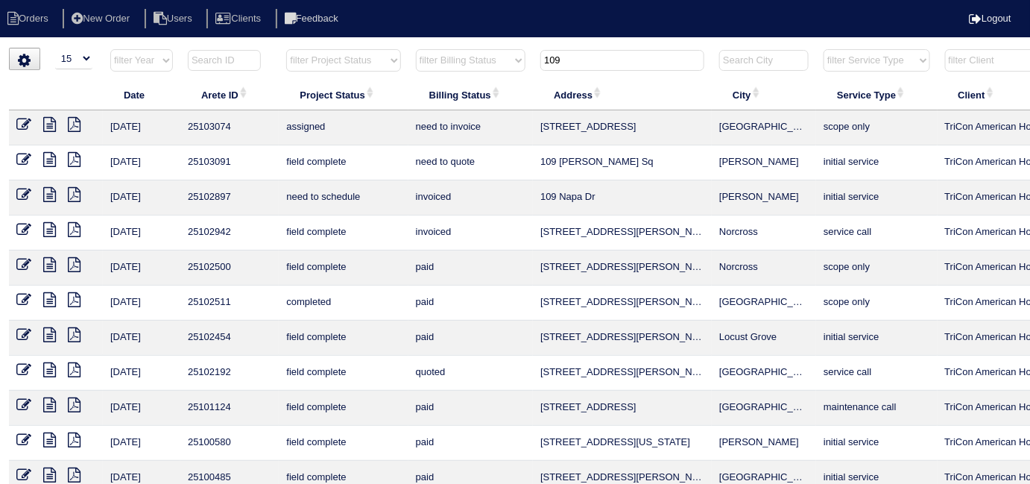
type input "109"
click at [46, 192] on icon at bounding box center [49, 194] width 13 height 15
drag, startPoint x: 582, startPoint y: 58, endPoint x: 499, endPoint y: 50, distance: 83.1
click at [499, 50] on tr "filter Year -- Any Year -- 2025 2024 2023 2022 2021 2020 2019 filter Project St…" at bounding box center [654, 63] width 1291 height 31
click at [361, 64] on select "filter Project Status -- Any Project Status -- new order assigned in progress f…" at bounding box center [343, 60] width 114 height 22
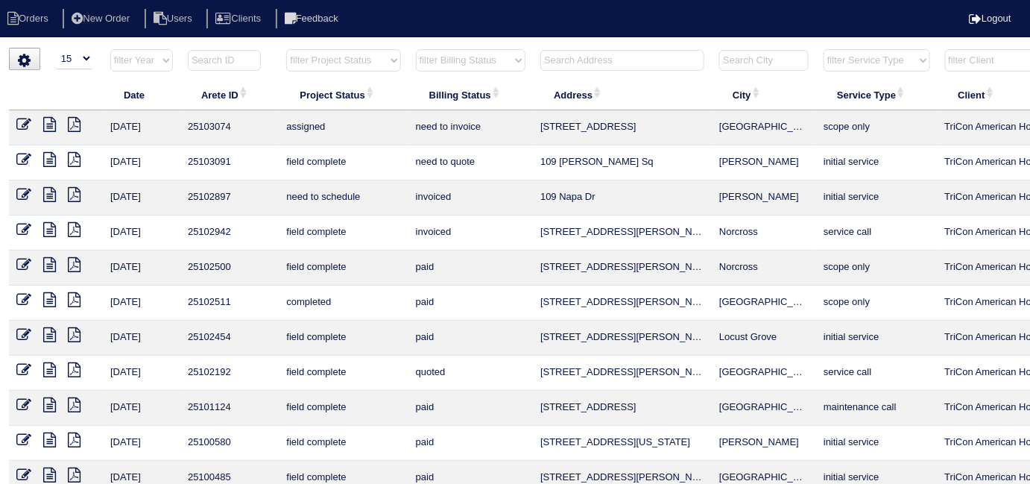
select select "field complete"
click at [286, 49] on select "filter Project Status -- Any Project Status -- new order assigned in progress f…" at bounding box center [343, 60] width 114 height 22
click at [472, 66] on select "filter Billing Status -- Any Billing Status -- need to quote quoted need to inv…" at bounding box center [471, 60] width 110 height 22
select select "need to quote"
click at [416, 49] on select "filter Billing Status -- Any Billing Status -- need to quote quoted need to inv…" at bounding box center [471, 60] width 110 height 22
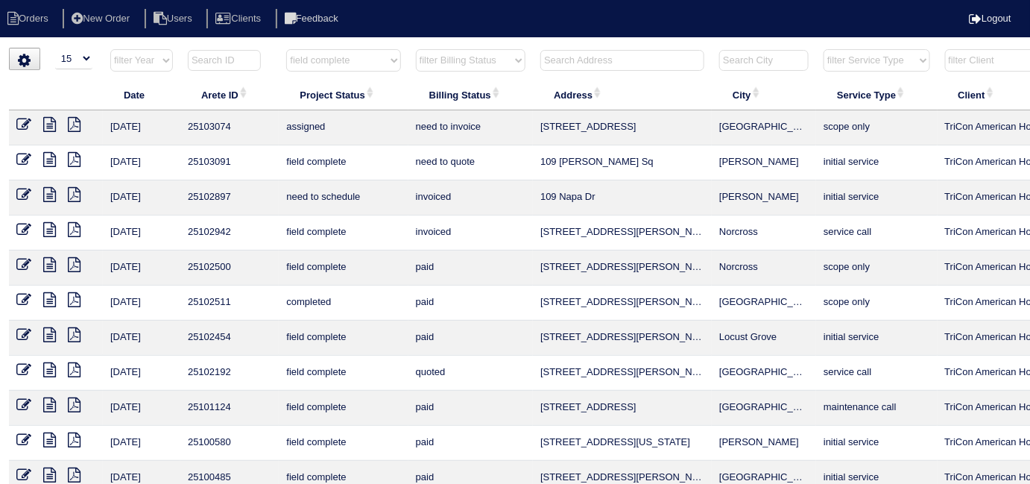
select select "field complete"
select select "need to quote"
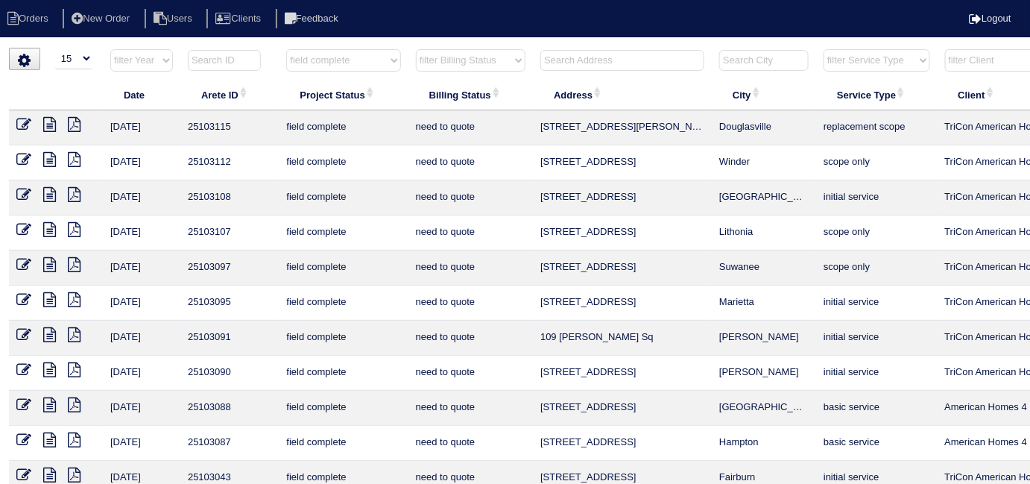
select select "field complete"
select select
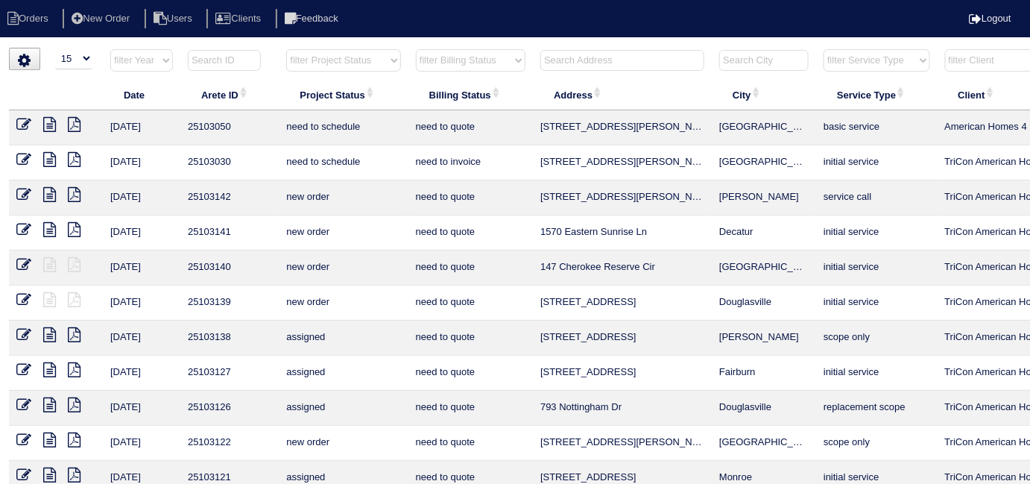
click at [314, 57] on select "filter Project Status -- Any Project Status -- new order assigned in progress f…" at bounding box center [343, 60] width 114 height 22
click at [286, 49] on select "filter Project Status -- Any Project Status -- new order assigned in progress f…" at bounding box center [343, 60] width 114 height 22
select select "field complete"
select select "need to quote"
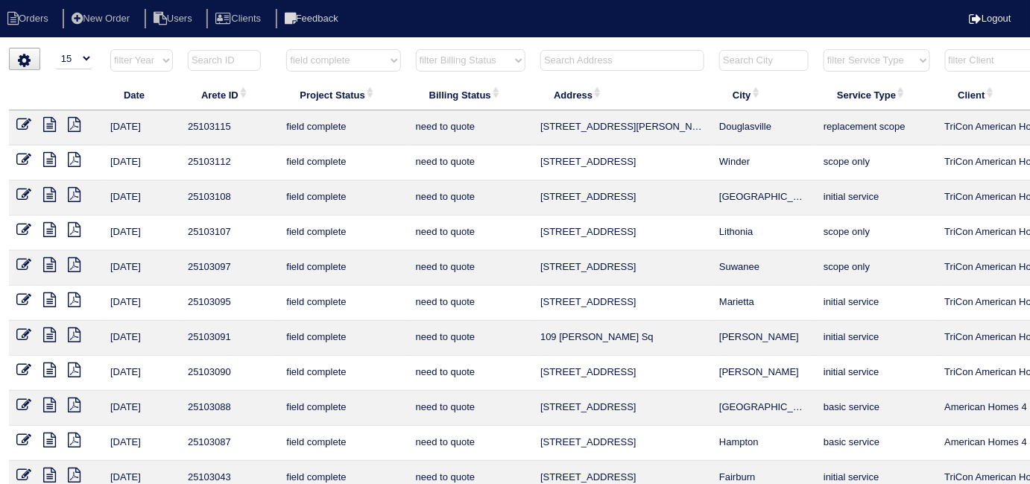
drag, startPoint x: 420, startPoint y: 58, endPoint x: 426, endPoint y: 65, distance: 9.0
click at [420, 58] on select "filter Billing Status -- Any Billing Status -- need to quote quoted need to inv…" at bounding box center [471, 60] width 110 height 22
click at [416, 49] on select "filter Billing Status -- Any Billing Status -- need to quote quoted need to inv…" at bounding box center [471, 60] width 110 height 22
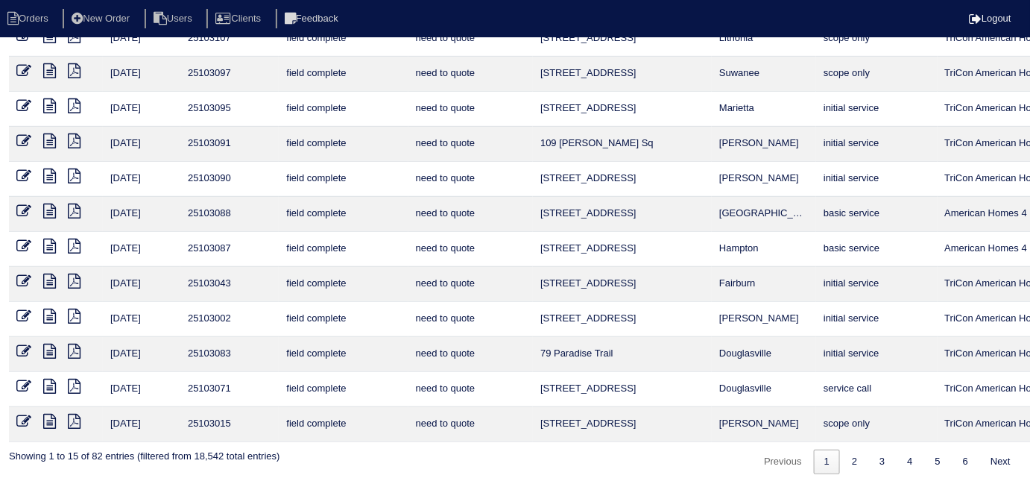
scroll to position [194, 270]
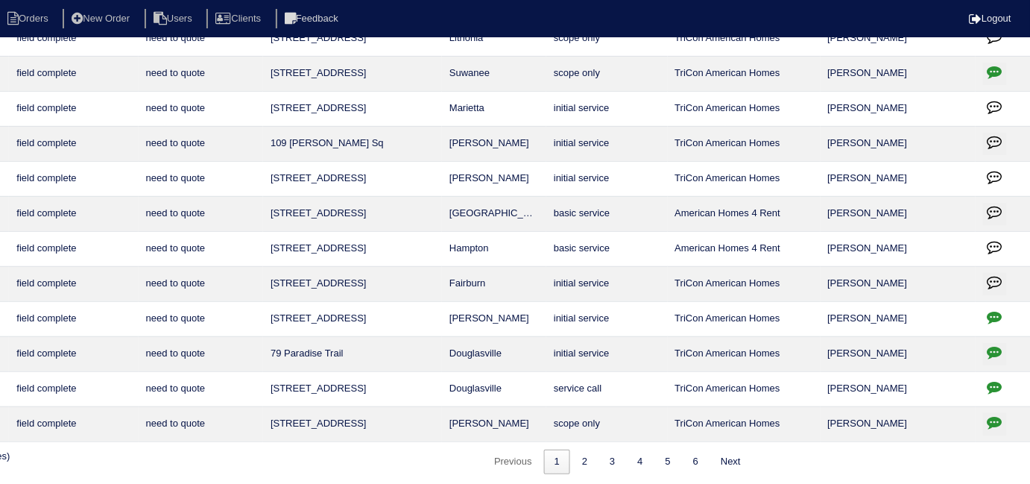
click at [993, 413] on button "button" at bounding box center [995, 424] width 24 height 22
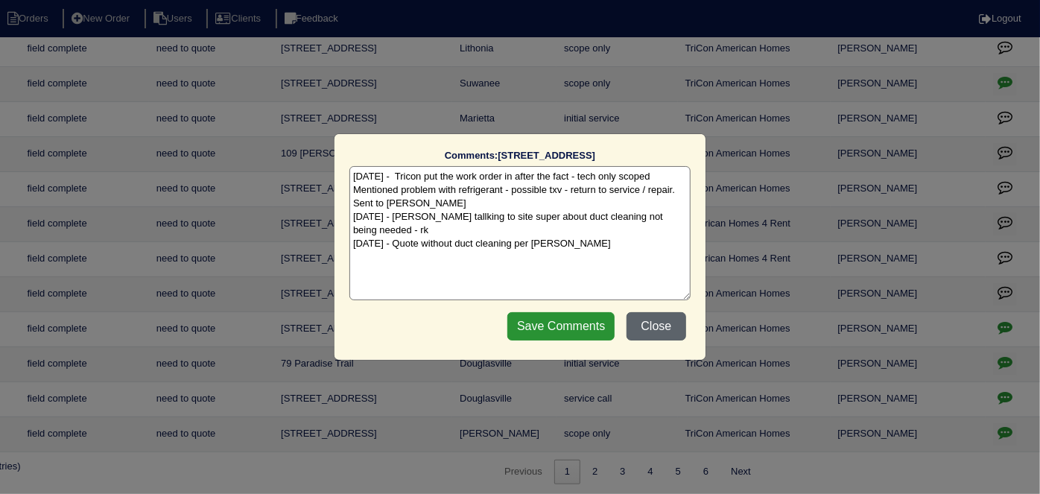
click at [642, 326] on button "Close" at bounding box center [657, 326] width 60 height 28
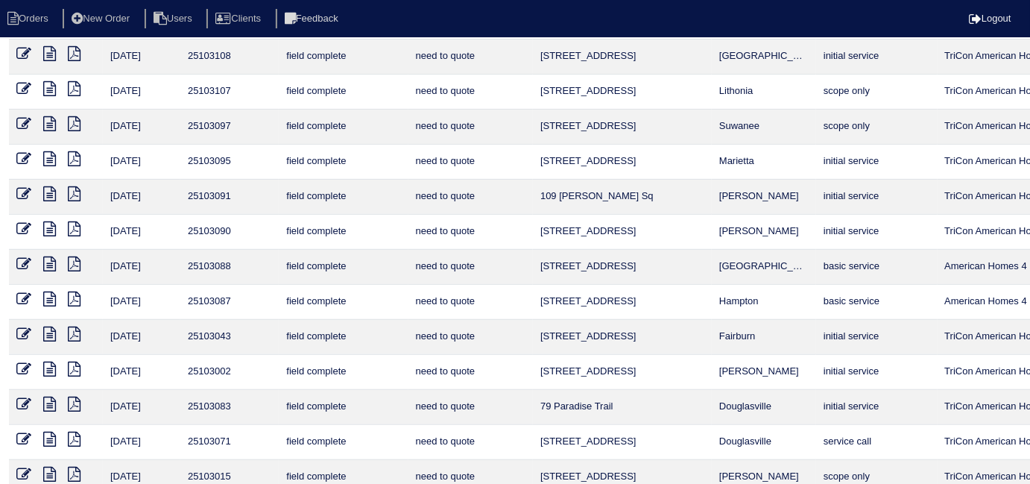
scroll to position [194, 0]
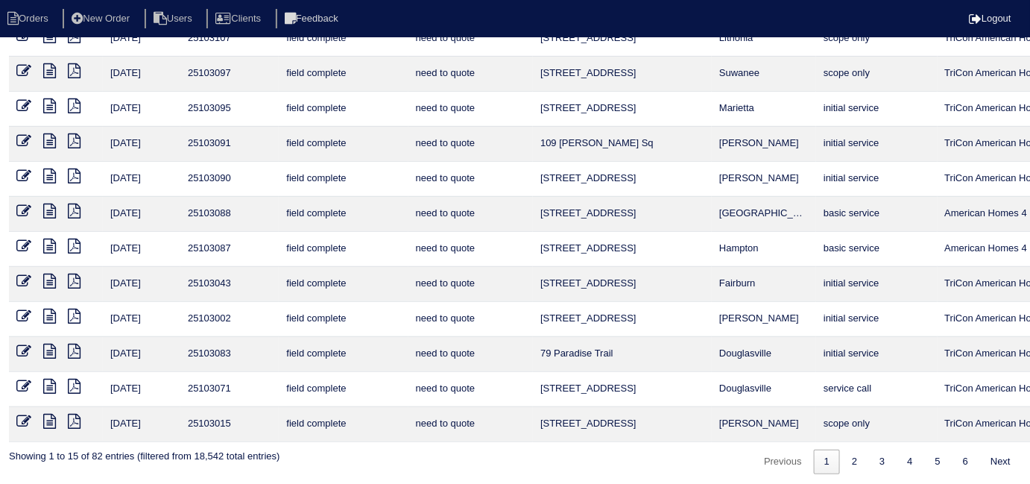
click at [49, 421] on icon at bounding box center [49, 421] width 13 height 15
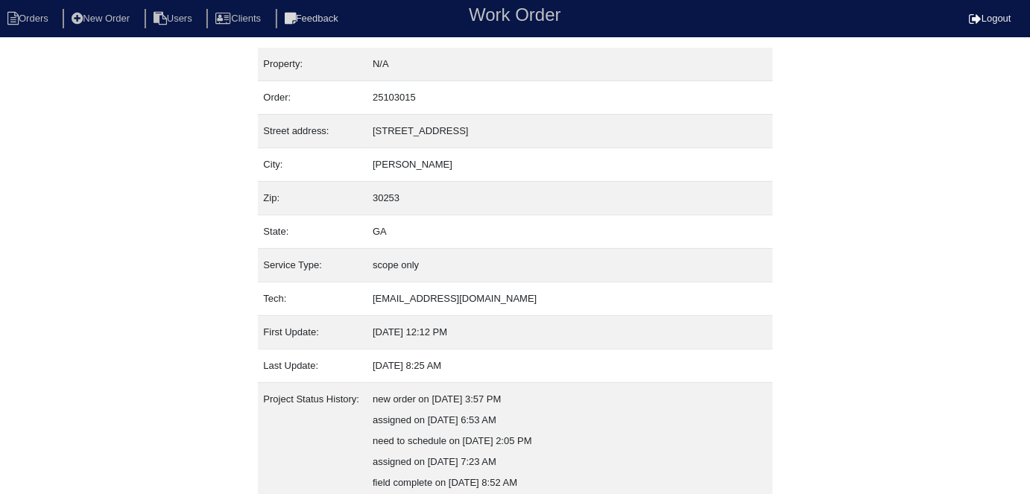
click at [0, 220] on div "Property: N/A Order: 25103015 Street address: [STREET_ADDRESS] City: [GEOGRAPHI…" at bounding box center [515, 374] width 1030 height 653
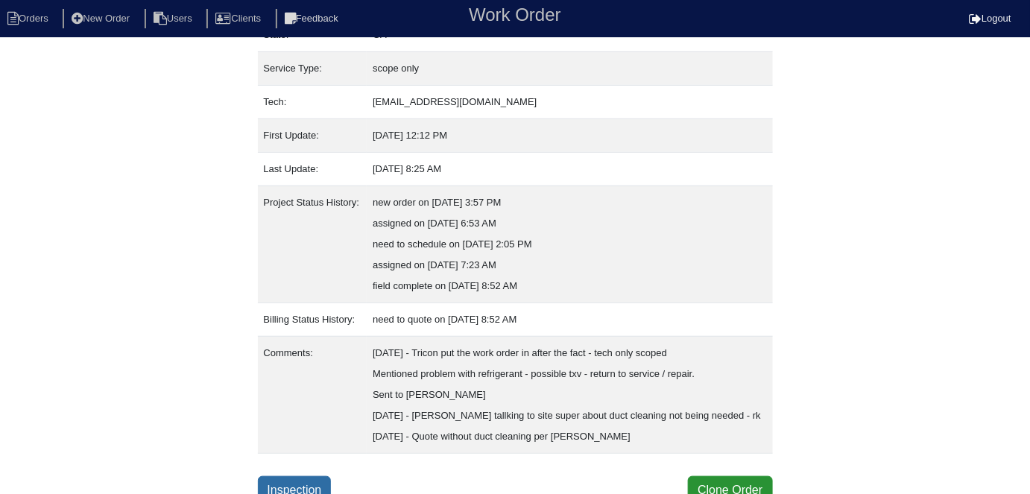
scroll to position [224, 0]
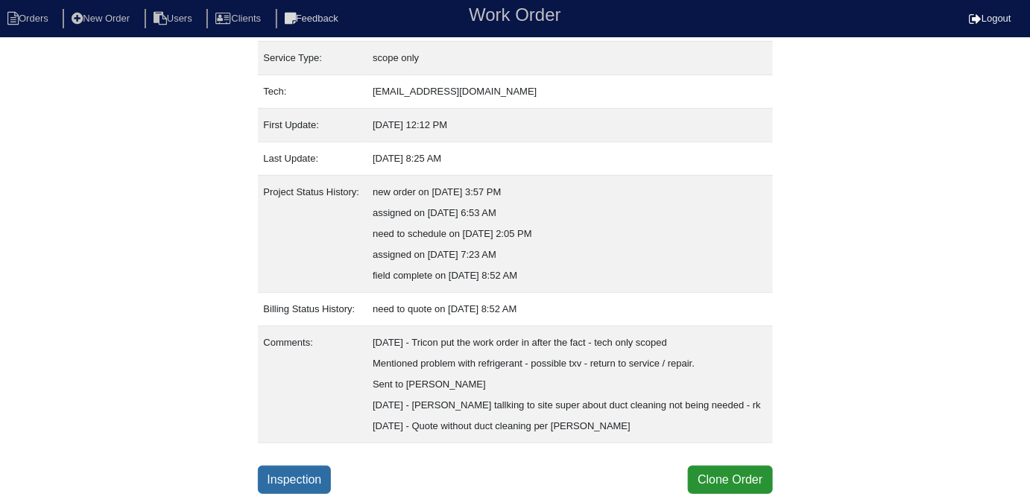
click at [332, 485] on link "Inspection" at bounding box center [295, 480] width 74 height 28
select select "0"
select select "Carrier"
select select "0"
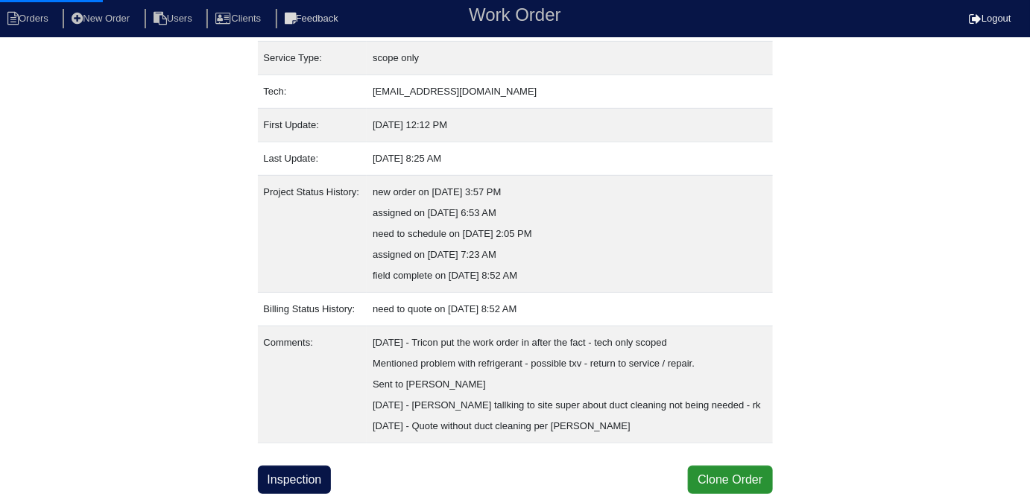
select select "0"
select select "1"
select select "2"
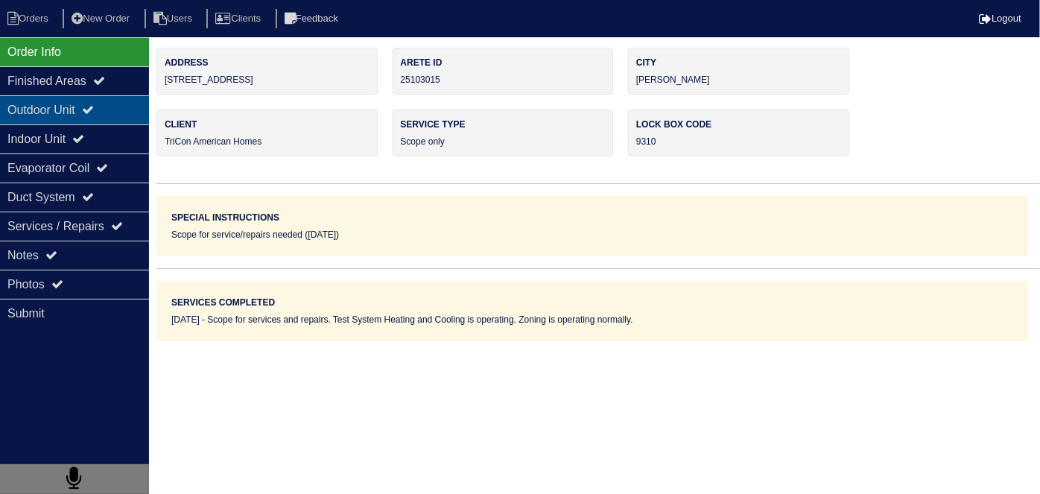
click at [63, 105] on div "Outdoor Unit" at bounding box center [74, 109] width 149 height 29
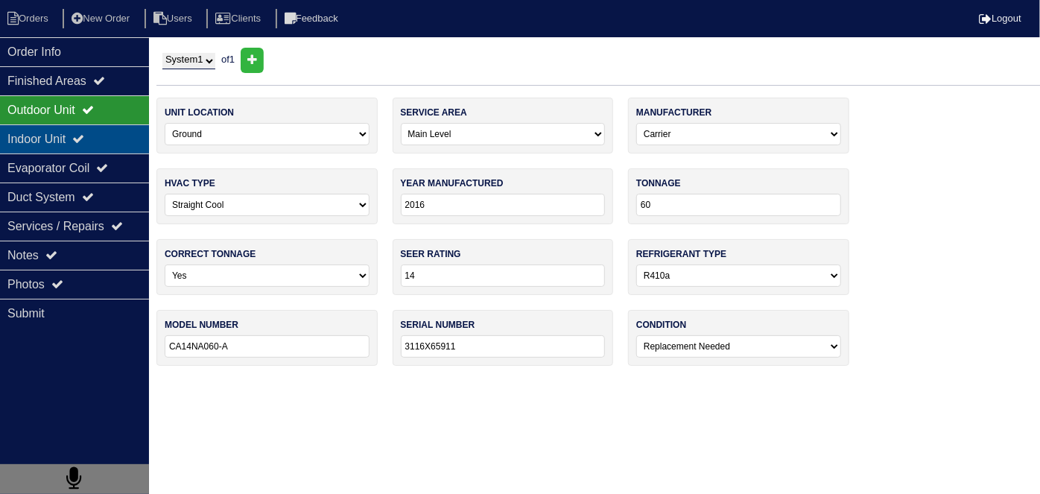
click at [61, 133] on div "Indoor Unit" at bounding box center [74, 138] width 149 height 29
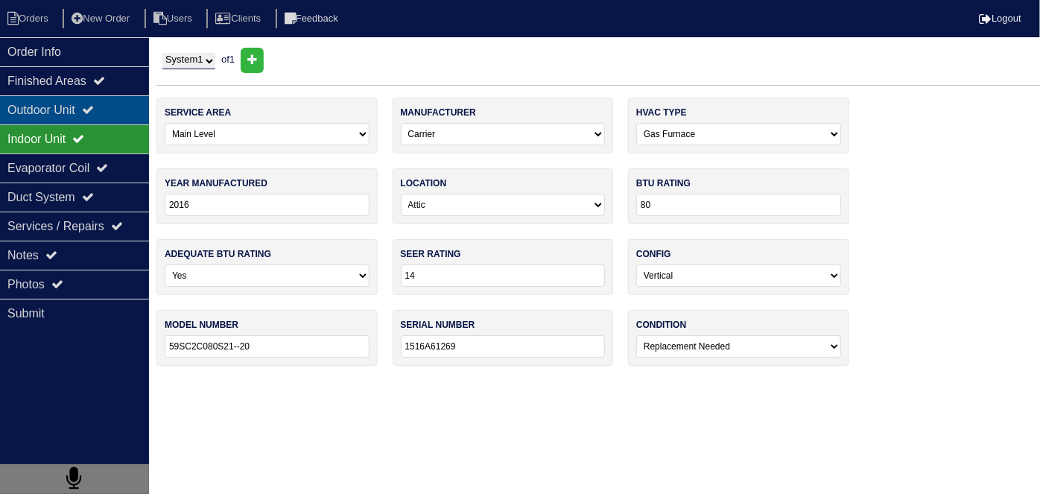
click at [68, 119] on div "Outdoor Unit" at bounding box center [74, 109] width 149 height 29
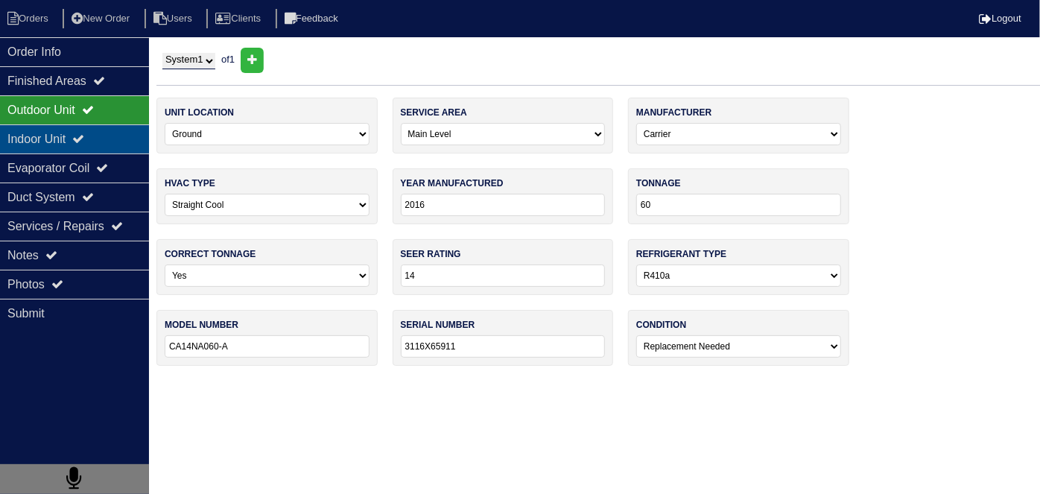
click at [69, 131] on div "Indoor Unit" at bounding box center [74, 138] width 149 height 29
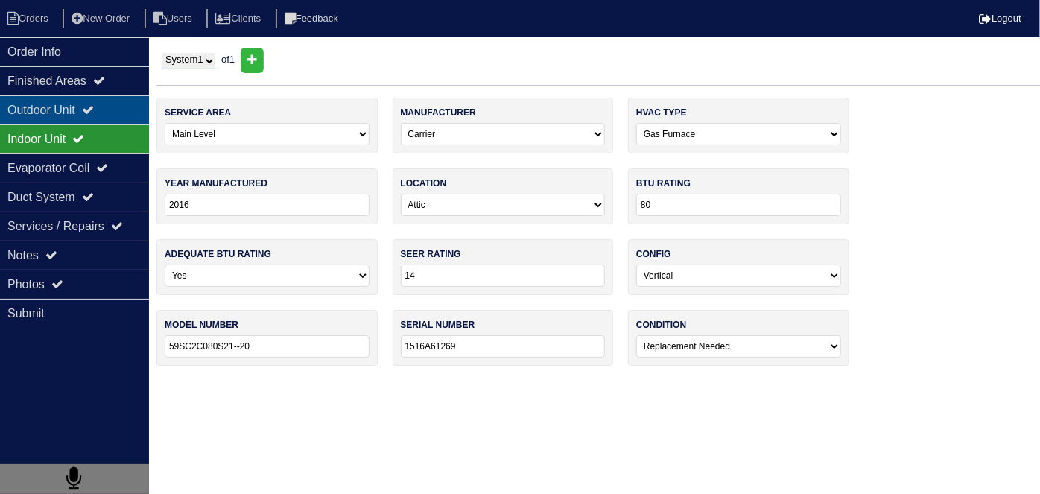
click at [76, 115] on div "Outdoor Unit" at bounding box center [74, 109] width 149 height 29
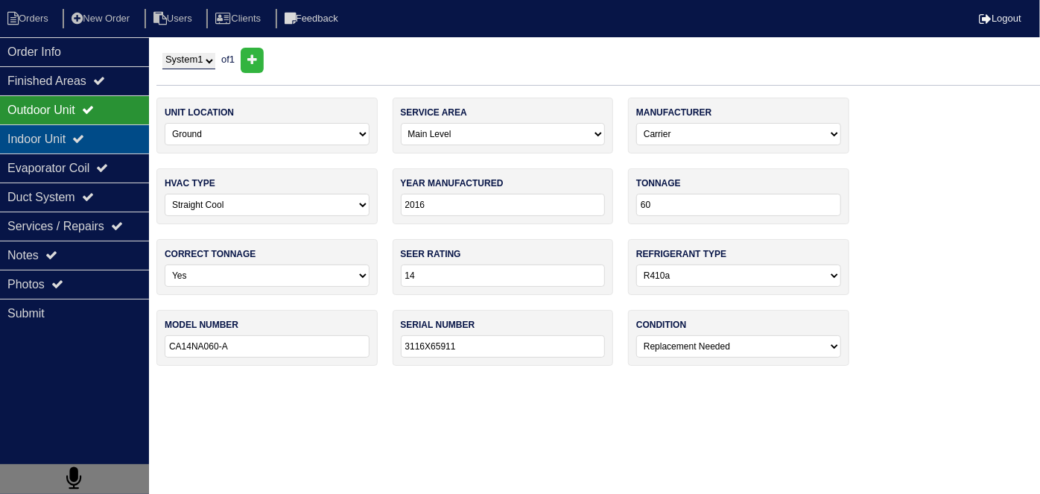
click at [77, 130] on div "Indoor Unit" at bounding box center [74, 138] width 149 height 29
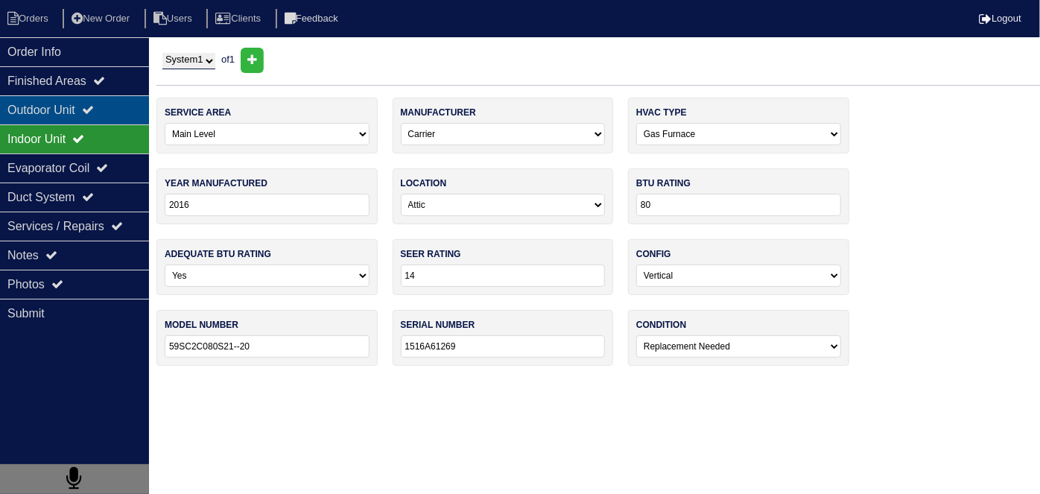
click at [68, 111] on div "Outdoor Unit" at bounding box center [74, 109] width 149 height 29
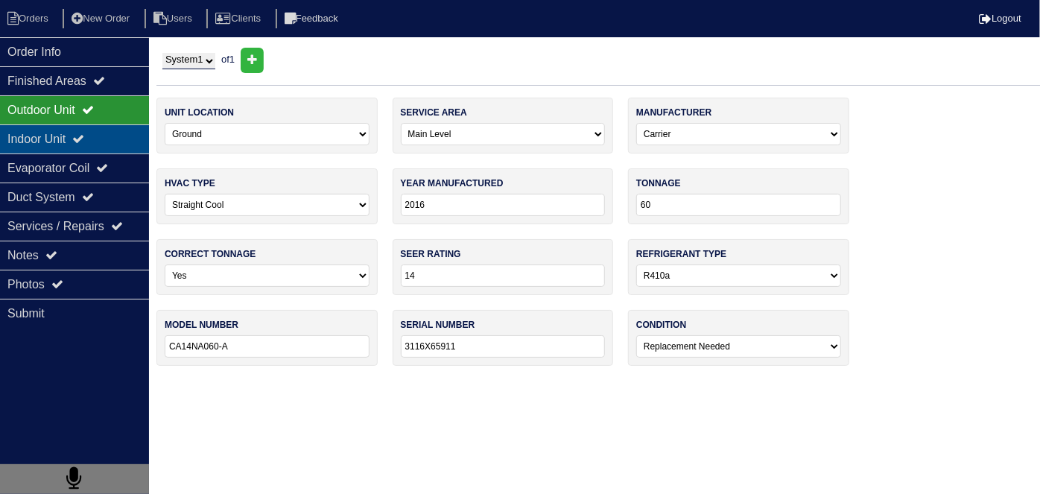
click at [72, 138] on div "Indoor Unit" at bounding box center [74, 138] width 149 height 29
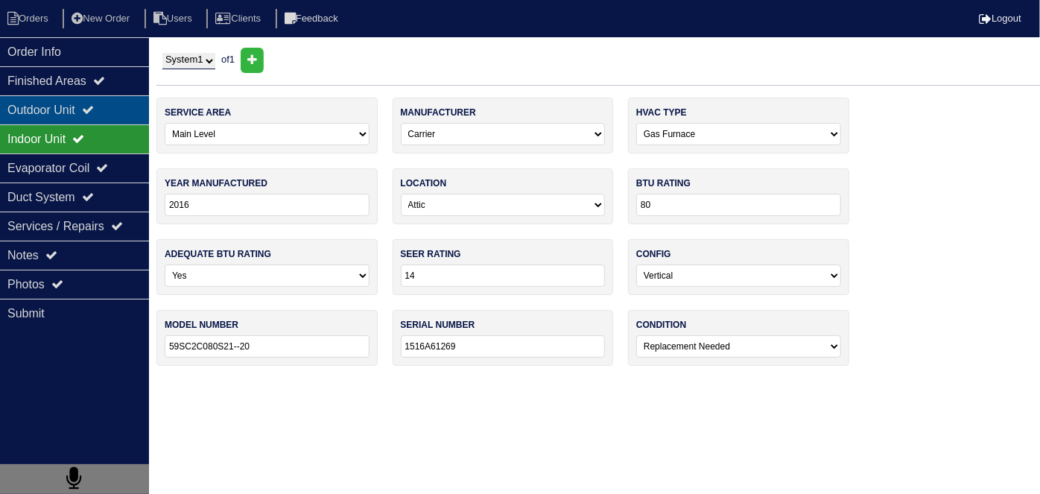
click at [76, 102] on div "Outdoor Unit" at bounding box center [74, 109] width 149 height 29
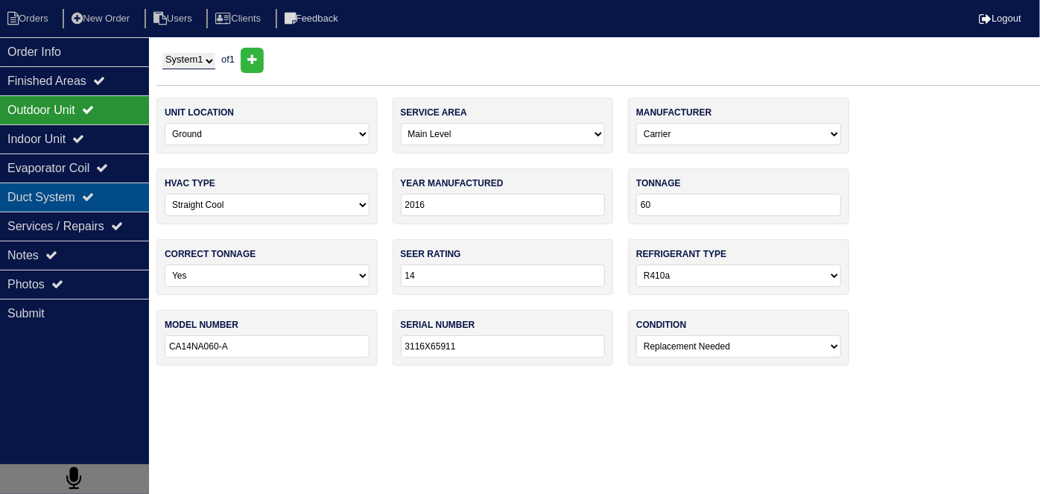
drag, startPoint x: 66, startPoint y: 195, endPoint x: 65, endPoint y: 207, distance: 11.9
click at [66, 195] on div "Duct System" at bounding box center [74, 197] width 149 height 29
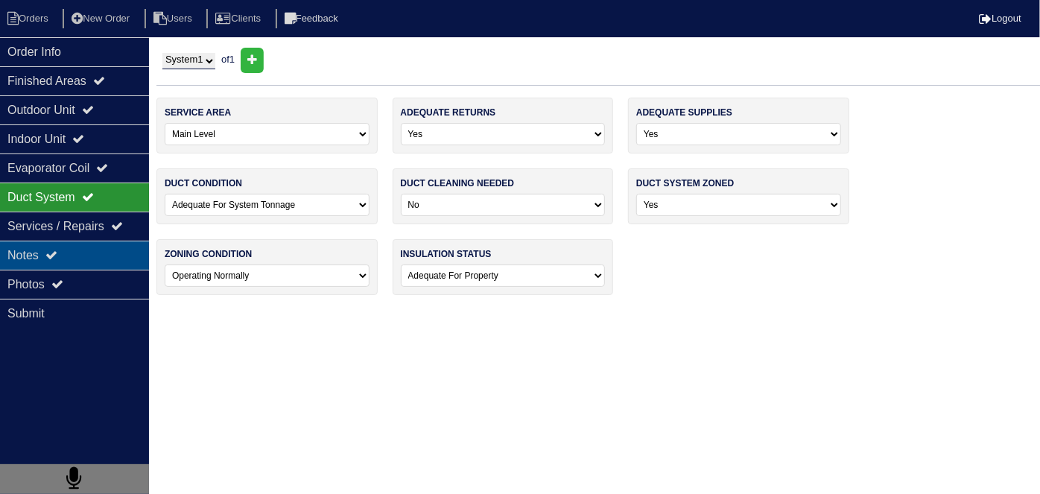
click at [63, 248] on div "Notes" at bounding box center [74, 255] width 149 height 29
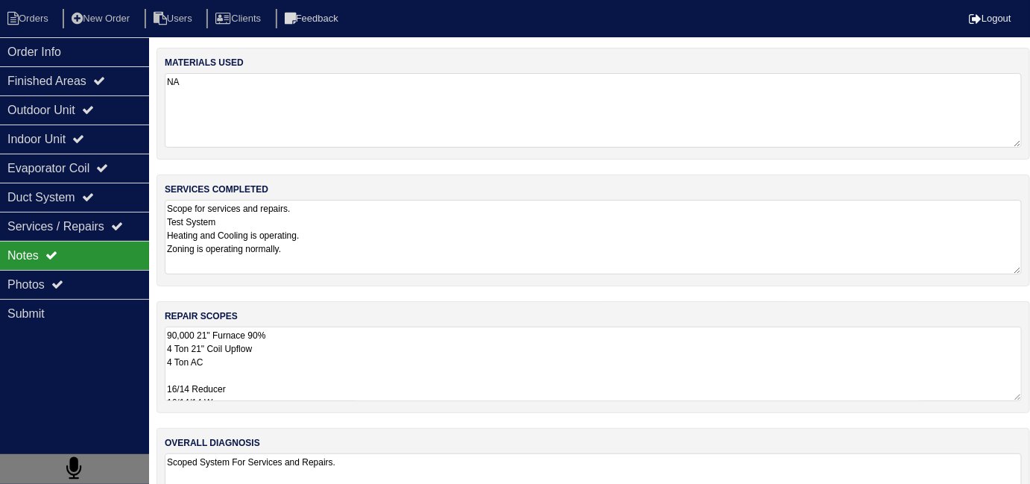
click at [458, 238] on textarea "Scope for services and repairs. Test System Heating and Cooling is operating. Z…" at bounding box center [593, 237] width 857 height 75
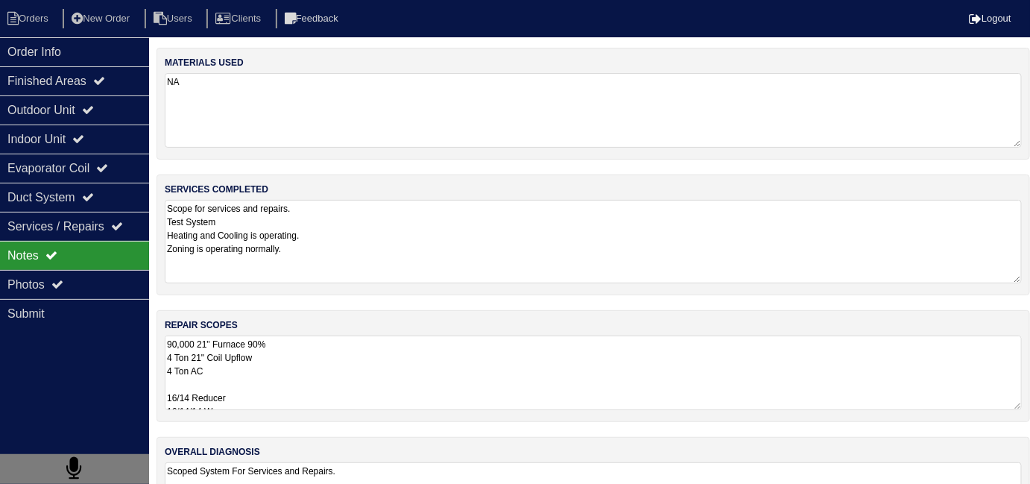
click at [513, 368] on textarea "90,000 21" Furnace 90% 4 Ton 21" Coil Upflow 4 Ton AC 16/14 Reducer 16/14/14 Wy…" at bounding box center [593, 372] width 857 height 75
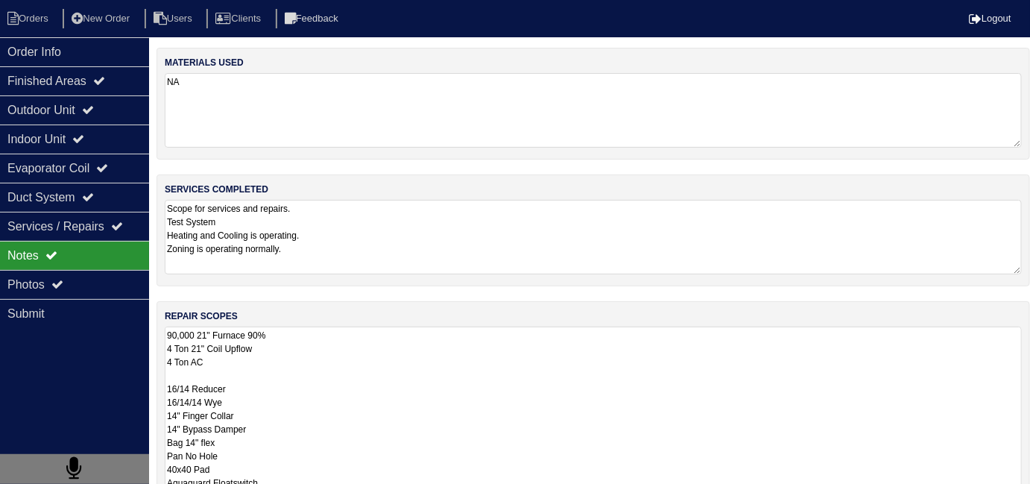
scroll to position [1, 0]
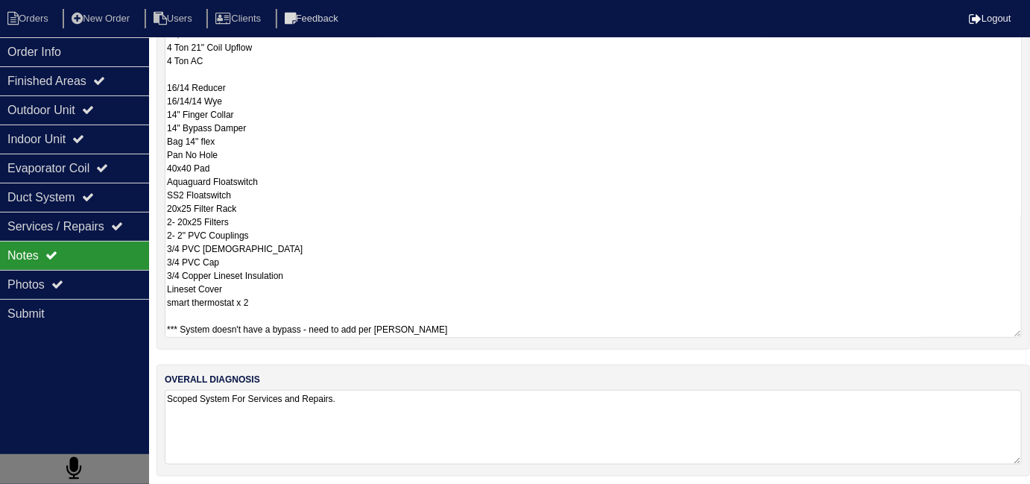
click at [609, 434] on textarea "Scoped System For Services and Repairs." at bounding box center [593, 427] width 857 height 75
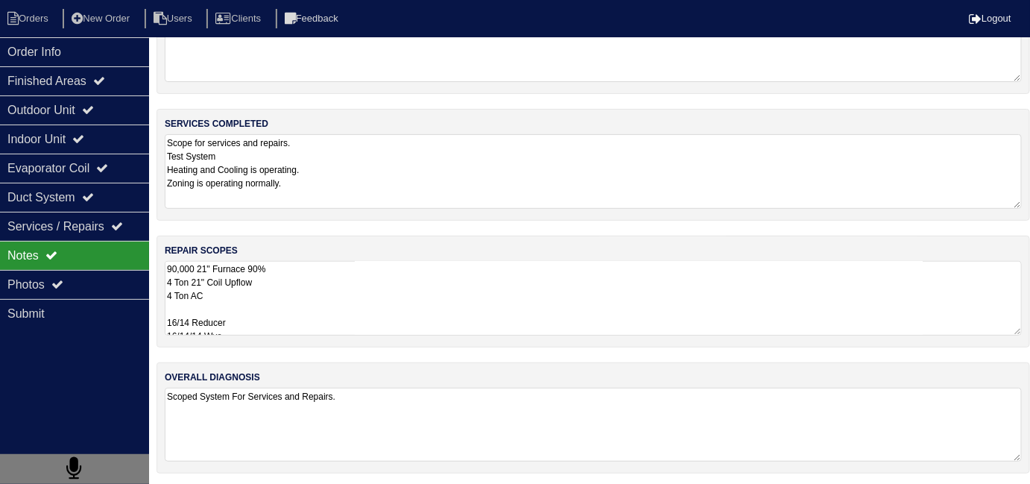
click at [577, 298] on textarea "90,000 21" Furnace 90% 4 Ton 21" Coil Upflow 4 Ton AC 16/14 Reducer 16/14/14 Wy…" at bounding box center [593, 298] width 857 height 75
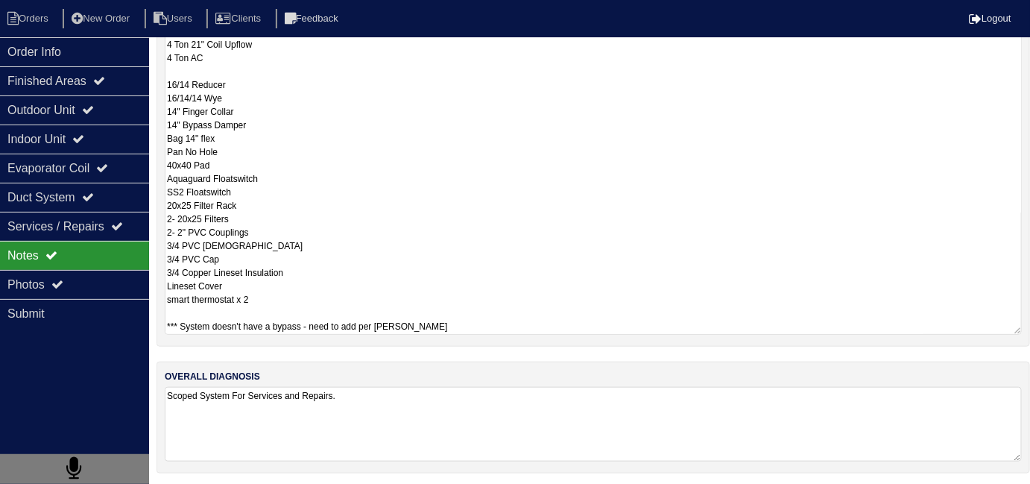
scroll to position [66, 0]
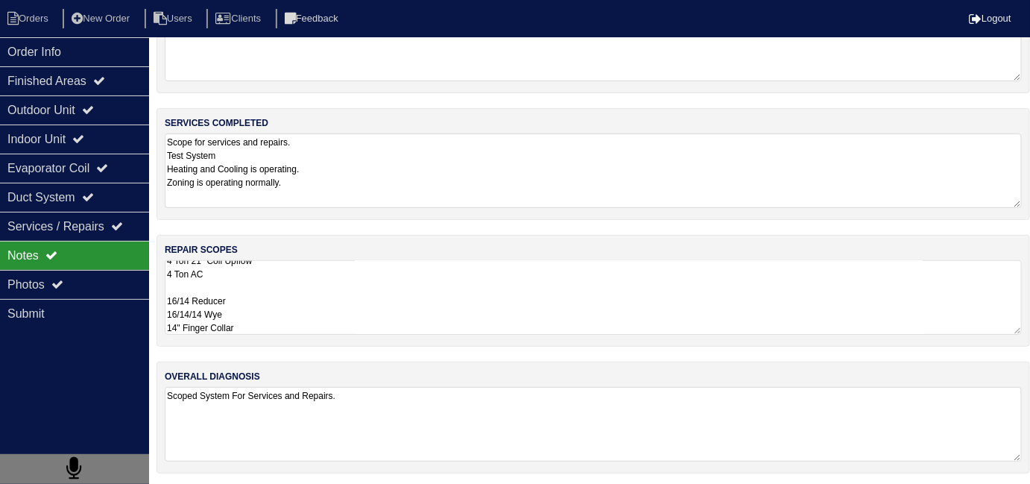
scroll to position [1, 0]
click at [519, 307] on textarea "90,000 21" Furnace 90% 4 Ton 21" Coil Upflow 4 Ton AC 16/14 Reducer 16/14/14 Wy…" at bounding box center [593, 297] width 857 height 75
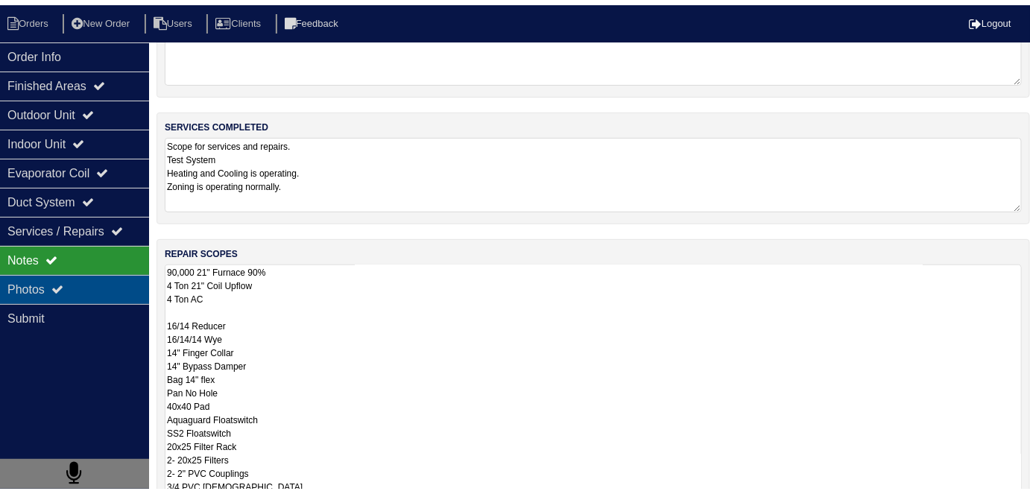
scroll to position [66, 0]
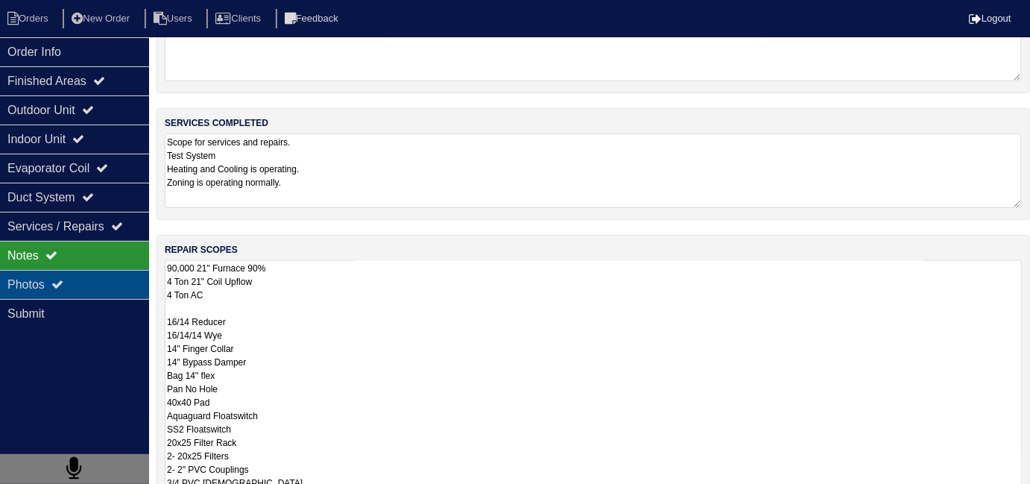
click at [92, 275] on div "Photos" at bounding box center [74, 284] width 149 height 29
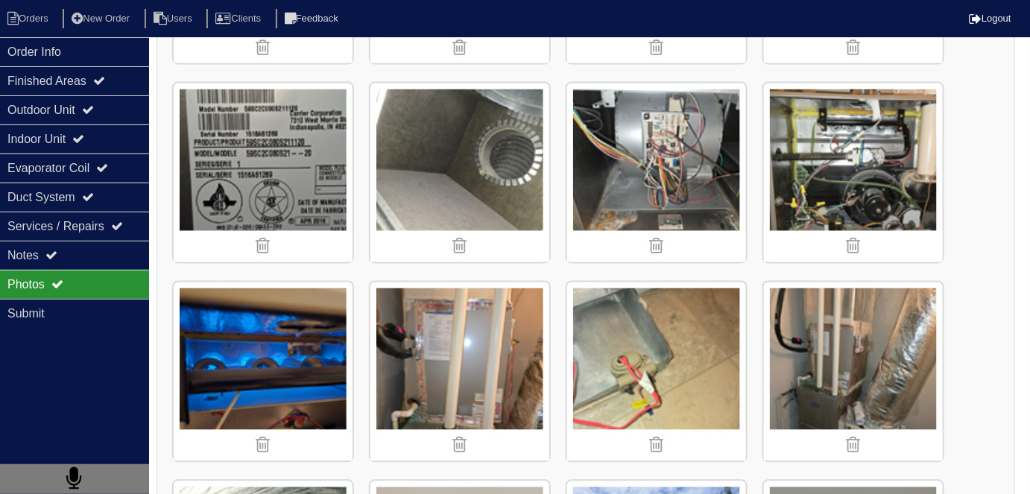
scroll to position [788, 0]
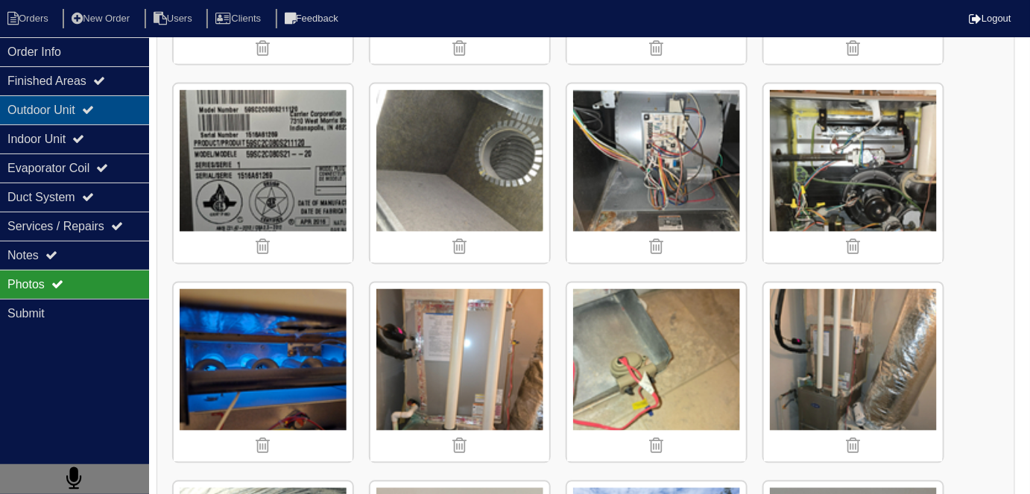
click at [92, 115] on icon at bounding box center [88, 110] width 12 height 12
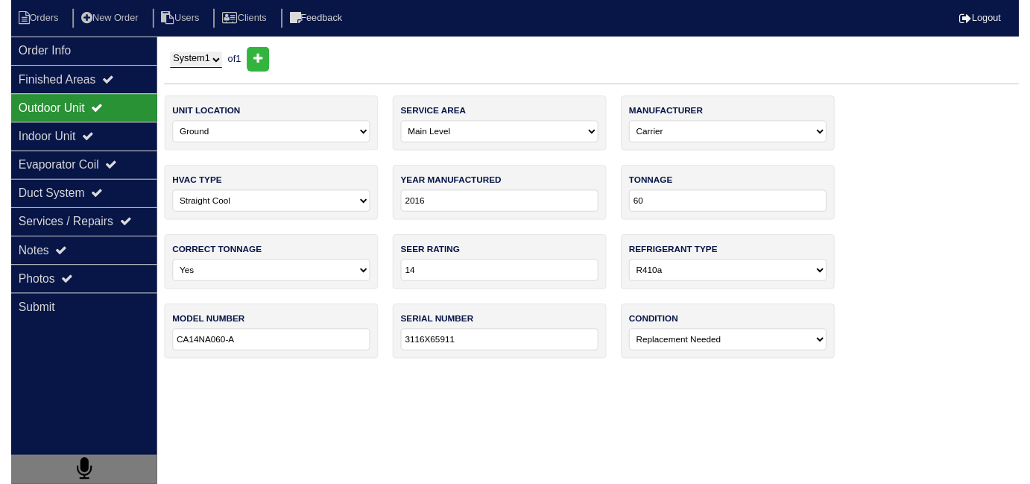
scroll to position [0, 0]
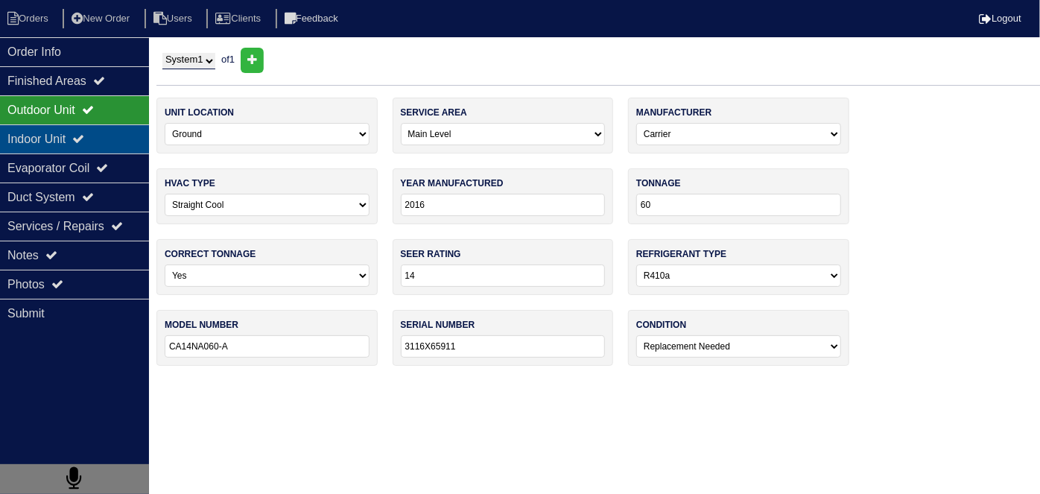
click at [83, 128] on div "Indoor Unit" at bounding box center [74, 138] width 149 height 29
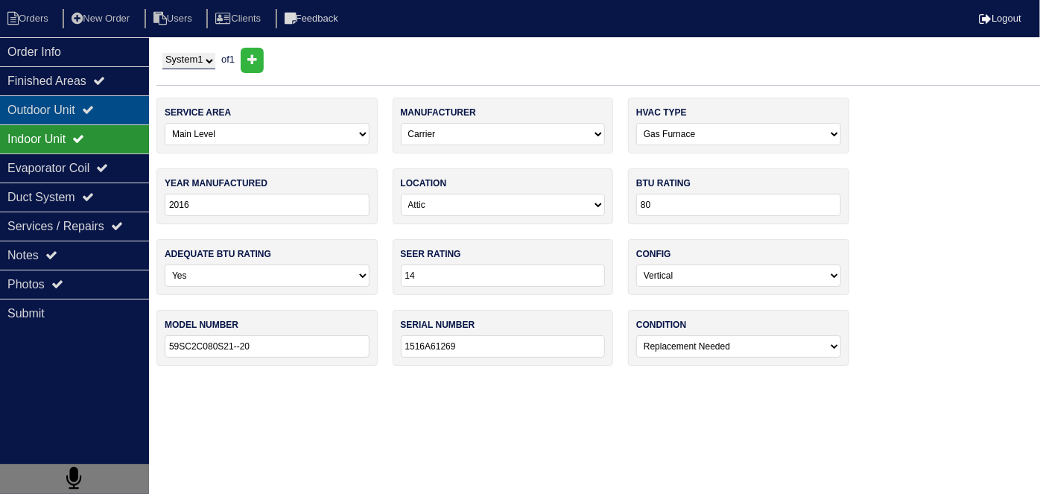
click at [86, 106] on div "Outdoor Unit" at bounding box center [74, 109] width 149 height 29
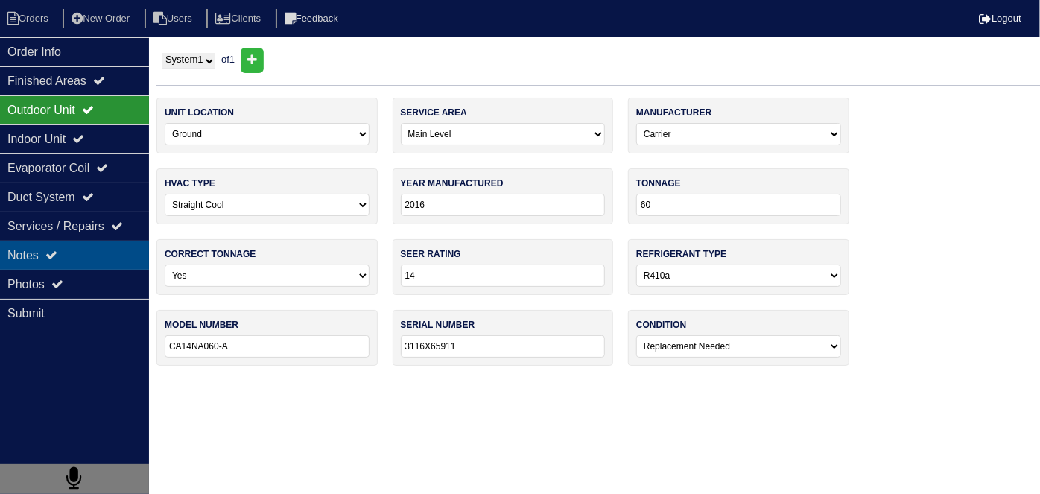
click at [93, 255] on div "Notes" at bounding box center [74, 255] width 149 height 29
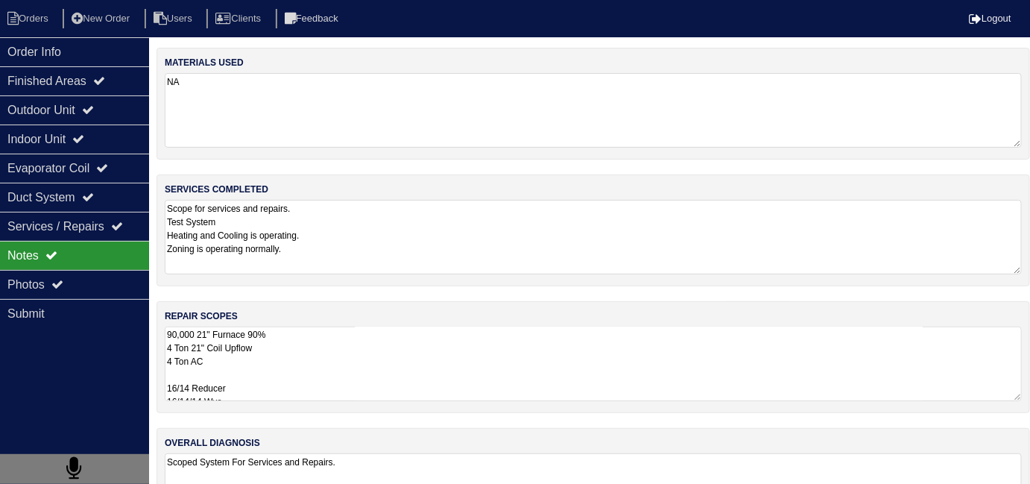
click at [416, 344] on textarea "90,000 21" Furnace 90% 4 Ton 21" Coil Upflow 4 Ton AC 16/14 Reducer 16/14/14 Wy…" at bounding box center [593, 363] width 857 height 75
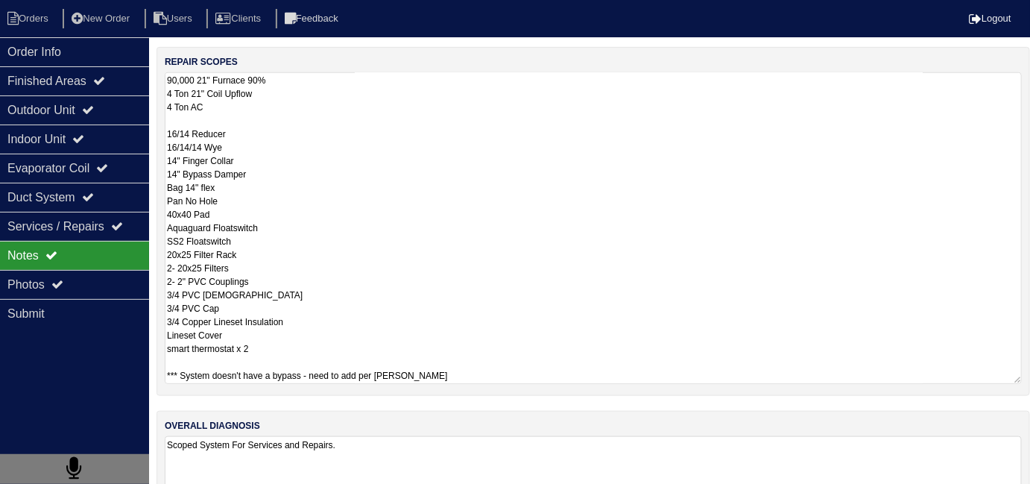
scroll to position [303, 0]
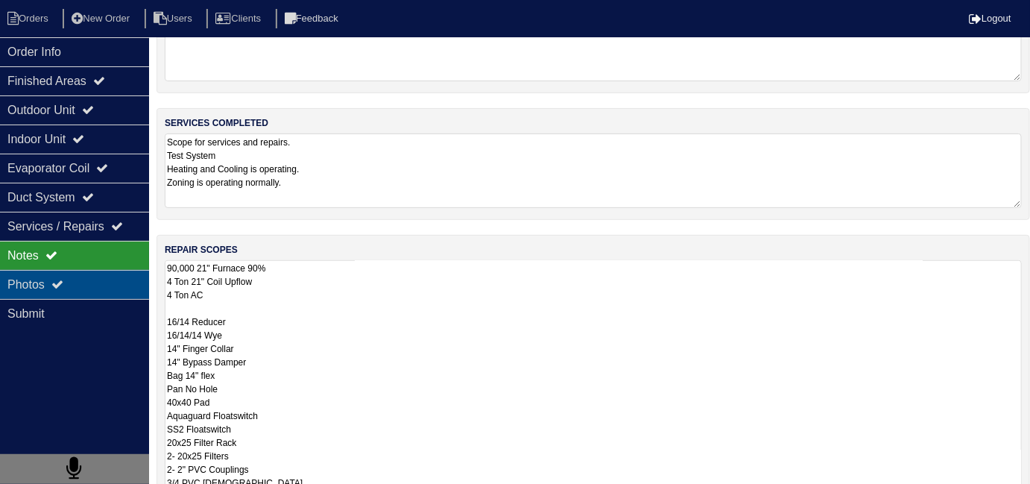
click at [69, 282] on div "Photos" at bounding box center [74, 284] width 149 height 29
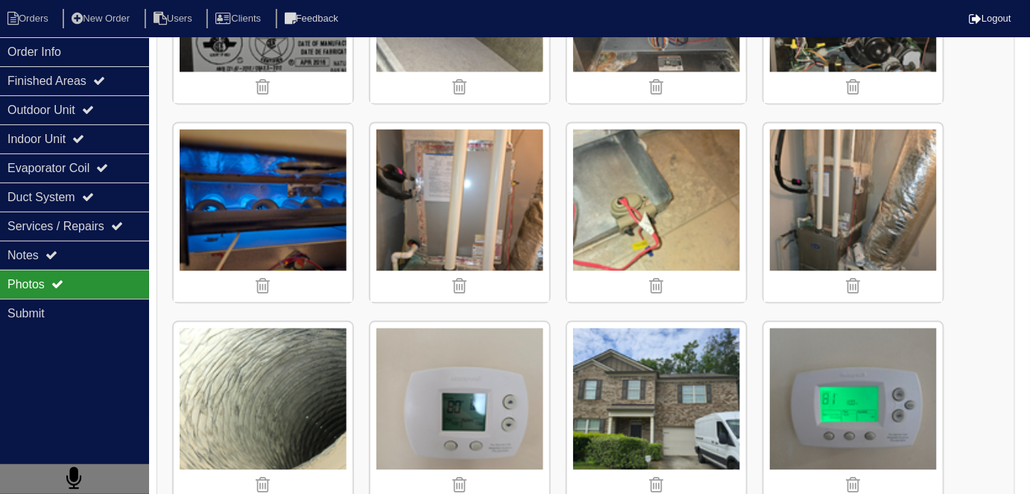
scroll to position [948, 0]
click at [268, 207] on img at bounding box center [263, 212] width 179 height 179
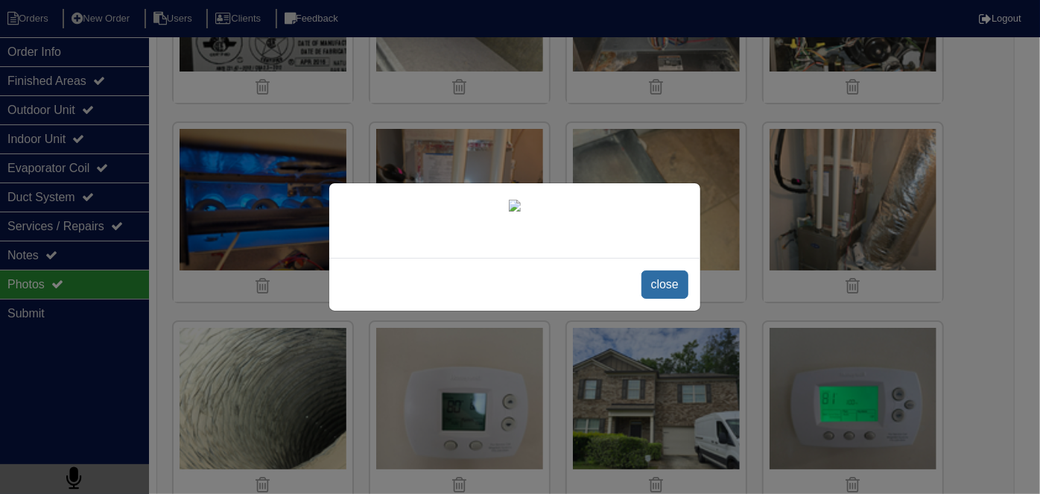
click at [665, 299] on span "close" at bounding box center [665, 284] width 47 height 28
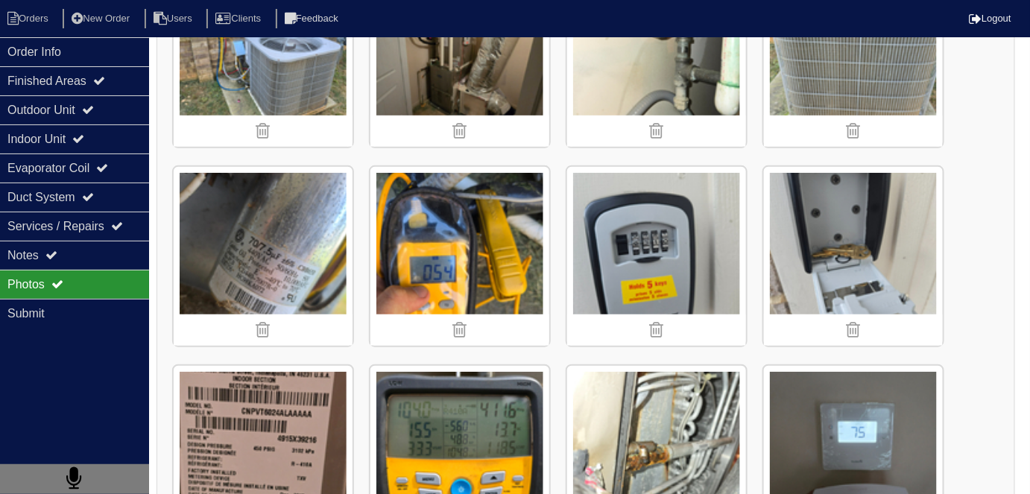
scroll to position [2098, 0]
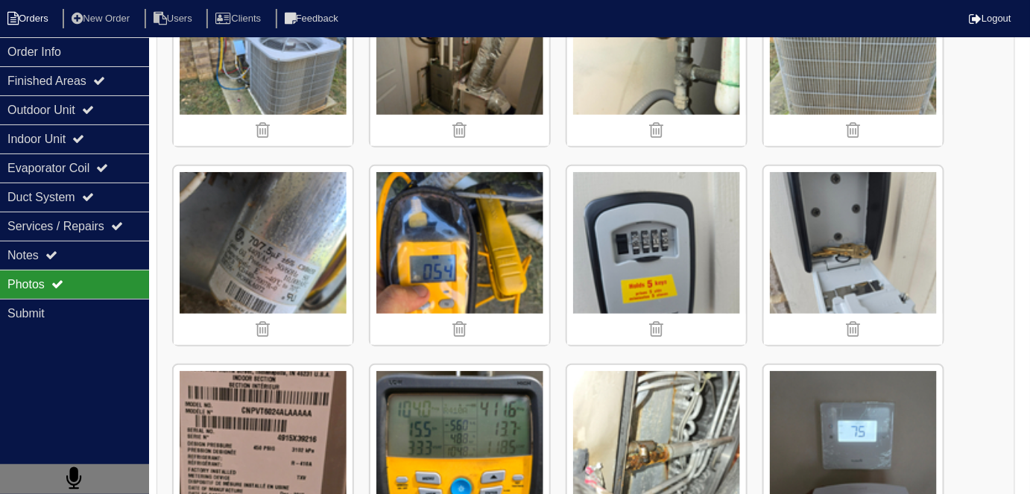
click at [10, 9] on li "Orders" at bounding box center [30, 19] width 60 height 20
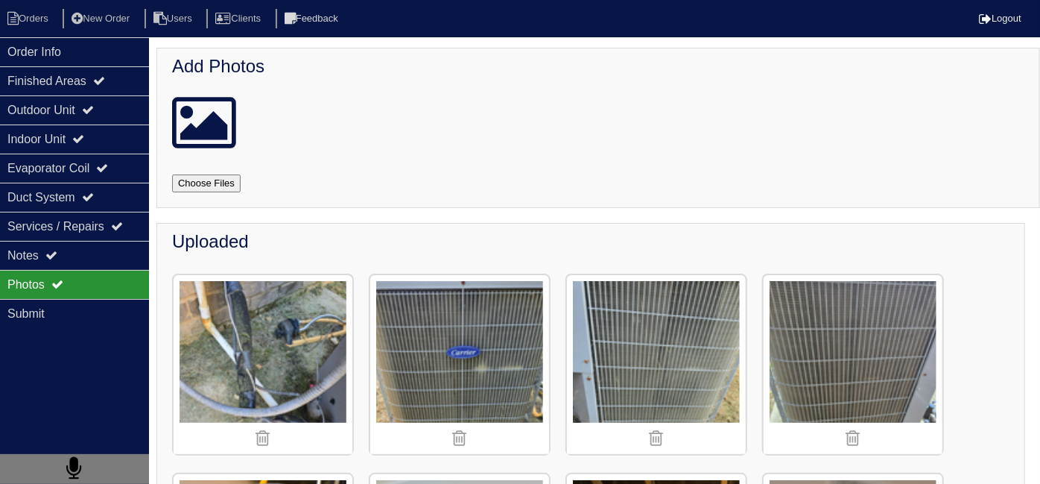
select select "15"
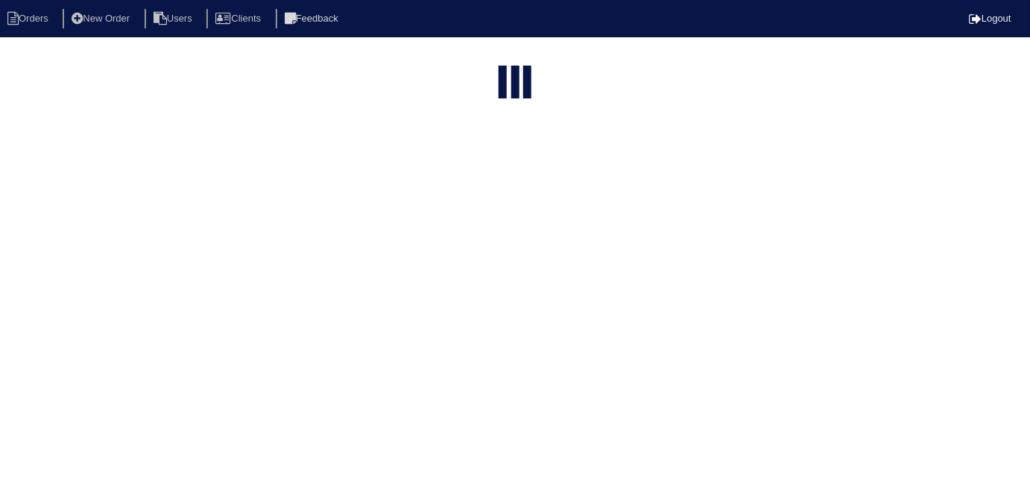
select select "field complete"
select select "need to quote"
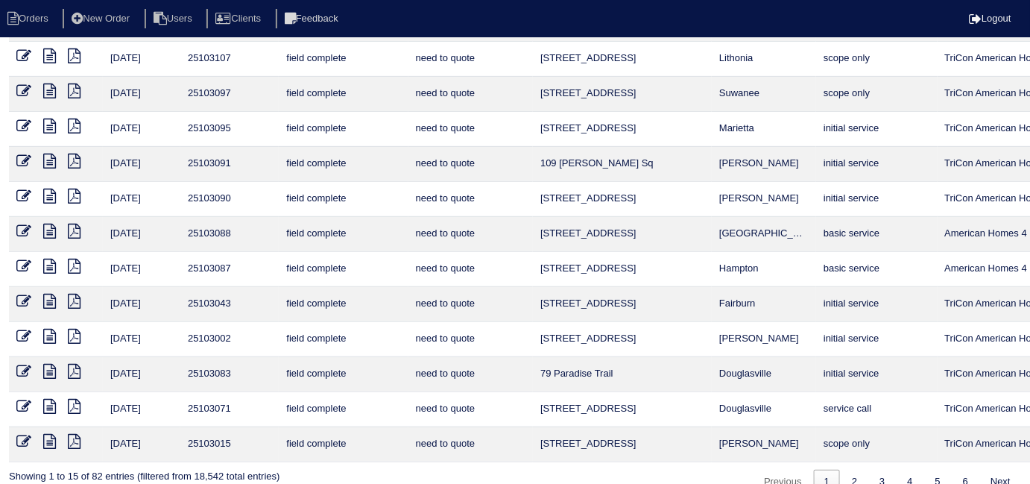
scroll to position [194, 0]
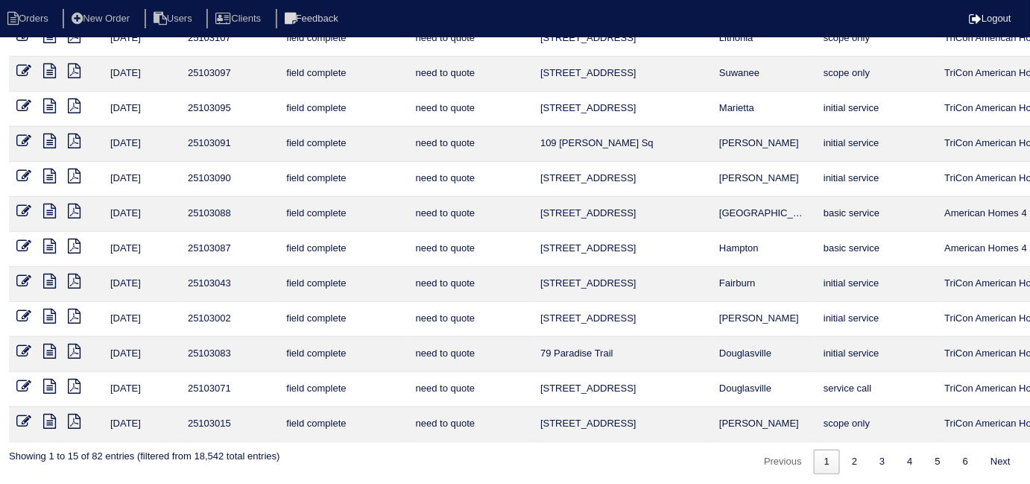
click at [50, 417] on icon at bounding box center [49, 421] width 13 height 15
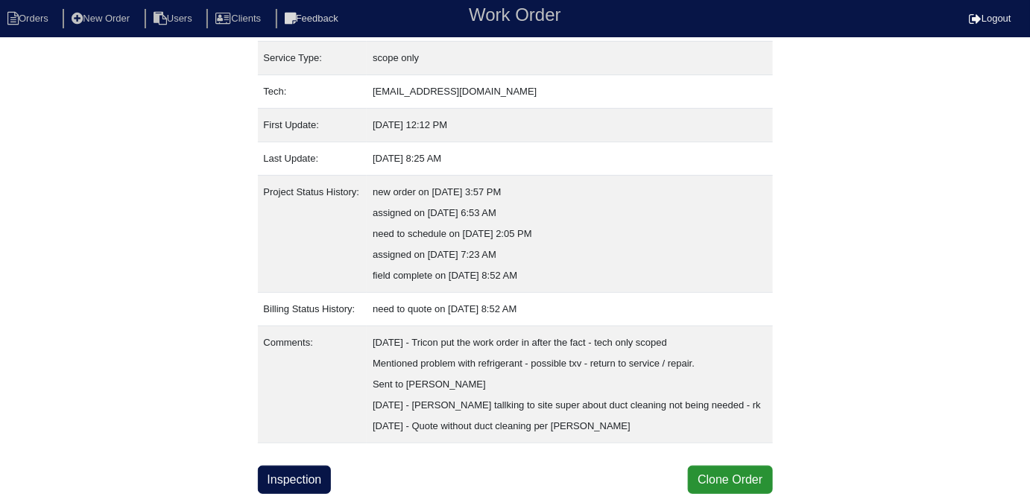
scroll to position [224, 0]
click at [311, 480] on link "Inspection" at bounding box center [295, 480] width 74 height 28
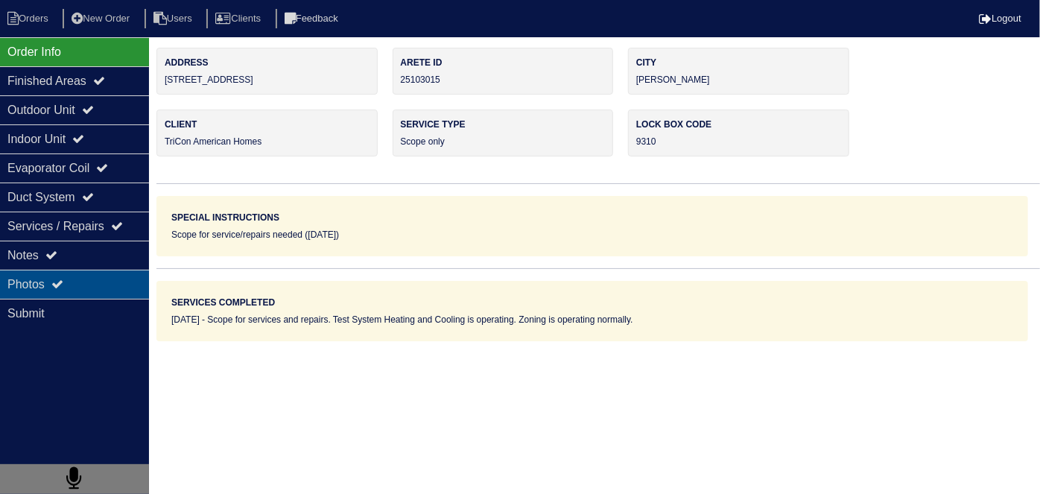
click at [117, 270] on div "Photos" at bounding box center [74, 284] width 149 height 29
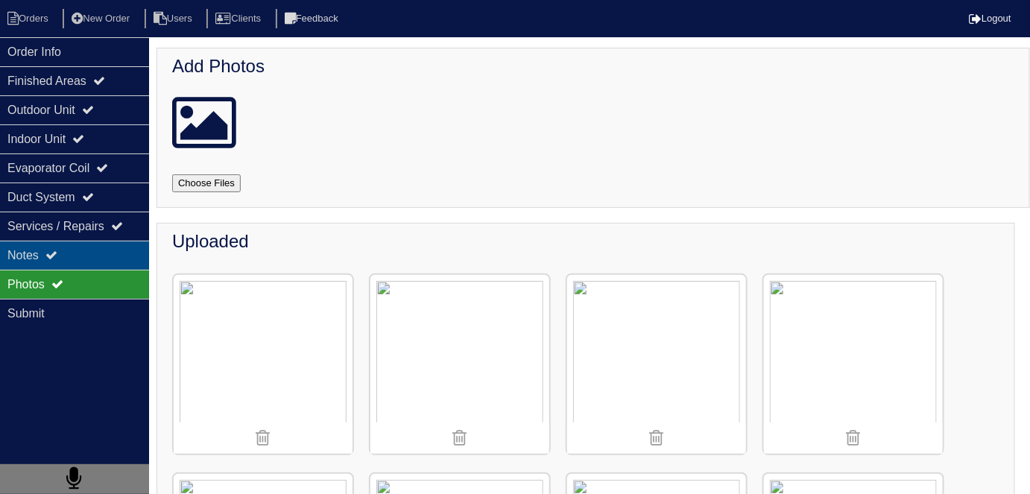
click at [135, 252] on div "Notes" at bounding box center [74, 255] width 149 height 29
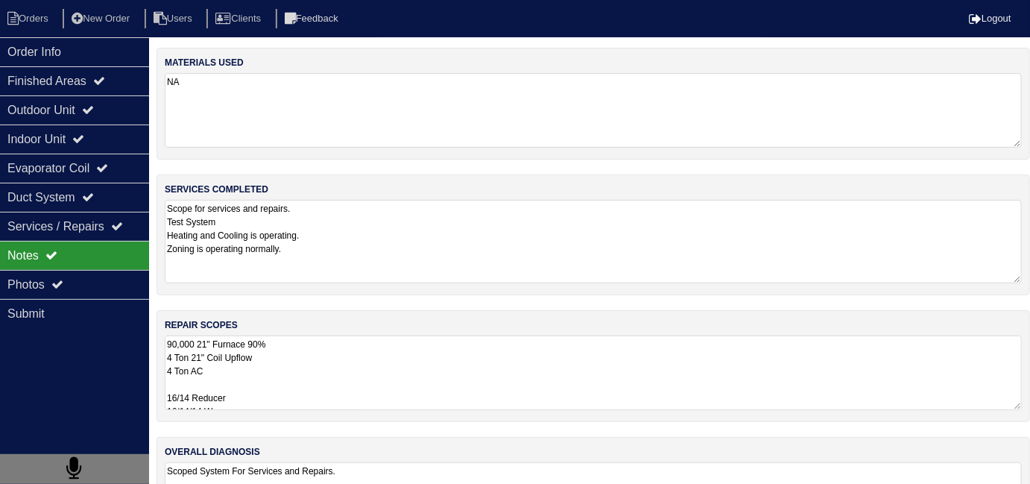
click at [431, 261] on textarea "Scope for services and repairs. Test System Heating and Cooling is operating. Z…" at bounding box center [593, 241] width 857 height 83
click at [548, 373] on textarea "90,000 21" Furnace 90% 4 Ton 21" Coil Upflow 4 Ton AC 16/14 Reducer 16/14/14 Wy…" at bounding box center [593, 372] width 857 height 75
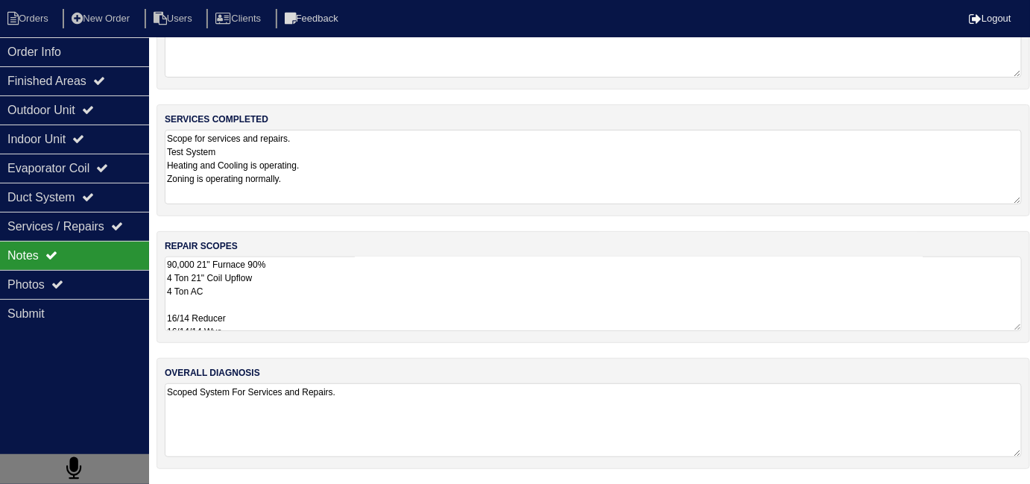
scroll to position [66, 0]
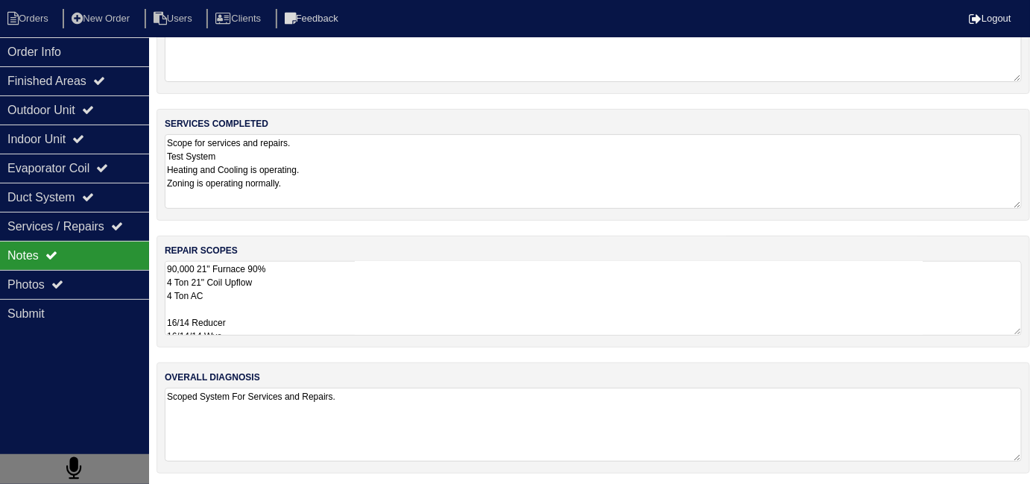
click at [625, 427] on textarea "Scoped System For Services and Repairs." at bounding box center [593, 424] width 857 height 74
click at [631, 330] on textarea "90,000 21" Furnace 90% 4 Ton 21" Coil Upflow 4 Ton AC 16/14 Reducer 16/14/14 Wy…" at bounding box center [593, 298] width 857 height 75
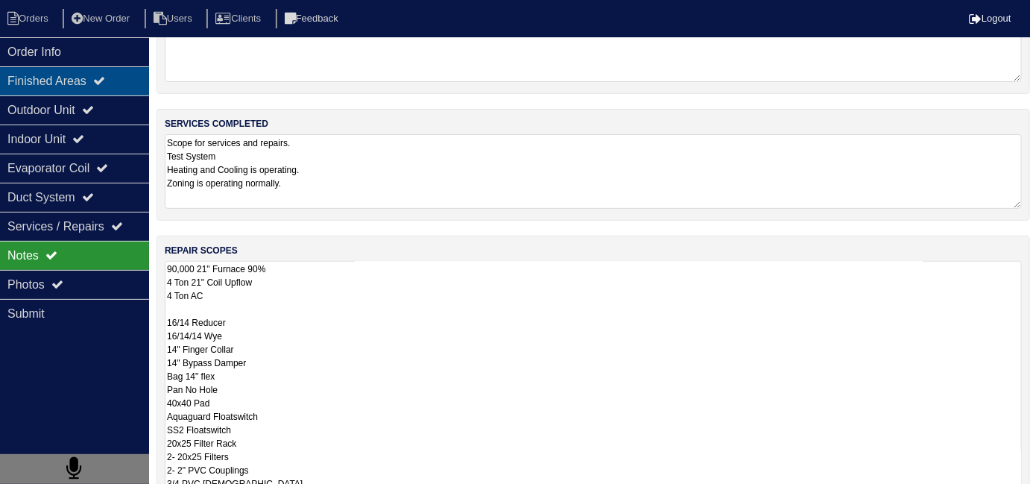
click at [48, 66] on div "Finished Areas" at bounding box center [74, 80] width 149 height 29
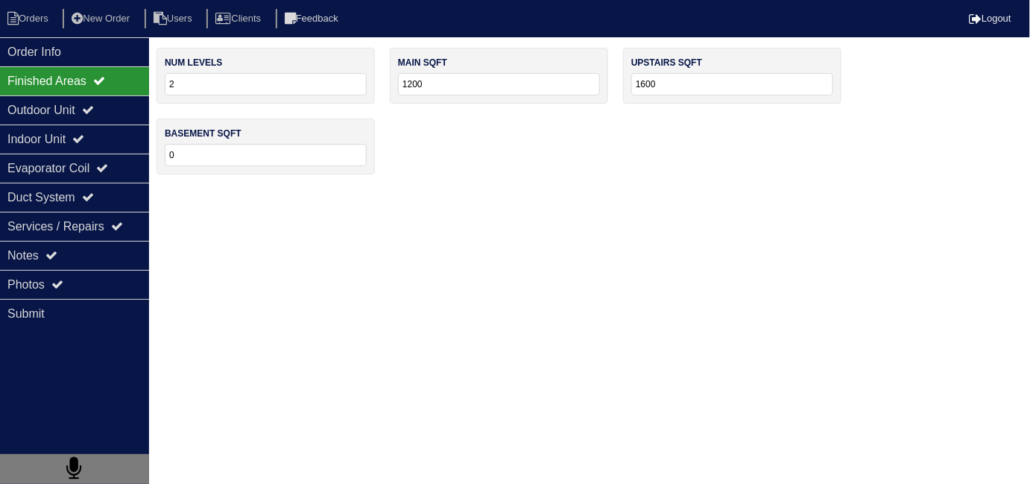
scroll to position [0, 0]
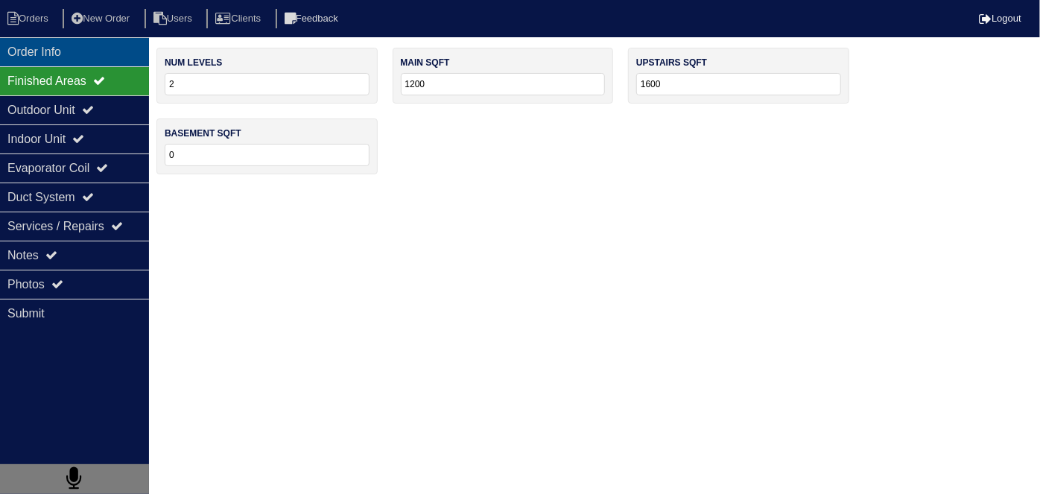
click at [55, 53] on div "Order Info" at bounding box center [74, 51] width 149 height 29
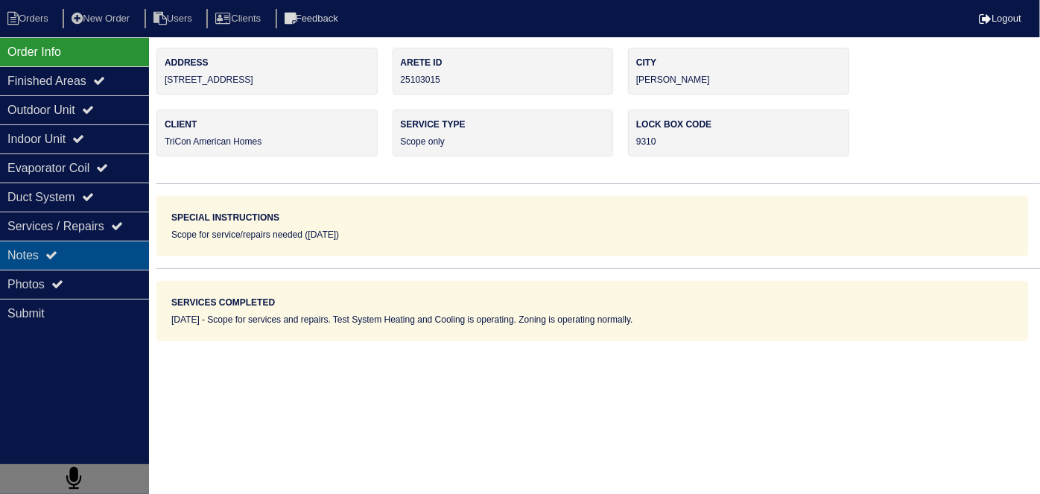
click at [63, 253] on div "Notes" at bounding box center [74, 255] width 149 height 29
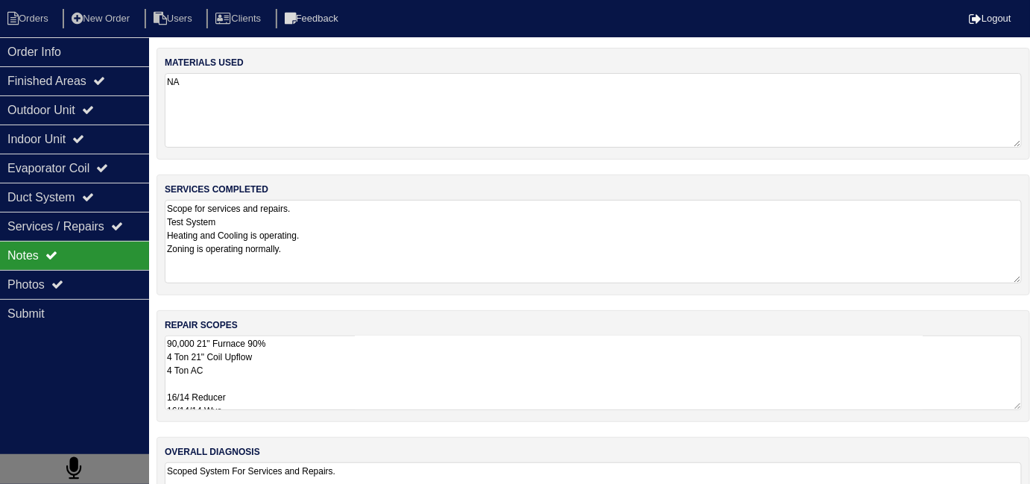
click at [371, 231] on textarea "Scope for services and repairs. Test System Heating and Cooling is operating. Z…" at bounding box center [593, 241] width 857 height 83
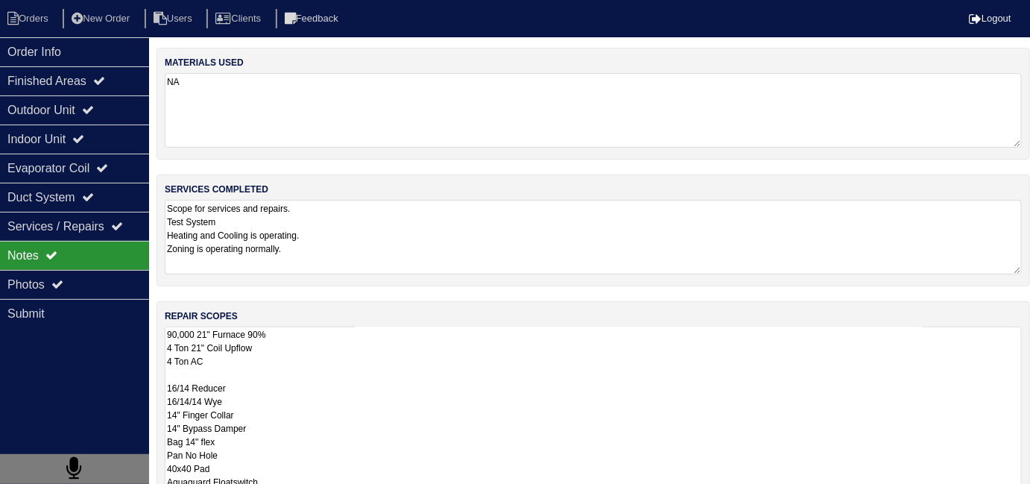
click at [458, 385] on textarea "90,000 21" Furnace 90% 4 Ton 21" Coil Upflow 4 Ton AC 16/14 Reducer 16/14/14 Wy…" at bounding box center [593, 481] width 857 height 311
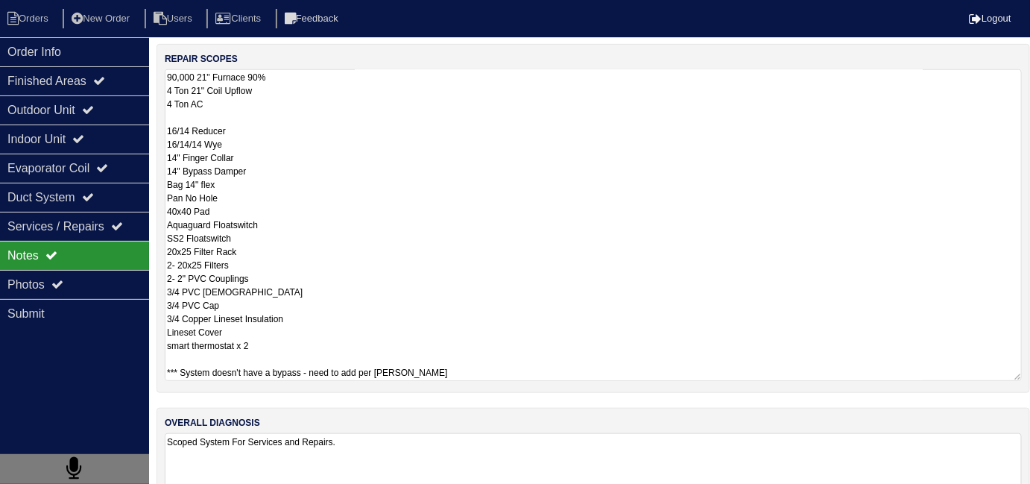
scroll to position [303, 0]
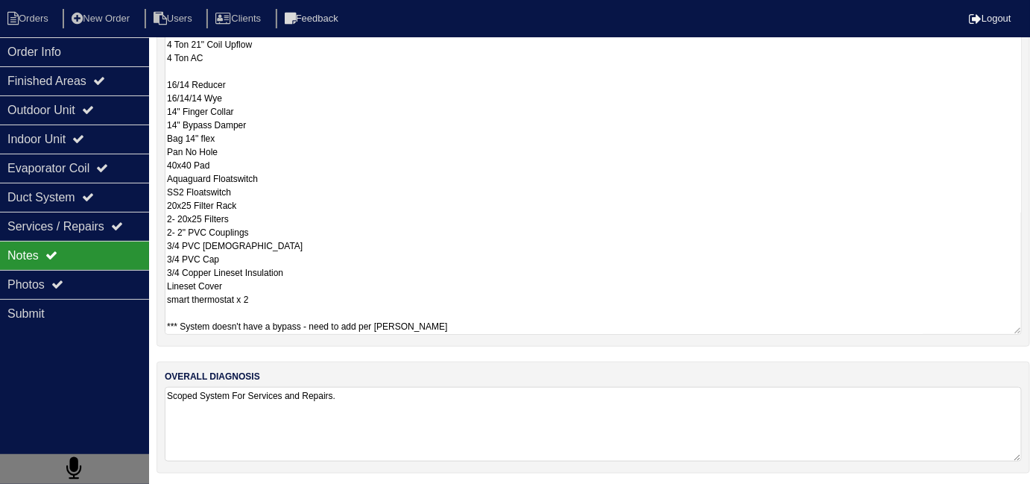
click at [513, 413] on textarea "Scoped System For Services and Repairs." at bounding box center [593, 424] width 857 height 75
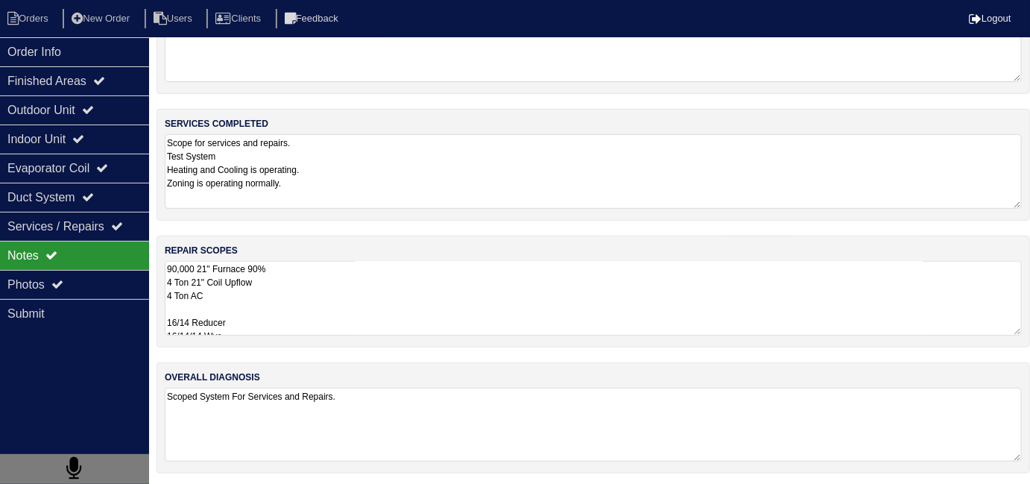
click at [507, 308] on textarea "90,000 21" Furnace 90% 4 Ton 21" Coil Upflow 4 Ton AC 16/14 Reducer 16/14/14 Wy…" at bounding box center [593, 298] width 857 height 75
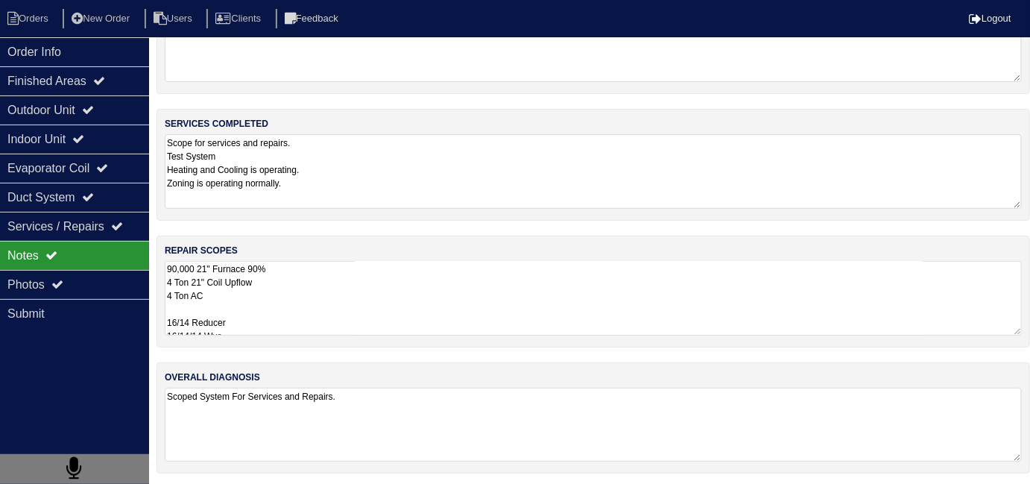
click at [431, 310] on textarea "90,000 21" Furnace 90% 4 Ton 21" Coil Upflow 4 Ton AC 16/14 Reducer 16/14/14 Wy…" at bounding box center [593, 298] width 857 height 75
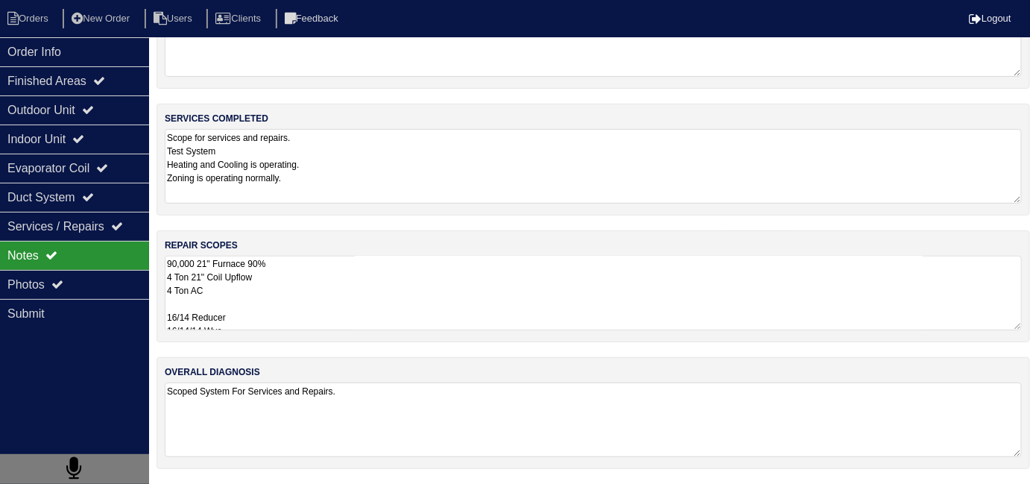
scroll to position [66, 0]
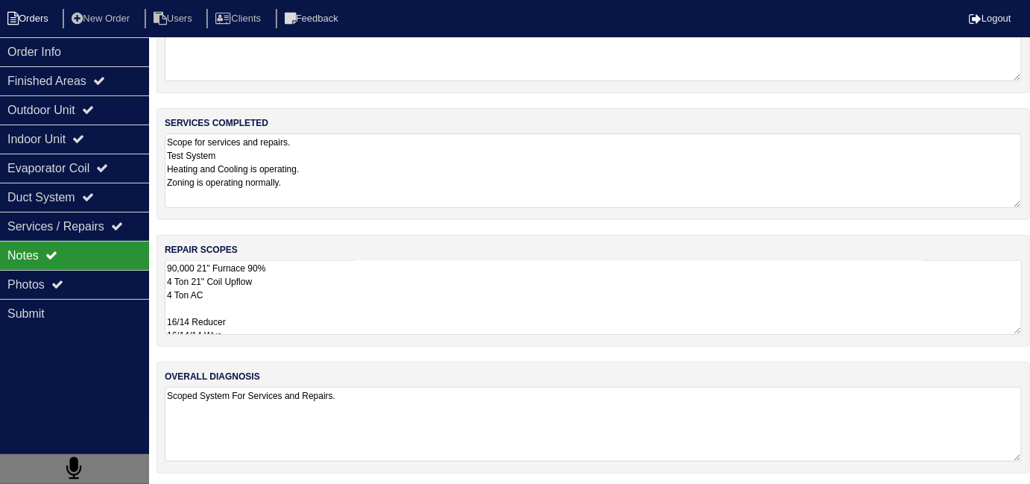
click at [31, 15] on li "Orders" at bounding box center [30, 19] width 60 height 20
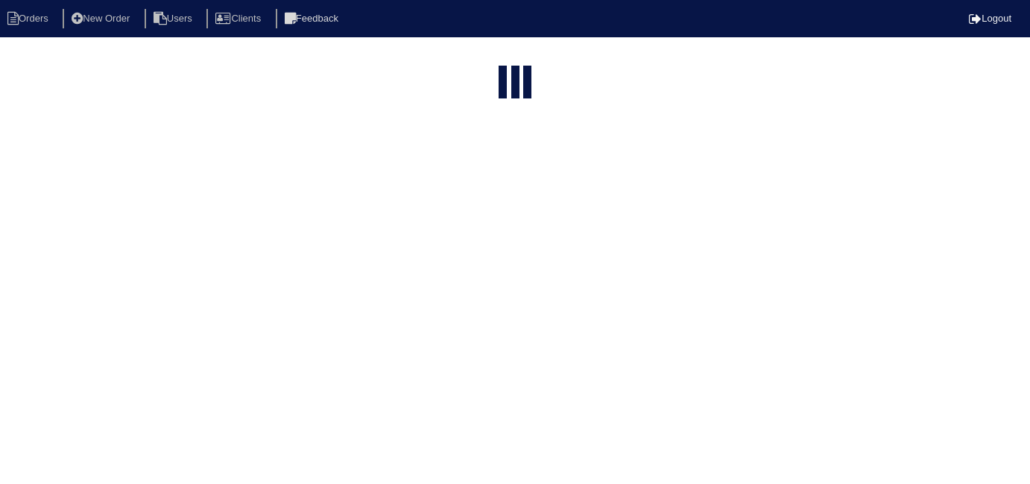
select select "15"
select select "field complete"
select select "need to quote"
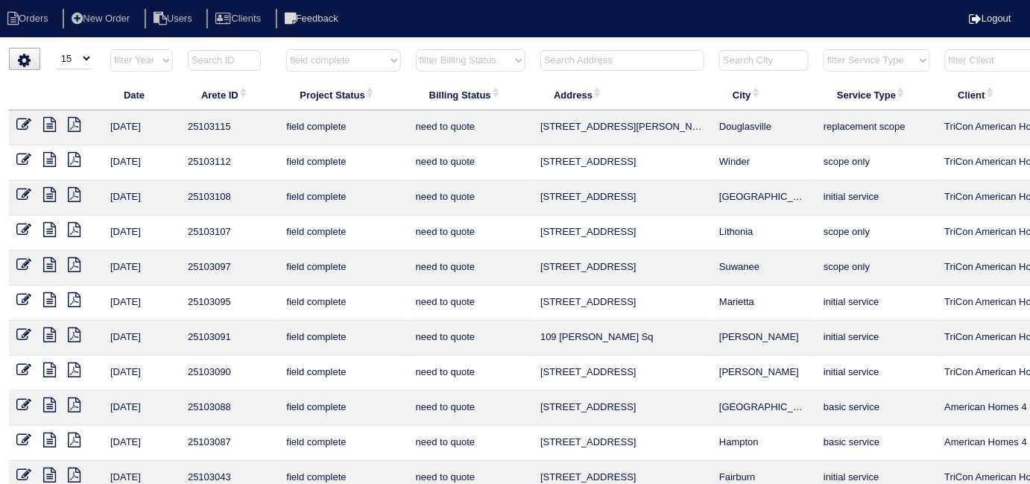
click at [367, 65] on select "filter Project Status -- Any Project Status -- new order assigned in progress f…" at bounding box center [343, 60] width 114 height 22
select select
click at [286, 49] on select "filter Project Status -- Any Project Status -- new order assigned in progress f…" at bounding box center [343, 60] width 114 height 22
select select "need to quote"
click at [469, 58] on select "filter Billing Status -- Any Billing Status -- need to quote quoted need to inv…" at bounding box center [471, 60] width 110 height 22
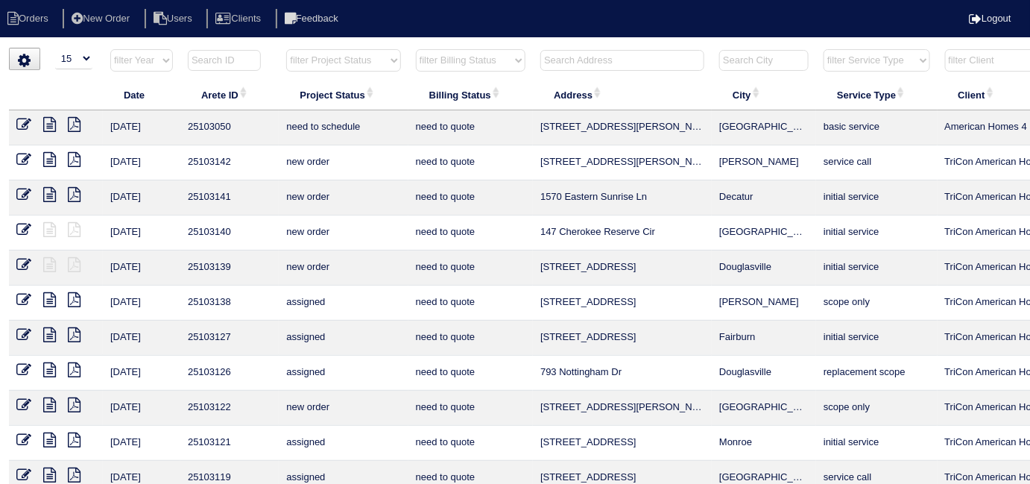
select select
click at [416, 49] on select "filter Billing Status -- Any Billing Status -- need to quote quoted need to inv…" at bounding box center [471, 60] width 110 height 22
click at [568, 54] on input "text" at bounding box center [622, 60] width 164 height 21
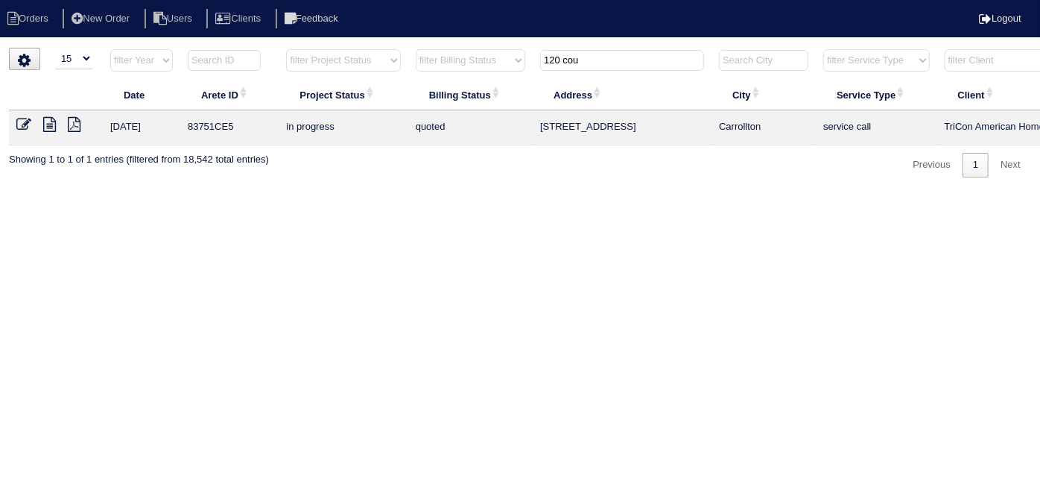
type input "120 cou"
click at [45, 118] on icon at bounding box center [49, 124] width 13 height 15
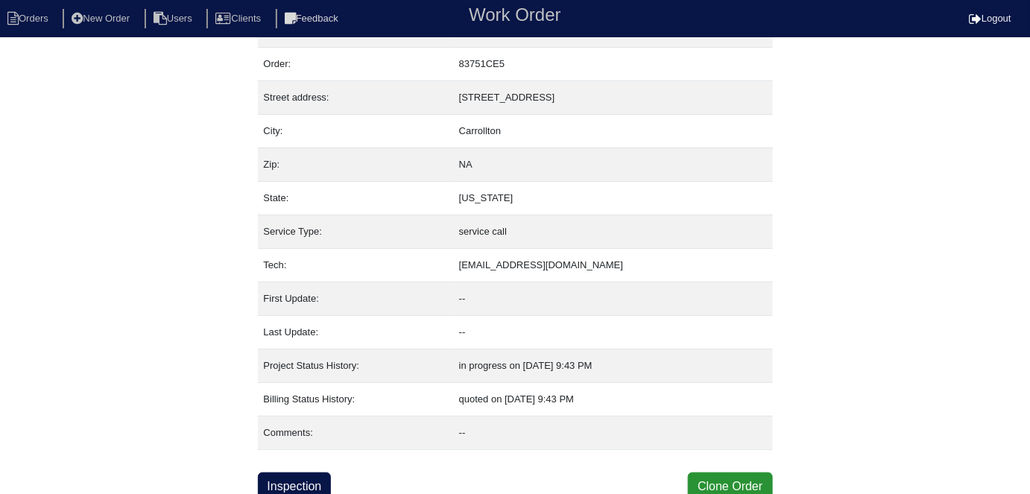
scroll to position [37, 0]
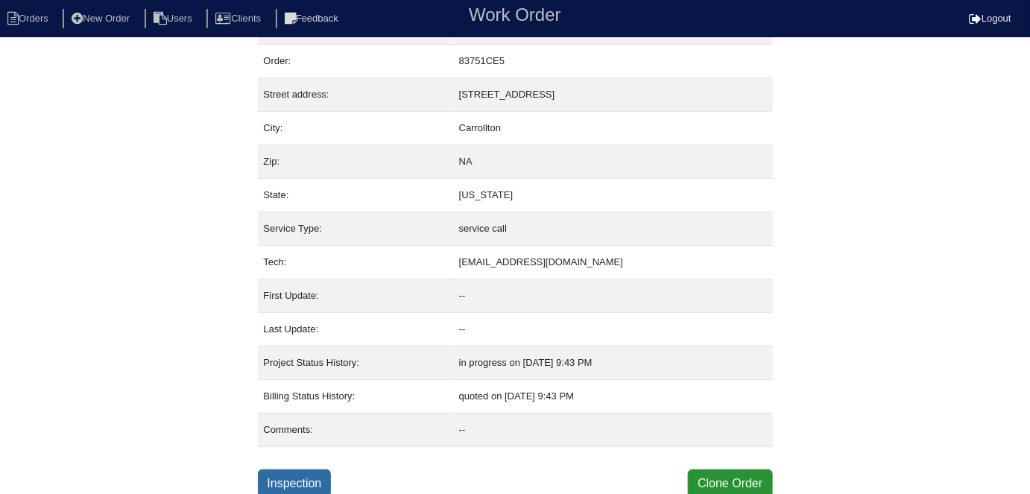
click at [293, 485] on link "Inspection" at bounding box center [295, 483] width 74 height 28
select select "0"
select select "Other"
select select "1"
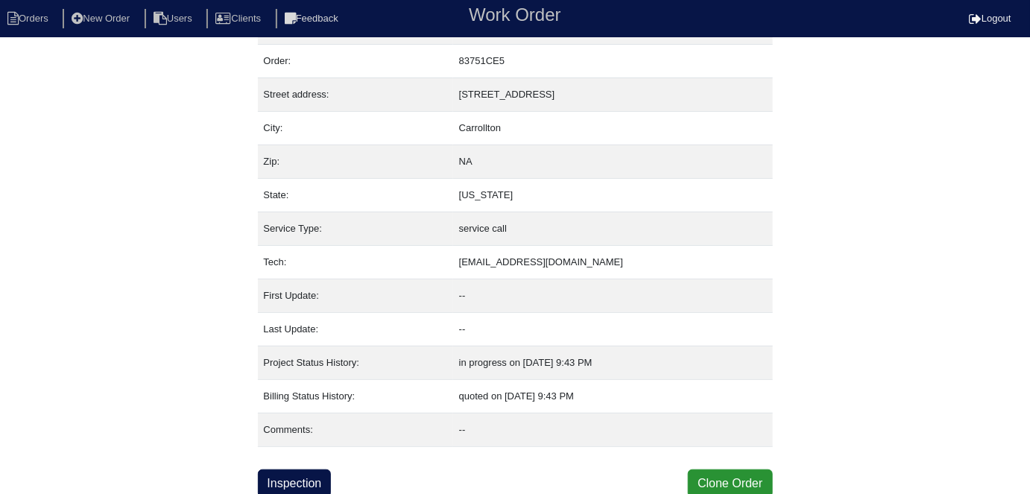
select select "0"
select select "1"
select select "0"
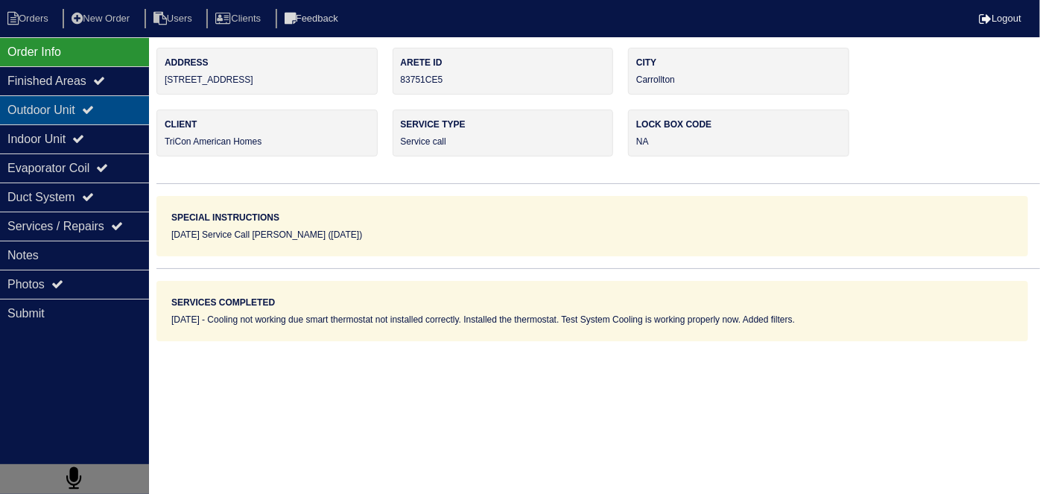
drag, startPoint x: 55, startPoint y: 98, endPoint x: 43, endPoint y: 144, distance: 47.7
click at [55, 100] on div "Outdoor Unit" at bounding box center [74, 109] width 149 height 29
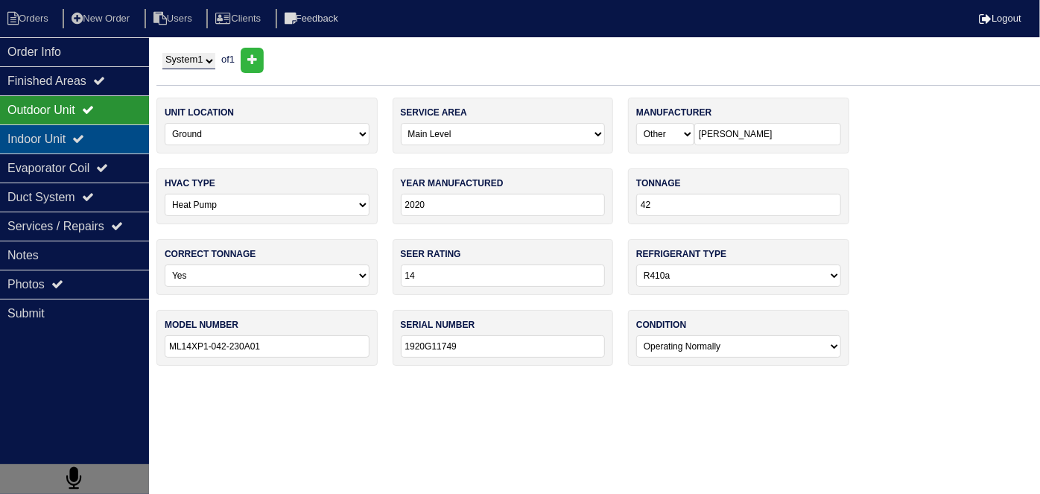
click at [42, 138] on div "Indoor Unit" at bounding box center [74, 138] width 149 height 29
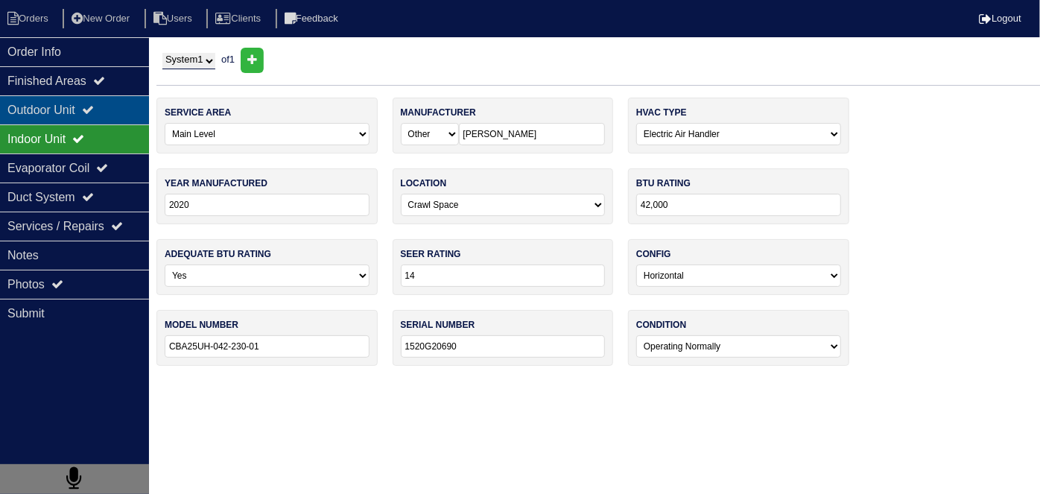
click at [37, 99] on div "Outdoor Unit" at bounding box center [74, 109] width 149 height 29
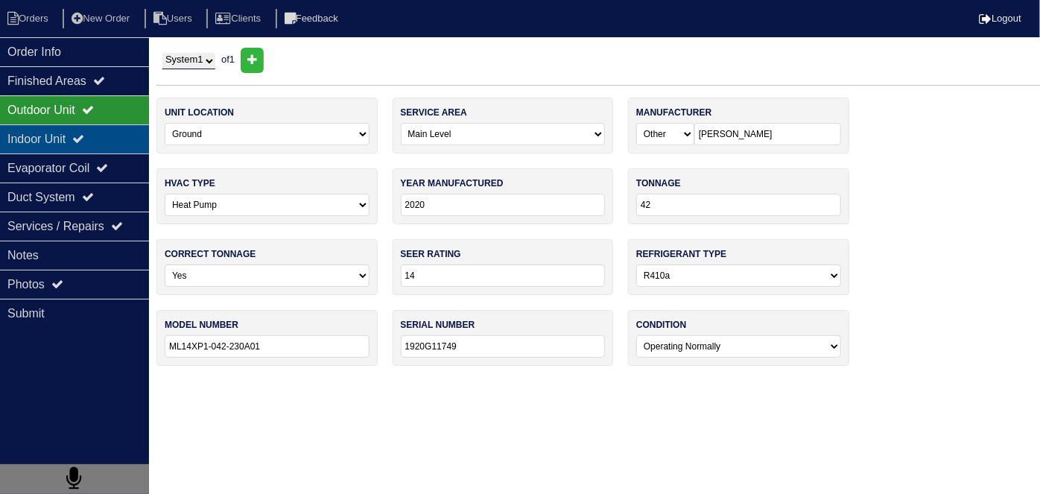
click at [39, 130] on div "Indoor Unit" at bounding box center [74, 138] width 149 height 29
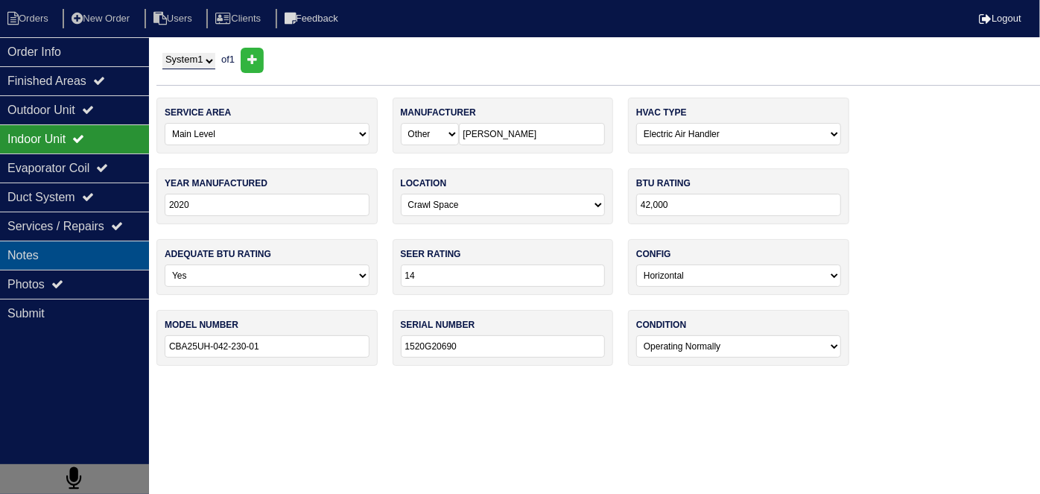
click at [52, 253] on div "Notes" at bounding box center [74, 255] width 149 height 29
type textarea "Cooling not working due smart thermostat not installed correctly. Installed the…"
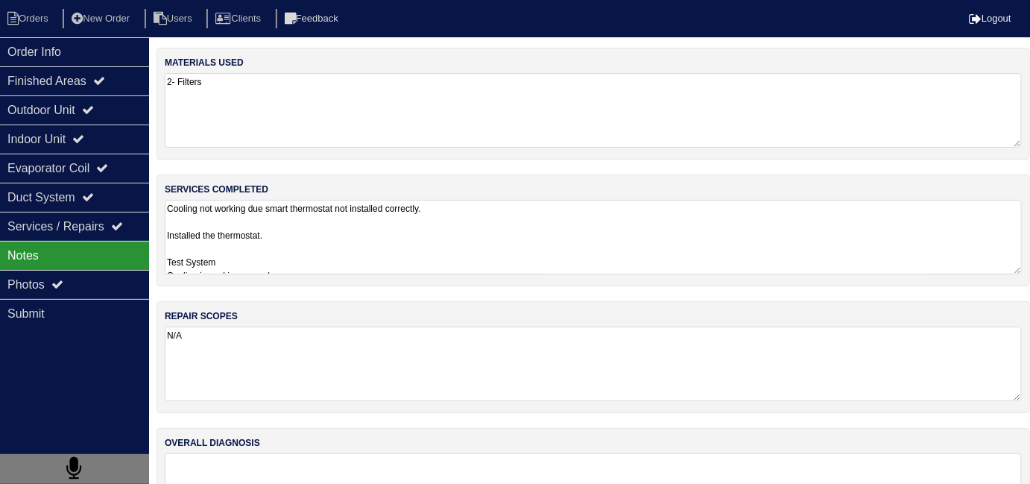
click at [370, 245] on textarea "Cooling not working due smart thermostat not installed correctly. Installed the…" at bounding box center [593, 237] width 857 height 75
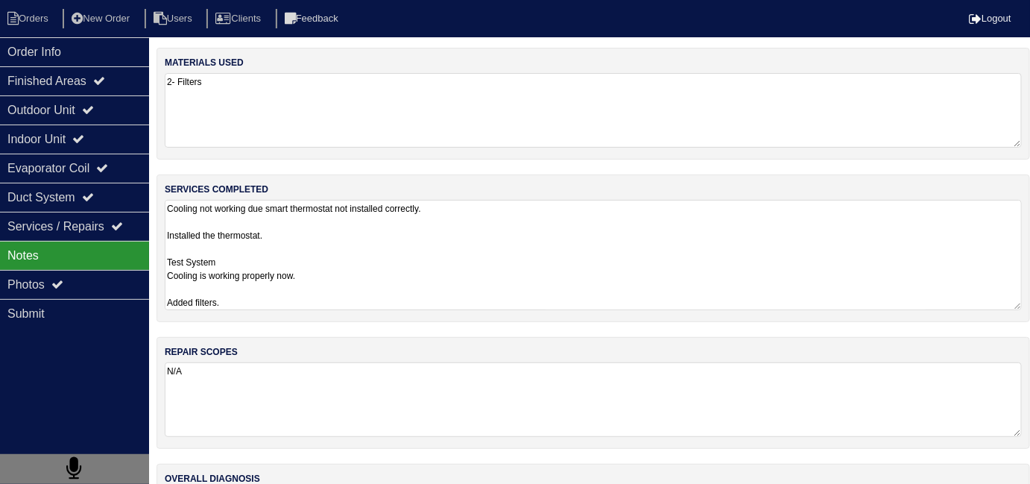
click at [377, 285] on textarea "Cooling not working due smart thermostat not installed correctly. Installed the…" at bounding box center [593, 255] width 857 height 110
click at [246, 297] on textarea "Cooling not working due smart thermostat not installed correctly. Installed the…" at bounding box center [593, 255] width 857 height 110
click at [102, 122] on div "Outdoor Unit" at bounding box center [74, 109] width 149 height 29
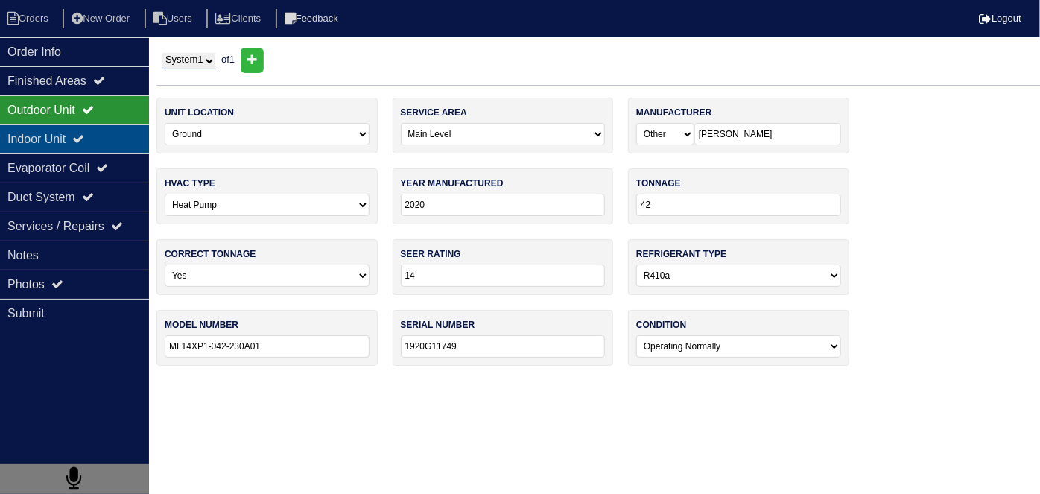
click at [99, 131] on div "Indoor Unit" at bounding box center [74, 138] width 149 height 29
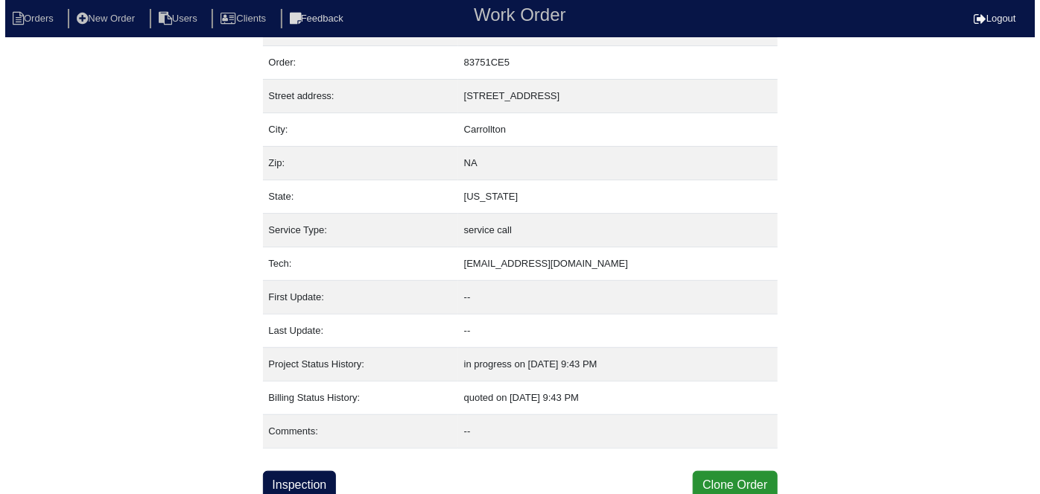
scroll to position [37, 0]
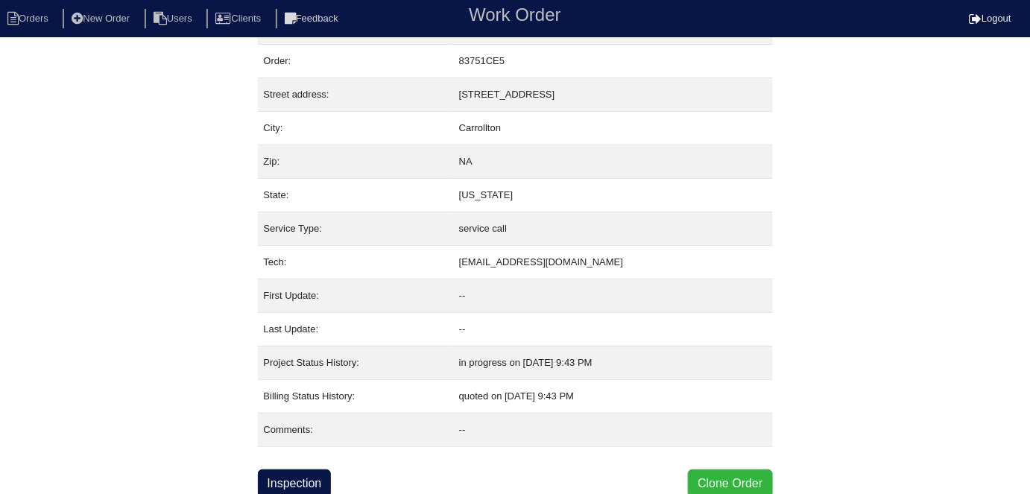
click at [717, 475] on button "Clone Order" at bounding box center [730, 483] width 84 height 28
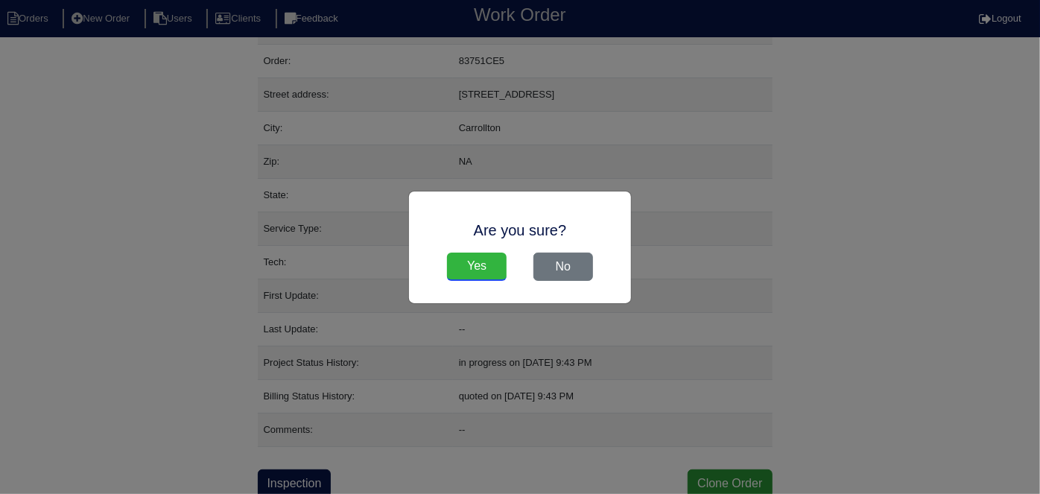
click at [457, 256] on input "Yes" at bounding box center [477, 267] width 60 height 28
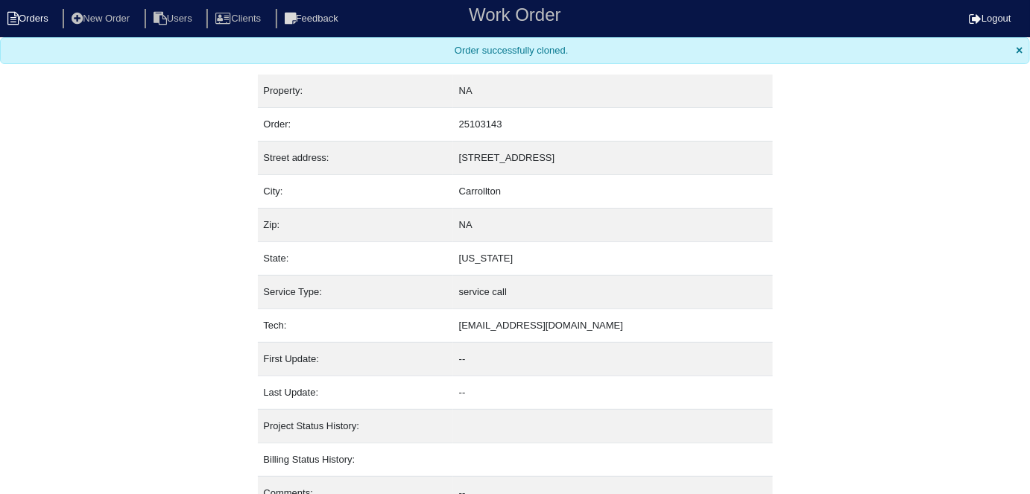
click at [52, 16] on li "Orders" at bounding box center [30, 19] width 60 height 20
select select "15"
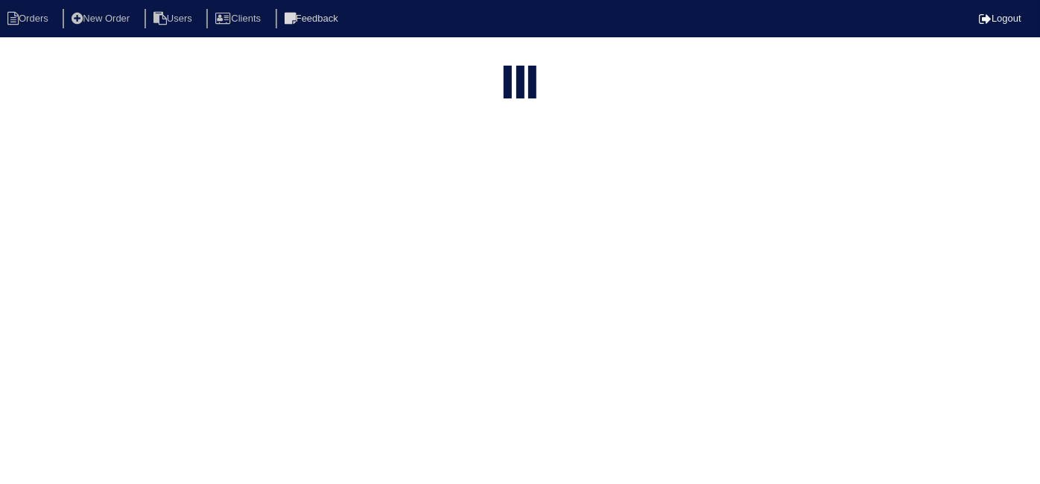
type input "120 cou"
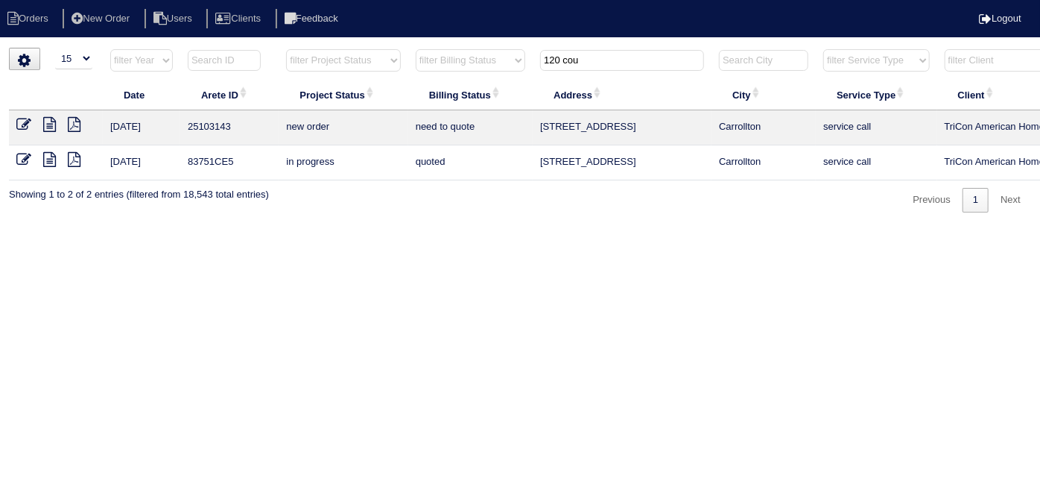
click at [30, 124] on icon at bounding box center [23, 124] width 15 height 15
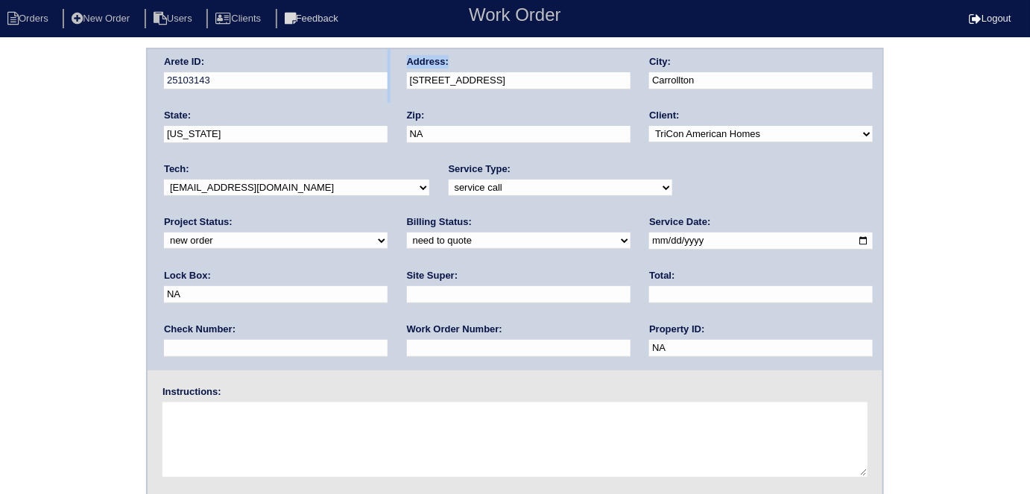
drag, startPoint x: 562, startPoint y: 70, endPoint x: 470, endPoint y: 64, distance: 91.8
click at [387, 77] on div "Arete ID: 25103143 Address: 120 Country Cottage circle City: Carrollton State: …" at bounding box center [515, 209] width 735 height 321
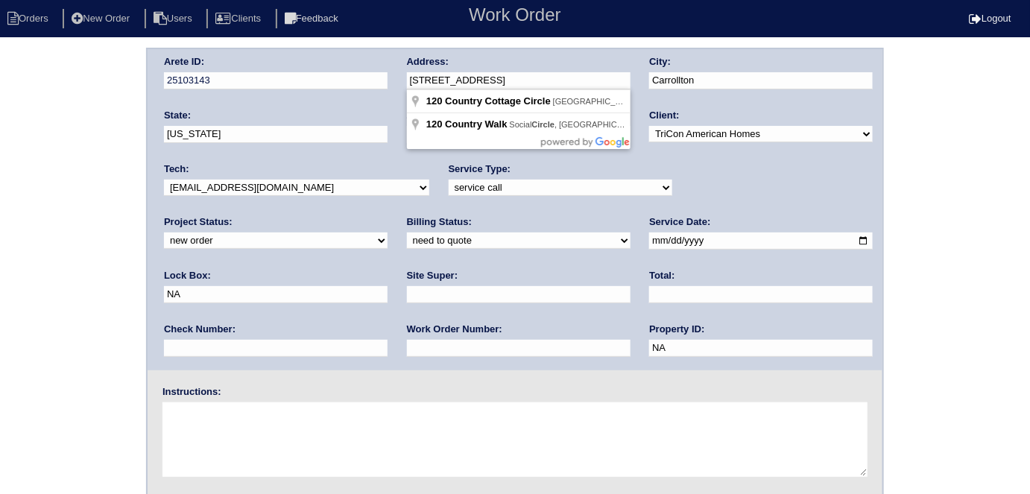
drag, startPoint x: 567, startPoint y: 76, endPoint x: 397, endPoint y: 80, distance: 169.9
click at [397, 80] on div "Arete ID: 25103143 Address: 120 Country Cottage circle City: Carrollton State: …" at bounding box center [515, 209] width 735 height 321
click at [66, 152] on div "Arete ID: 25103143 Address: 120 Country Cottage circle City: Carrollton State: …" at bounding box center [515, 349] width 1030 height 603
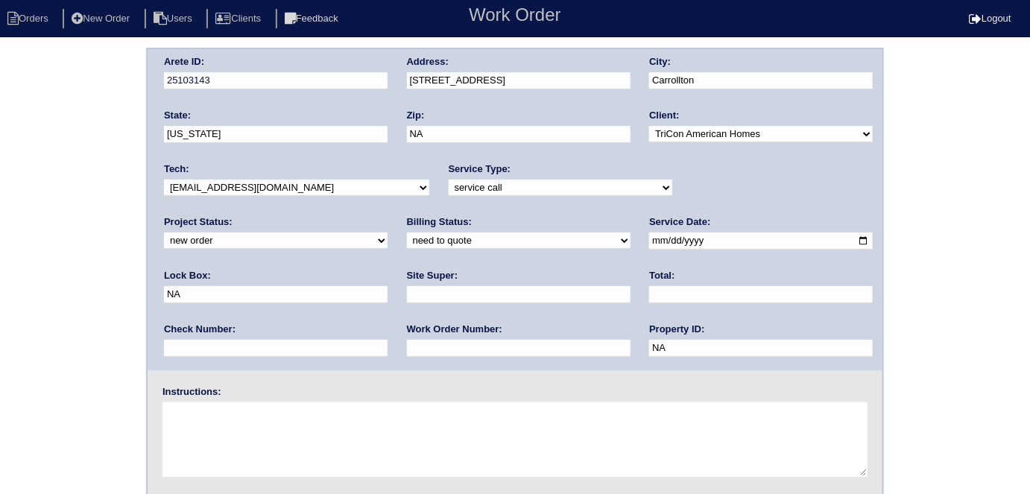
click at [0, 106] on div "Arete ID: 25103143 Address: 120 Country Cottage circle City: Carrollton State: …" at bounding box center [515, 349] width 1030 height 603
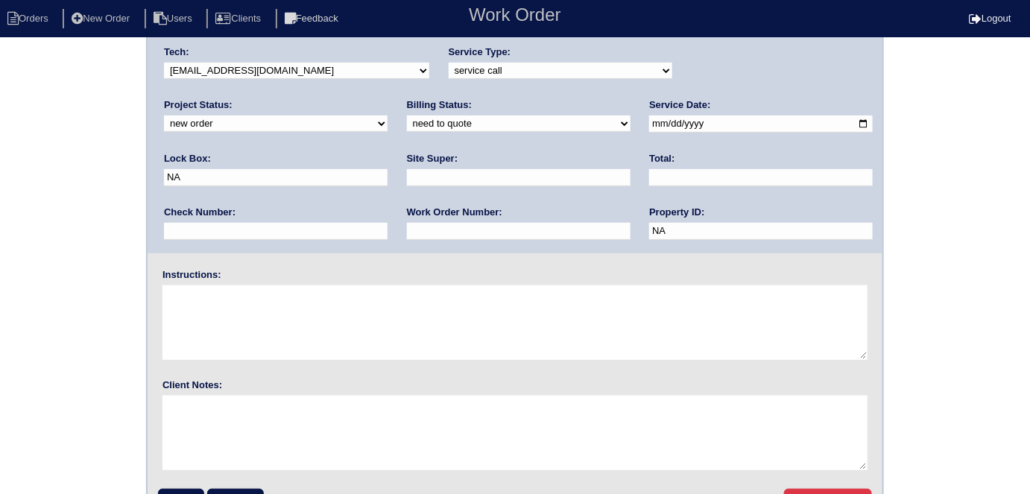
scroll to position [153, 0]
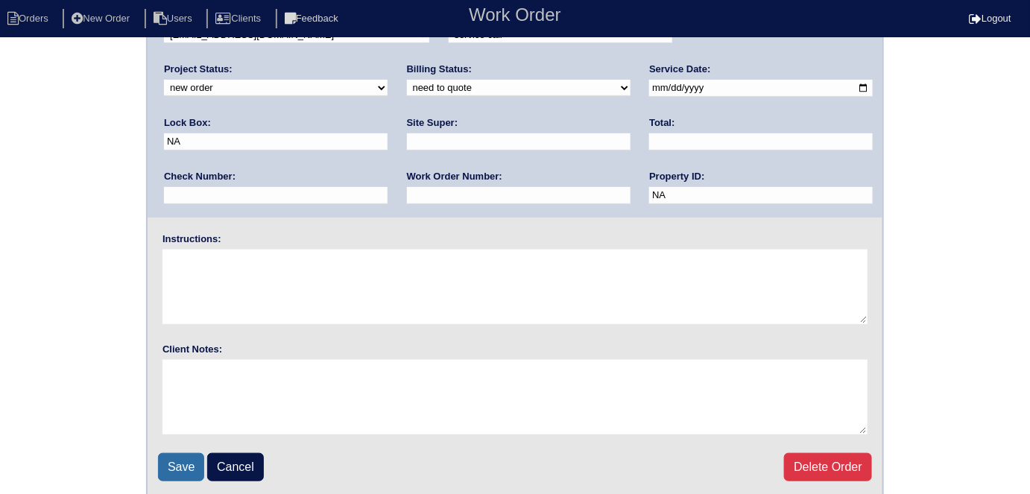
click at [183, 456] on input "Save" at bounding box center [181, 467] width 46 height 28
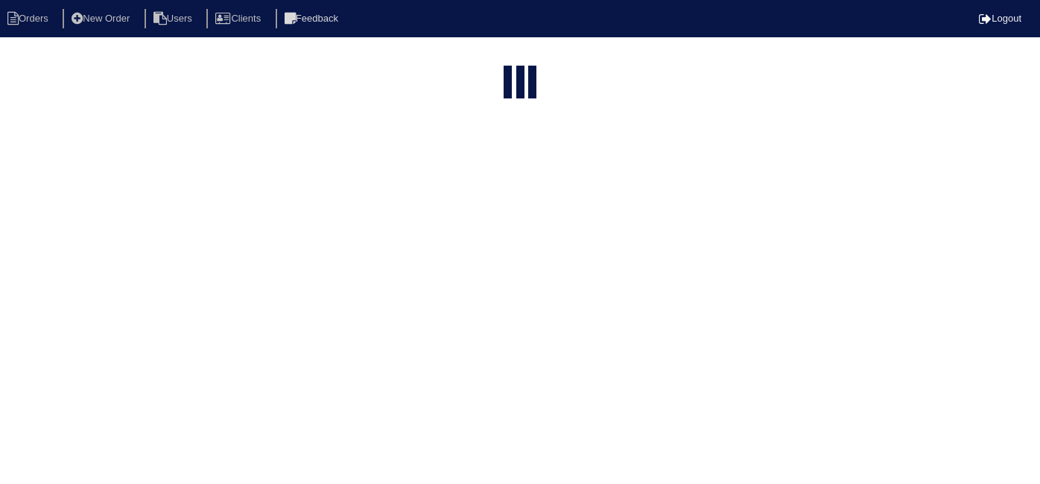
select select "15"
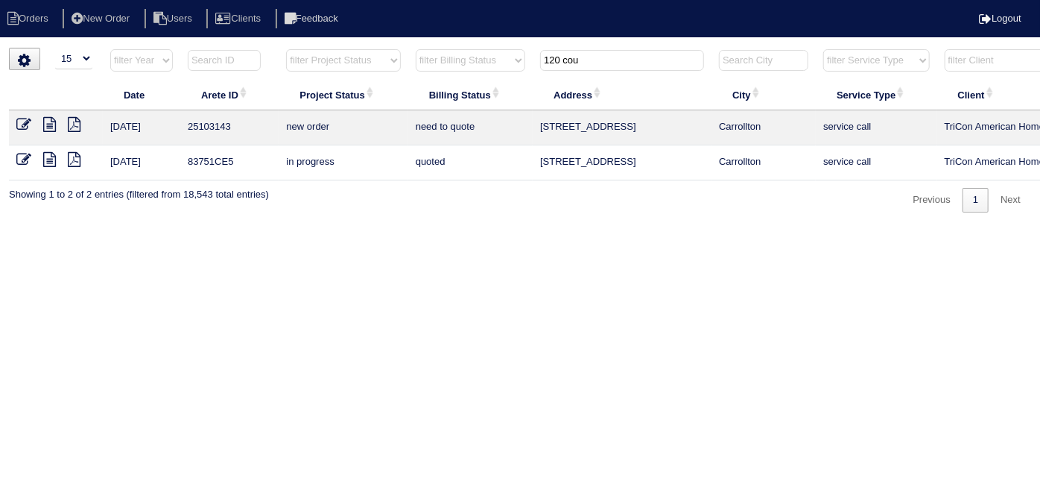
drag, startPoint x: 610, startPoint y: 64, endPoint x: 37, endPoint y: 36, distance: 573.7
click at [211, 48] on body "Orders New Order Users Clients Feedback Logout Orders New Order Users Clients M…" at bounding box center [520, 130] width 1040 height 165
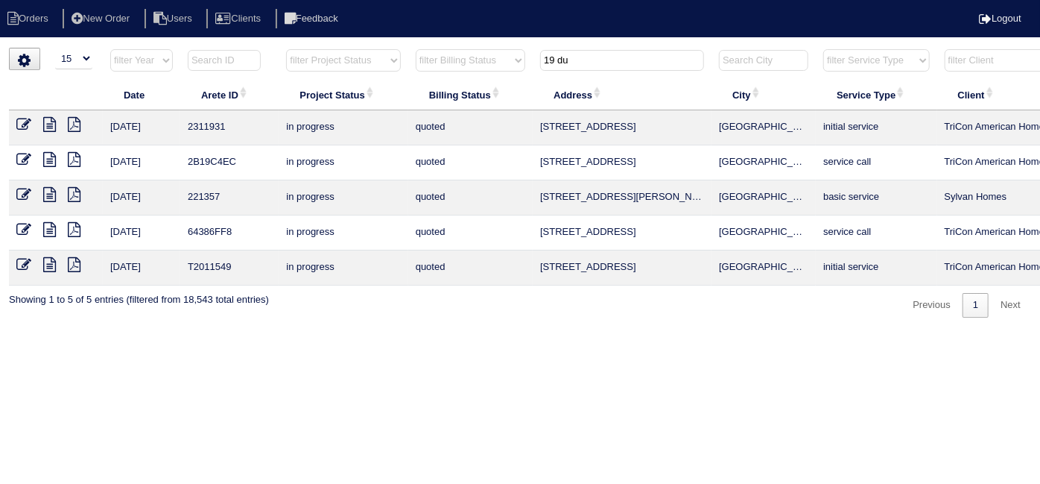
type input "19 du"
click at [48, 121] on icon at bounding box center [49, 124] width 13 height 15
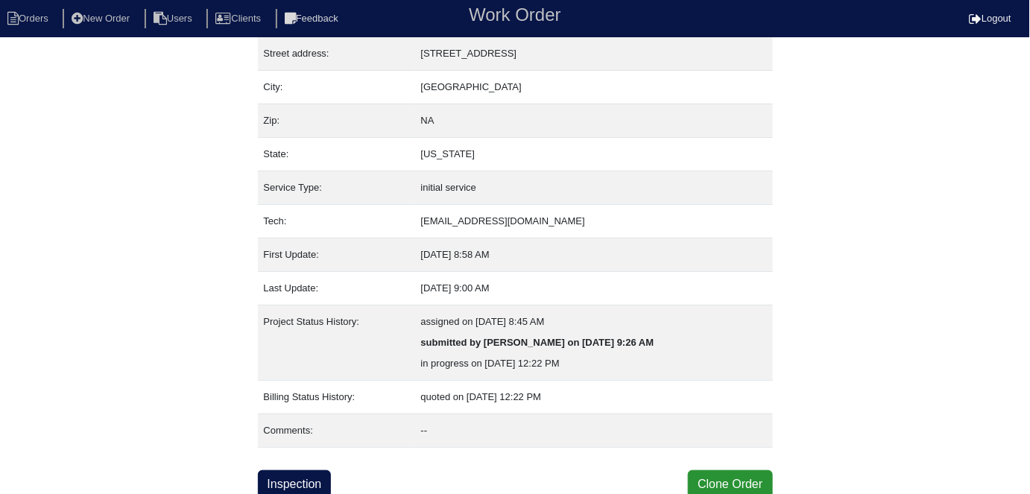
scroll to position [78, 0]
click at [286, 478] on link "Inspection" at bounding box center [295, 483] width 74 height 28
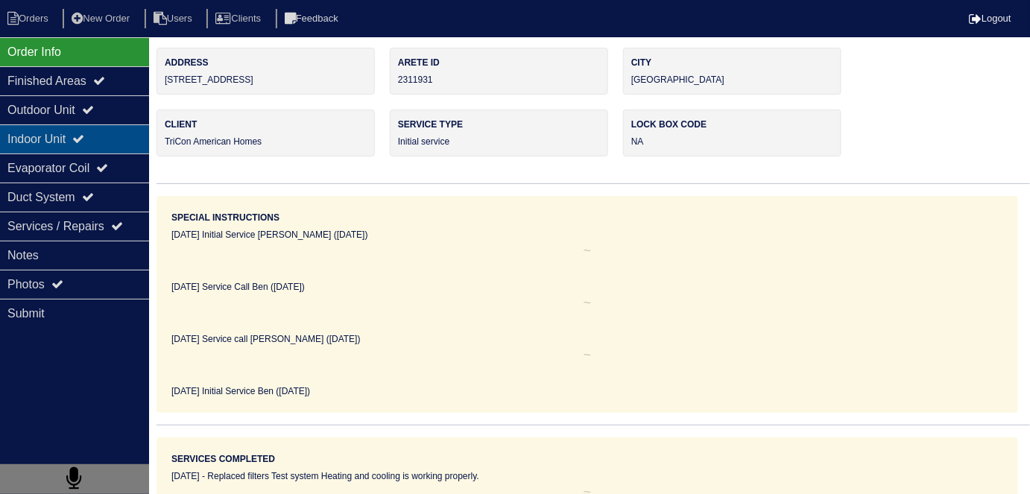
drag, startPoint x: 43, startPoint y: 112, endPoint x: 44, endPoint y: 133, distance: 21.6
click at [43, 113] on div "Outdoor Unit" at bounding box center [74, 109] width 149 height 29
type textarea "2-Filters 16x20 2-Smart Thermostat Nitrogen PVC Coupling Pound of r410a"
type textarea "When I arrived both thermostats were satisfied tested heating and cooling syste…"
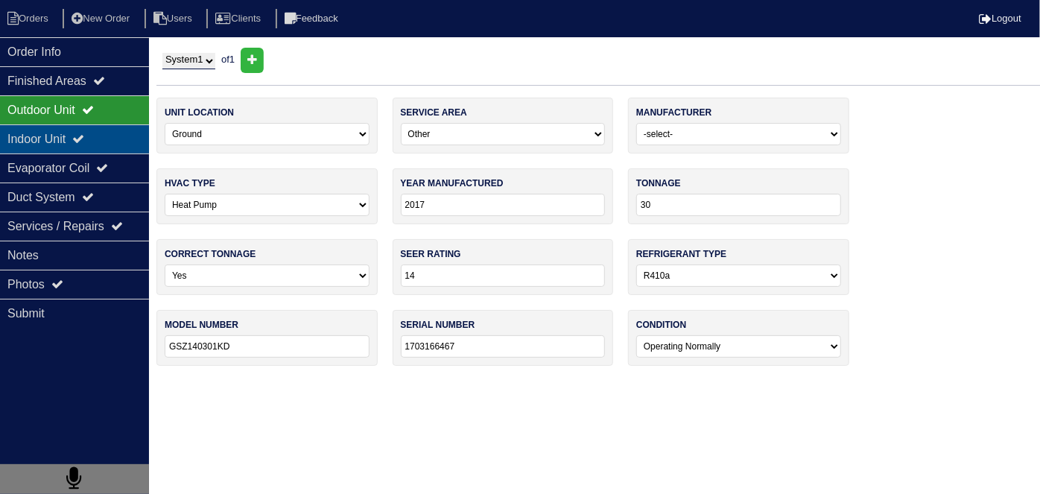
click at [44, 132] on div "Indoor Unit" at bounding box center [74, 138] width 149 height 29
type textarea "2-Filters 16x20 2-Smart Thermostat Nitrogen PVC Coupling Pound of r410a"
type textarea "When I arrived both thermostats were satisfied tested heating and cooling syste…"
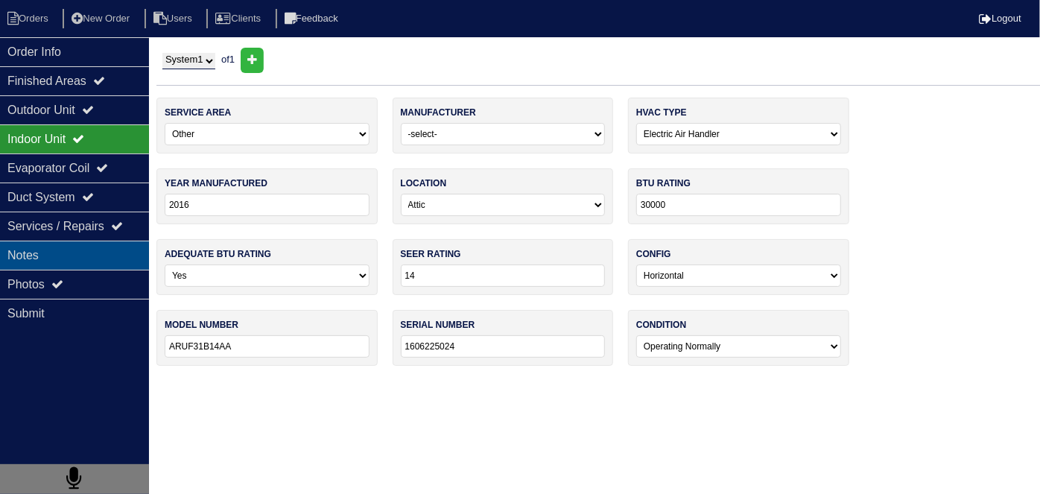
click at [34, 256] on div "Notes" at bounding box center [74, 255] width 149 height 29
type textarea "2-Filters 16x20 2-Smart Thermostat Nitrogen PVC Coupling Pound of r410a"
type textarea "When I arrived both thermostats were satisfied tested heating and cooling syste…"
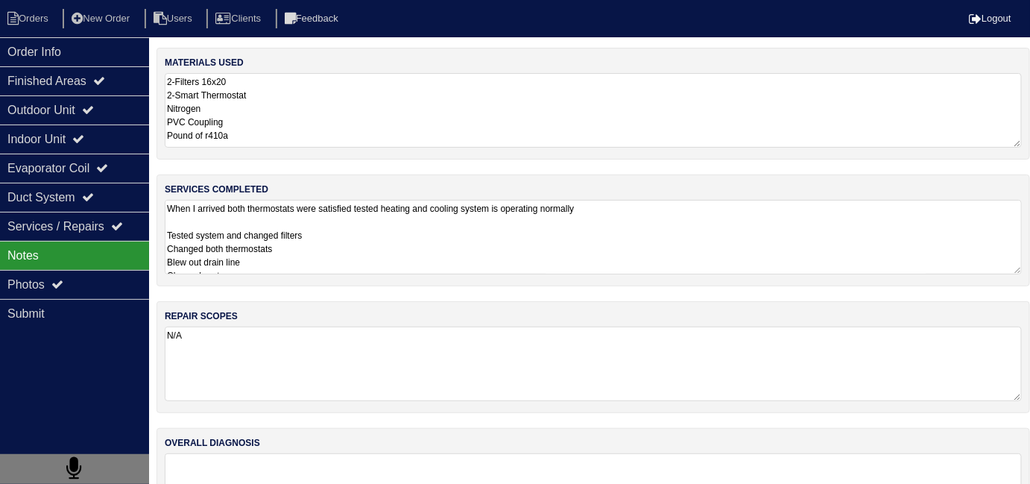
click at [393, 253] on textarea "When I arrived both thermostats were satisfied tested heating and cooling syste…" at bounding box center [593, 237] width 857 height 75
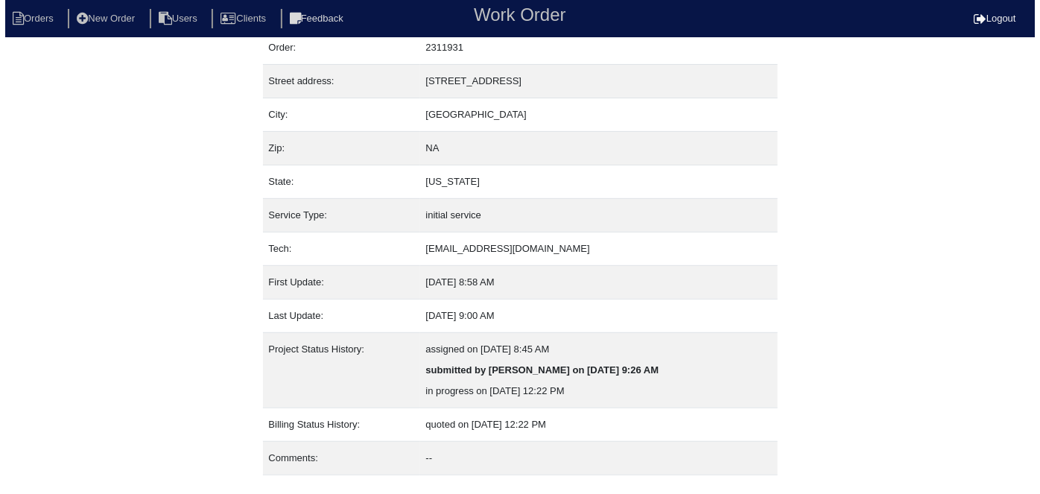
scroll to position [78, 0]
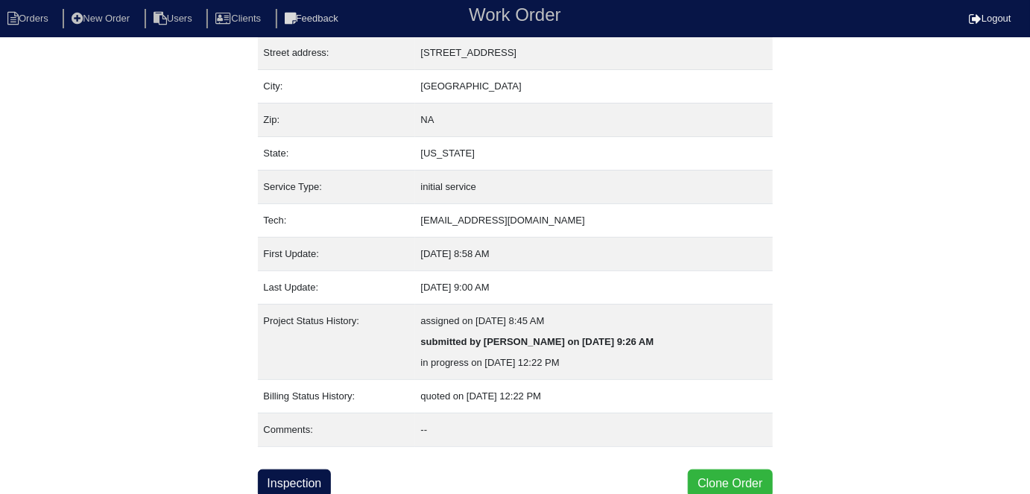
click at [709, 475] on button "Clone Order" at bounding box center [730, 483] width 84 height 28
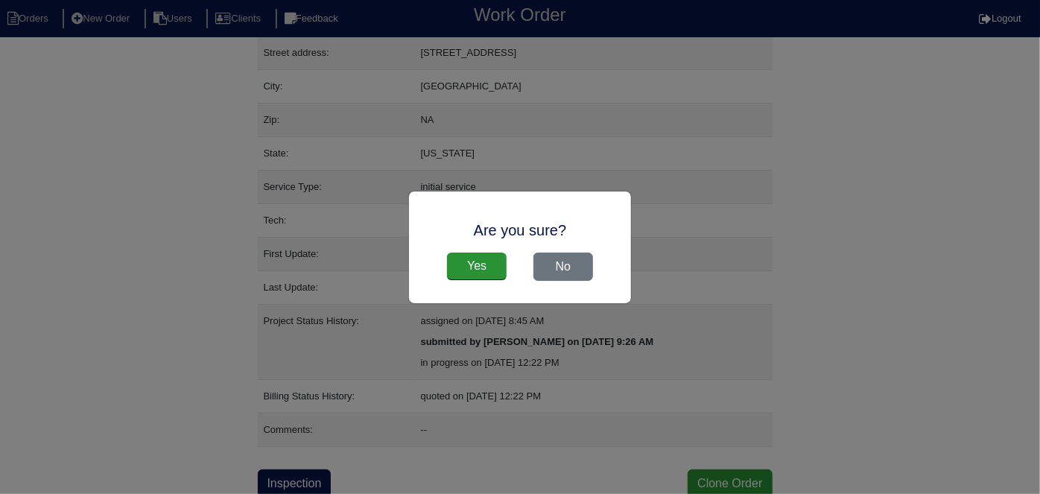
click at [463, 250] on div "Yes No" at bounding box center [520, 266] width 192 height 43
click at [463, 256] on input "Yes" at bounding box center [477, 267] width 60 height 28
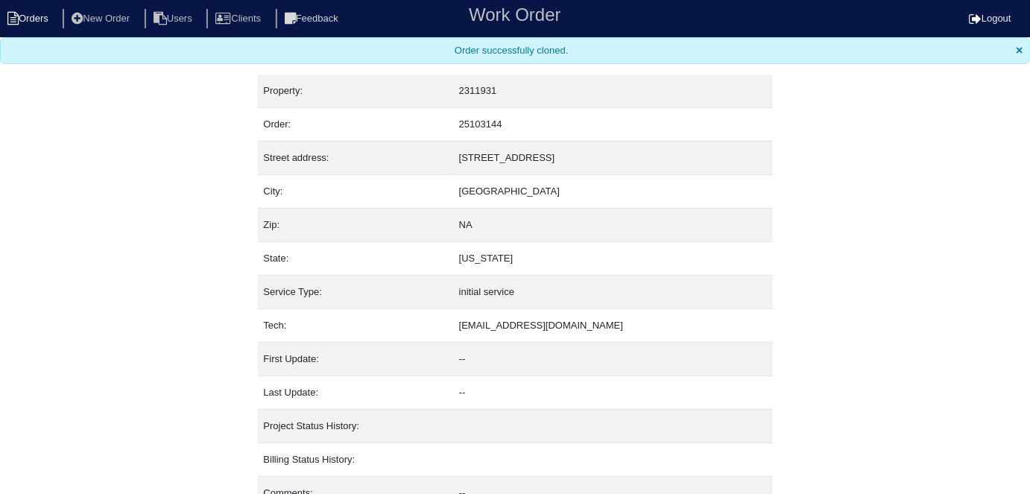
click at [33, 20] on li "Orders" at bounding box center [30, 19] width 60 height 20
select select "15"
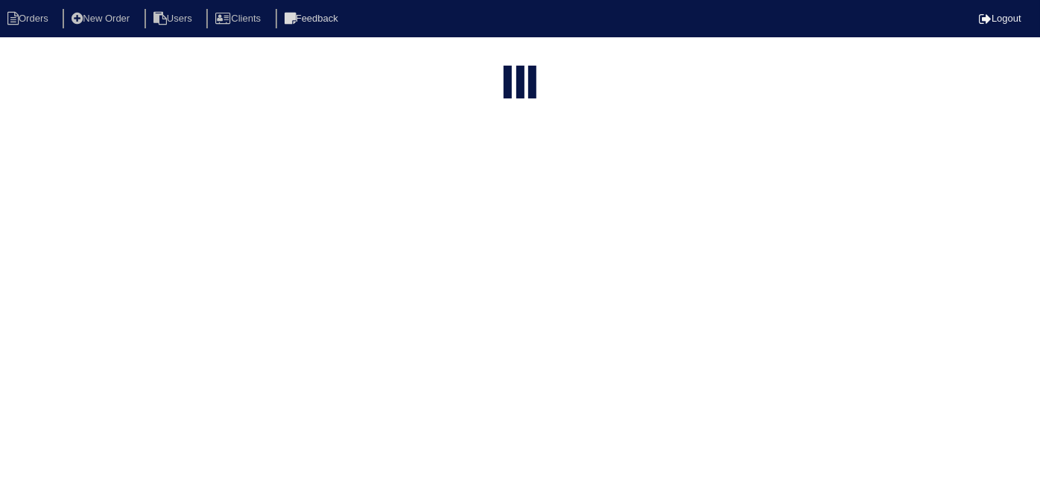
type input "19 du"
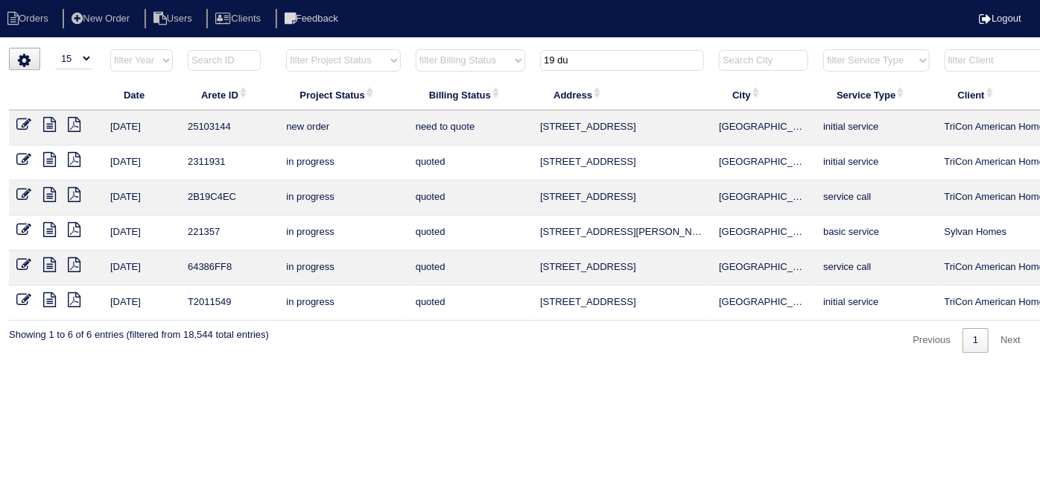
click at [28, 122] on icon at bounding box center [23, 124] width 15 height 15
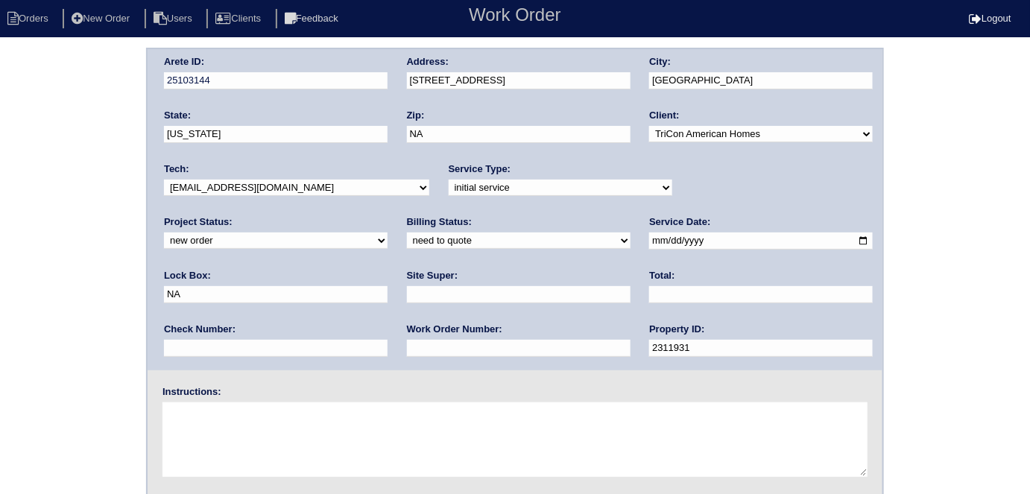
click at [407, 351] on input "text" at bounding box center [519, 348] width 224 height 17
type input "537558"
click at [407, 297] on input "text" at bounding box center [519, 294] width 224 height 17
type input "Darryl Glover"
drag, startPoint x: 669, startPoint y: 242, endPoint x: 439, endPoint y: 213, distance: 232.1
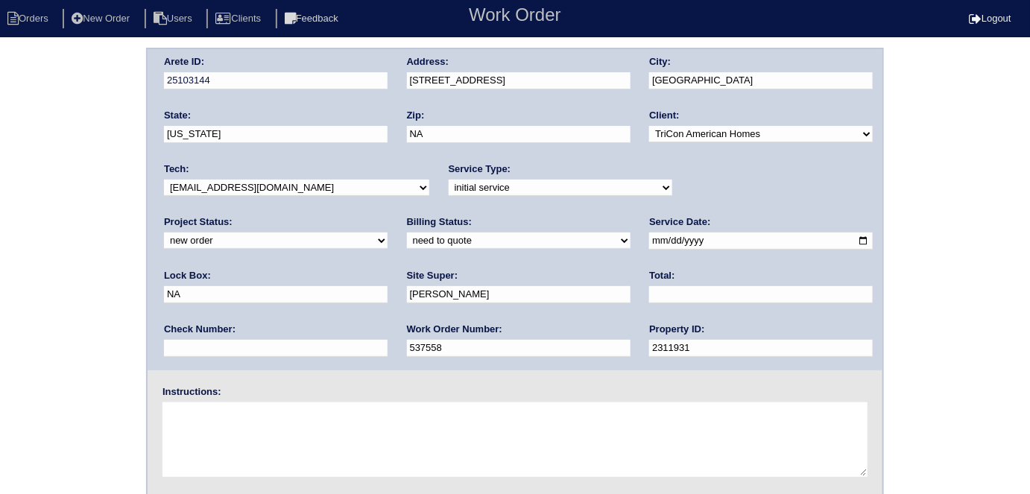
click at [502, 224] on div "Arete ID: 25103144 Address: 19 Dusty Drive City: Cartersville State: Georgia Zi…" at bounding box center [515, 209] width 735 height 321
click at [209, 434] on textarea at bounding box center [514, 439] width 705 height 75
type textarea "Install smart tstats if needed"
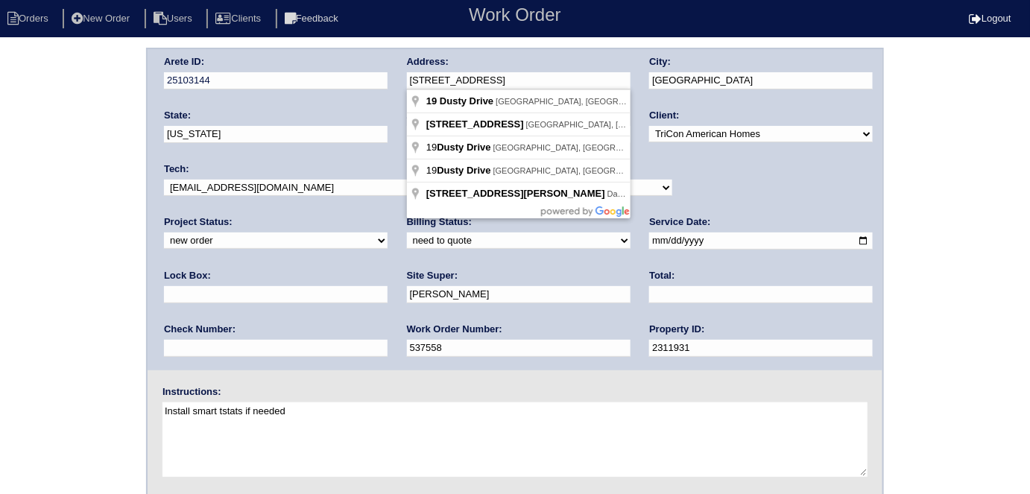
click at [374, 86] on div "Arete ID: 25103144 Address: 19 Dusty Drive City: Cartersville State: Georgia Zi…" at bounding box center [515, 209] width 735 height 321
drag, startPoint x: 51, startPoint y: 231, endPoint x: 77, endPoint y: 292, distance: 66.4
click at [51, 231] on div "Arete ID: 25103144 Address: 19 Dusty Drive City: Cartersville State: Georgia Zi…" at bounding box center [515, 349] width 1030 height 603
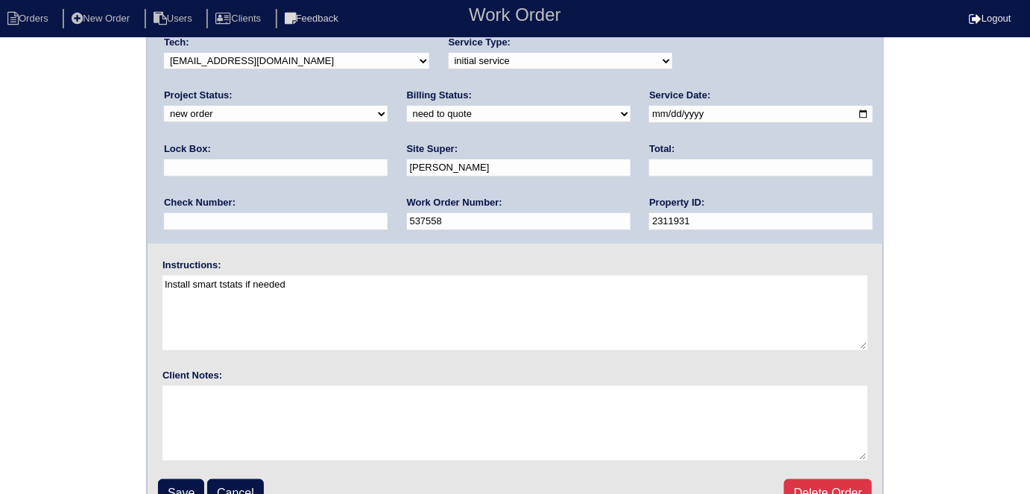
scroll to position [153, 0]
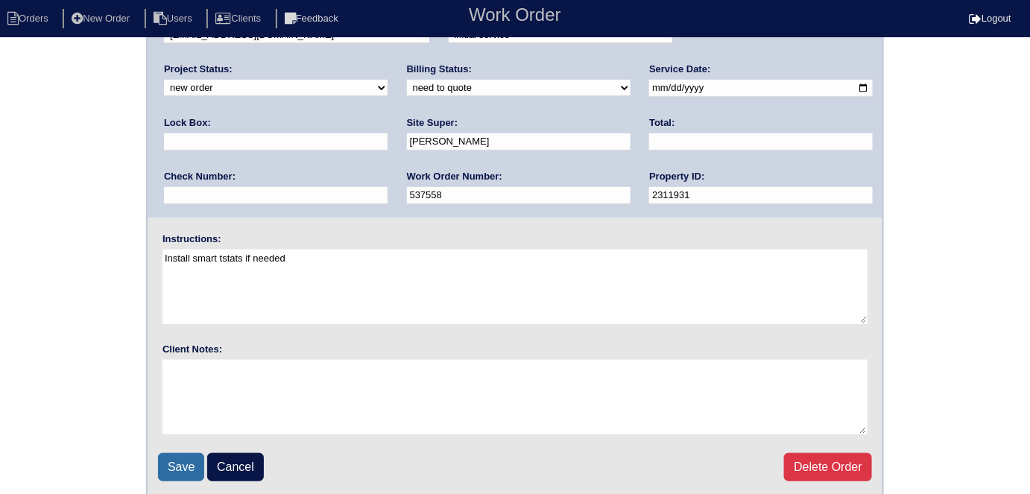
click at [174, 459] on input "Save" at bounding box center [181, 467] width 46 height 28
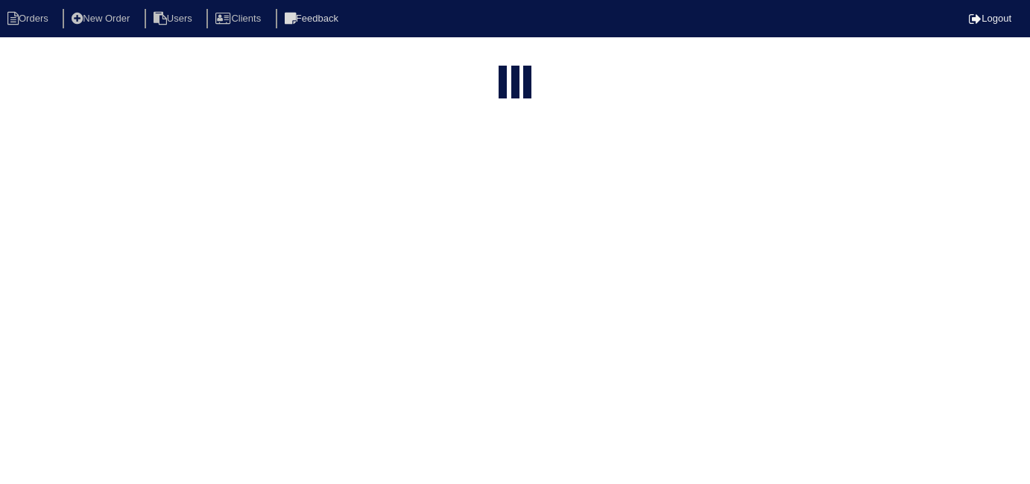
select select "15"
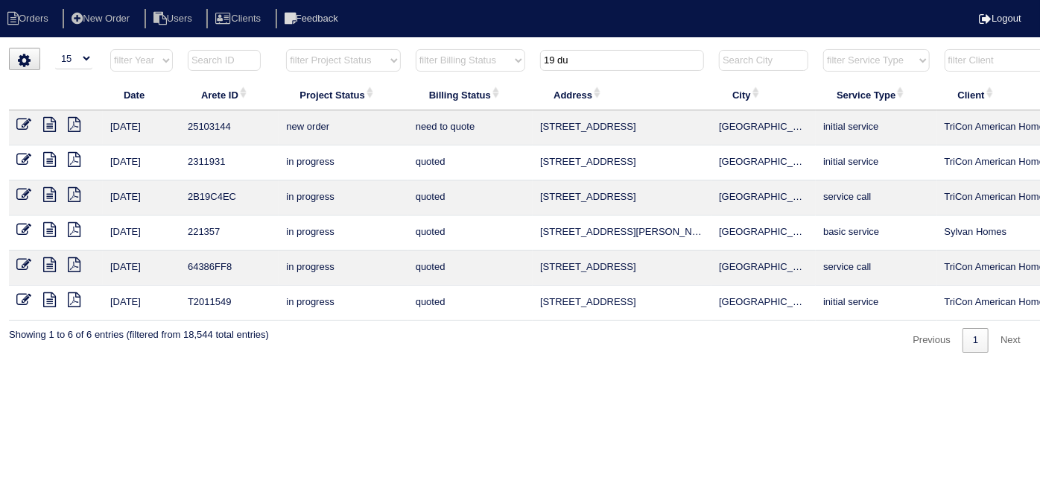
drag, startPoint x: 629, startPoint y: 60, endPoint x: 0, endPoint y: 7, distance: 631.1
click at [0, 48] on body "Orders New Order Users Clients Feedback Logout Orders New Order Users Clients M…" at bounding box center [520, 200] width 1040 height 305
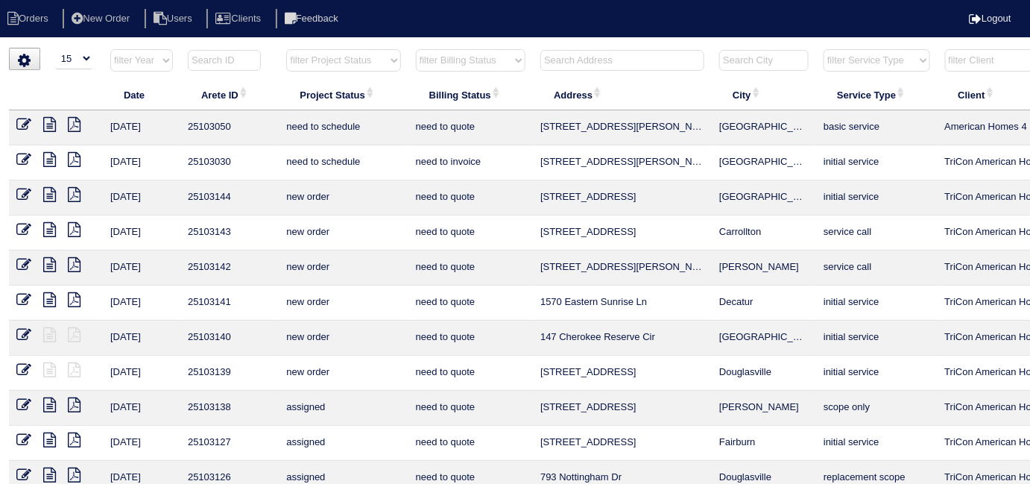
click at [594, 60] on input "text" at bounding box center [622, 60] width 164 height 21
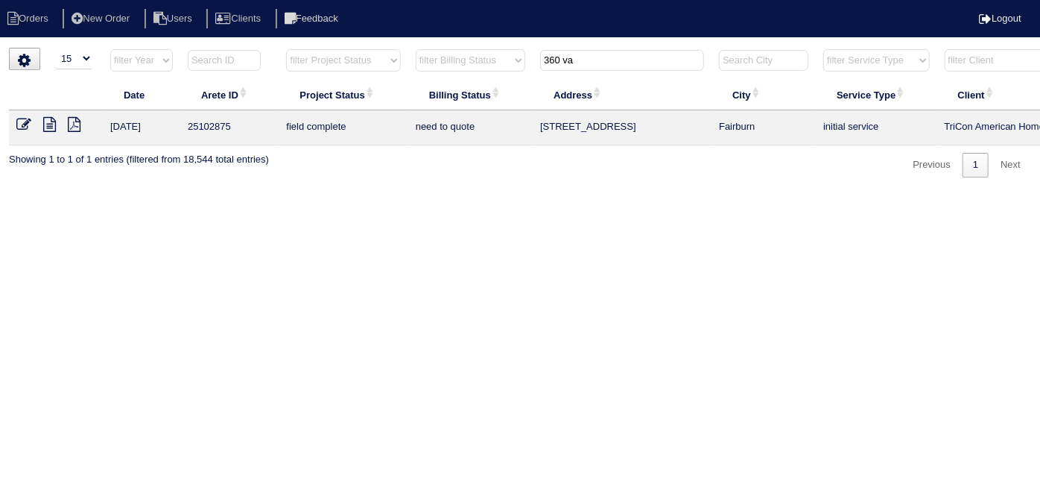
type input "360 va"
click at [48, 130] on icon at bounding box center [49, 124] width 13 height 15
click at [75, 118] on icon at bounding box center [74, 124] width 13 height 15
click at [49, 133] on td at bounding box center [56, 127] width 94 height 35
click at [49, 131] on icon at bounding box center [49, 124] width 13 height 15
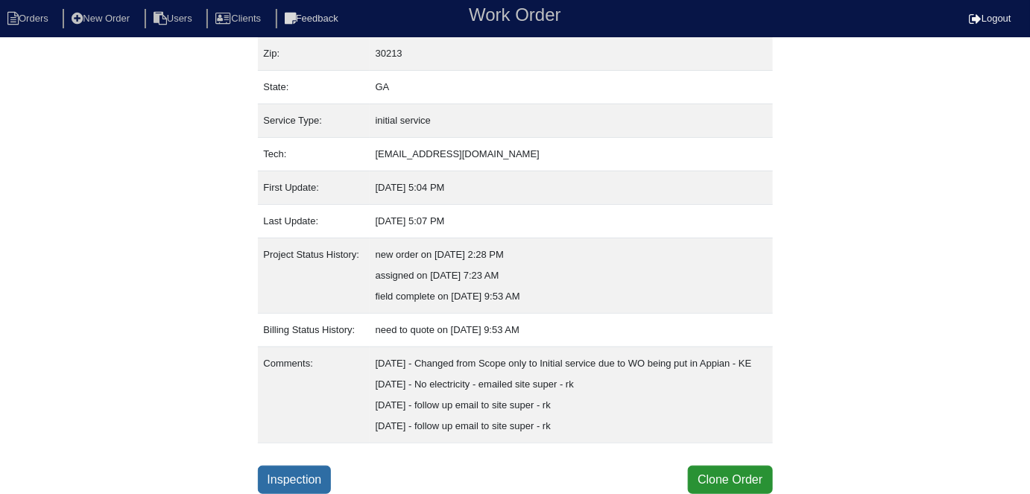
scroll to position [162, 0]
click at [322, 475] on link "Inspection" at bounding box center [295, 480] width 74 height 28
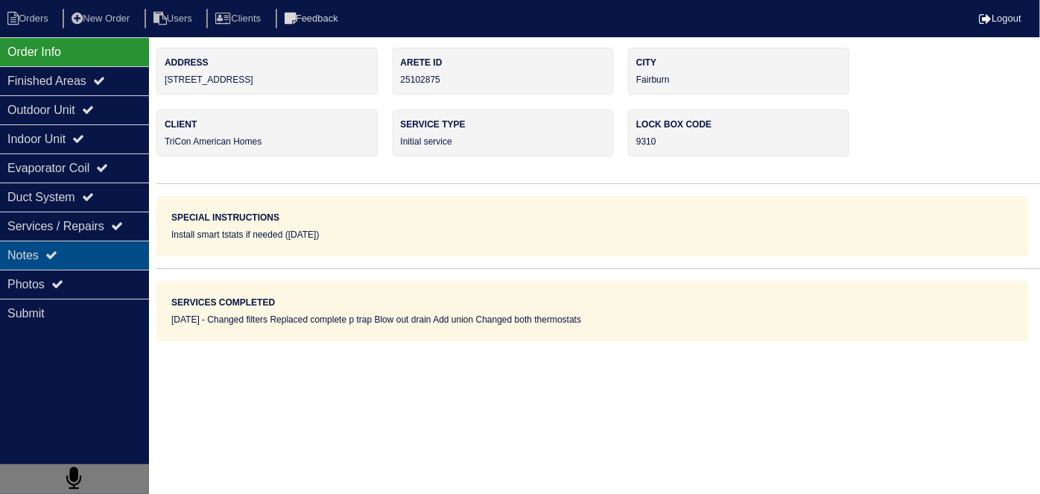
click at [28, 261] on div "Notes" at bounding box center [74, 255] width 149 height 29
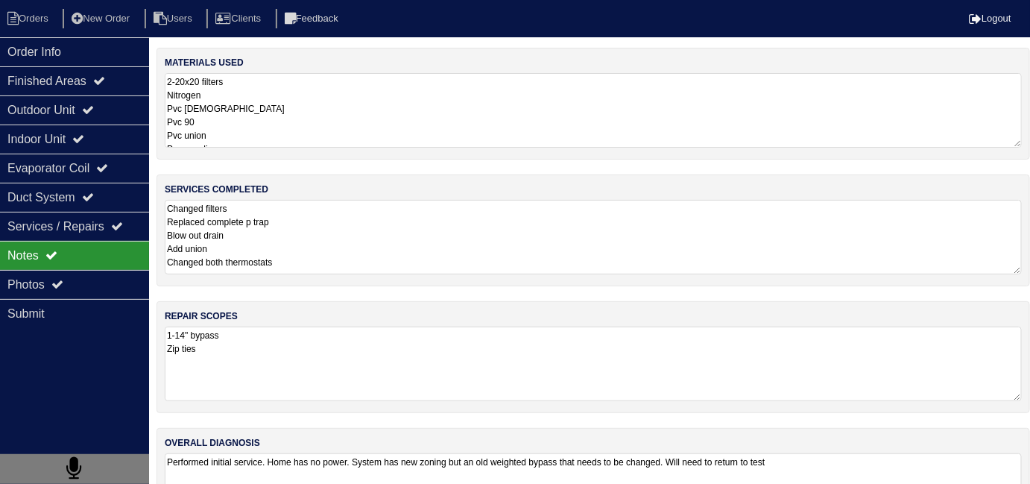
click at [374, 238] on textarea "Changed filters Replaced complete p trap Blow out drain Add union Changed both …" at bounding box center [593, 237] width 857 height 75
click at [889, 463] on textarea "Performed initial service. Home has no power. System has new zoning but an old …" at bounding box center [593, 489] width 857 height 75
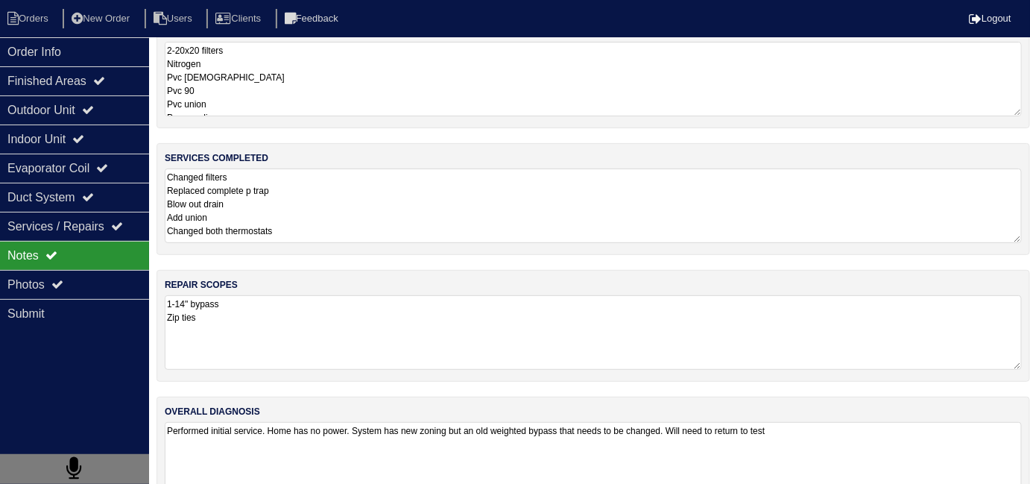
scroll to position [66, 0]
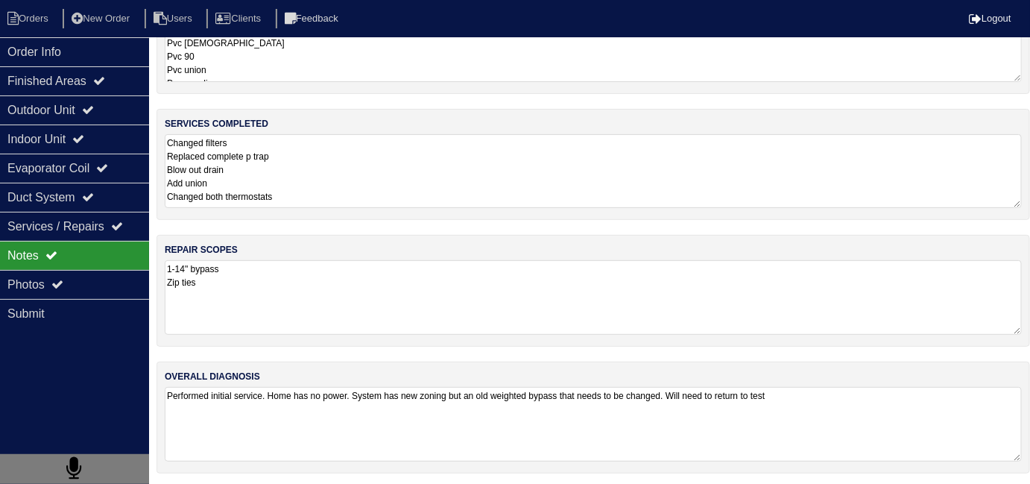
click at [363, 165] on textarea "Changed filters Replaced complete p trap Blow out drain Add union Changed both …" at bounding box center [593, 171] width 857 height 74
click at [370, 307] on textarea "1-14" bypass Zip ties" at bounding box center [593, 298] width 857 height 74
click at [839, 457] on div "overall diagnosis Performed initial service. Home has no power. System has new …" at bounding box center [592, 418] width 873 height 112
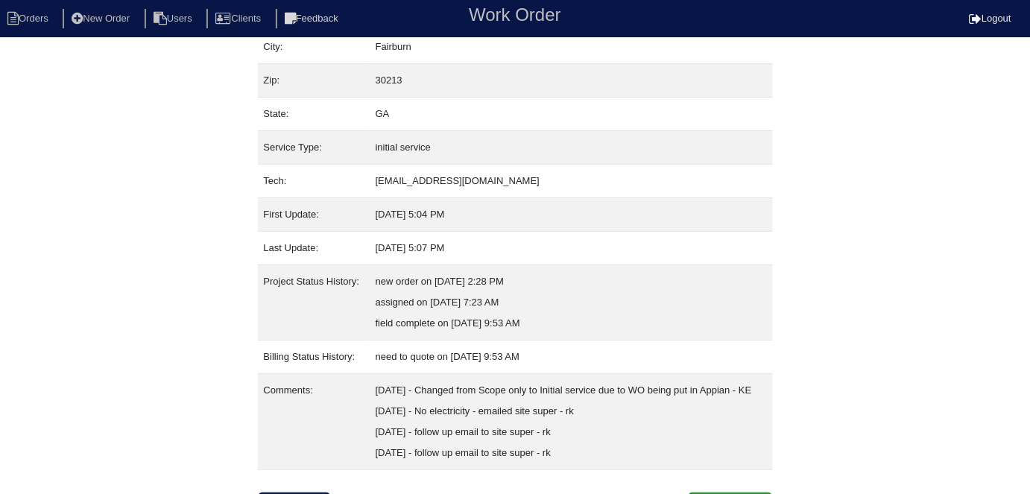
scroll to position [162, 0]
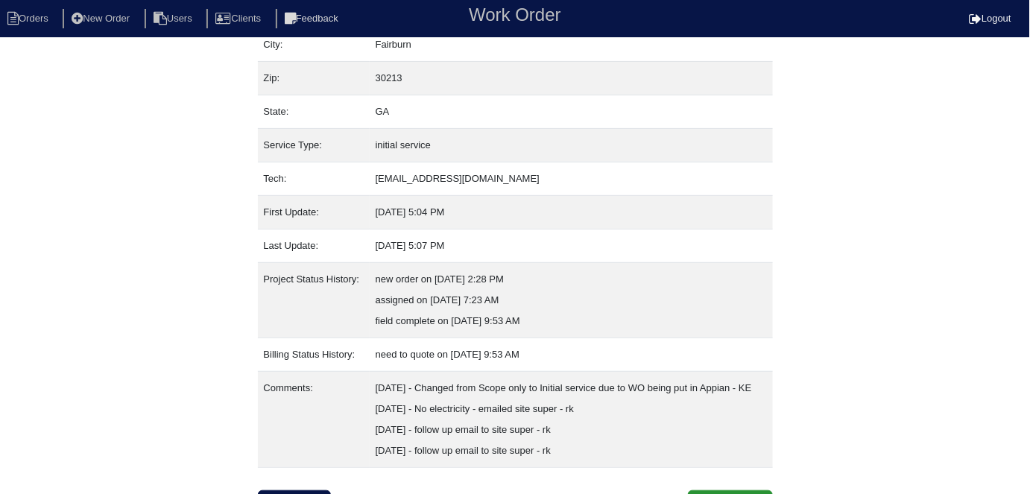
scroll to position [162, 0]
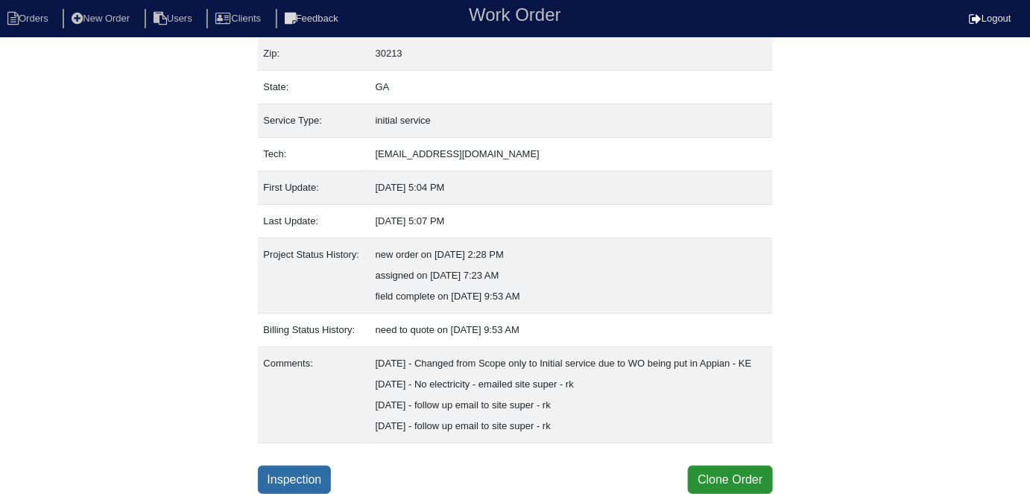
click at [305, 480] on link "Inspection" at bounding box center [295, 480] width 74 height 28
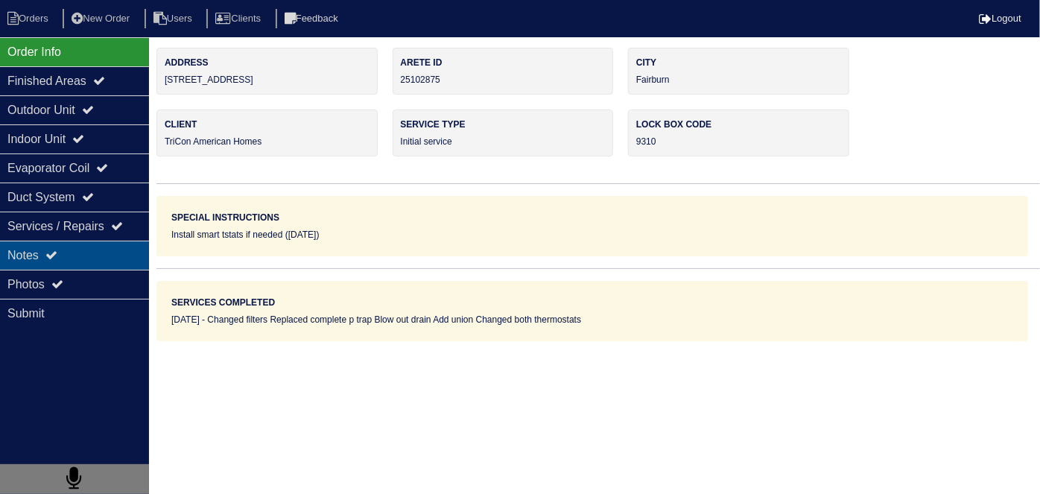
click at [67, 261] on div "Notes" at bounding box center [74, 255] width 149 height 29
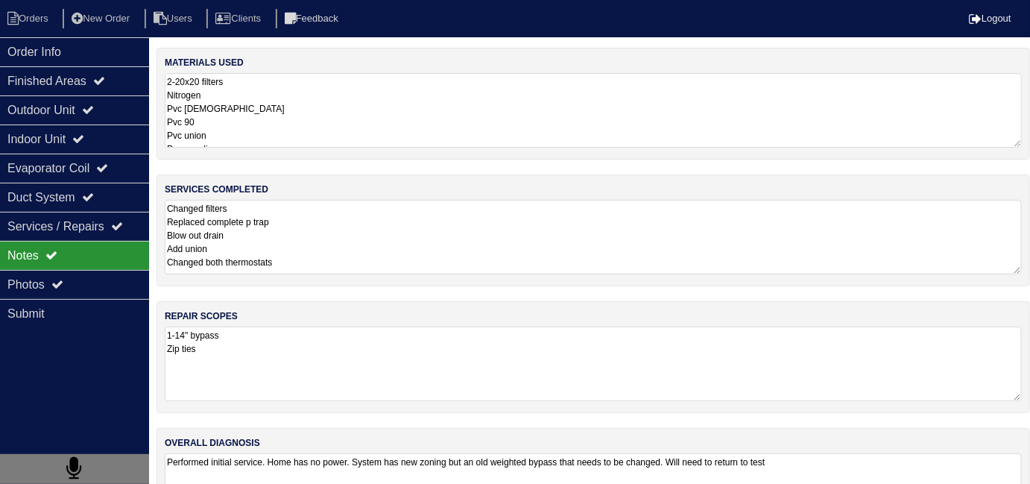
click at [299, 244] on textarea "Changed filters Replaced complete p trap Blow out drain Add union Changed both …" at bounding box center [593, 237] width 857 height 75
click at [397, 376] on textarea "1-14" bypass Zip ties" at bounding box center [593, 363] width 857 height 75
click at [876, 456] on textarea "Performed initial service. Home has no power. System has new zoning but an old …" at bounding box center [593, 489] width 857 height 75
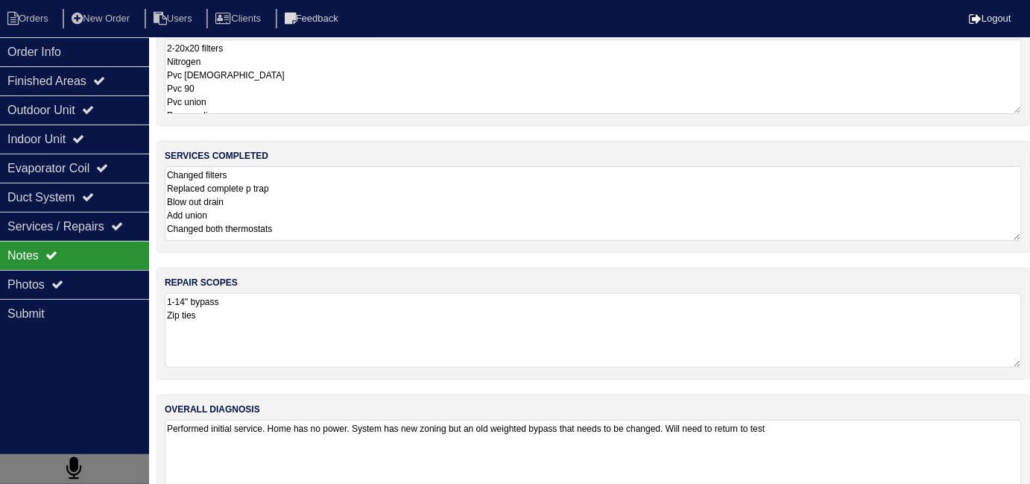
scroll to position [66, 0]
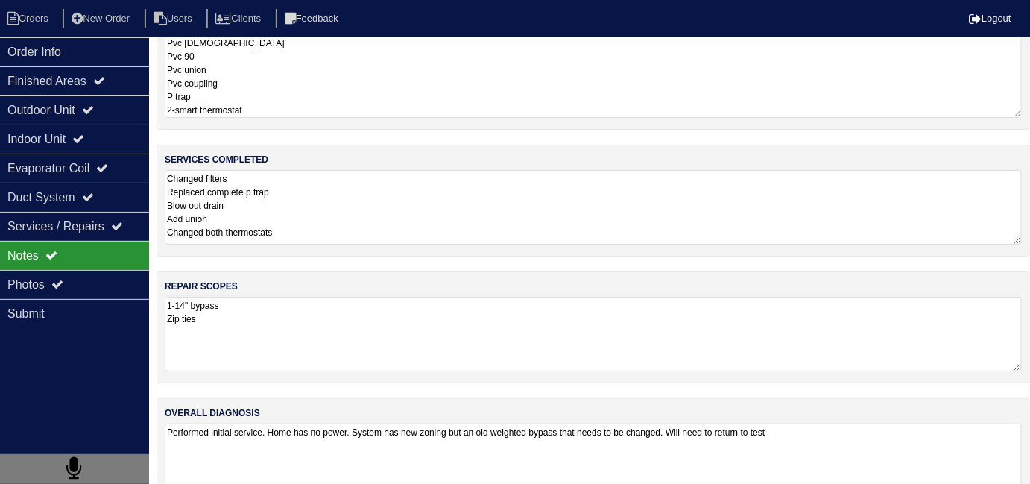
click at [384, 70] on textarea "2-20x20 filters Nitrogen Pvc male Pvc 90 Pvc union Pvc coupling P trap 2-smart …" at bounding box center [593, 62] width 857 height 110
click at [384, 173] on textarea "Changed filters Replaced complete p trap Blow out drain Add union Changed both …" at bounding box center [593, 207] width 857 height 75
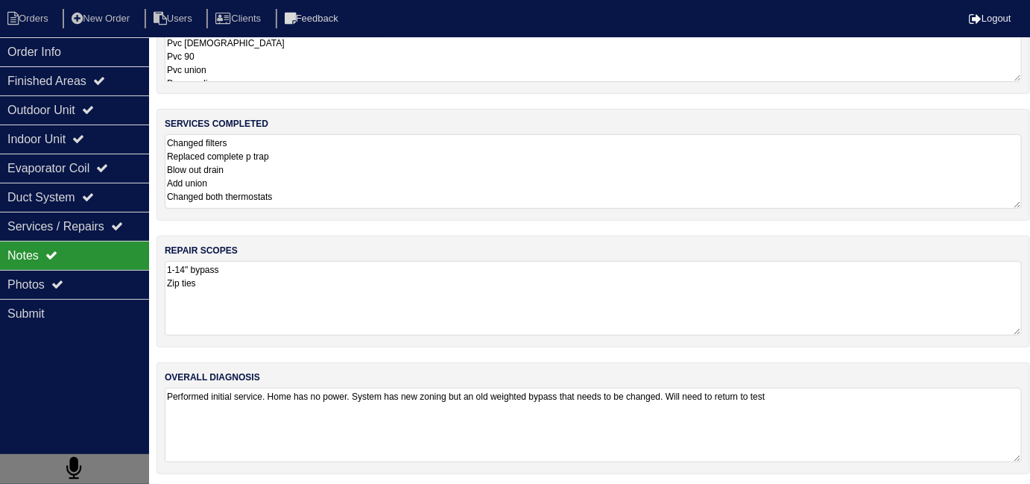
click at [314, 186] on textarea "Changed filters Replaced complete p trap Blow out drain Add union Changed both …" at bounding box center [593, 171] width 857 height 75
click at [22, 24] on li "Orders" at bounding box center [30, 19] width 60 height 20
click at [39, 22] on li "Orders" at bounding box center [30, 19] width 60 height 20
select select "15"
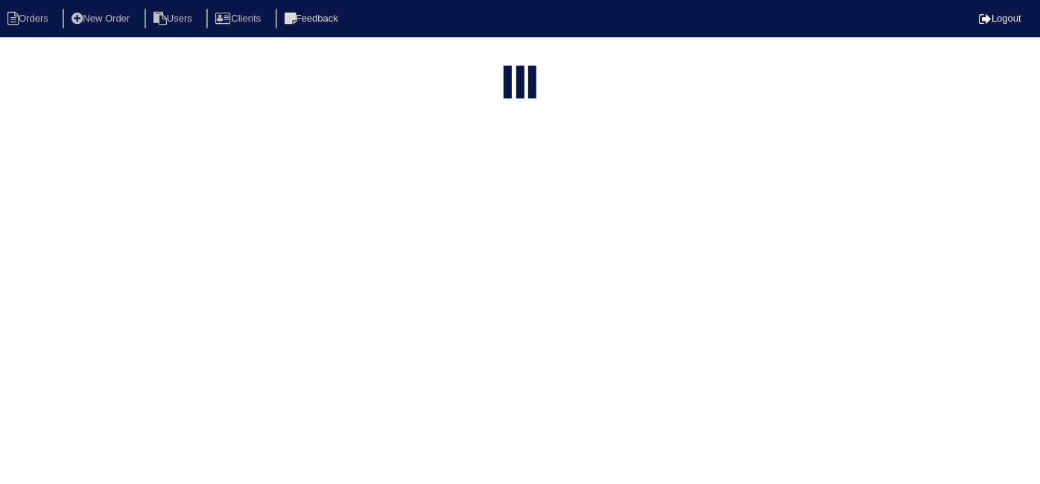
type input "360 va"
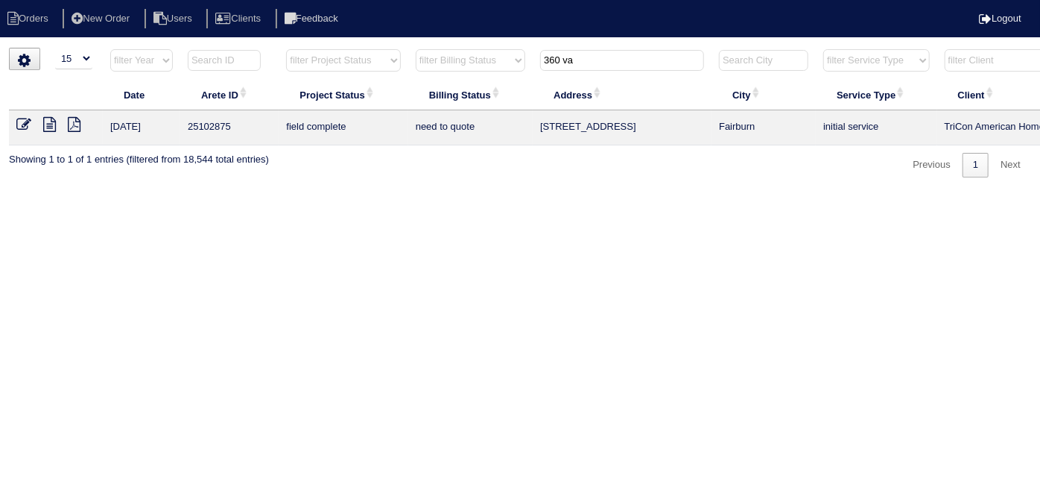
click at [45, 124] on icon at bounding box center [49, 124] width 13 height 15
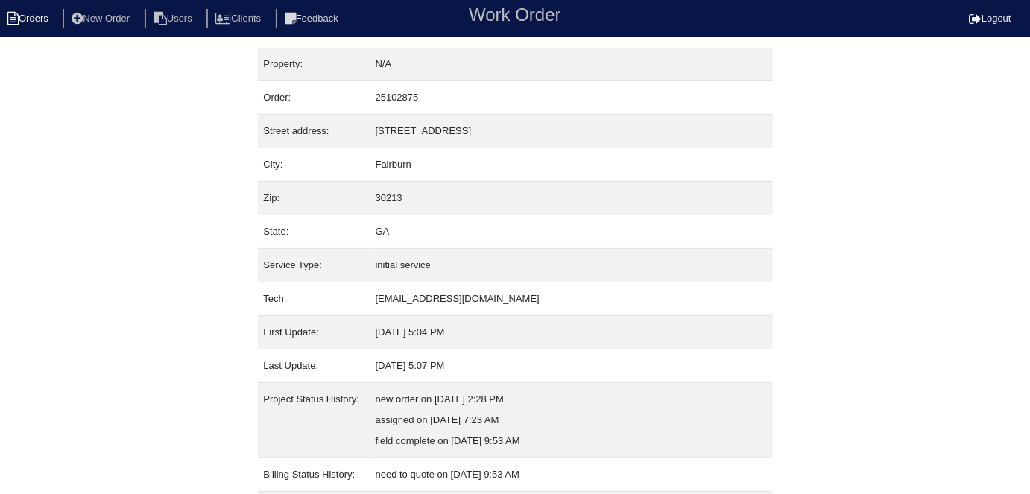
click at [37, 24] on li "Orders" at bounding box center [30, 19] width 60 height 20
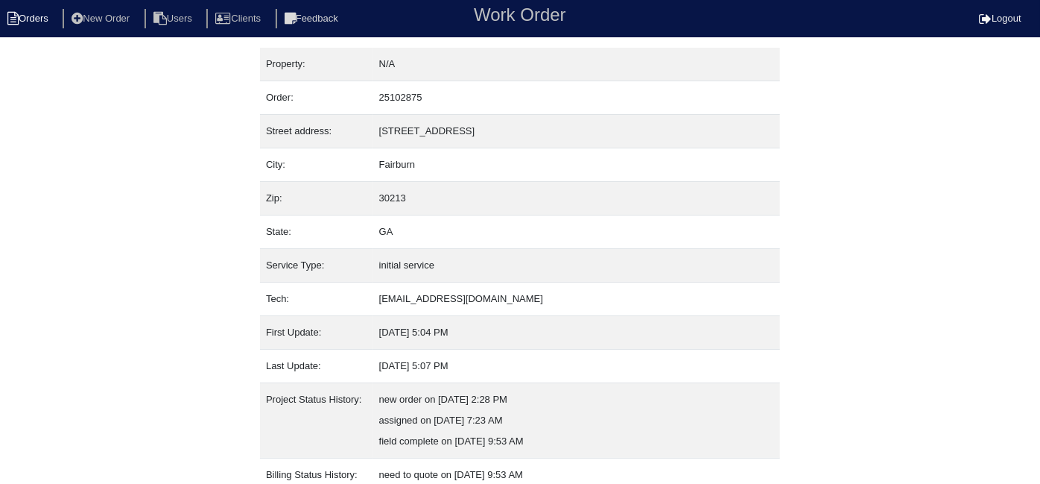
select select "15"
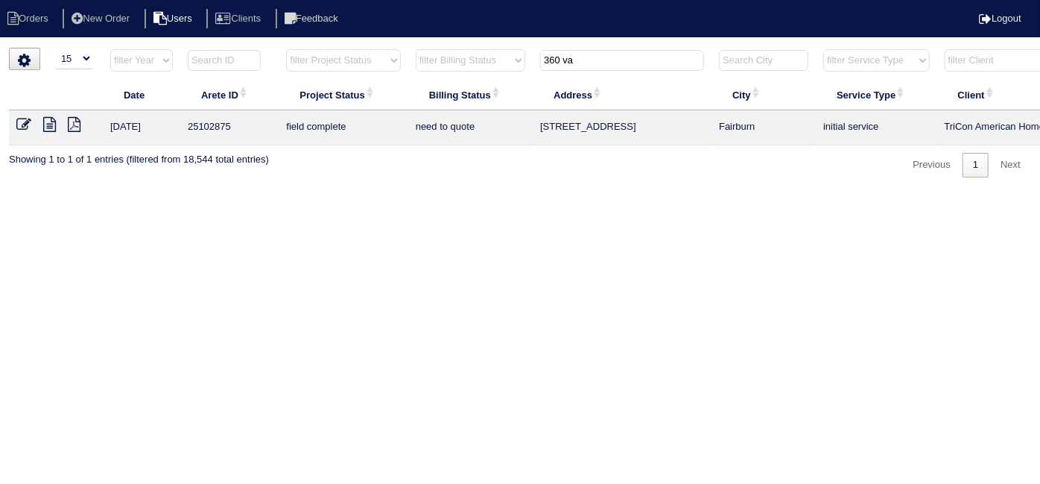
drag, startPoint x: 591, startPoint y: 66, endPoint x: 218, endPoint y: 28, distance: 375.1
click at [371, 64] on tr "filter Year -- Any Year -- 2025 2024 2023 2022 2021 2020 2019 filter Project St…" at bounding box center [654, 63] width 1291 height 31
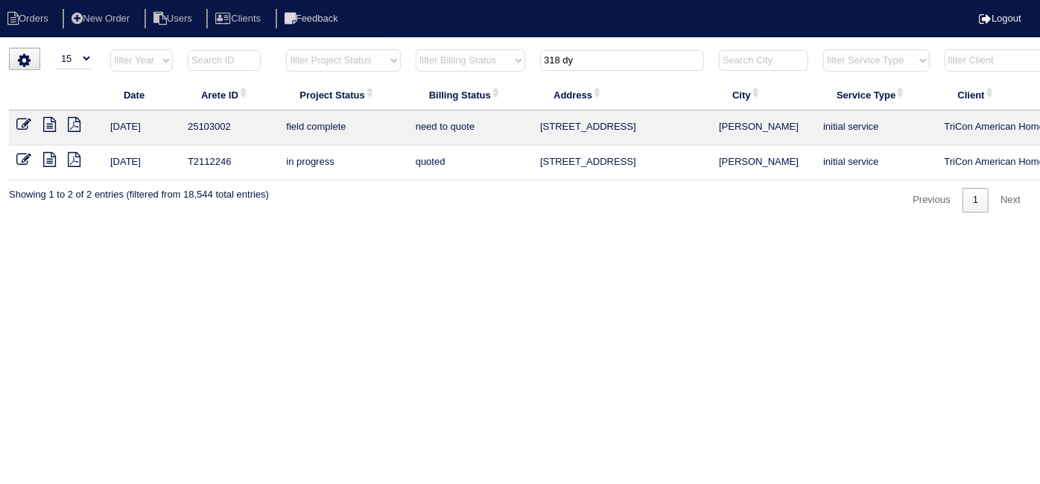
type input "318 dy"
click at [46, 121] on icon at bounding box center [49, 124] width 13 height 15
click at [20, 124] on icon at bounding box center [23, 124] width 15 height 15
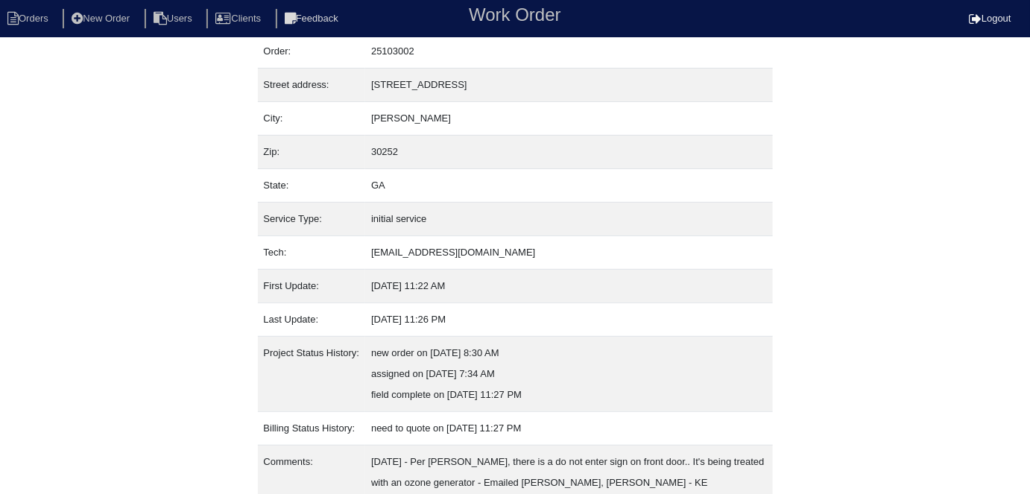
scroll to position [99, 0]
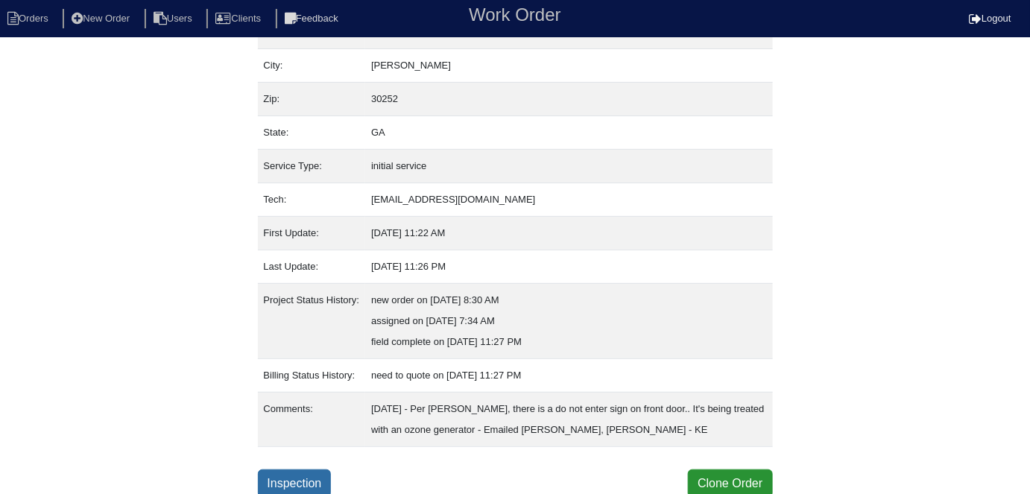
click at [311, 471] on link "Inspection" at bounding box center [295, 483] width 74 height 28
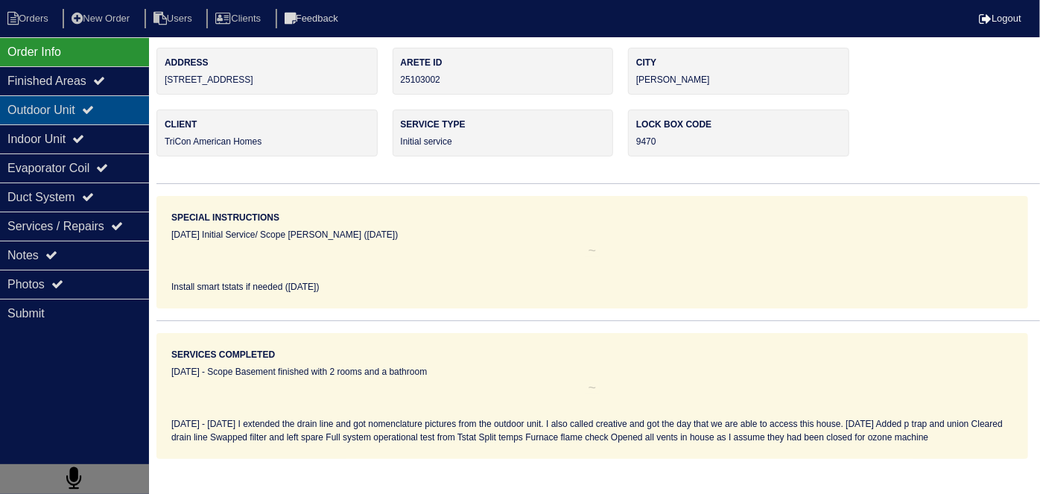
click at [94, 114] on icon at bounding box center [88, 110] width 12 height 12
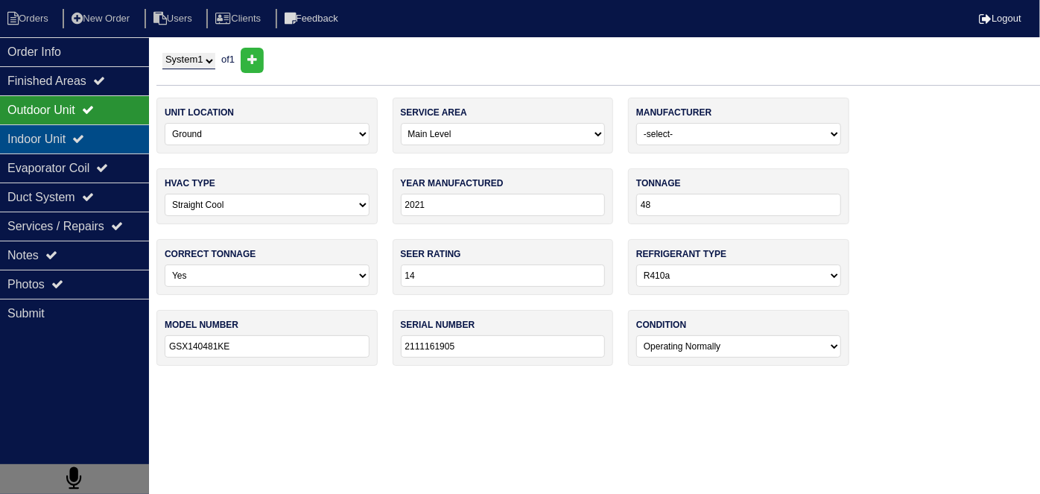
click at [98, 136] on div "Indoor Unit" at bounding box center [74, 138] width 149 height 29
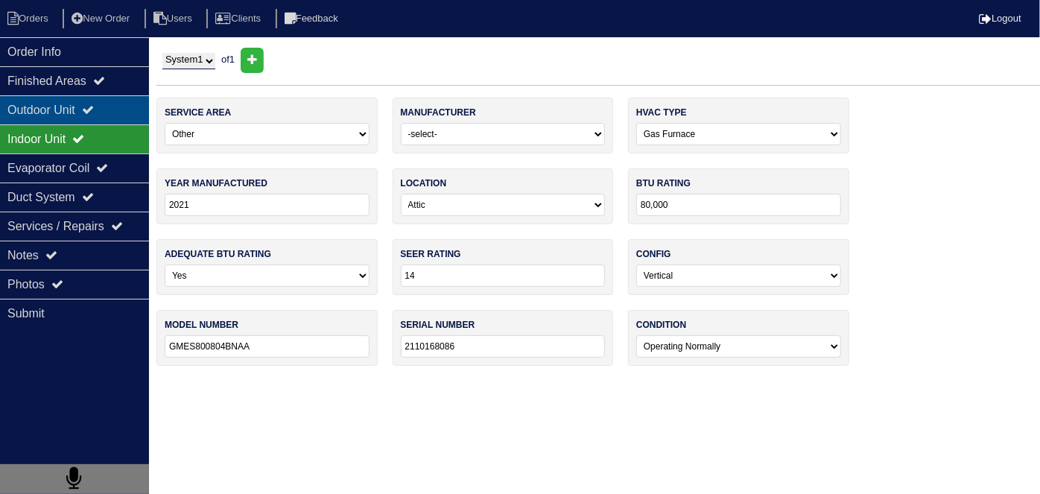
click at [87, 115] on div "Outdoor Unit" at bounding box center [74, 109] width 149 height 29
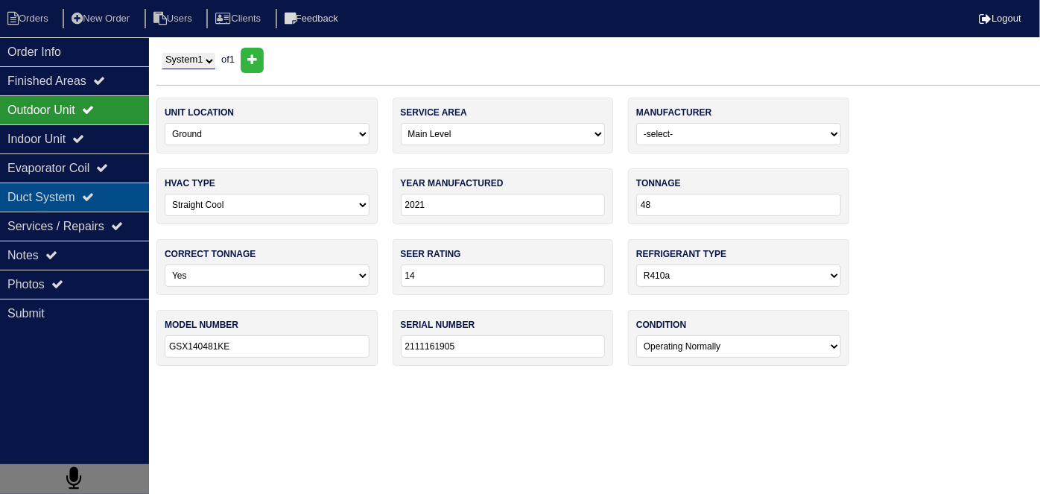
click at [66, 203] on div "Duct System" at bounding box center [74, 197] width 149 height 29
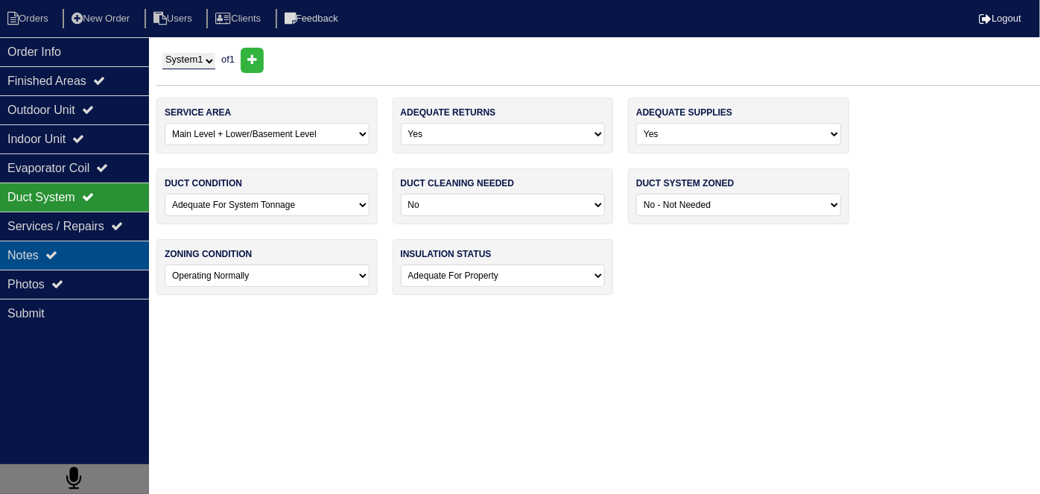
click at [45, 244] on div "Notes" at bounding box center [74, 255] width 149 height 29
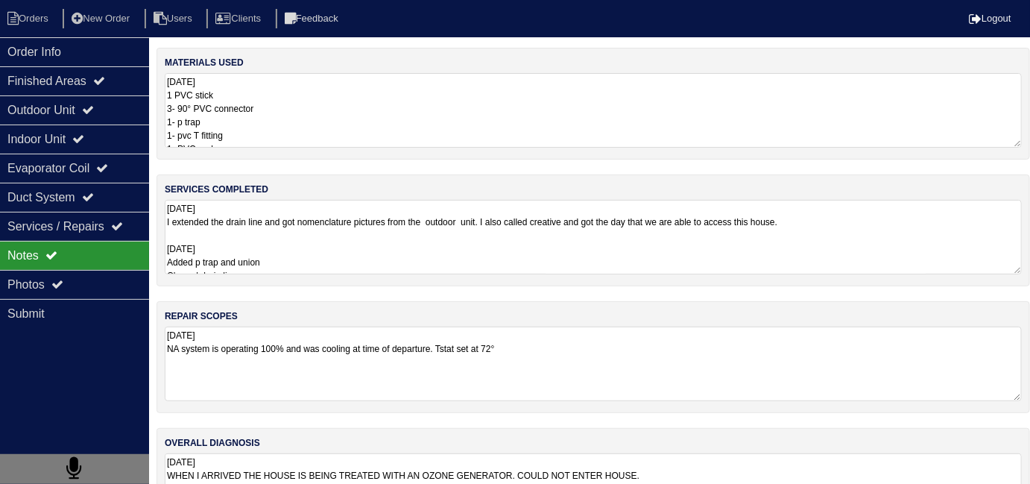
click at [427, 244] on textarea "8.20.25 I extended the drain line and got nomenclature pictures from the outdoo…" at bounding box center [593, 237] width 857 height 75
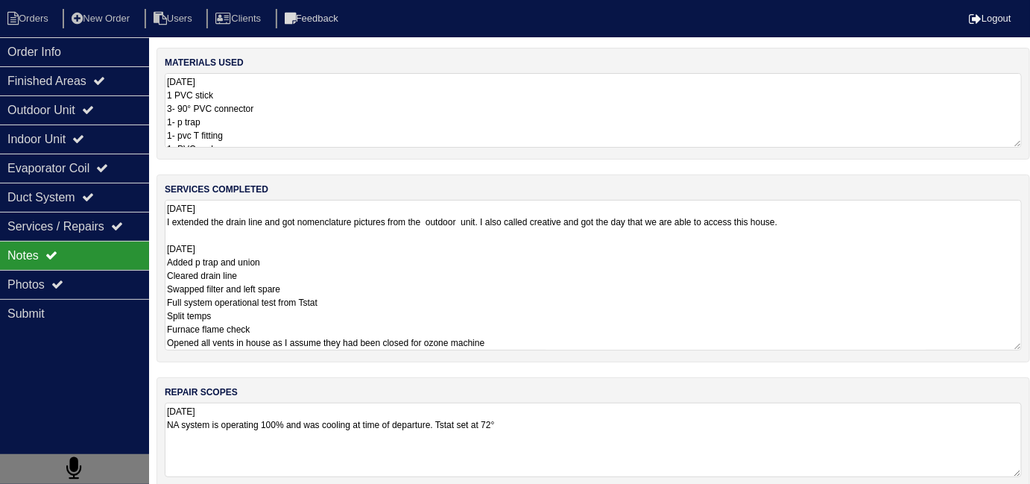
click at [429, 249] on textarea "8.20.25 I extended the drain line and got nomenclature pictures from the outdoo…" at bounding box center [593, 275] width 857 height 151
click at [434, 256] on textarea "8.20.25 I extended the drain line and got nomenclature pictures from the outdoo…" at bounding box center [593, 275] width 857 height 151
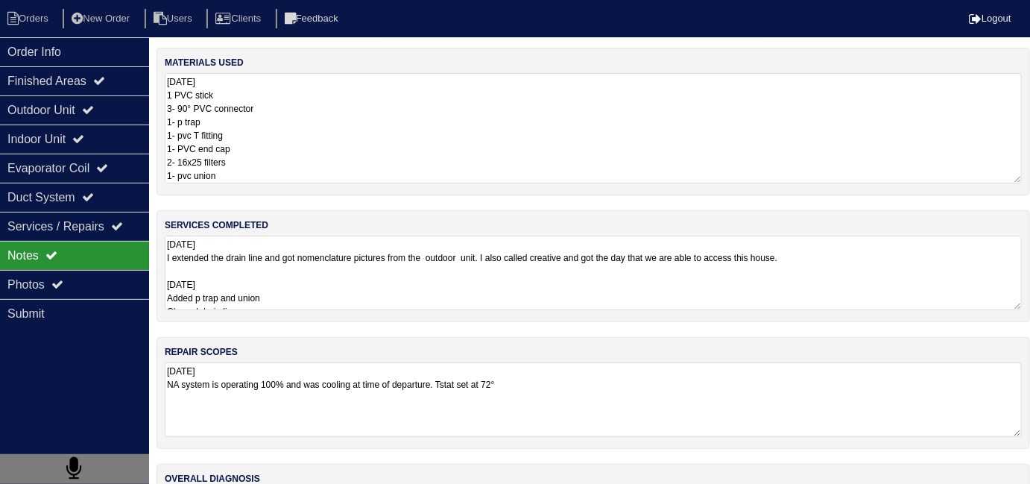
click at [411, 125] on textarea "8.25.25 1 PVC stick 3- 90° PVC connector 1- p trap 1- pvc T fitting 1- PVC end …" at bounding box center [593, 128] width 857 height 110
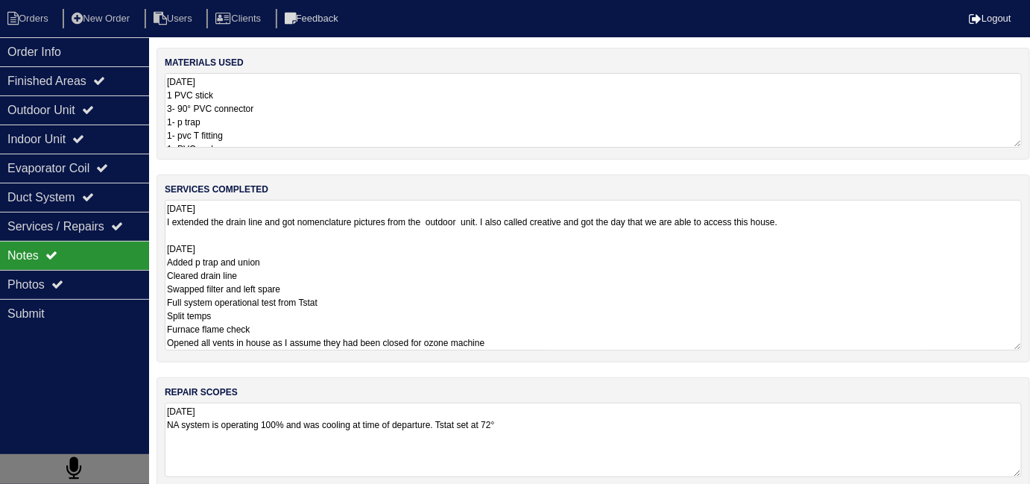
click at [426, 279] on textarea "8.20.25 I extended the drain line and got nomenclature pictures from the outdoo…" at bounding box center [593, 275] width 857 height 151
click at [498, 110] on textarea "8.25.25 1 PVC stick 3- 90° PVC connector 1- p trap 1- pvc T fitting 1- PVC end …" at bounding box center [593, 110] width 857 height 75
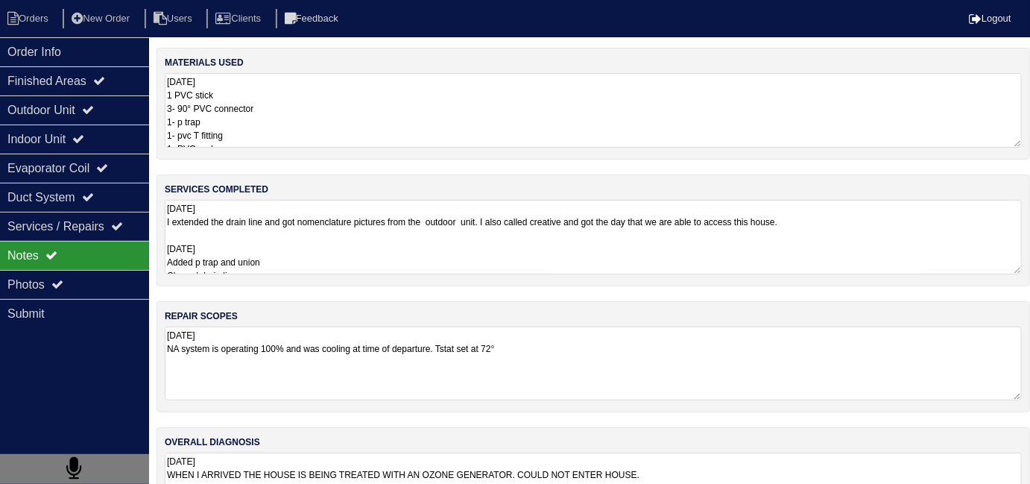
click at [713, 394] on textarea "8.25.25 NA system is operating 100% and was cooling at time of departure. Tstat…" at bounding box center [593, 363] width 857 height 74
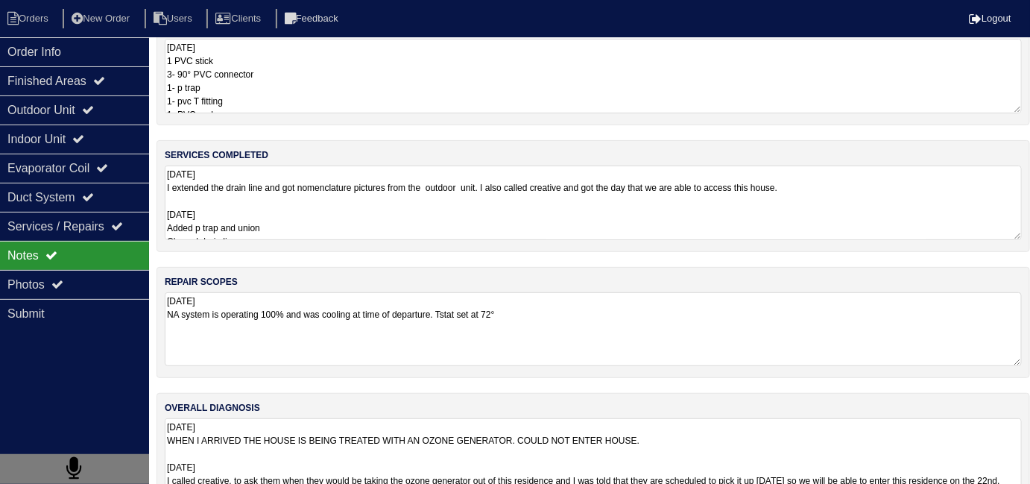
scroll to position [66, 0]
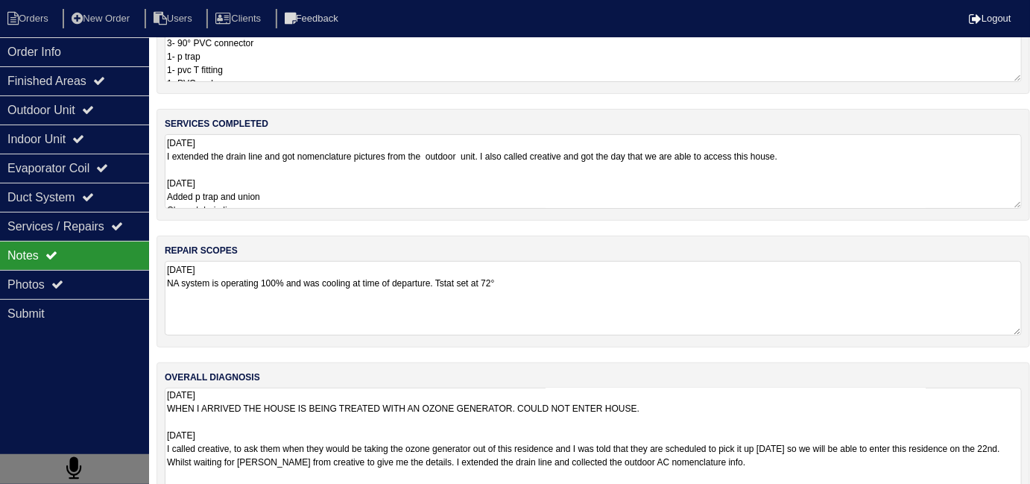
click at [726, 446] on textarea "8/19/25 WHEN I ARRIVED THE HOUSE IS BEING TREATED WITH AN OZONE GENERATOR. COUL…" at bounding box center [593, 469] width 857 height 164
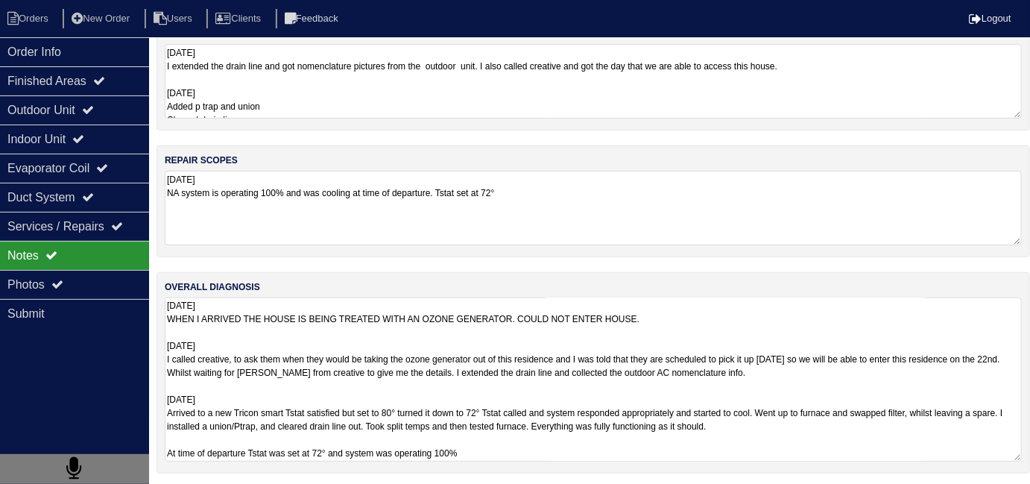
scroll to position [142, 0]
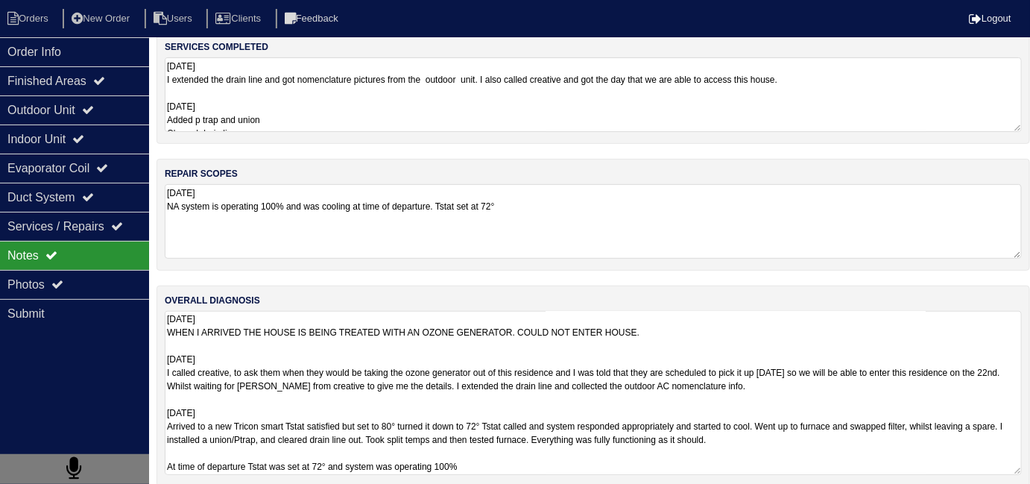
click at [419, 86] on textarea "8.20.25 I extended the drain line and got nomenclature pictures from the outdoo…" at bounding box center [593, 94] width 857 height 75
click at [645, 410] on textarea "8/19/25 WHEN I ARRIVED THE HOUSE IS BEING TREATED WITH AN OZONE GENERATOR. COUL…" at bounding box center [593, 393] width 857 height 164
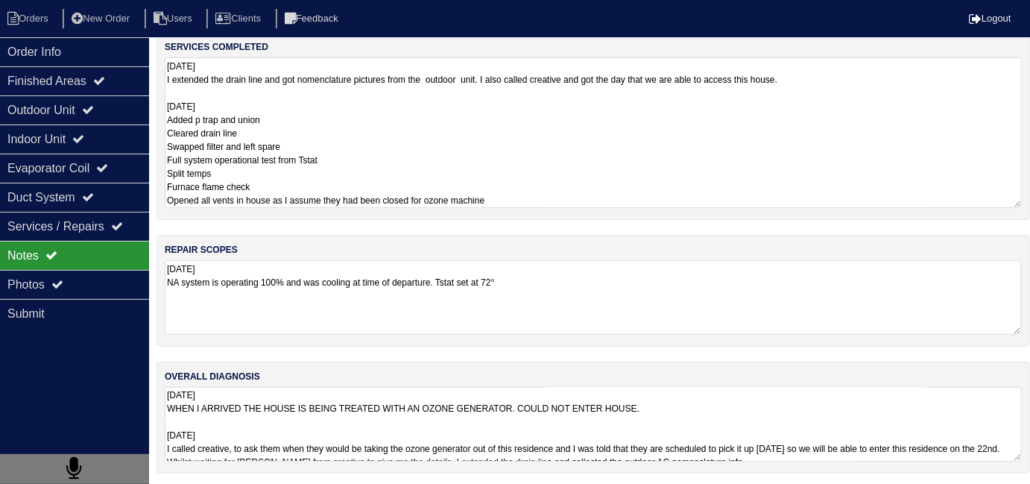
click at [323, 71] on textarea "8.20.25 I extended the drain line and got nomenclature pictures from the outdoo…" at bounding box center [593, 132] width 857 height 151
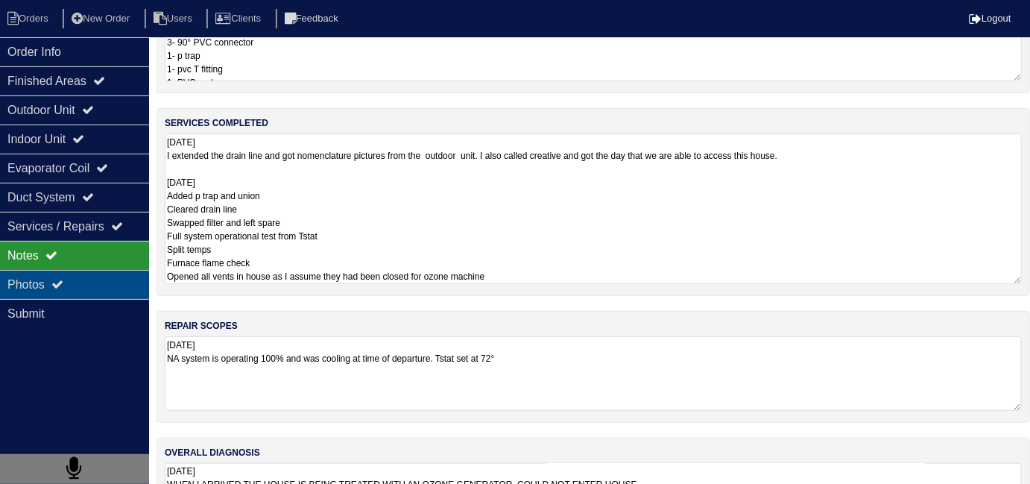
click at [112, 291] on div "Photos" at bounding box center [74, 284] width 149 height 29
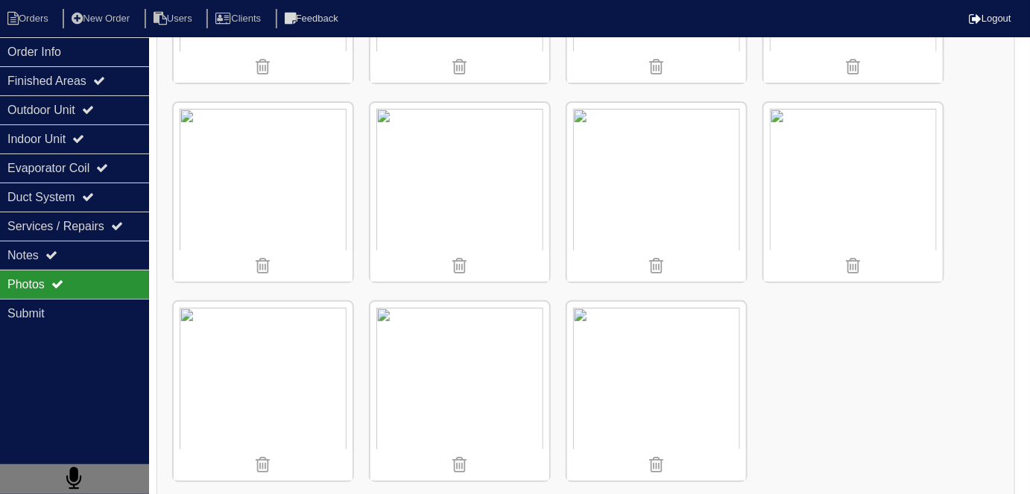
scroll to position [1970, 0]
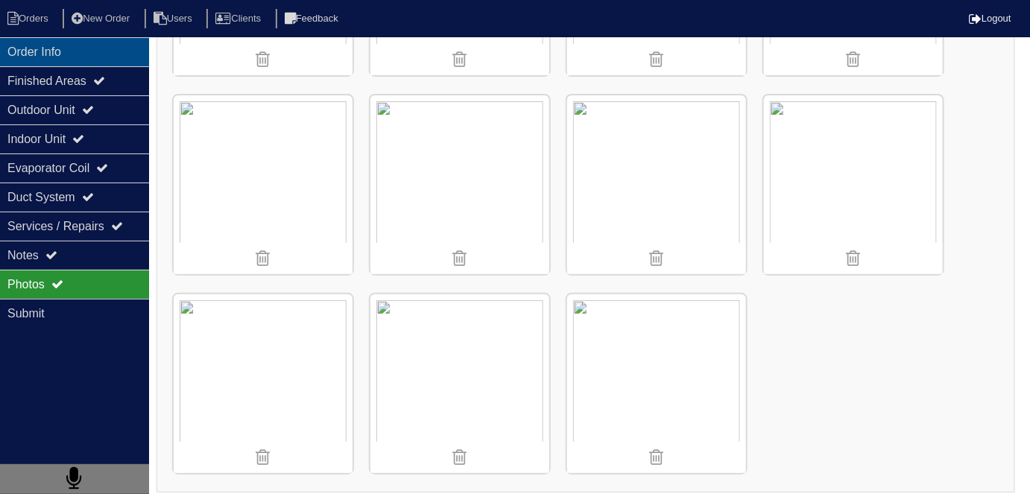
click at [28, 40] on div "Order Info" at bounding box center [74, 51] width 149 height 29
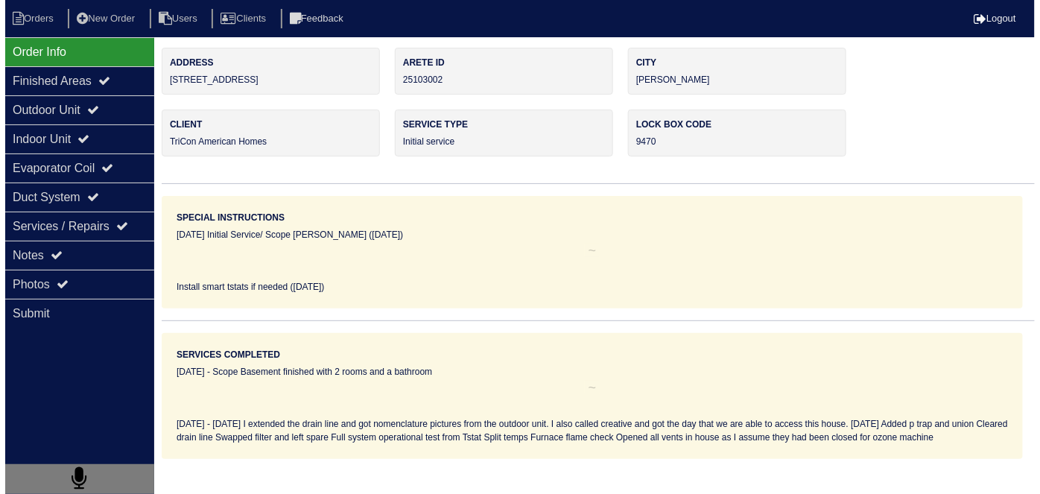
scroll to position [0, 0]
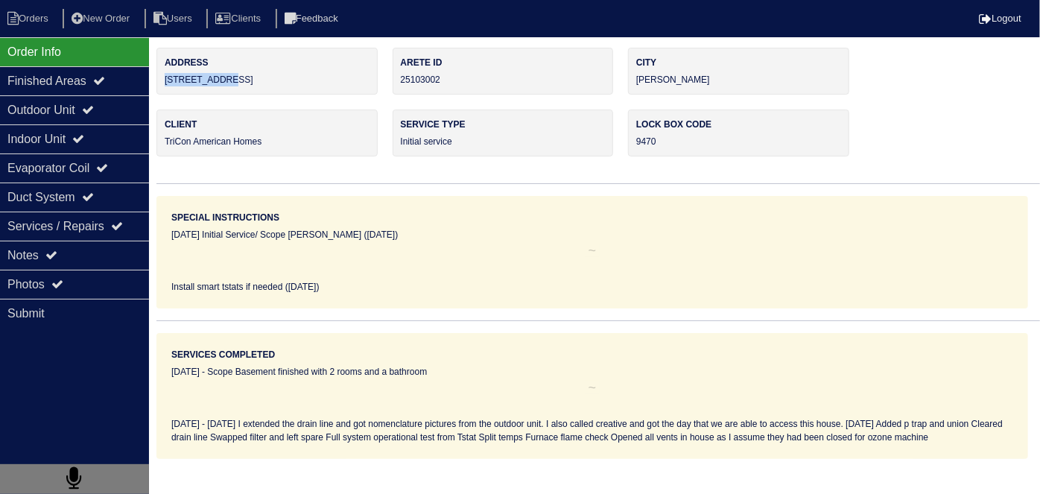
drag, startPoint x: 277, startPoint y: 89, endPoint x: 162, endPoint y: 88, distance: 114.7
click at [162, 88] on div "Address 318 Dylan Way" at bounding box center [266, 71] width 221 height 47
copy div "318 Dylan Way"
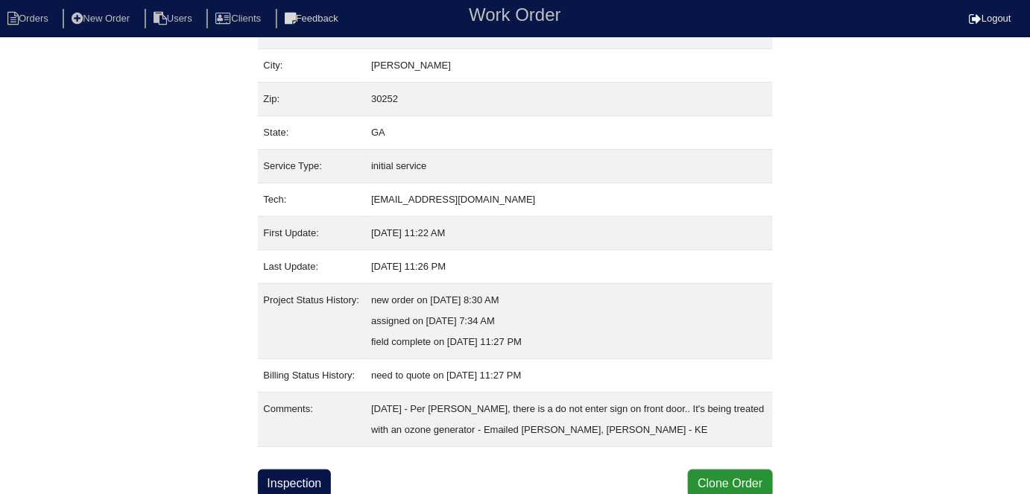
scroll to position [99, 0]
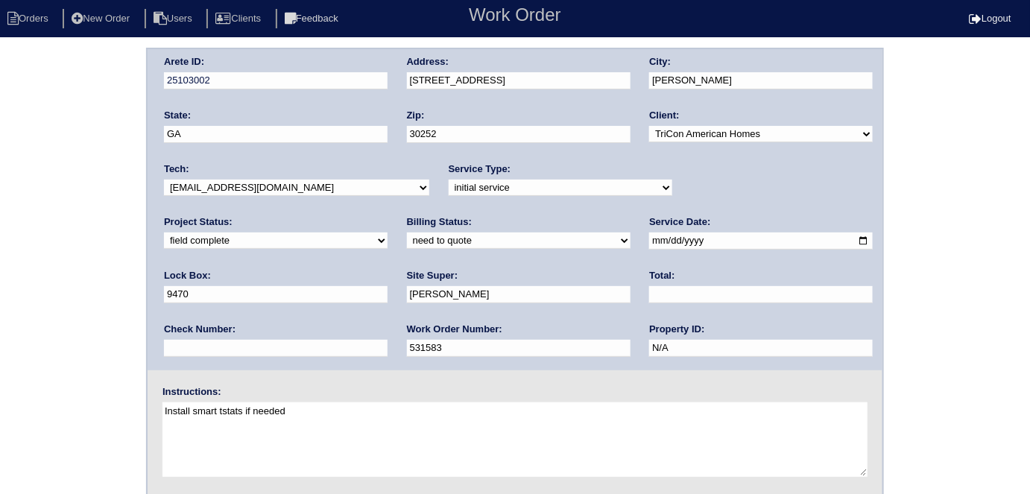
drag, startPoint x: 189, startPoint y: 237, endPoint x: 189, endPoint y: 247, distance: 9.7
click at [407, 238] on select "need to quote quoted need to invoice invoiced paid warranty purchase order need…" at bounding box center [519, 240] width 224 height 16
select select "quoted"
click at [407, 232] on select "need to quote quoted need to invoice invoiced paid warranty purchase order need…" at bounding box center [519, 240] width 224 height 16
click at [649, 292] on input "text" at bounding box center [761, 294] width 224 height 17
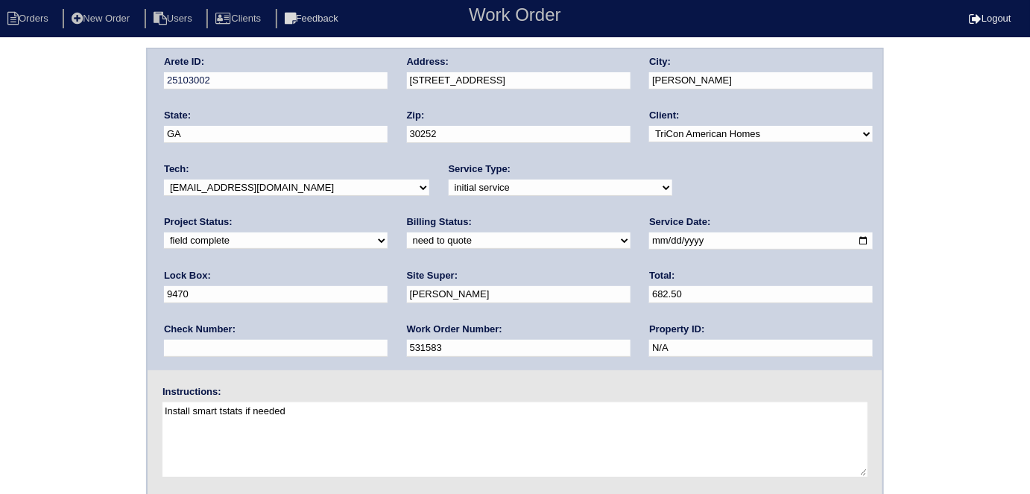
type input "682.50"
drag, startPoint x: 17, startPoint y: 262, endPoint x: 388, endPoint y: 186, distance: 378.7
click at [18, 262] on div "Arete ID: 25103002 Address: [STREET_ADDRESS] City: [PERSON_NAME] State: [GEOGRA…" at bounding box center [515, 349] width 1030 height 603
click at [0, 270] on div "Arete ID: 25103002 Address: [STREET_ADDRESS] City: [PERSON_NAME] State: [GEOGRA…" at bounding box center [515, 349] width 1030 height 603
click at [28, 272] on div "Arete ID: 25103002 Address: 318 Dylan Way City: McDonough State: GA Zip: 30252 …" at bounding box center [515, 349] width 1030 height 603
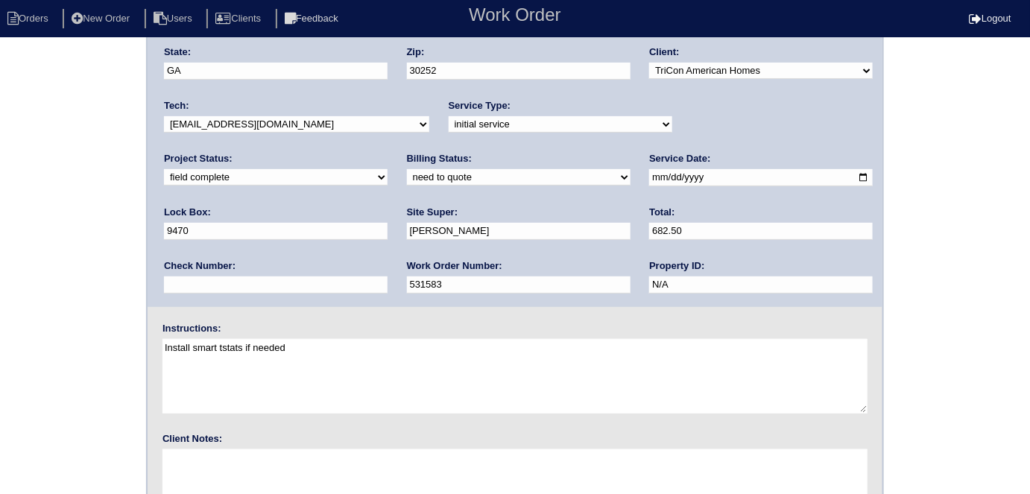
scroll to position [153, 0]
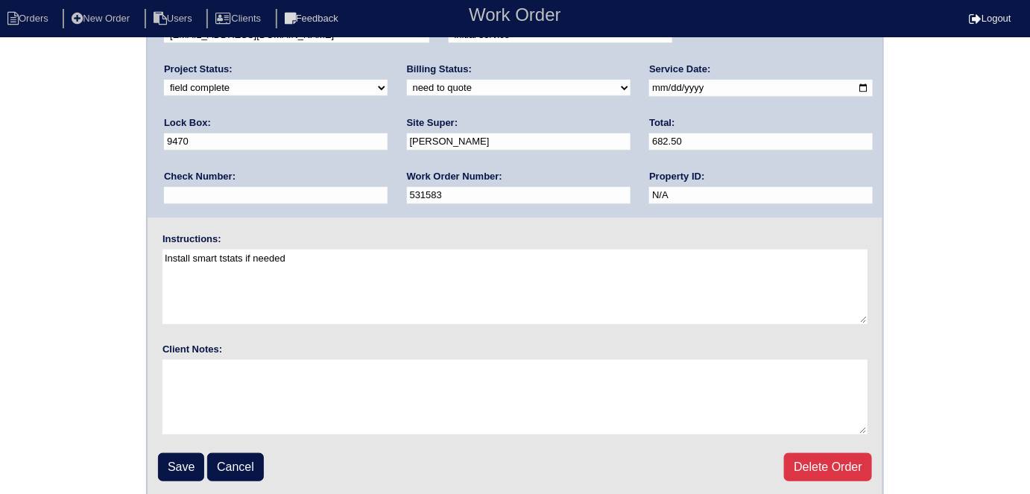
click at [171, 459] on input "Save" at bounding box center [181, 467] width 46 height 28
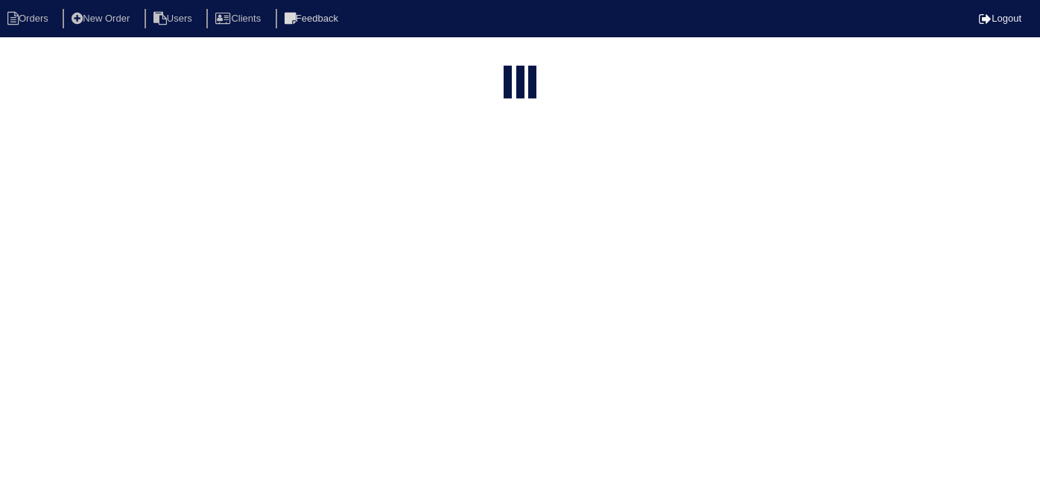
select select "15"
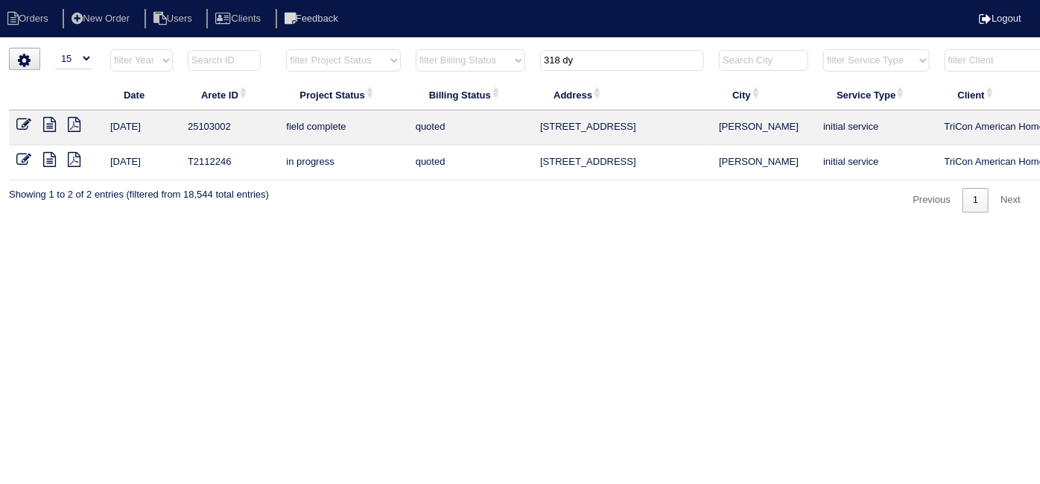
drag, startPoint x: 591, startPoint y: 63, endPoint x: 124, endPoint y: 5, distance: 470.8
click at [124, 48] on body "Orders New Order Users Clients Feedback Logout Orders New Order Users Clients M…" at bounding box center [520, 130] width 1040 height 165
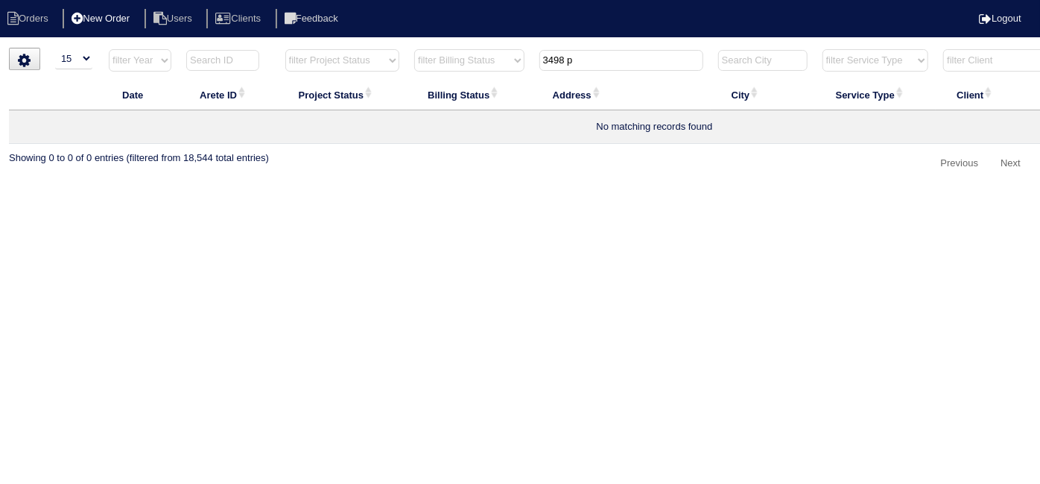
type input "3498 p"
click at [104, 18] on li "New Order" at bounding box center [102, 19] width 79 height 20
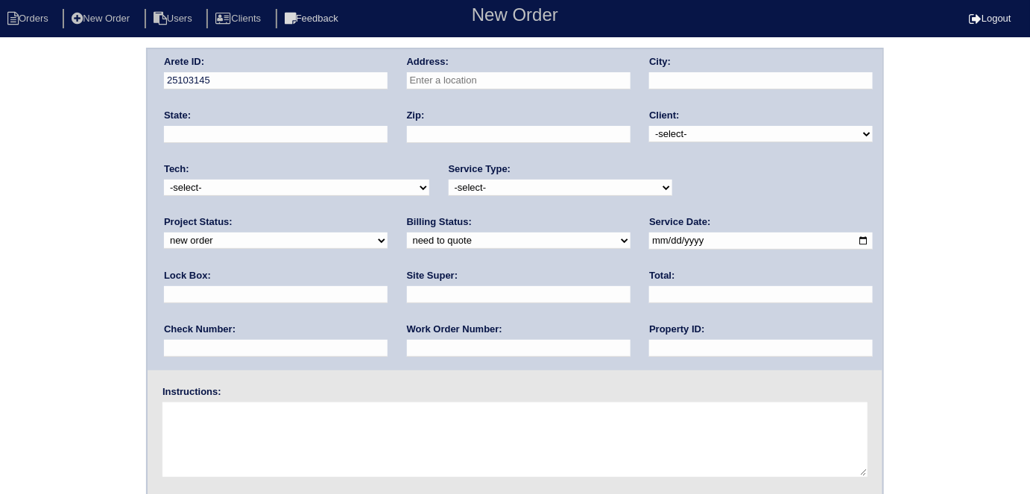
click at [466, 79] on input "text" at bounding box center [519, 80] width 224 height 17
type input "3498 Park Hill Cir SW"
type input "Loganville"
type input "GA"
type input "30052"
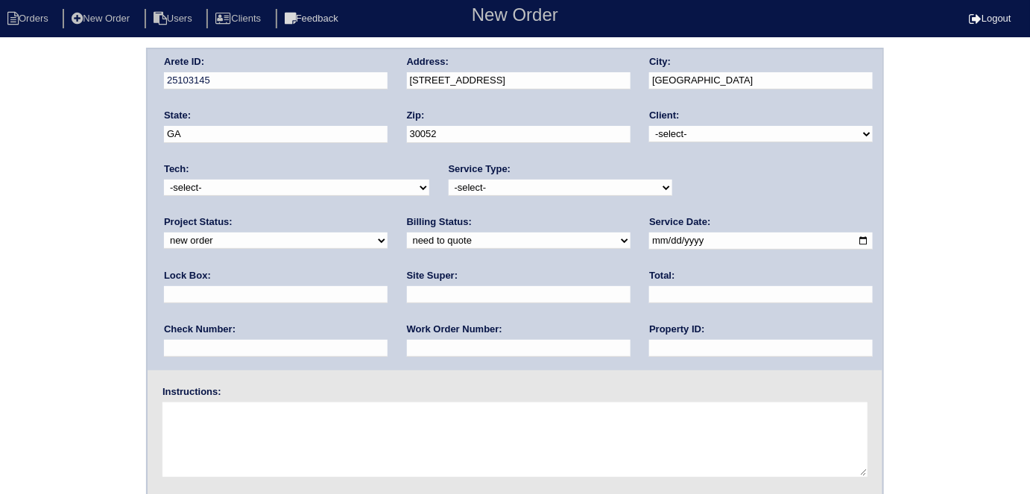
click at [655, 139] on select "-select- TriCon American Homes American Homes 4 Rent First Key Homes Zillow The…" at bounding box center [761, 134] width 224 height 16
select select "2"
click at [650, 126] on select "-select- TriCon American Homes American Homes 4 Rent First Key Homes Zillow The…" at bounding box center [761, 134] width 224 height 16
click at [525, 187] on select "-select- initial service basic service maintenance call replacement scope servi…" at bounding box center [561, 188] width 224 height 16
select select "basic service"
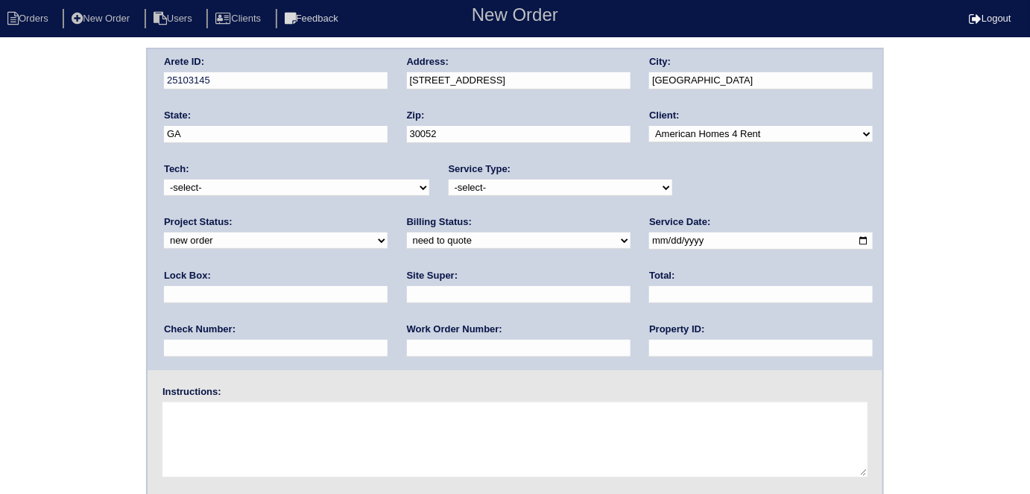
click at [449, 180] on select "-select- initial service basic service maintenance call replacement scope servi…" at bounding box center [561, 188] width 224 height 16
click at [387, 286] on input "text" at bounding box center [276, 294] width 224 height 17
type input "GA23586D"
click at [649, 242] on input "date" at bounding box center [761, 240] width 224 height 17
type input "2025-08-26"
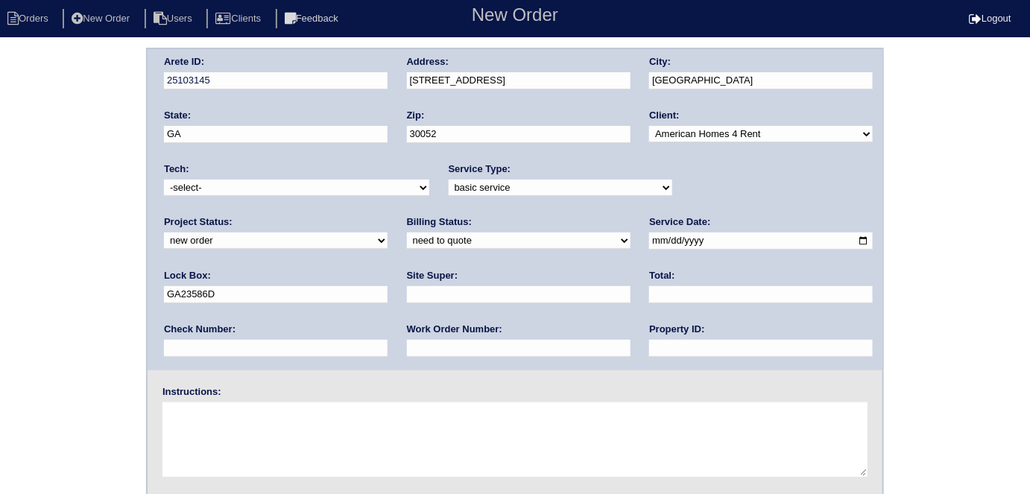
click at [407, 290] on input "text" at bounding box center [519, 294] width 224 height 17
type input "f"
type input "Ryan Franklin"
click at [649, 354] on input "text" at bounding box center [761, 348] width 224 height 17
drag, startPoint x: 303, startPoint y: 341, endPoint x: 28, endPoint y: 286, distance: 280.4
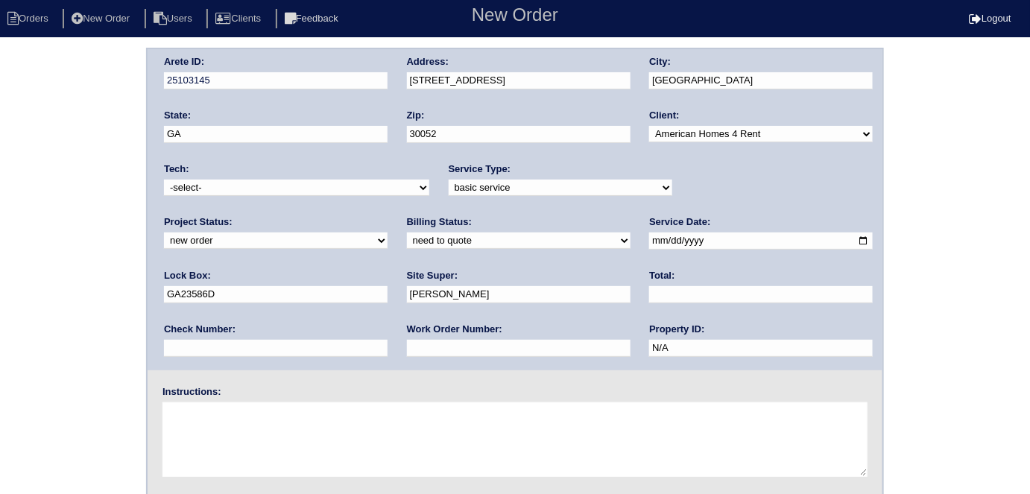
click at [85, 298] on div "Arete ID: 25103145 Address: 3498 Park Hill Cir SW City: Loganville State: GA Zi…" at bounding box center [515, 349] width 1030 height 603
type input "GA23586D"
click at [407, 342] on input "text" at bounding box center [519, 348] width 224 height 17
type input "1274761"
click at [218, 429] on textarea at bounding box center [514, 439] width 705 height 75
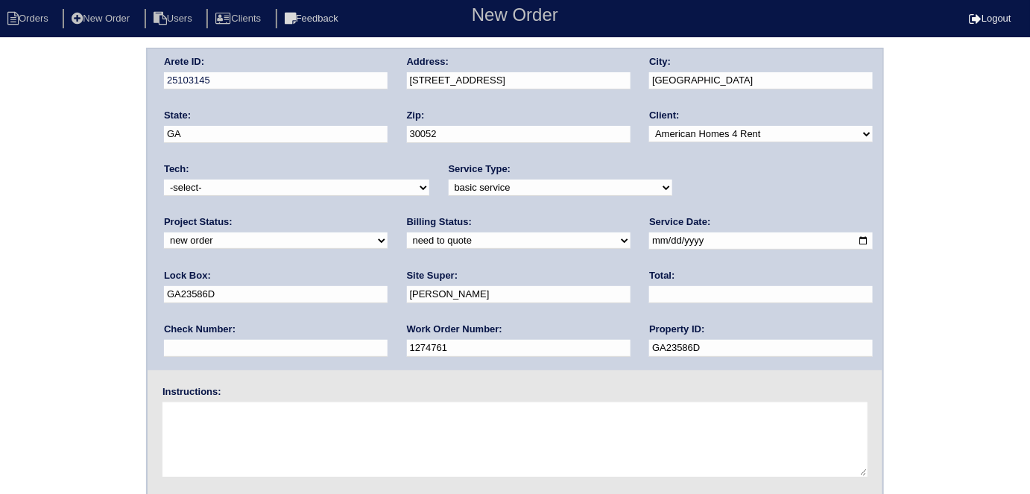
click at [165, 428] on div "Instructions:" at bounding box center [515, 432] width 735 height 95
click at [186, 415] on textarea at bounding box center [514, 439] width 705 height 75
paste textarea "HVAC Service 2 units-replaced line set insulation and clear condensate drain li…"
drag, startPoint x: 273, startPoint y: 410, endPoint x: 155, endPoint y: 409, distance: 118.5
click at [155, 409] on div "Instructions: HVAC Service 2 units-replaced line set insulation and clear conde…" at bounding box center [515, 432] width 735 height 95
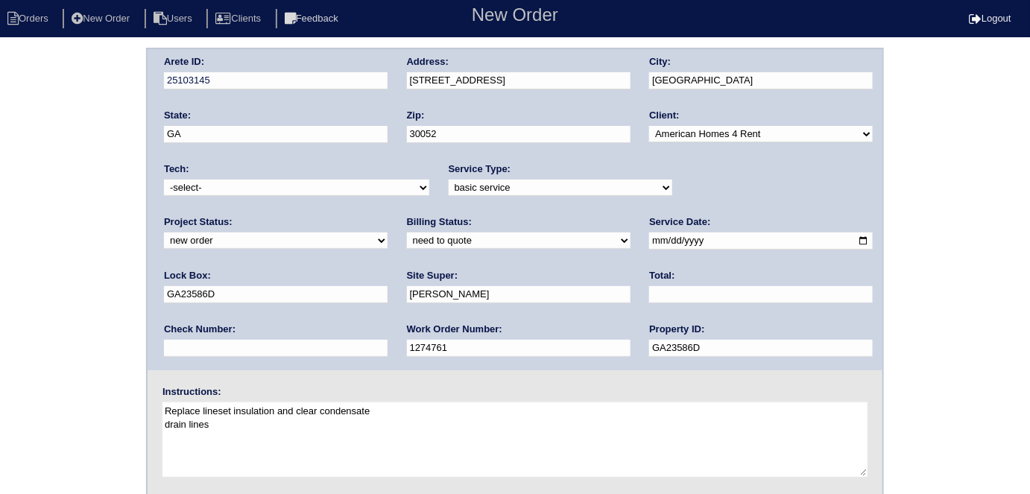
click at [162, 417] on textarea "Replace lineset insulation and clear condensate drain lines" at bounding box center [514, 439] width 705 height 75
type textarea "Replace lineset insulation and clear condensate drain lines"
drag, startPoint x: 453, startPoint y: 414, endPoint x: 162, endPoint y: 396, distance: 291.1
click at [162, 396] on div "Instructions: Replace lineset insulation and clear condensate drain lines" at bounding box center [515, 432] width 735 height 95
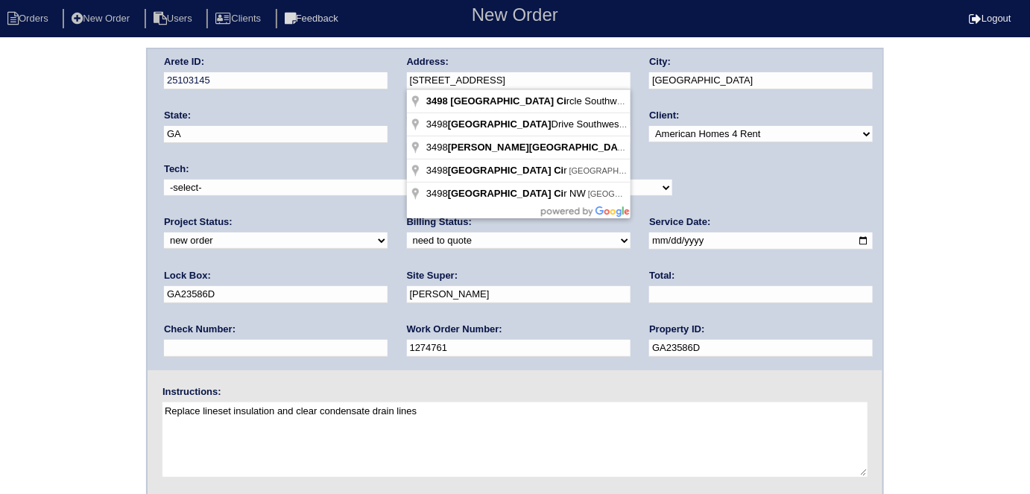
drag, startPoint x: 552, startPoint y: 86, endPoint x: 389, endPoint y: 75, distance: 163.5
click at [389, 75] on div "Arete ID: 25103145 Address: 3498 Park Hill Cir SW City: Loganville State: GA Zi…" at bounding box center [515, 209] width 735 height 321
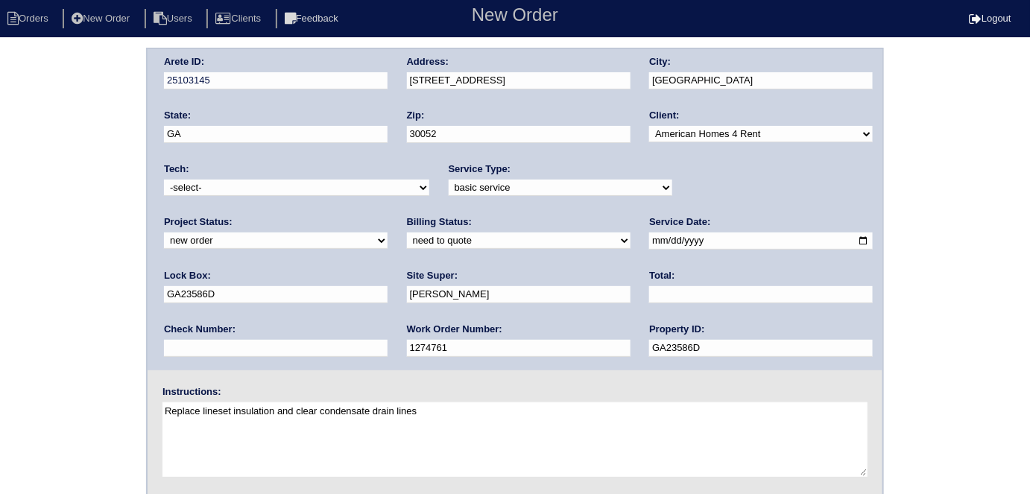
click at [83, 374] on div "Arete ID: 25103145 Address: 3498 Park Hill Cir SW City: Loganville State: GA Zi…" at bounding box center [515, 349] width 1030 height 603
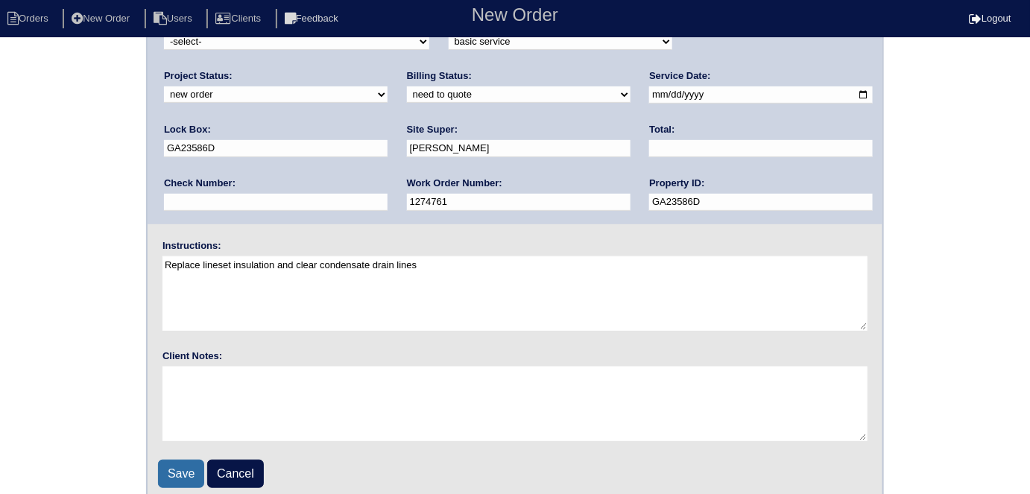
scroll to position [153, 0]
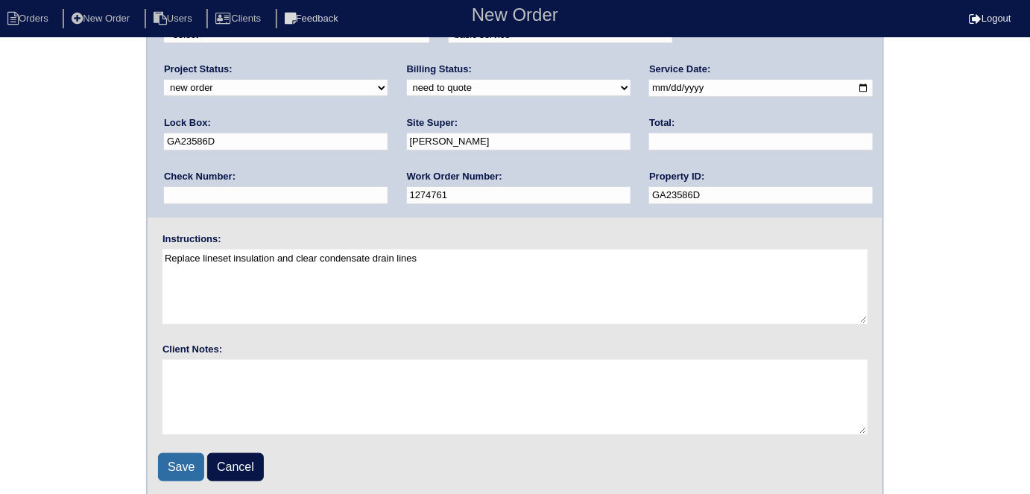
click at [185, 454] on input "Save" at bounding box center [181, 467] width 46 height 28
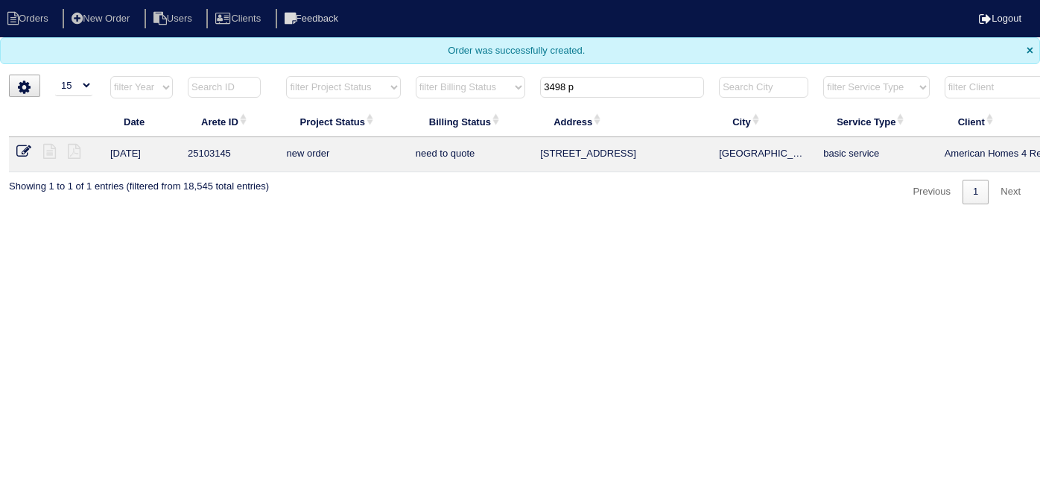
select select "15"
click at [368, 219] on html "Orders New Order Users Clients Feedback Logout Orders New Order Users Clients M…" at bounding box center [520, 109] width 1040 height 219
drag, startPoint x: 602, startPoint y: 83, endPoint x: 0, endPoint y: 91, distance: 602.1
click at [20, 86] on div "▼ 10 15 25 50 200 500 Search: Date Arete ID Project Status Billing Status Addre…" at bounding box center [520, 140] width 1022 height 130
type input "360 VA"
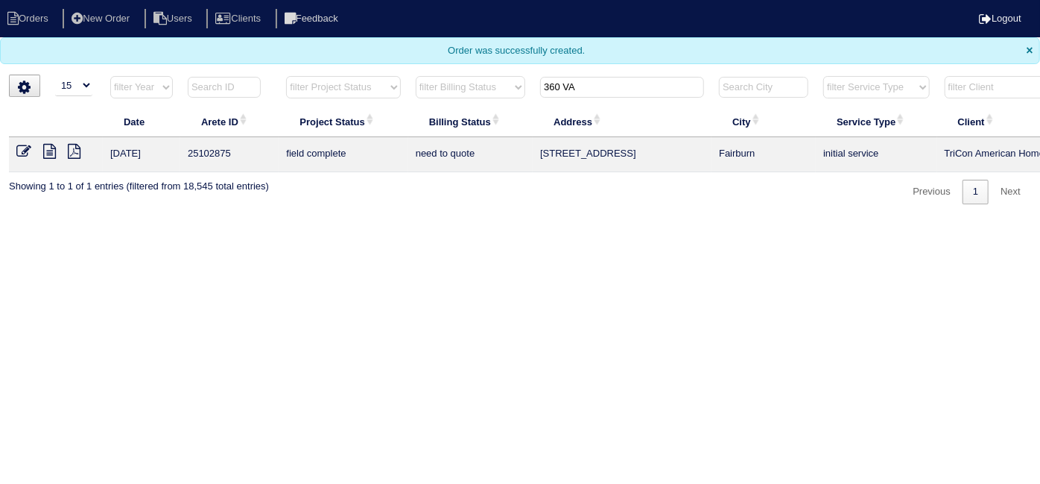
click at [51, 149] on icon at bounding box center [49, 151] width 13 height 15
click at [20, 146] on icon at bounding box center [23, 151] width 15 height 15
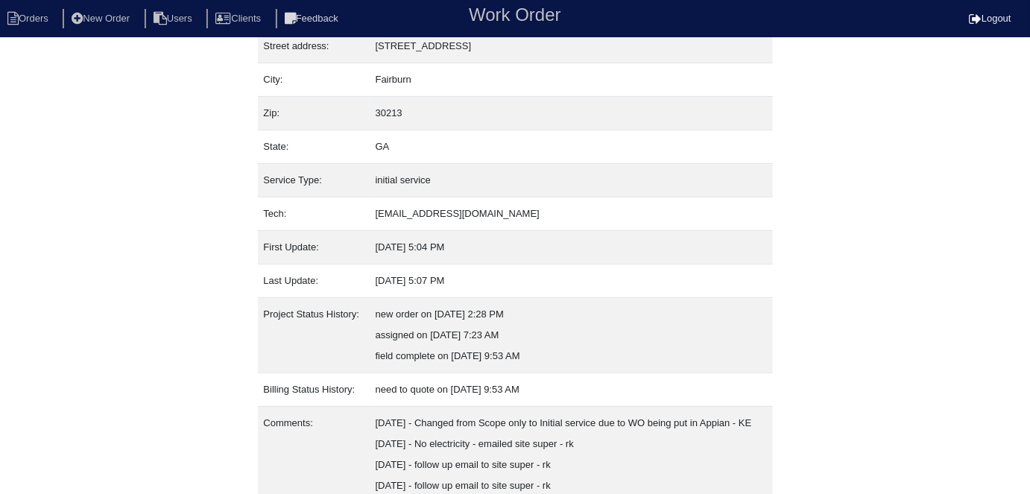
scroll to position [162, 0]
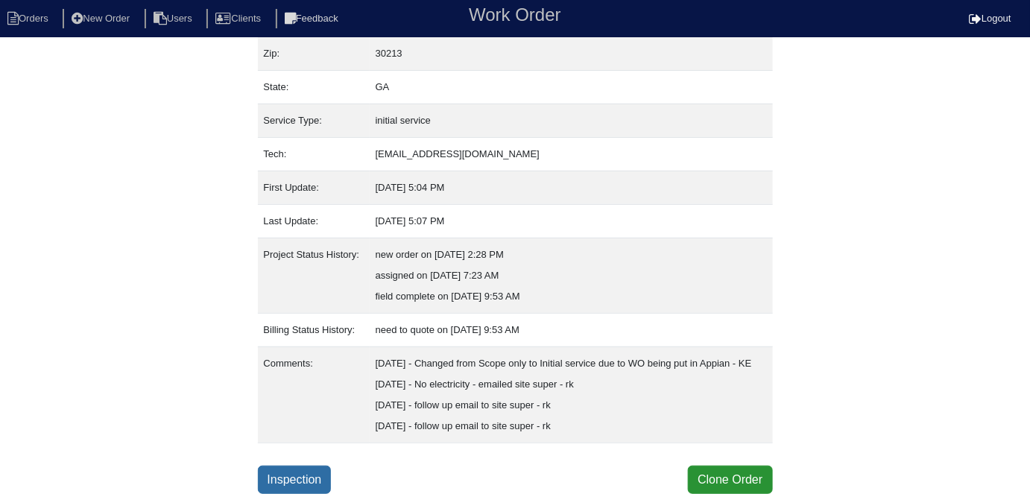
click at [296, 483] on link "Inspection" at bounding box center [295, 480] width 74 height 28
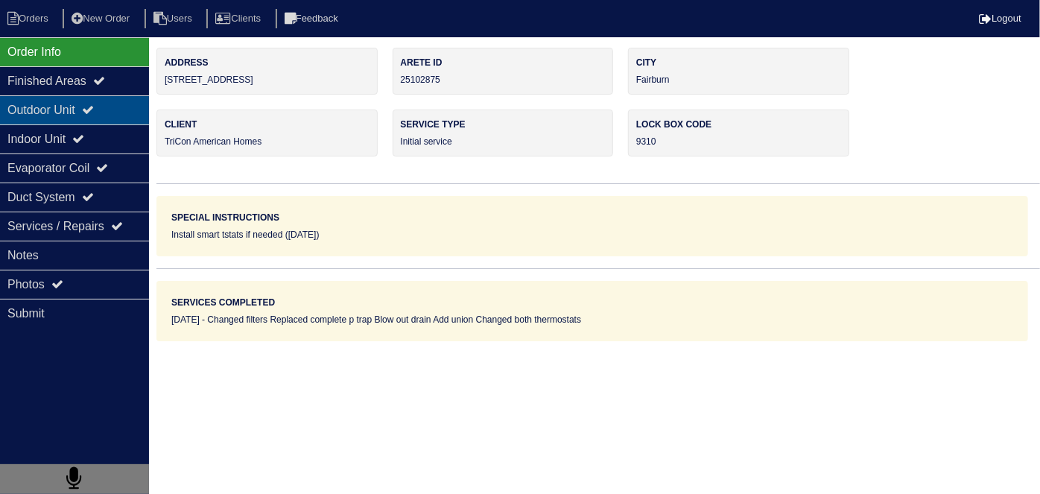
click at [89, 121] on div "Outdoor Unit" at bounding box center [74, 109] width 149 height 29
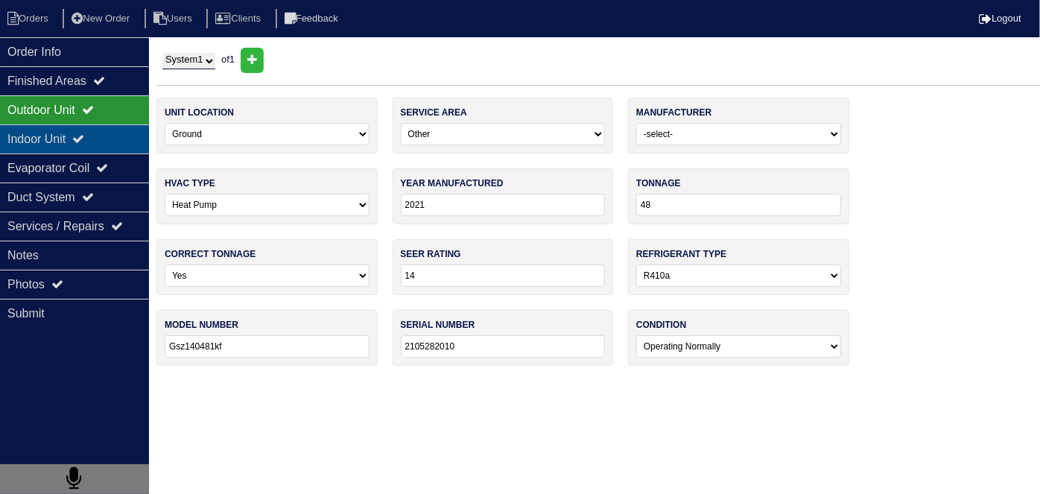
click at [78, 142] on div "Indoor Unit" at bounding box center [74, 138] width 149 height 29
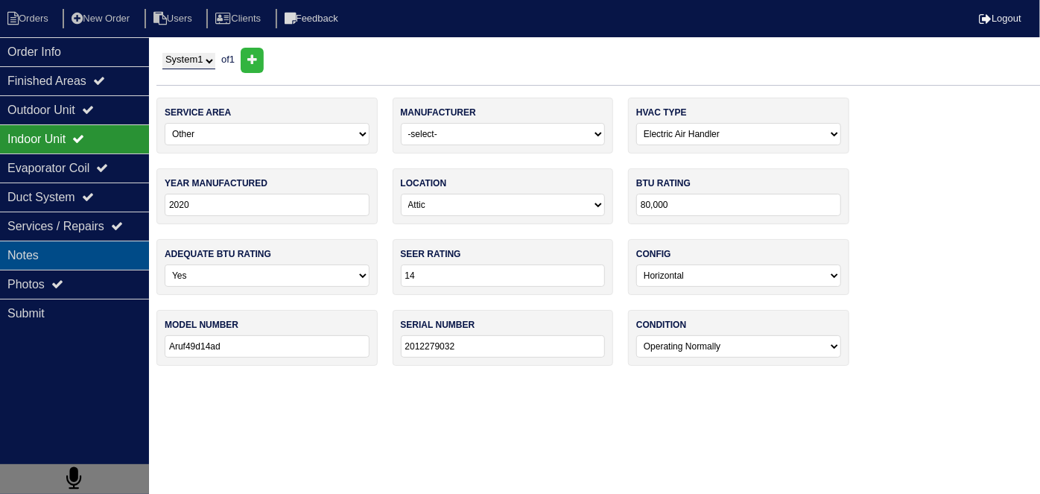
click at [83, 253] on div "Notes" at bounding box center [74, 255] width 149 height 29
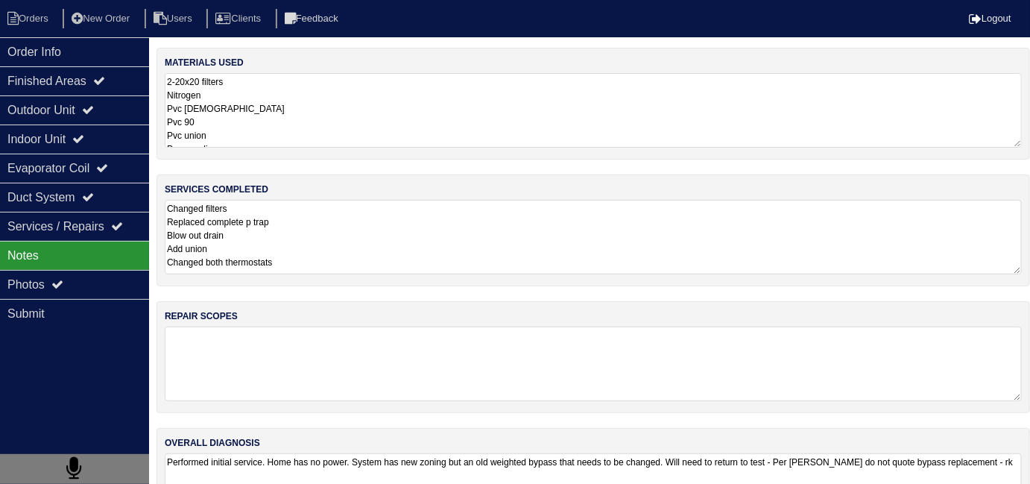
click at [390, 229] on textarea "Changed filters Replaced complete p trap Blow out drain Add union Changed both …" at bounding box center [593, 237] width 857 height 75
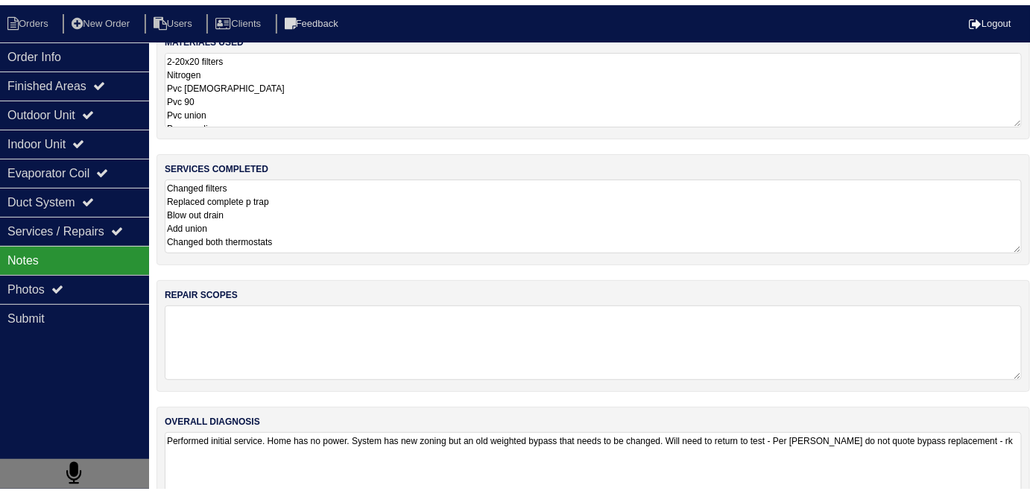
scroll to position [66, 0]
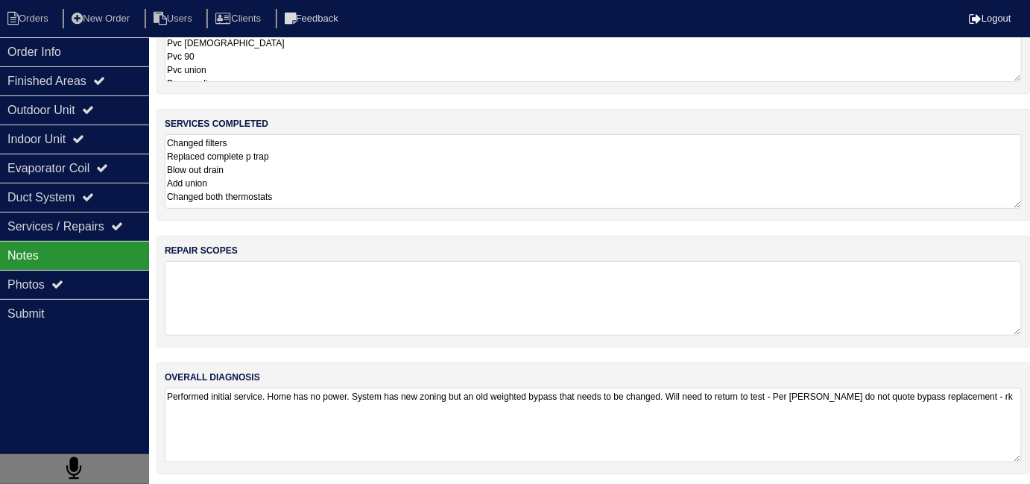
click at [383, 408] on textarea "Performed initial service. Home has no power. System has new zoning but an old …" at bounding box center [593, 424] width 857 height 75
click at [101, 274] on div "Photos" at bounding box center [74, 284] width 149 height 29
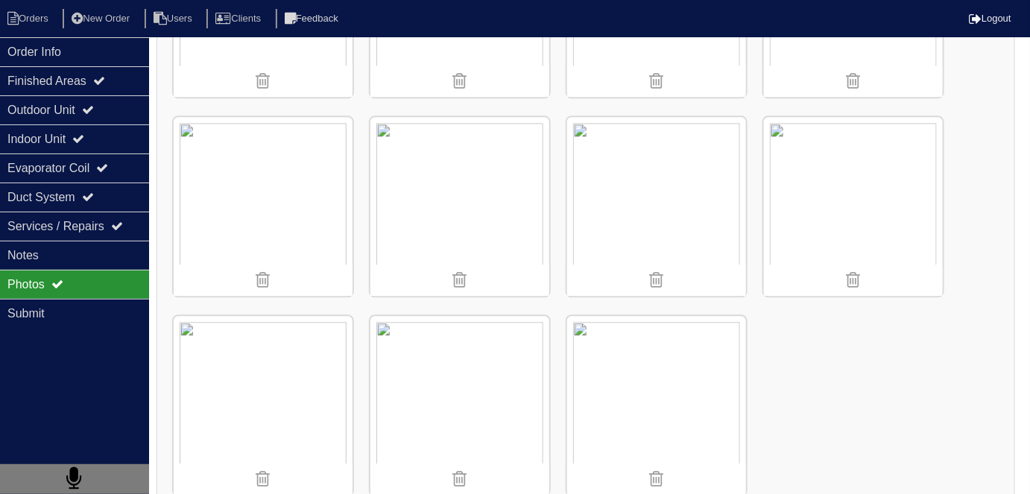
scroll to position [1178, 0]
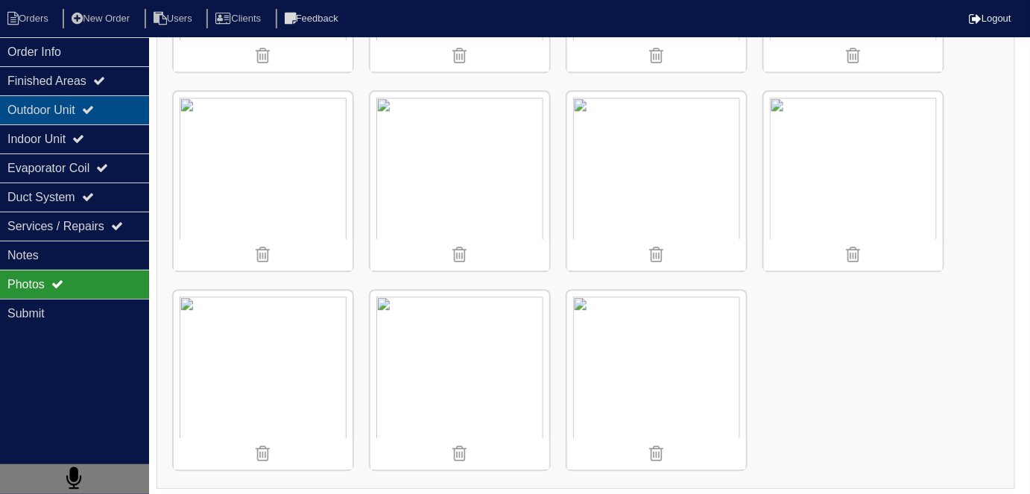
click at [69, 106] on div "Outdoor Unit" at bounding box center [74, 109] width 149 height 29
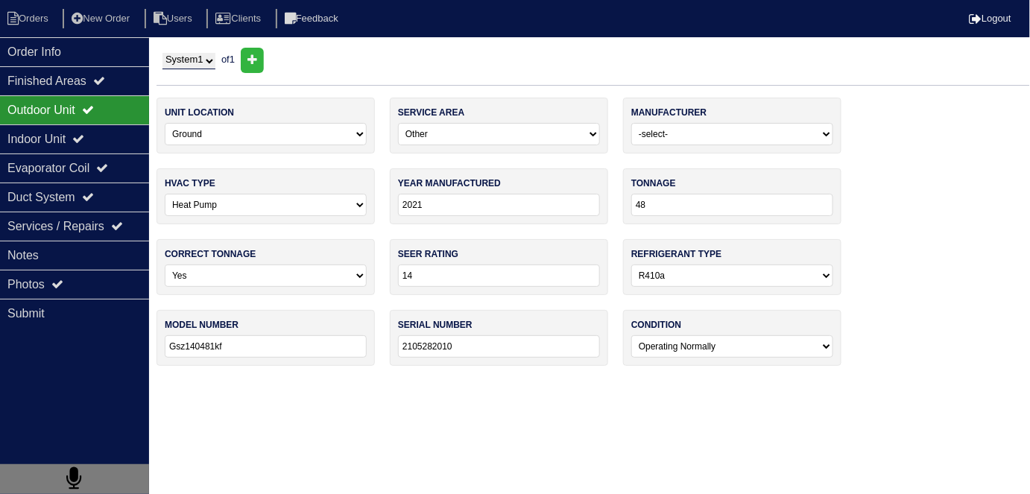
scroll to position [0, 0]
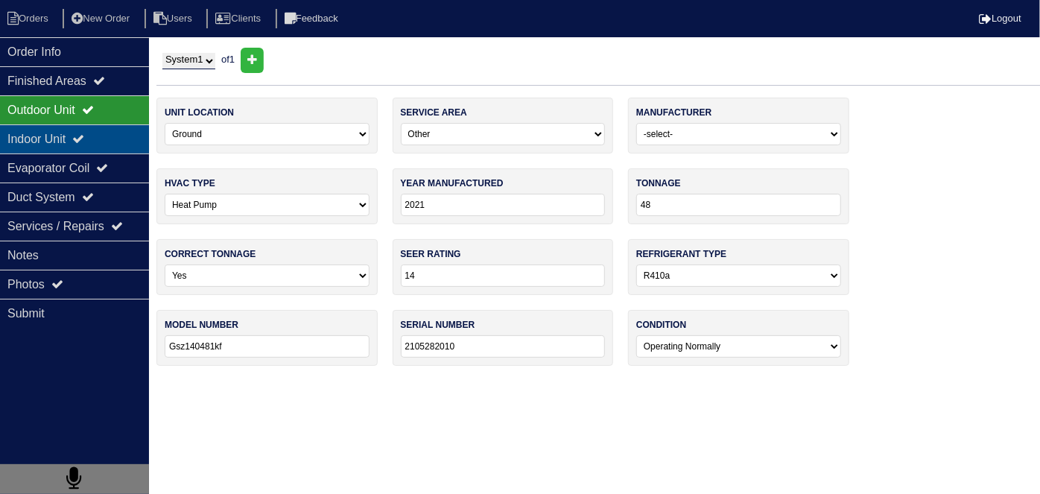
click at [67, 134] on div "Indoor Unit" at bounding box center [74, 138] width 149 height 29
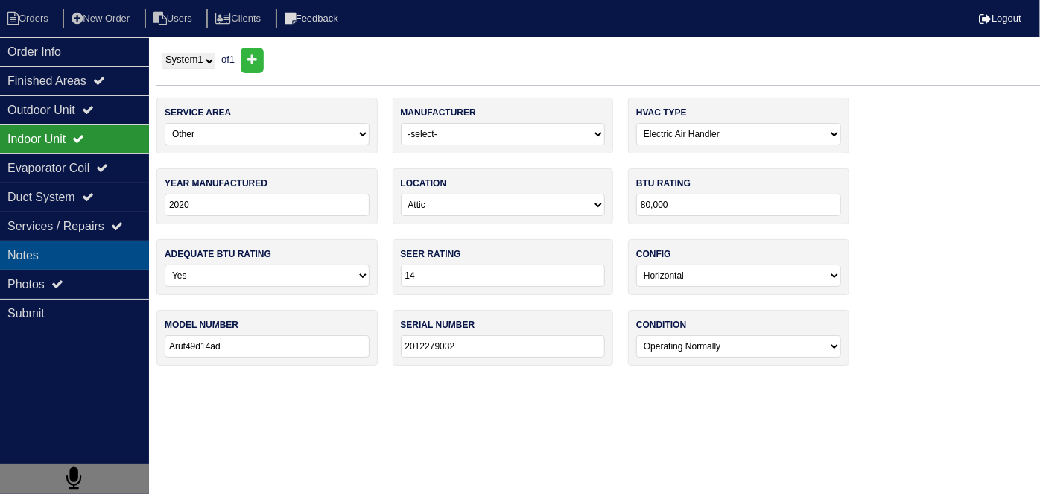
click at [51, 262] on div "Notes" at bounding box center [74, 255] width 149 height 29
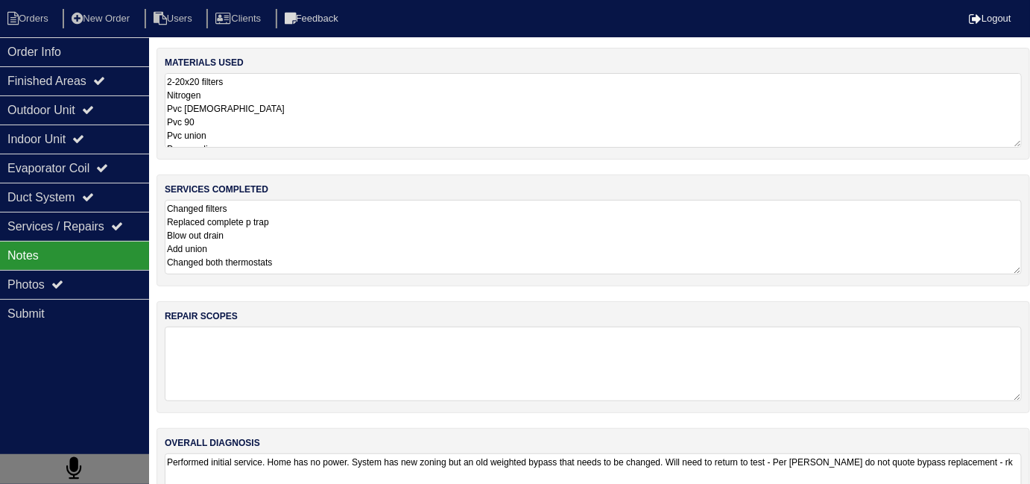
click at [441, 234] on textarea "Changed filters Replaced complete p trap Blow out drain Add union Changed both …" at bounding box center [593, 237] width 857 height 75
click at [111, 278] on div "Photos" at bounding box center [74, 284] width 149 height 29
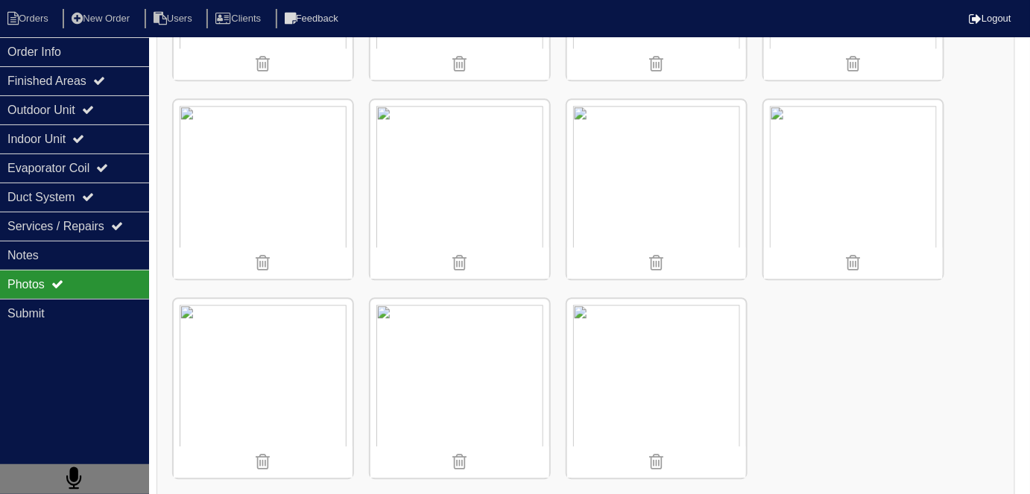
scroll to position [1178, 0]
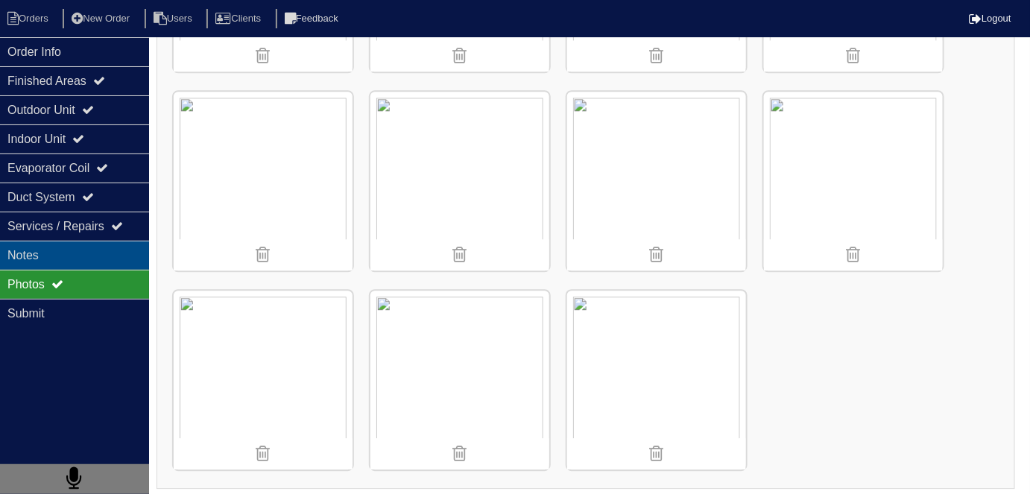
click at [71, 244] on div "Notes" at bounding box center [74, 255] width 149 height 29
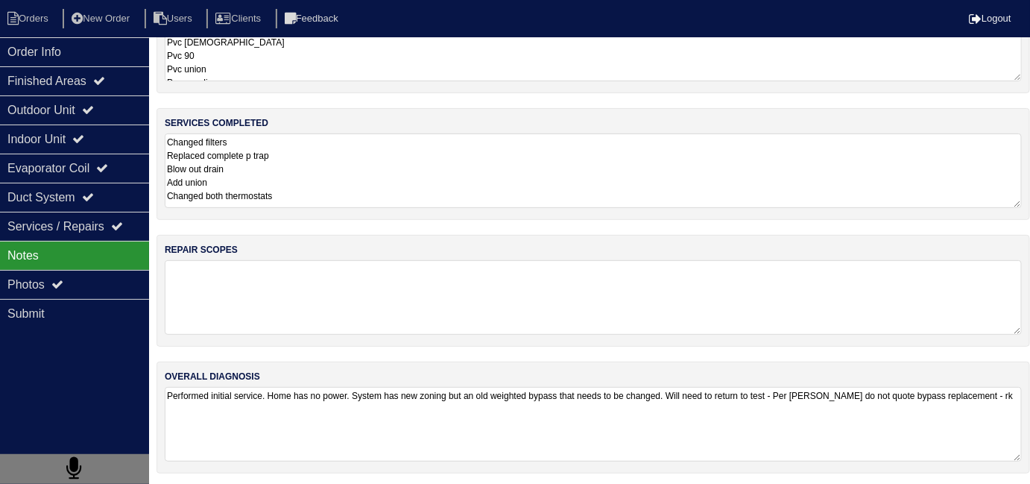
click at [342, 202] on textarea "Changed filters Replaced complete p trap Blow out drain Add union Changed both …" at bounding box center [593, 170] width 857 height 75
click at [397, 202] on textarea "Changed filters Replaced complete p trap Blow out drain Add union Changed both …" at bounding box center [593, 171] width 857 height 75
click at [13, 123] on div "Outdoor Unit" at bounding box center [74, 109] width 149 height 29
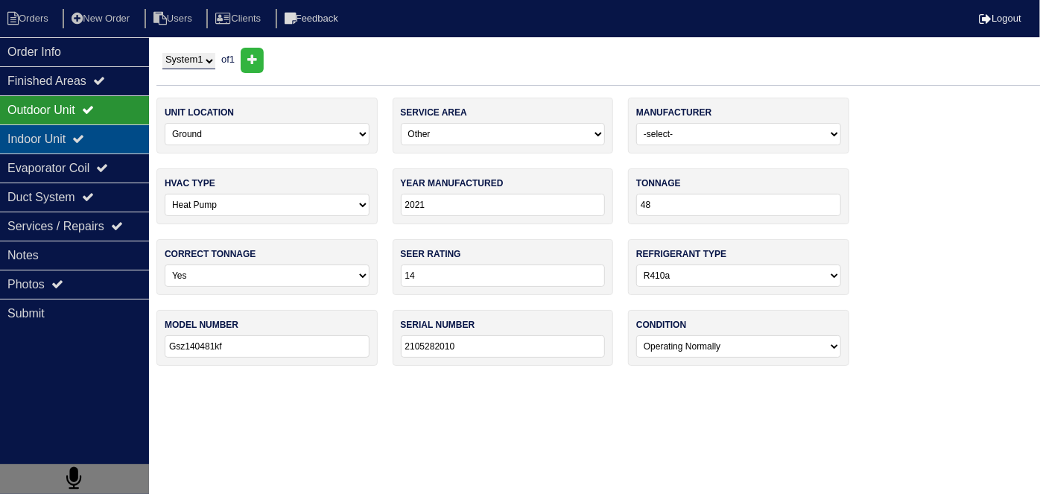
click at [13, 136] on div "Indoor Unit" at bounding box center [74, 138] width 149 height 29
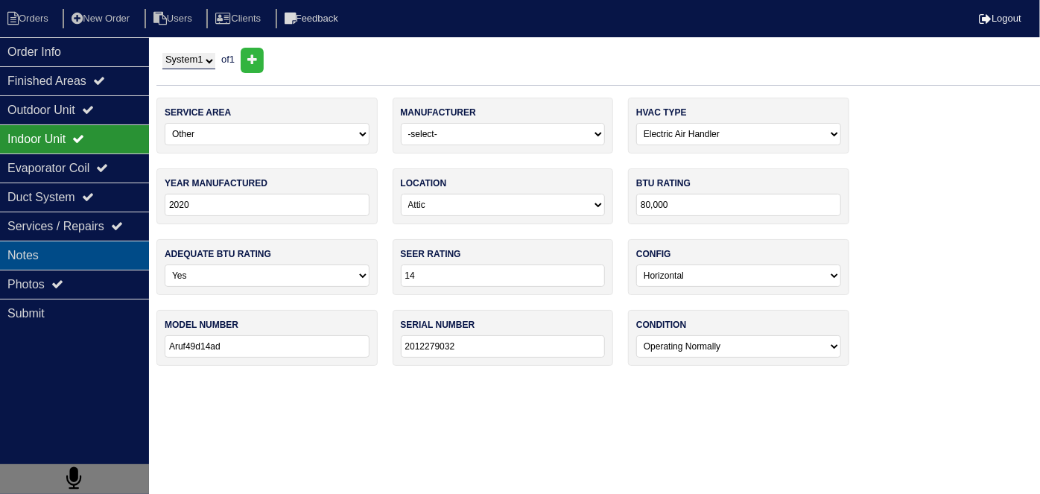
click at [24, 249] on div "Notes" at bounding box center [74, 255] width 149 height 29
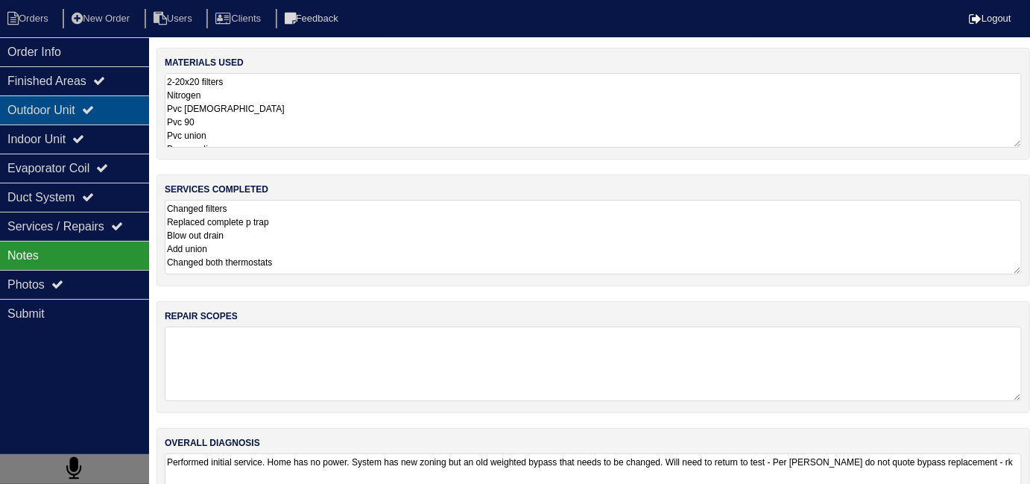
click at [86, 104] on div "Outdoor Unit" at bounding box center [74, 109] width 149 height 29
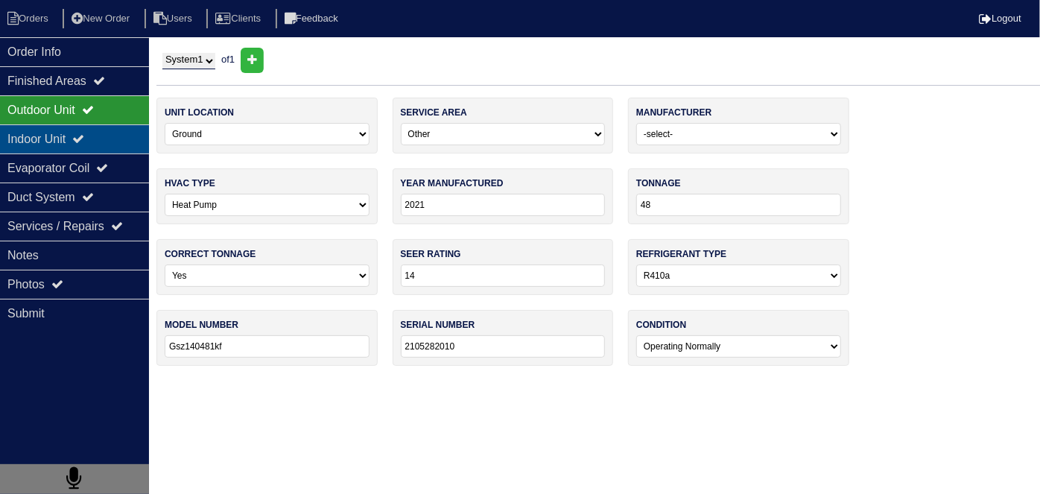
click at [66, 135] on div "Indoor Unit" at bounding box center [74, 138] width 149 height 29
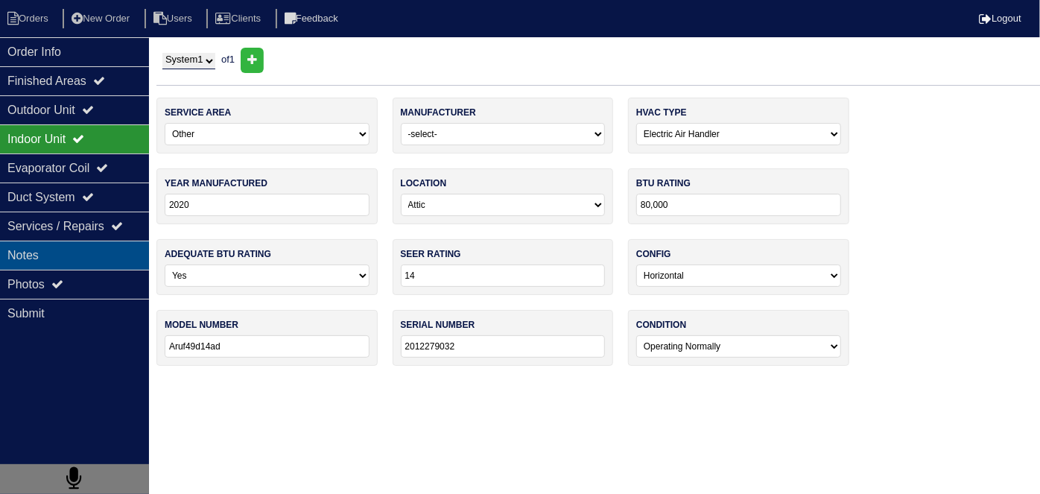
click at [39, 256] on div "Notes" at bounding box center [74, 255] width 149 height 29
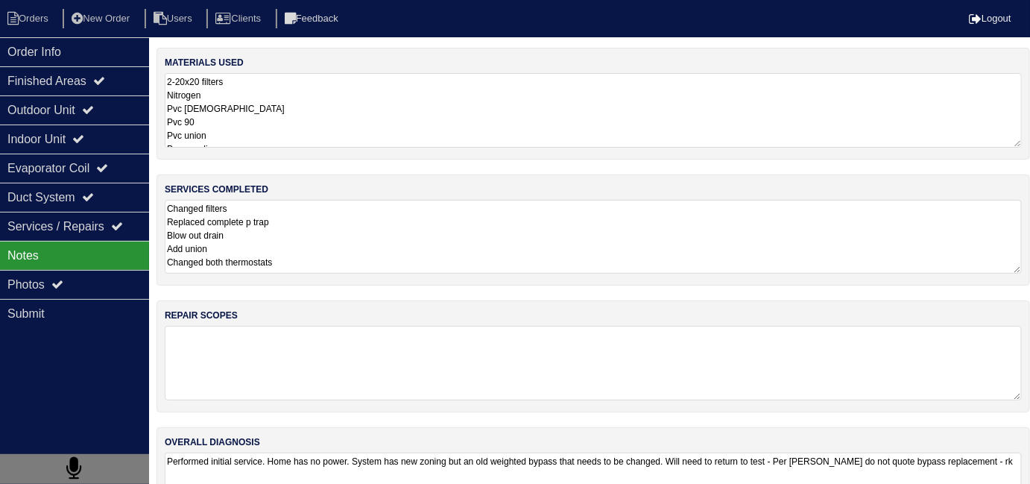
drag, startPoint x: 534, startPoint y: 268, endPoint x: 463, endPoint y: 241, distance: 76.4
click at [533, 268] on textarea "Changed filters Replaced complete p trap Blow out drain Add union Changed both …" at bounding box center [593, 237] width 857 height 74
click at [328, 116] on textarea "2-20x20 filters Nitrogen Pvc male Pvc 90 Pvc union Pvc coupling P trap 2-smart …" at bounding box center [593, 110] width 857 height 75
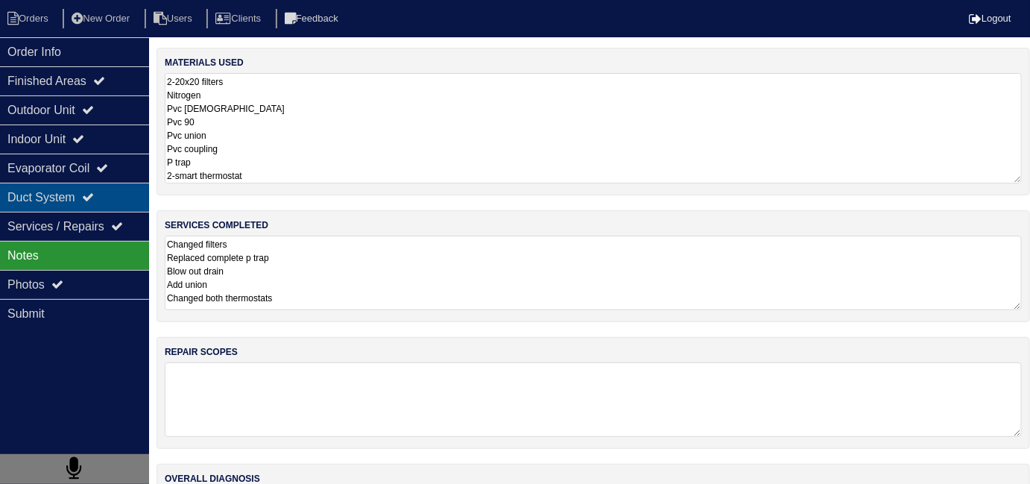
click at [32, 186] on div "Duct System" at bounding box center [74, 197] width 149 height 29
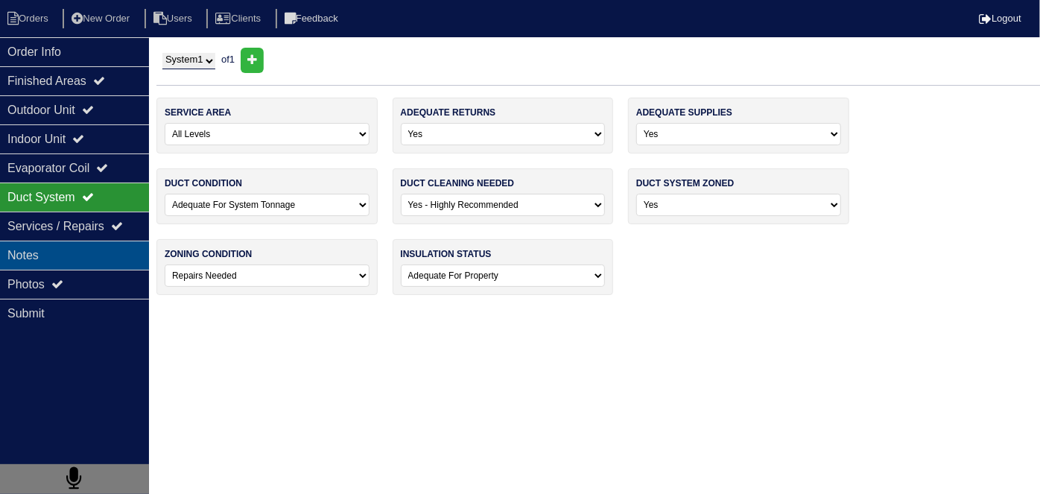
click at [39, 246] on div "Notes" at bounding box center [74, 255] width 149 height 29
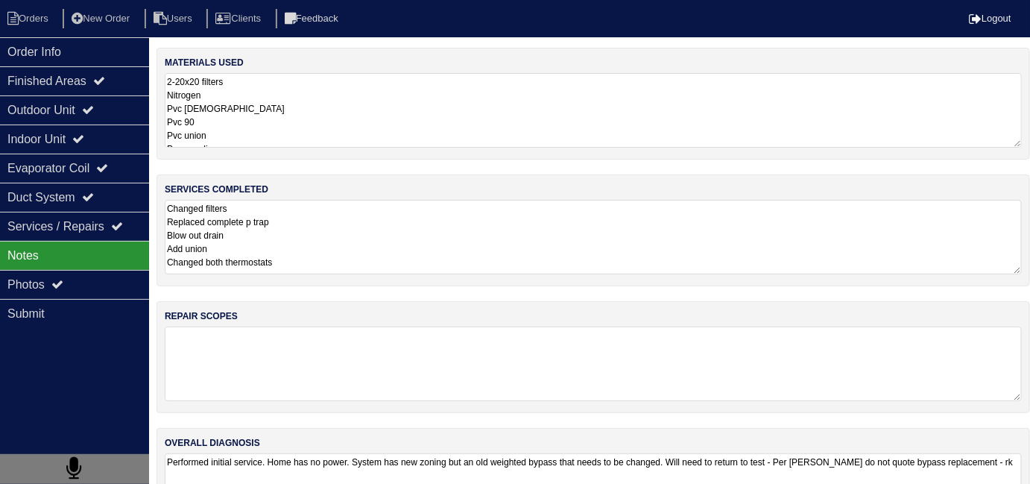
click at [449, 249] on textarea "Changed filters Replaced complete p trap Blow out drain Add union Changed both …" at bounding box center [593, 237] width 857 height 75
click at [596, 472] on textarea "Performed initial service. Home has no power. System has new zoning but an old …" at bounding box center [593, 489] width 857 height 75
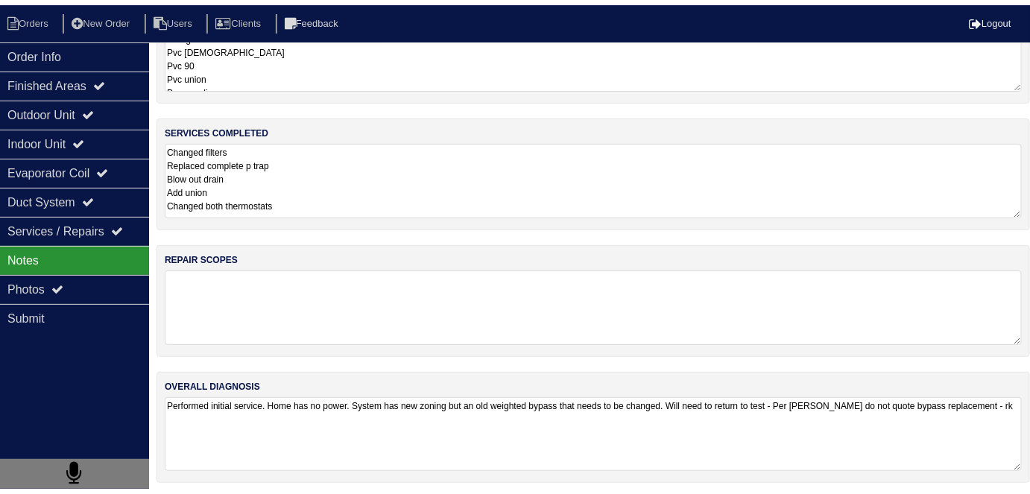
scroll to position [66, 0]
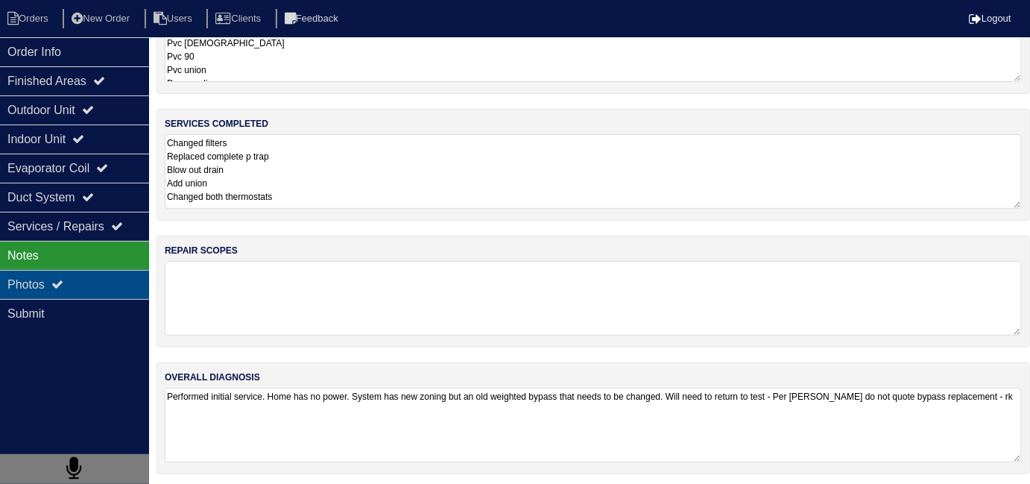
click at [34, 275] on div "Photos" at bounding box center [74, 284] width 149 height 29
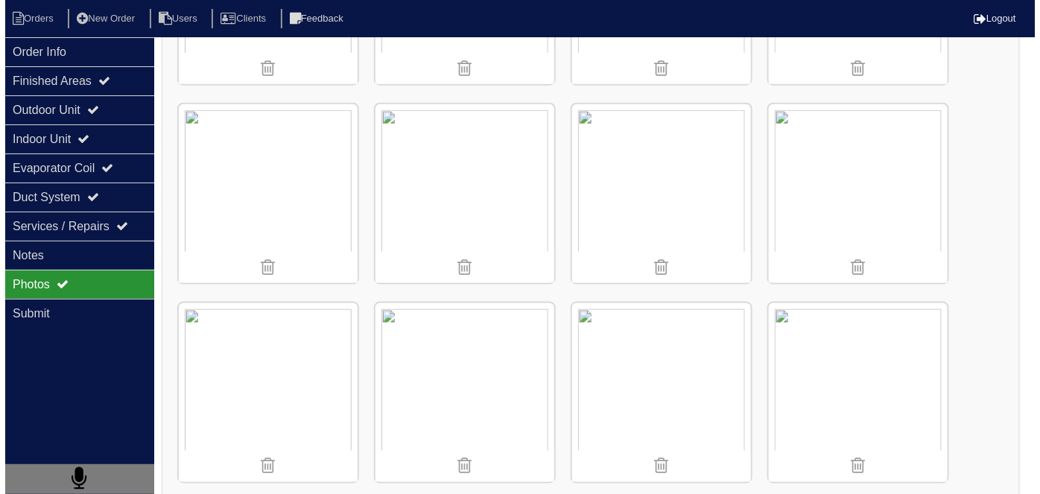
scroll to position [569, 0]
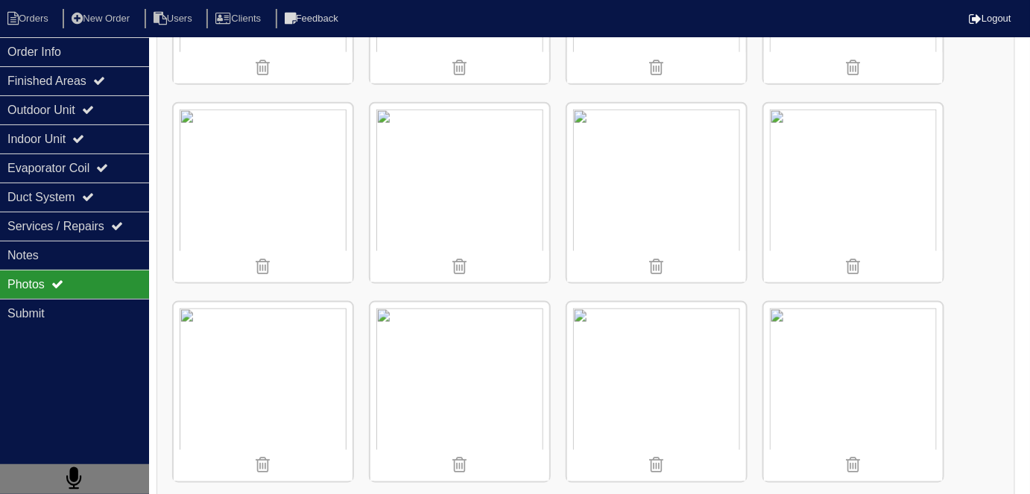
click at [435, 202] on img at bounding box center [459, 193] width 179 height 179
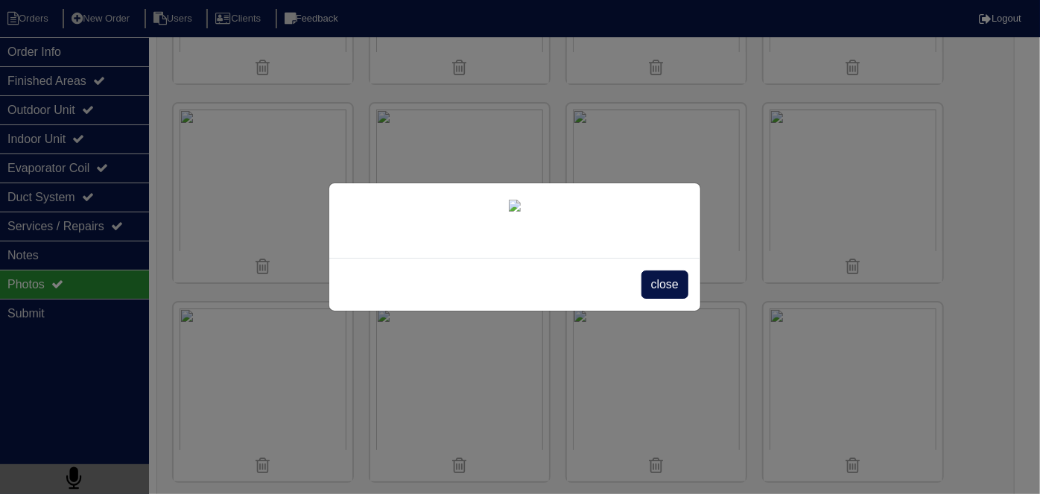
scroll to position [86, 0]
click at [653, 299] on span "close" at bounding box center [665, 284] width 47 height 28
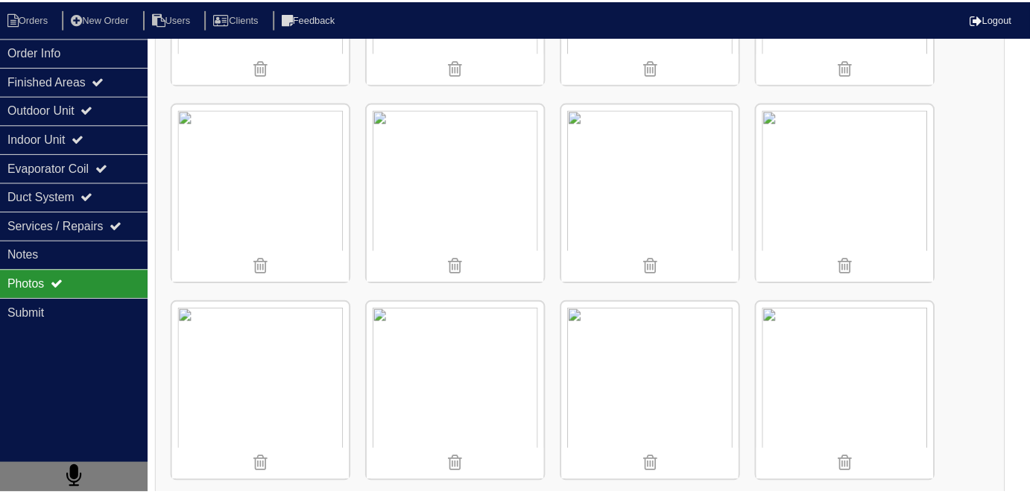
scroll to position [0, 0]
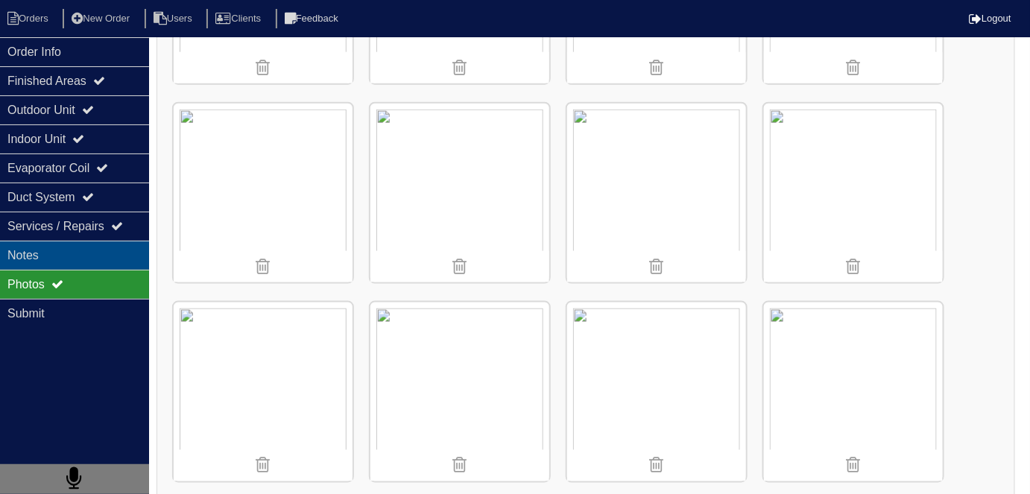
click at [36, 261] on div "Notes" at bounding box center [74, 255] width 149 height 29
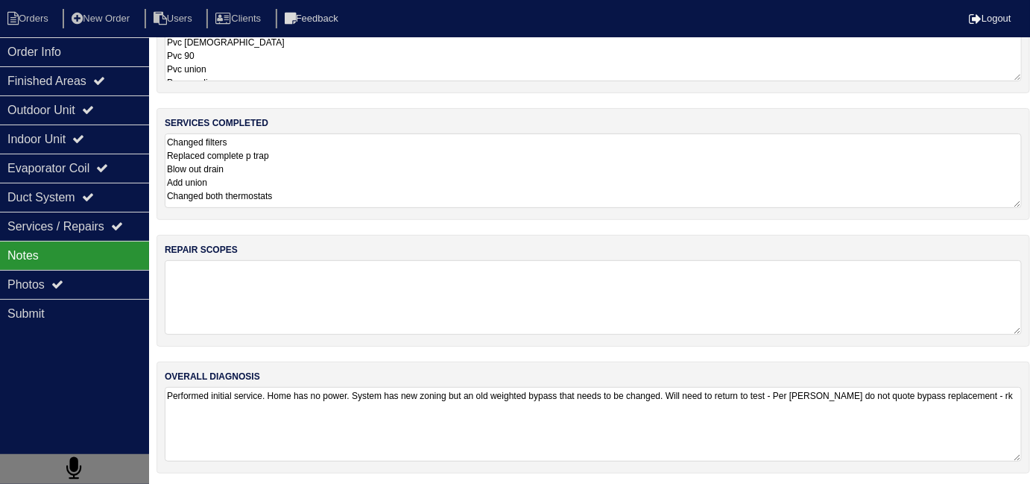
scroll to position [66, 0]
click at [397, 193] on textarea "Changed filters Replaced complete p trap Blow out drain Add union Changed both …" at bounding box center [593, 171] width 857 height 75
click at [331, 54] on textarea "2-20x20 filters Nitrogen Pvc male Pvc 90 Pvc union Pvc coupling P trap 2-smart …" at bounding box center [593, 44] width 857 height 75
click at [107, 58] on div "Order Info" at bounding box center [74, 51] width 149 height 29
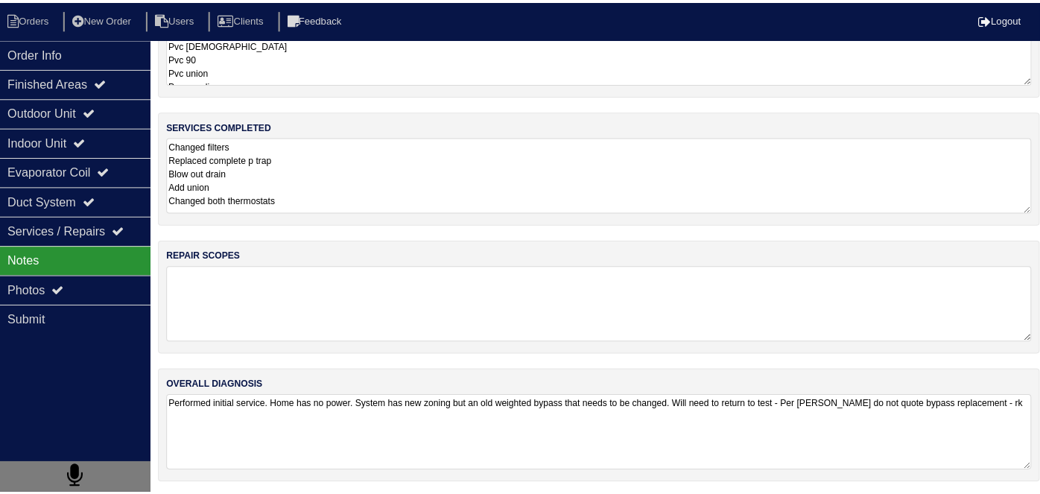
scroll to position [0, 0]
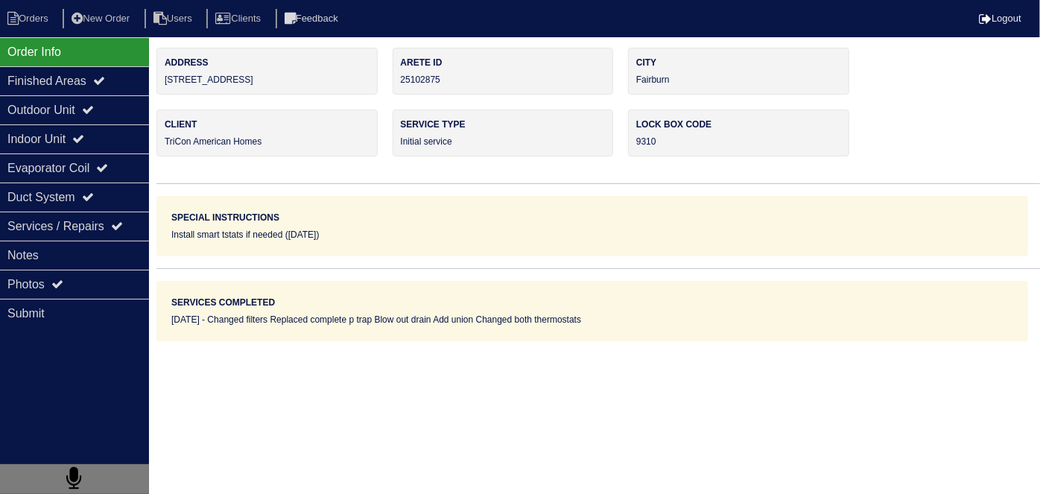
drag, startPoint x: 253, startPoint y: 83, endPoint x: 154, endPoint y: 89, distance: 99.3
click at [154, 89] on div "Order Info Finished Areas Outdoor Unit Indoor Unit Evaporator Coil Duct System …" at bounding box center [520, 195] width 1040 height 294
drag, startPoint x: 254, startPoint y: 95, endPoint x: 247, endPoint y: 91, distance: 8.1
click at [253, 95] on div "Address 360 Valley View Dr Arete ID 25102875 City Fairburn Client TriCon Americ…" at bounding box center [598, 195] width 884 height 294
drag, startPoint x: 247, startPoint y: 82, endPoint x: 155, endPoint y: 89, distance: 92.6
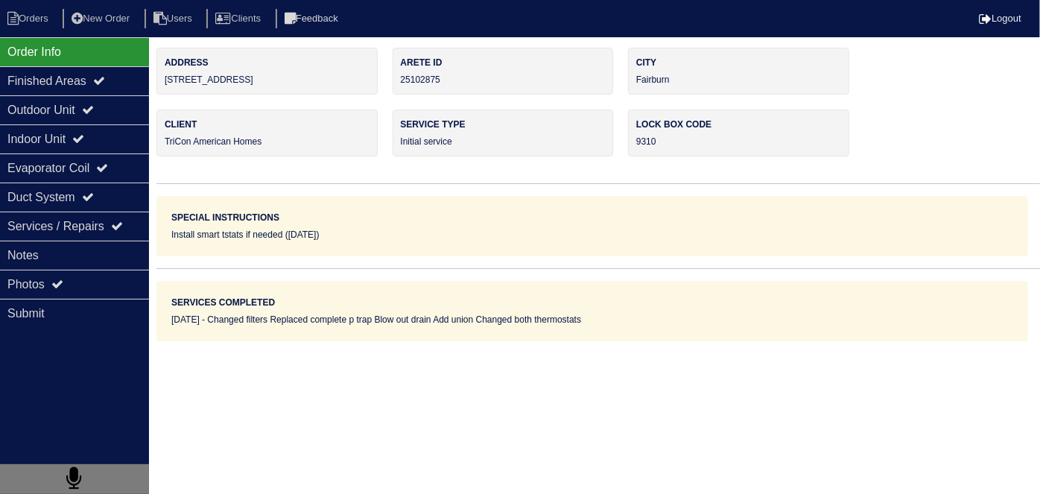
click at [155, 89] on div "Order Info Finished Areas Outdoor Unit Indoor Unit Evaporator Coil Duct System …" at bounding box center [520, 195] width 1040 height 294
click at [280, 86] on div "Address 360 Valley View Dr" at bounding box center [266, 71] width 221 height 47
click at [266, 83] on div "Address 360 Valley View Dr" at bounding box center [266, 71] width 221 height 47
click at [260, 81] on div "Address 360 Valley View Dr" at bounding box center [266, 71] width 221 height 47
drag, startPoint x: 260, startPoint y: 81, endPoint x: 168, endPoint y: 89, distance: 92.8
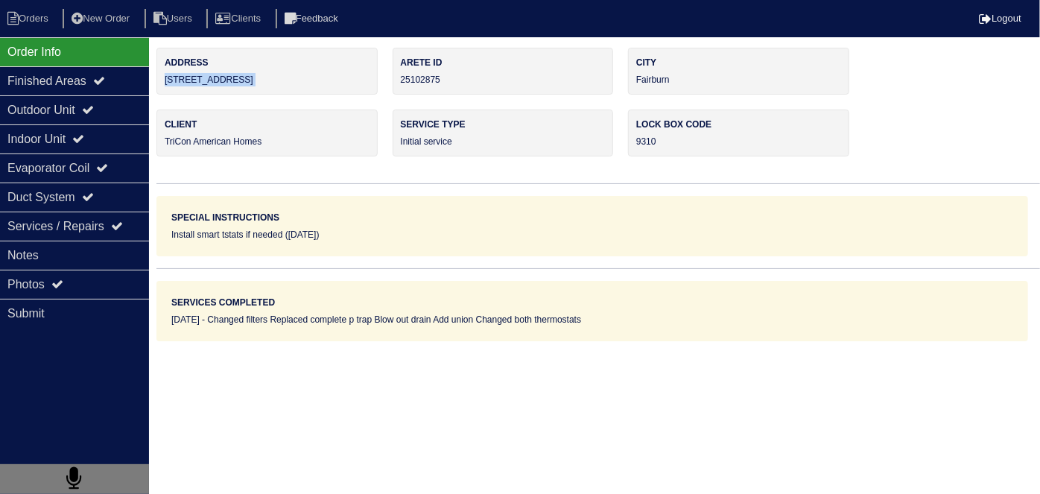
click at [168, 89] on div "Address 360 Valley View Dr" at bounding box center [266, 71] width 221 height 47
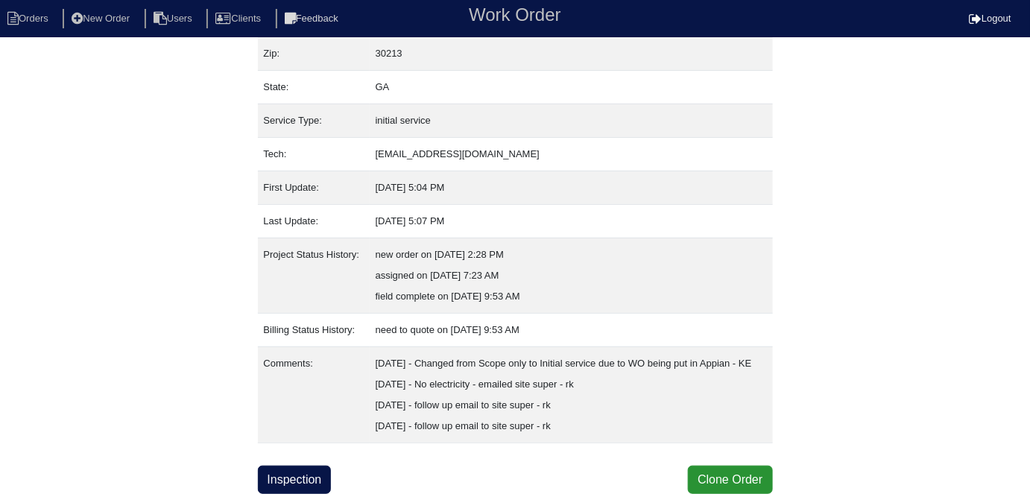
scroll to position [162, 0]
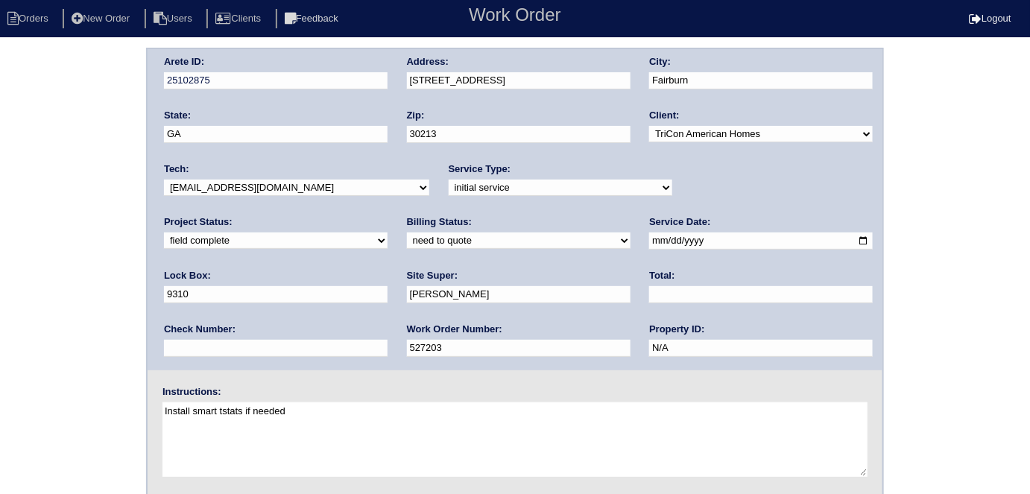
click at [407, 245] on select "need to quote quoted need to invoice invoiced paid warranty purchase order need…" at bounding box center [519, 240] width 224 height 16
select select "quoted"
click at [407, 232] on select "need to quote quoted need to invoice invoiced paid warranty purchase order need…" at bounding box center [519, 240] width 224 height 16
click at [649, 300] on input "text" at bounding box center [761, 294] width 224 height 17
type input "545.00"
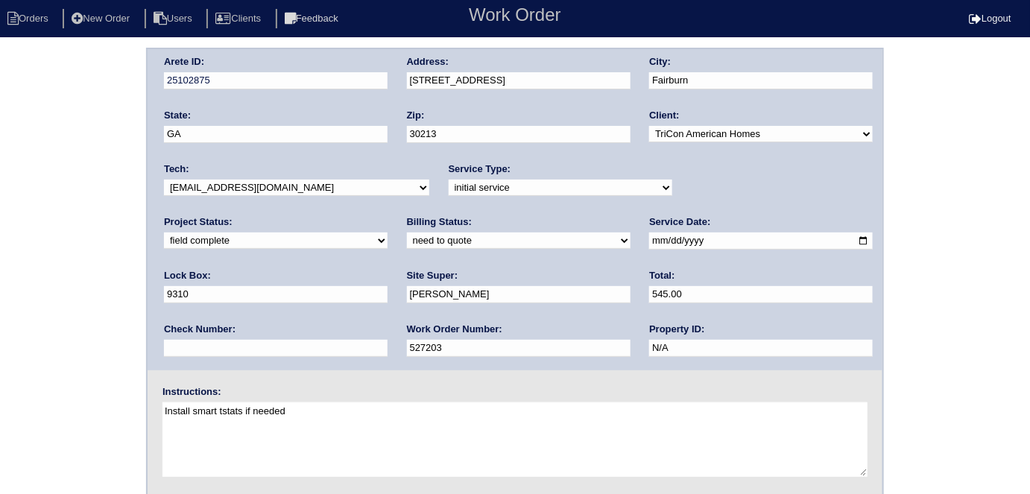
click at [37, 359] on div "Arete ID: 25102875 Address: [STREET_ADDRESS] City: [GEOGRAPHIC_DATA] State: [GE…" at bounding box center [515, 349] width 1030 height 603
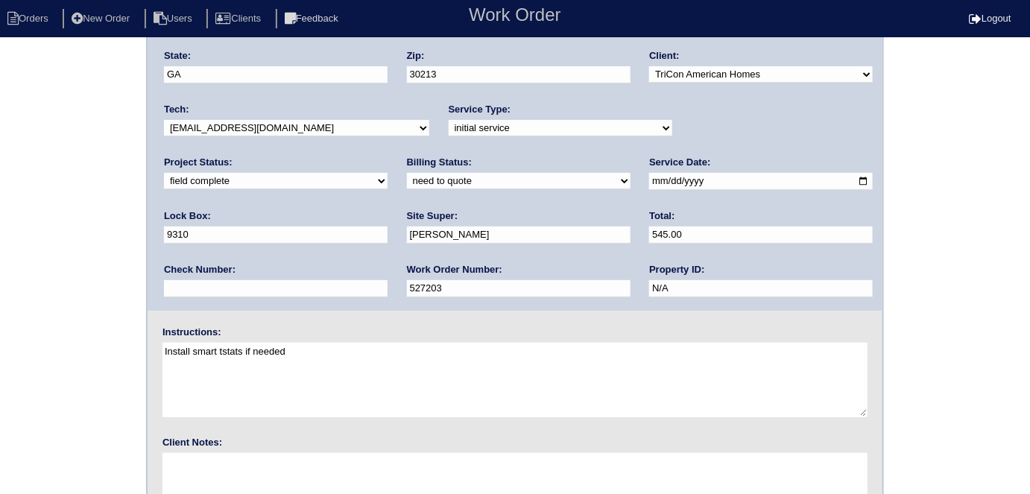
scroll to position [153, 0]
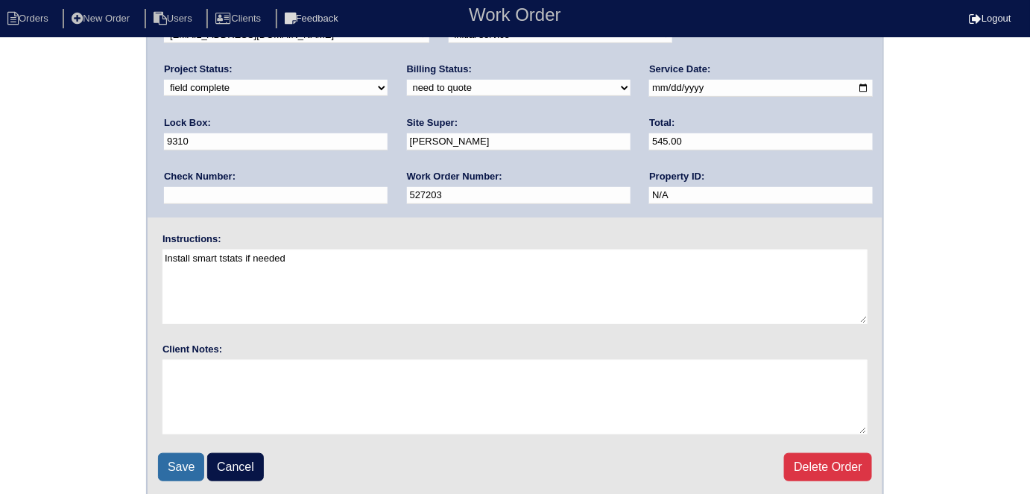
drag, startPoint x: 155, startPoint y: 457, endPoint x: 167, endPoint y: 461, distance: 12.5
click at [166, 461] on fieldset "Arete ID: 25102875 Address: [STREET_ADDRESS] City: [GEOGRAPHIC_DATA] State: [GE…" at bounding box center [515, 196] width 735 height 600
click at [167, 461] on input "Save" at bounding box center [181, 467] width 46 height 28
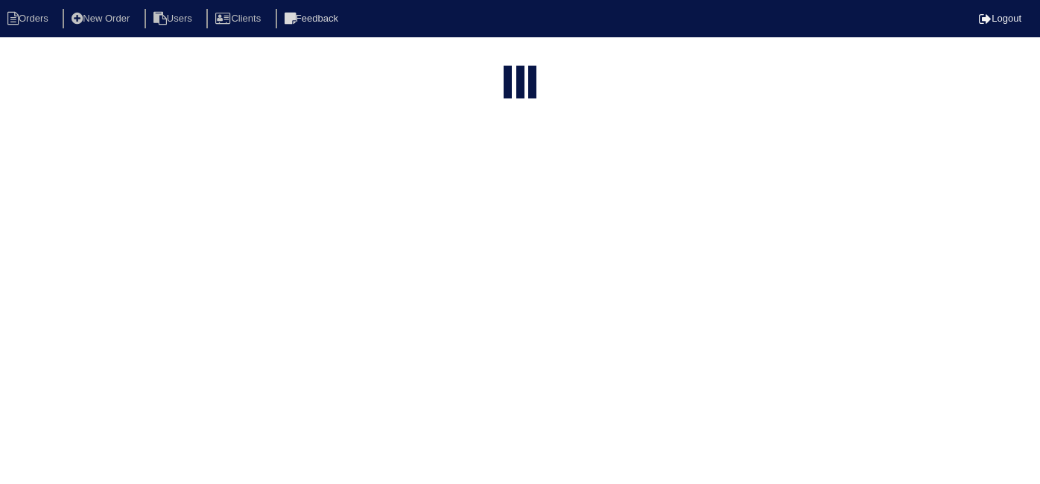
select select "15"
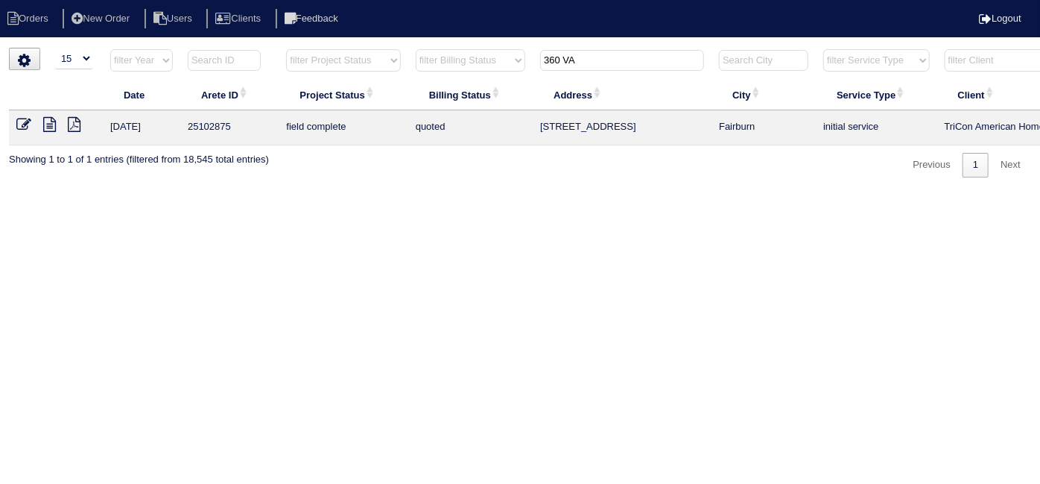
drag, startPoint x: 597, startPoint y: 62, endPoint x: 358, endPoint y: 57, distance: 239.2
click at [385, 62] on tr "filter Year -- Any Year -- 2025 2024 2023 2022 2021 2020 2019 filter Project St…" at bounding box center [654, 63] width 1291 height 31
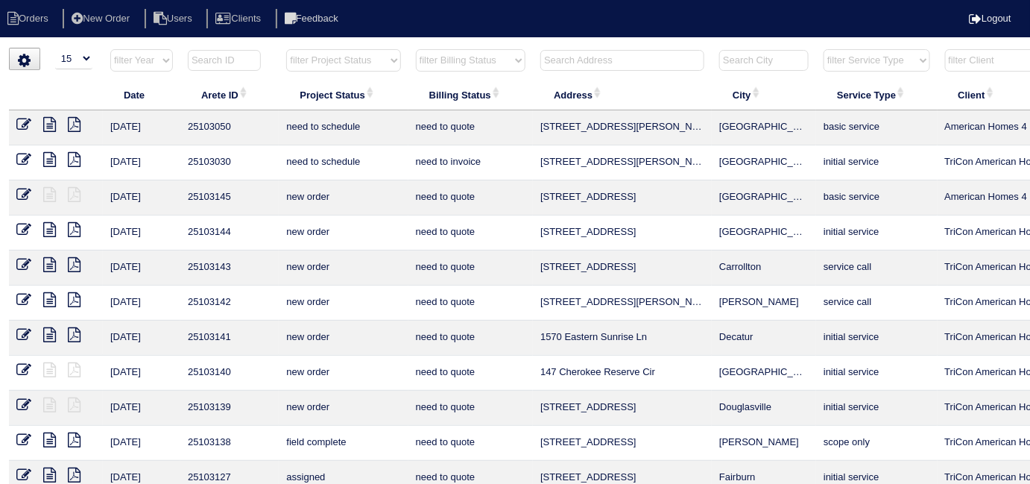
click at [681, 59] on input "text" at bounding box center [622, 60] width 164 height 21
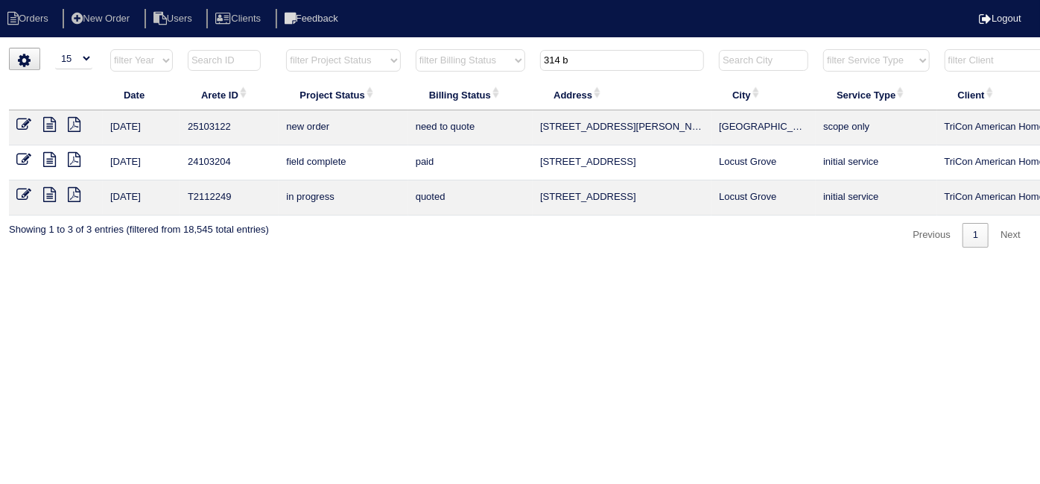
type input "314 b"
click at [30, 124] on icon at bounding box center [23, 124] width 15 height 15
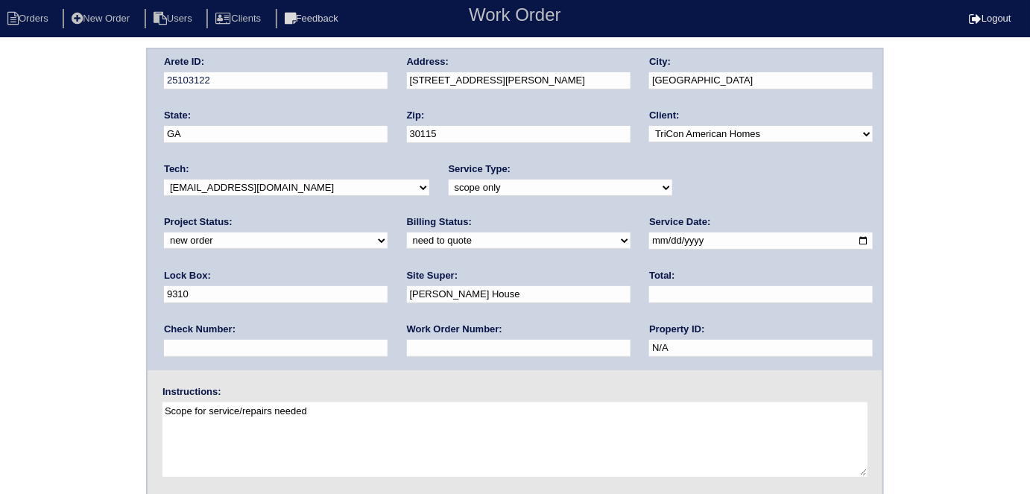
click at [387, 232] on select "new order assigned in progress field complete need to schedule admin review arc…" at bounding box center [276, 240] width 224 height 16
select select "assigned"
click at [387, 232] on select "new order assigned in progress field complete need to schedule admin review arc…" at bounding box center [276, 240] width 224 height 16
drag, startPoint x: 90, startPoint y: 212, endPoint x: 83, endPoint y: 267, distance: 55.5
click at [85, 215] on div "Arete ID: 25103122 Address: 314 Bennington Pl City: Canton State: GA Zip: 30115…" at bounding box center [515, 349] width 1030 height 603
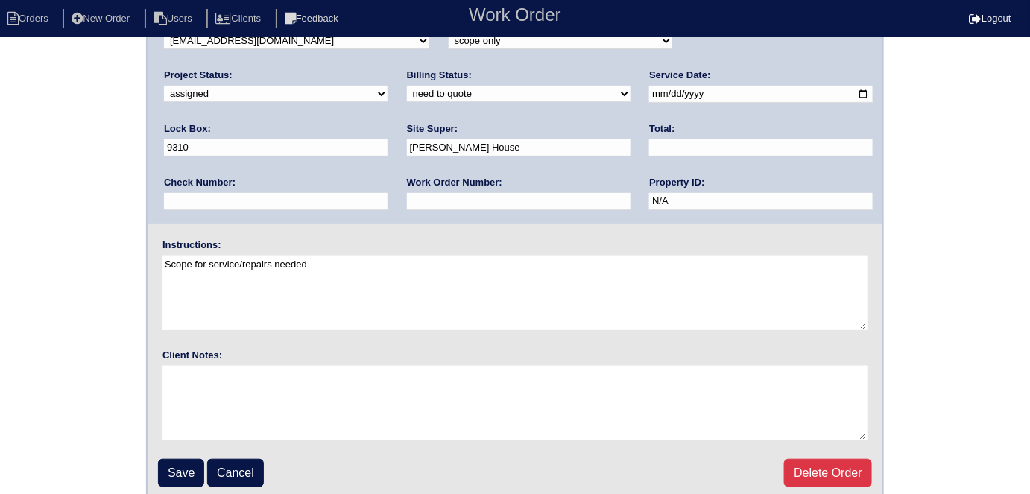
scroll to position [153, 0]
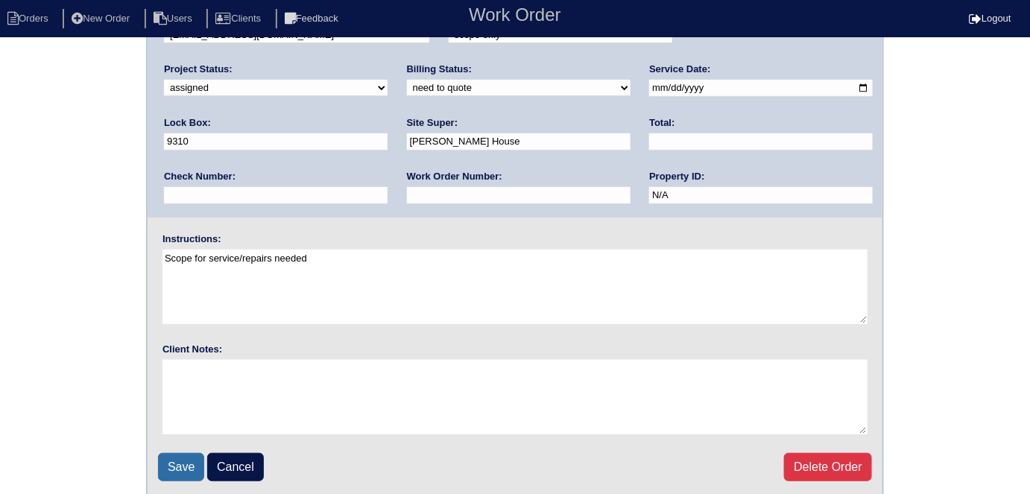
click at [186, 454] on input "Save" at bounding box center [181, 467] width 46 height 28
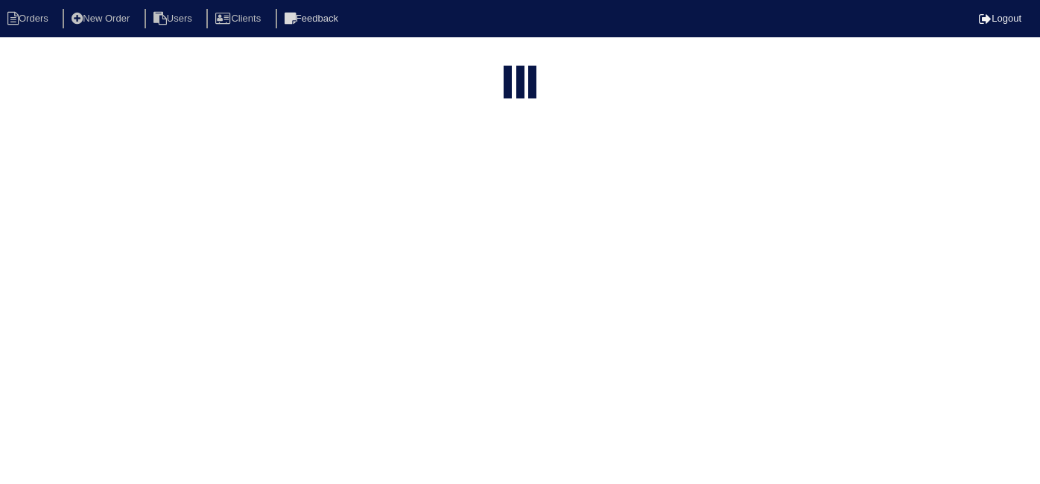
select select "15"
type input "314 b"
